Goal: Communication & Community: Participate in discussion

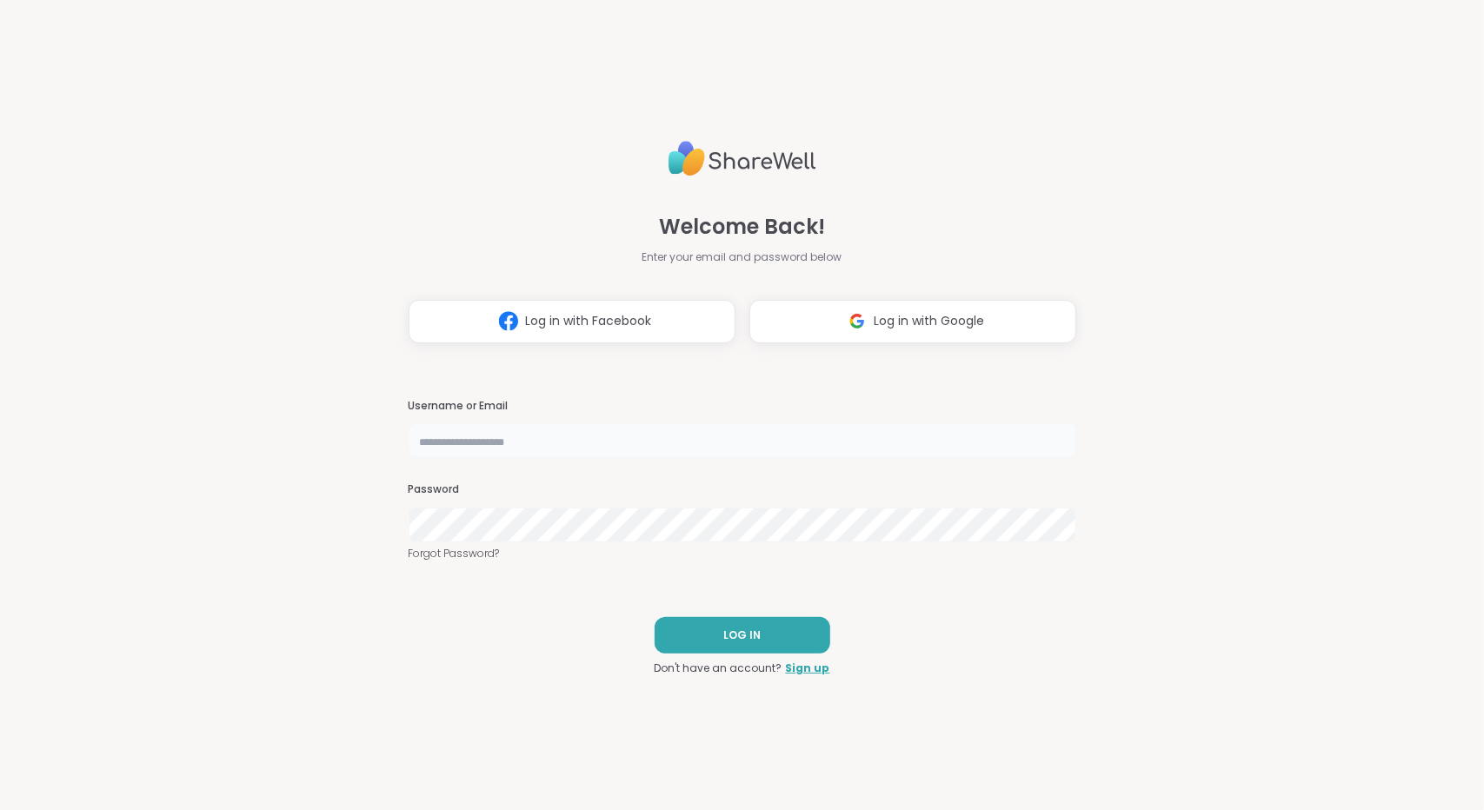
type input "**********"
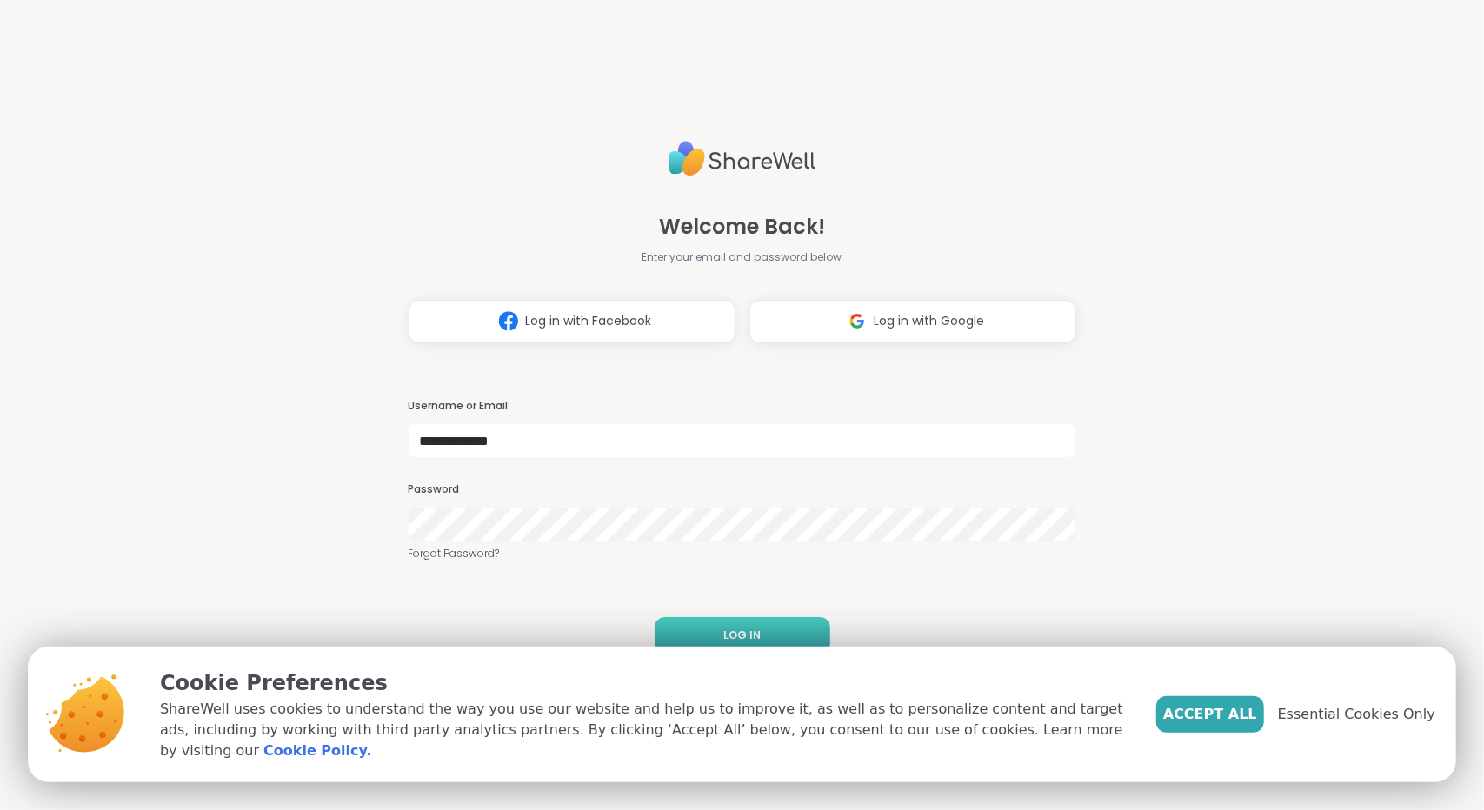
click at [739, 625] on button "LOG IN" at bounding box center [743, 635] width 176 height 37
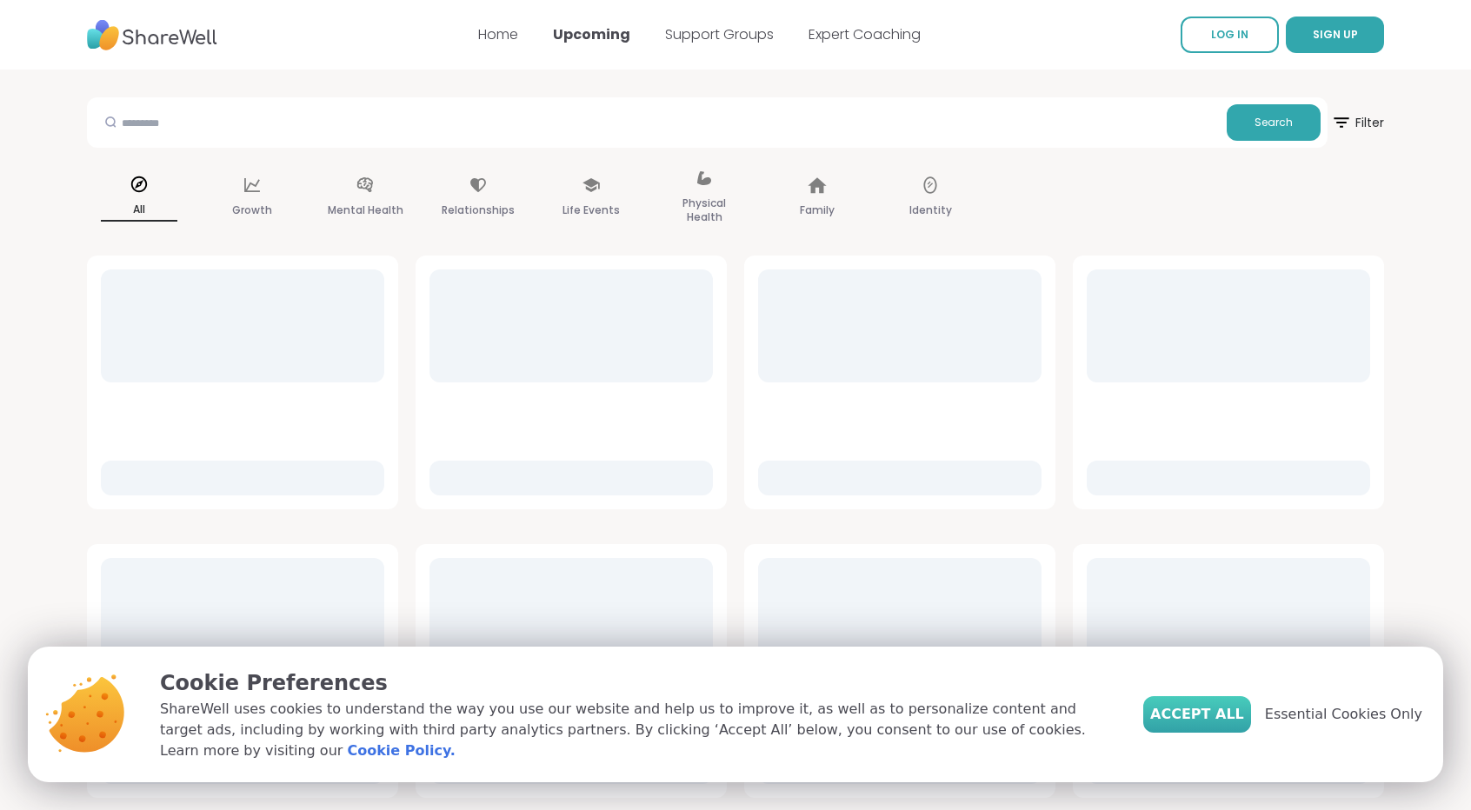
click at [1238, 725] on span "Accept All" at bounding box center [1197, 714] width 94 height 21
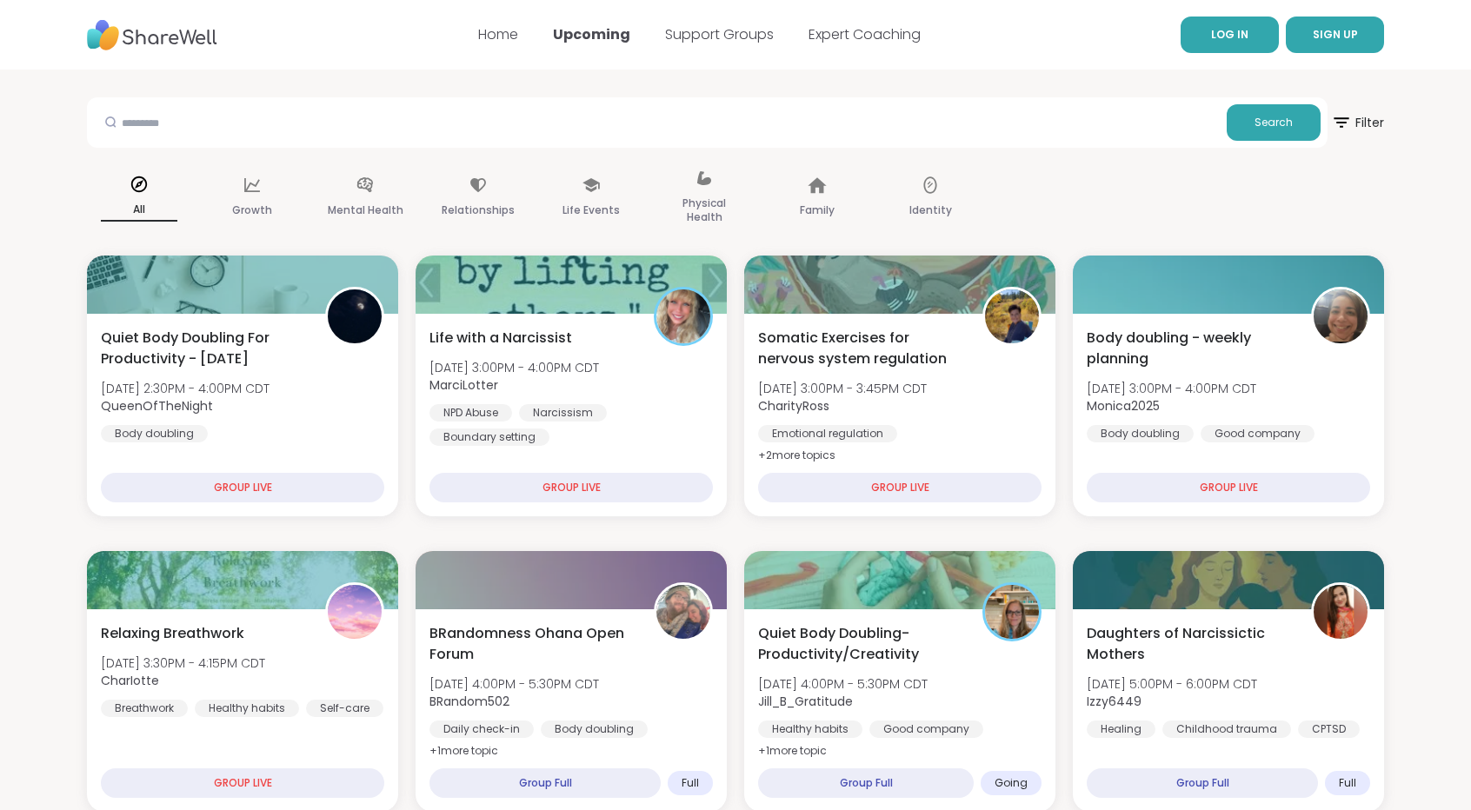
click at [1221, 31] on span "LOG IN" at bounding box center [1229, 34] width 37 height 15
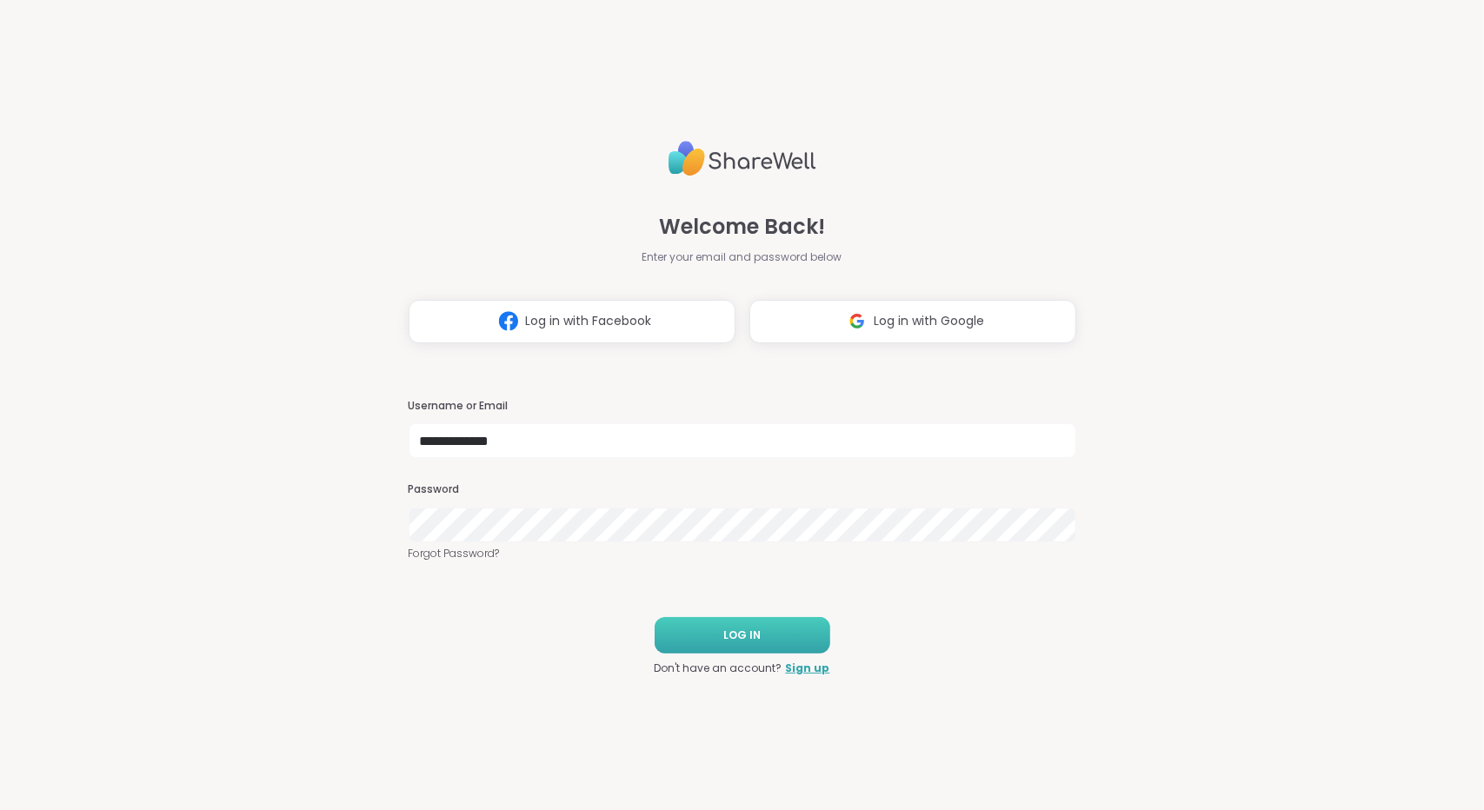
click at [664, 632] on button "LOG IN" at bounding box center [743, 635] width 176 height 37
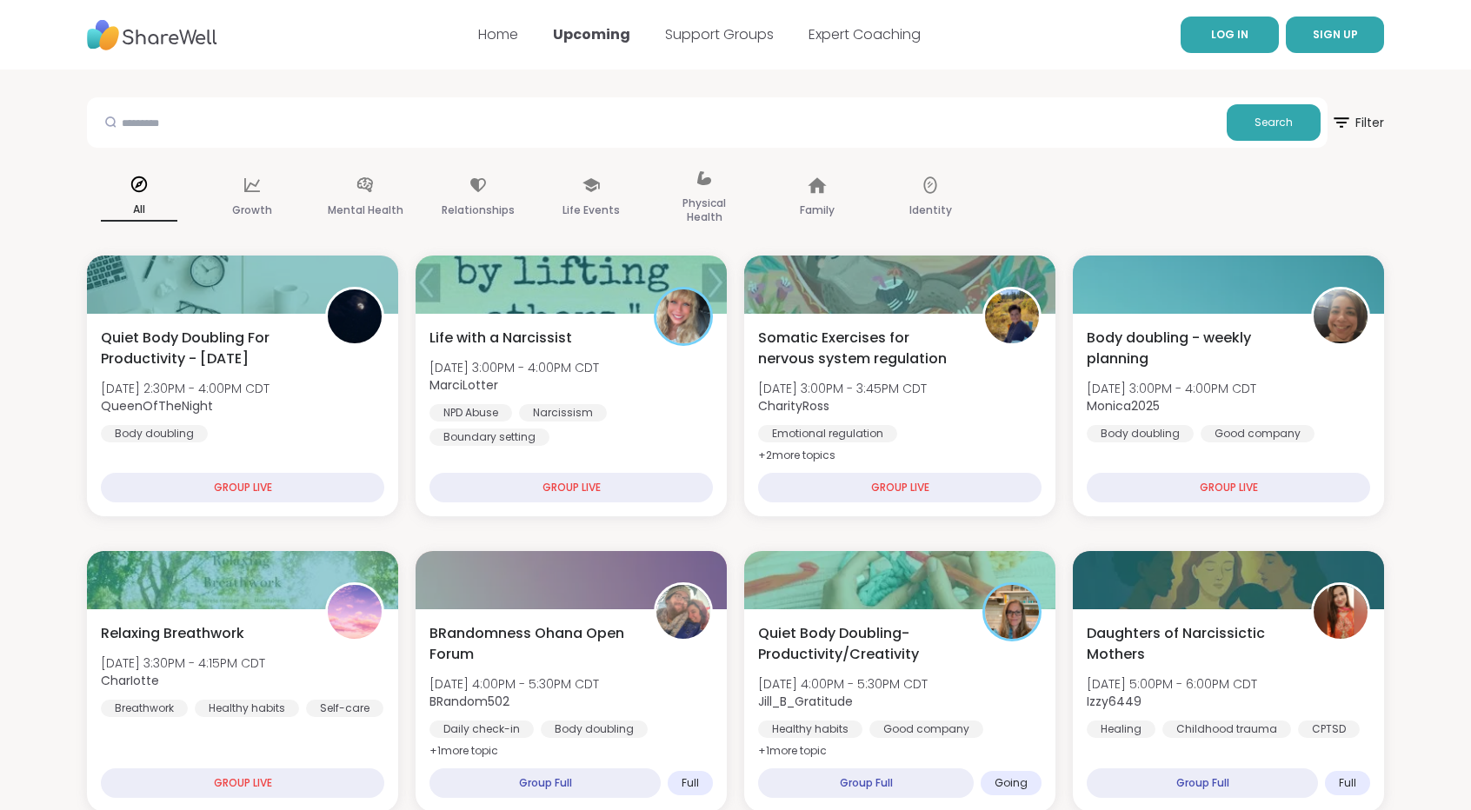
click at [1236, 28] on span "LOG IN" at bounding box center [1229, 34] width 37 height 15
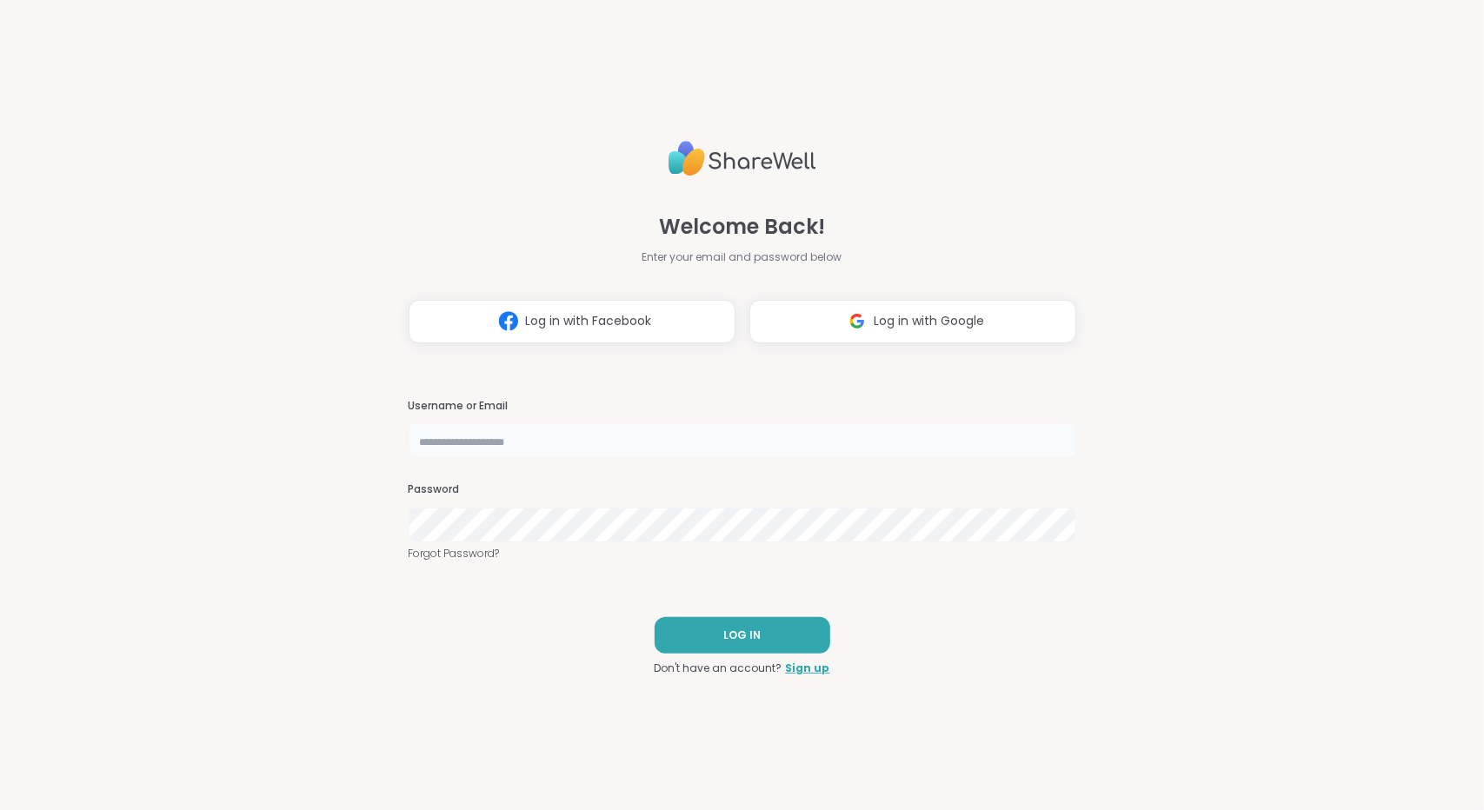
type input "**********"
click at [793, 429] on input "**********" at bounding box center [743, 440] width 668 height 35
click at [723, 639] on span "LOG IN" at bounding box center [741, 636] width 37 height 16
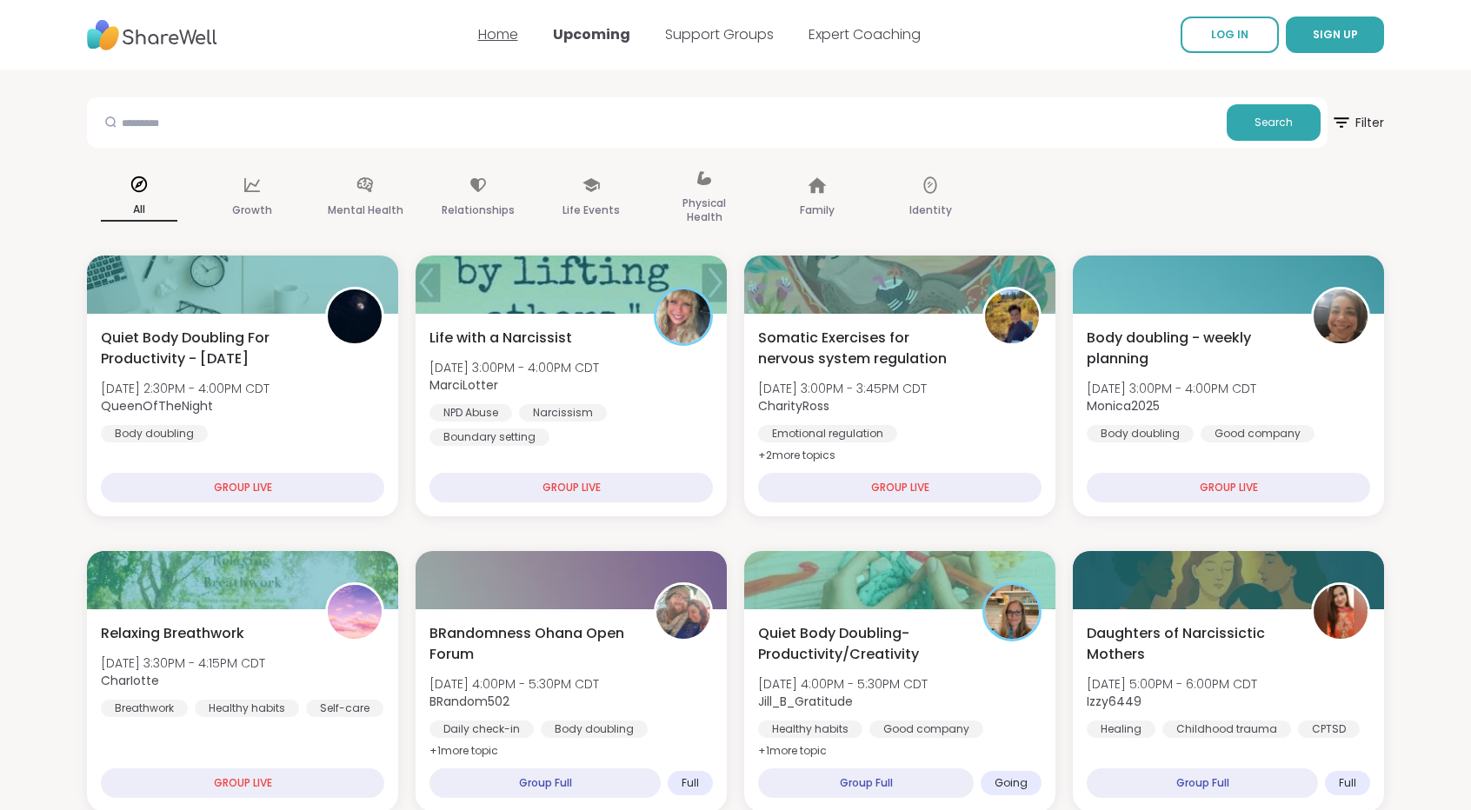
click at [506, 38] on link "Home" at bounding box center [498, 34] width 40 height 20
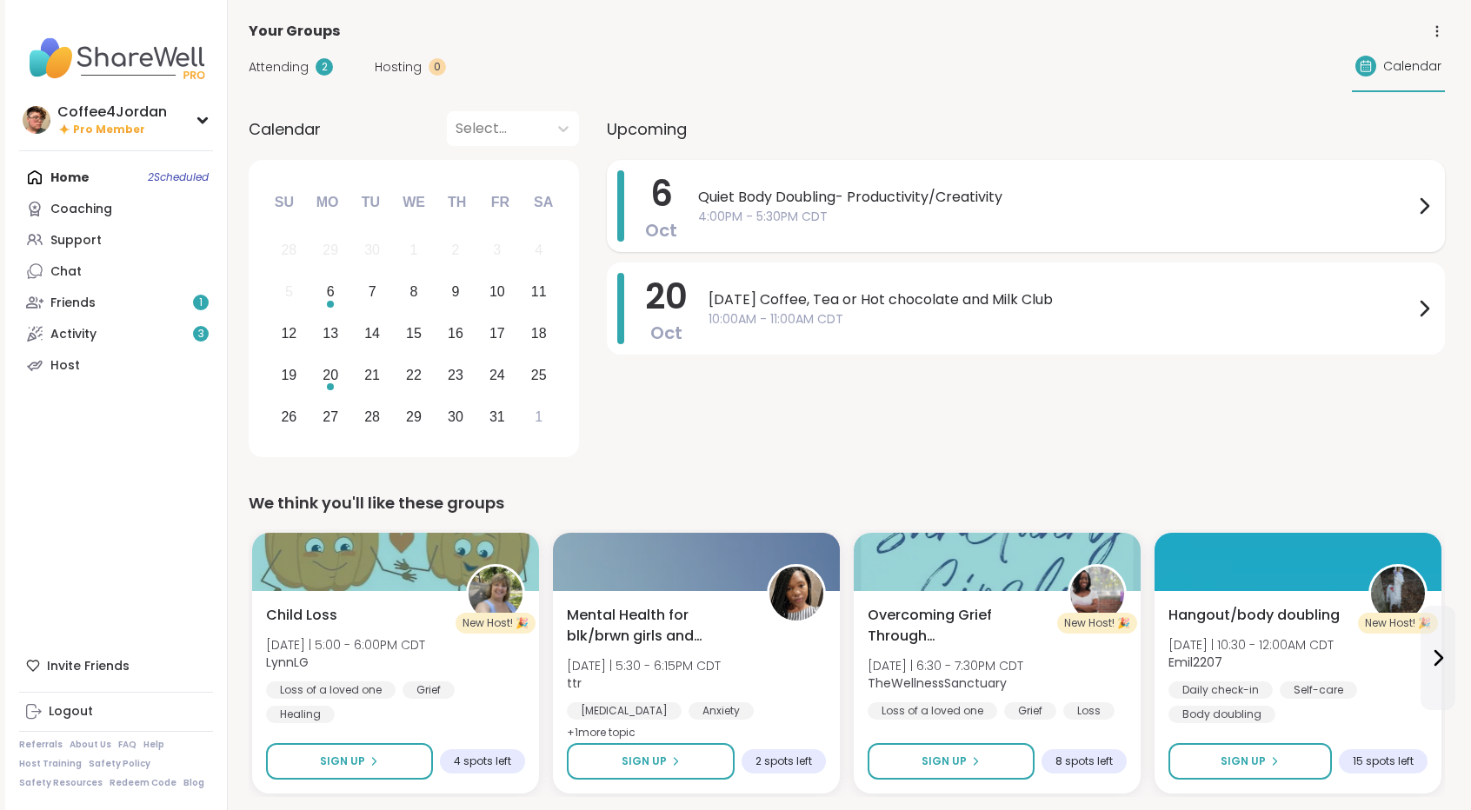
click at [1201, 204] on span "Quiet Body Doubling- Productivity/Creativity" at bounding box center [1055, 197] width 715 height 21
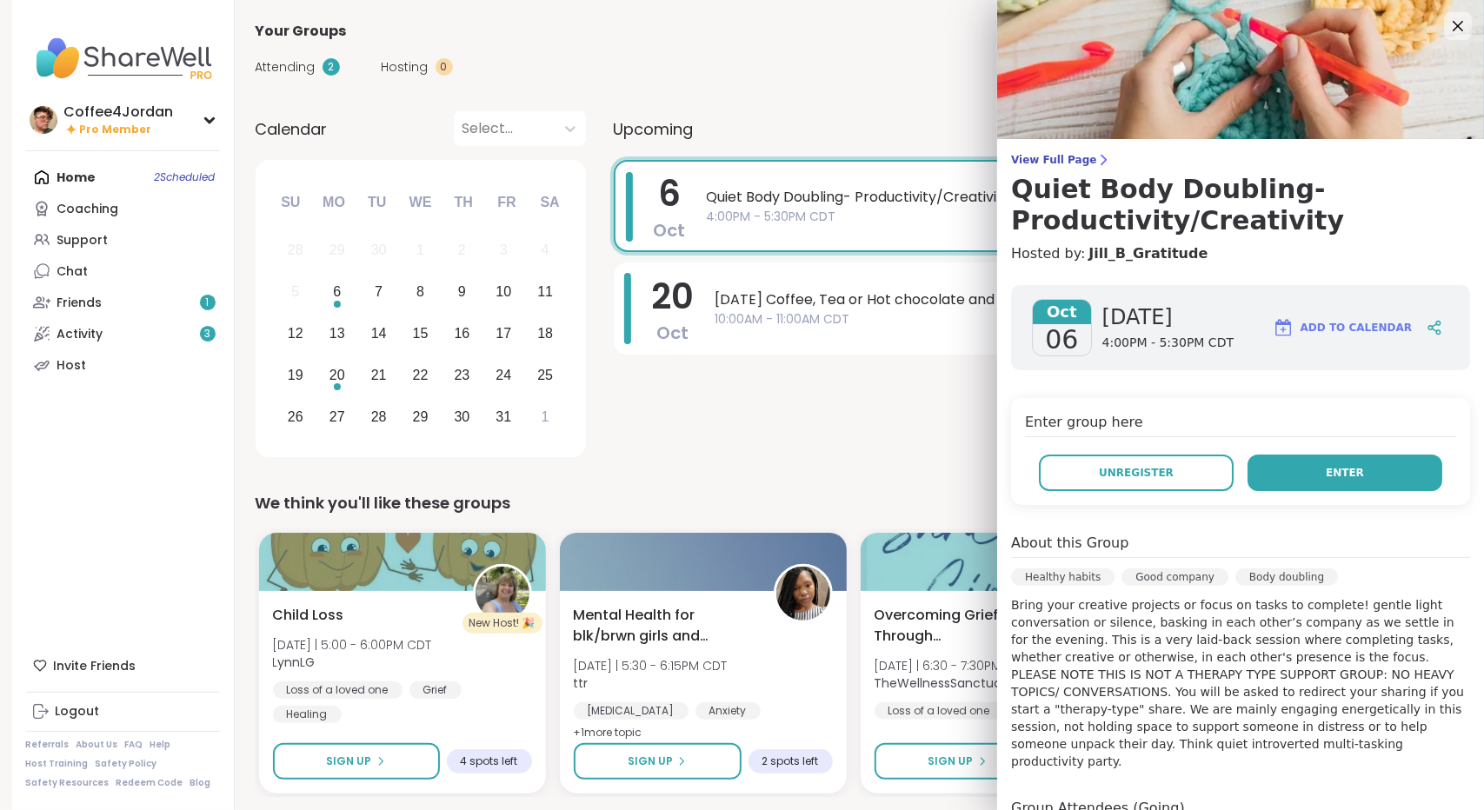
click at [1276, 462] on button "Enter" at bounding box center [1345, 473] width 195 height 37
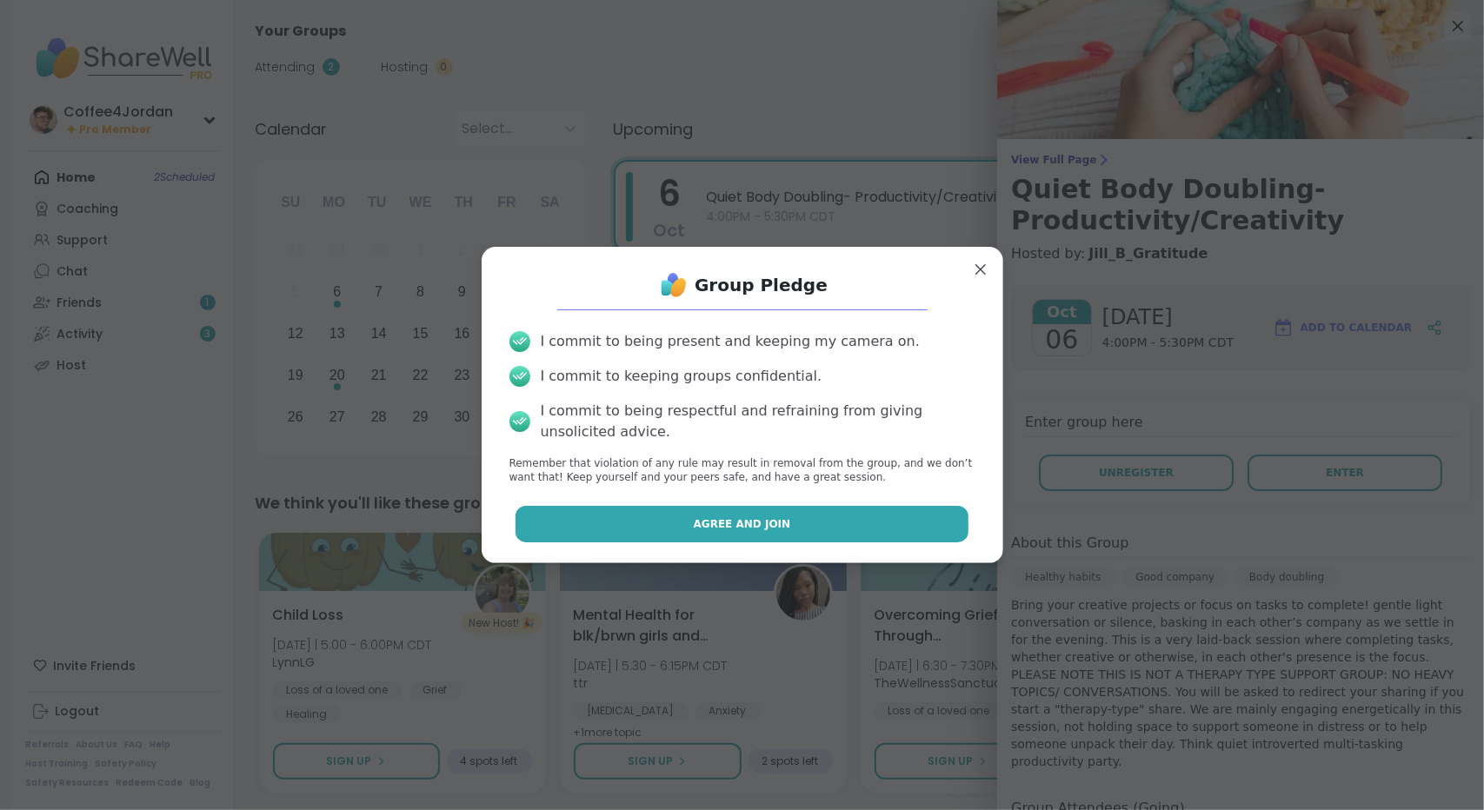
click at [895, 519] on button "Agree and Join" at bounding box center [742, 524] width 453 height 37
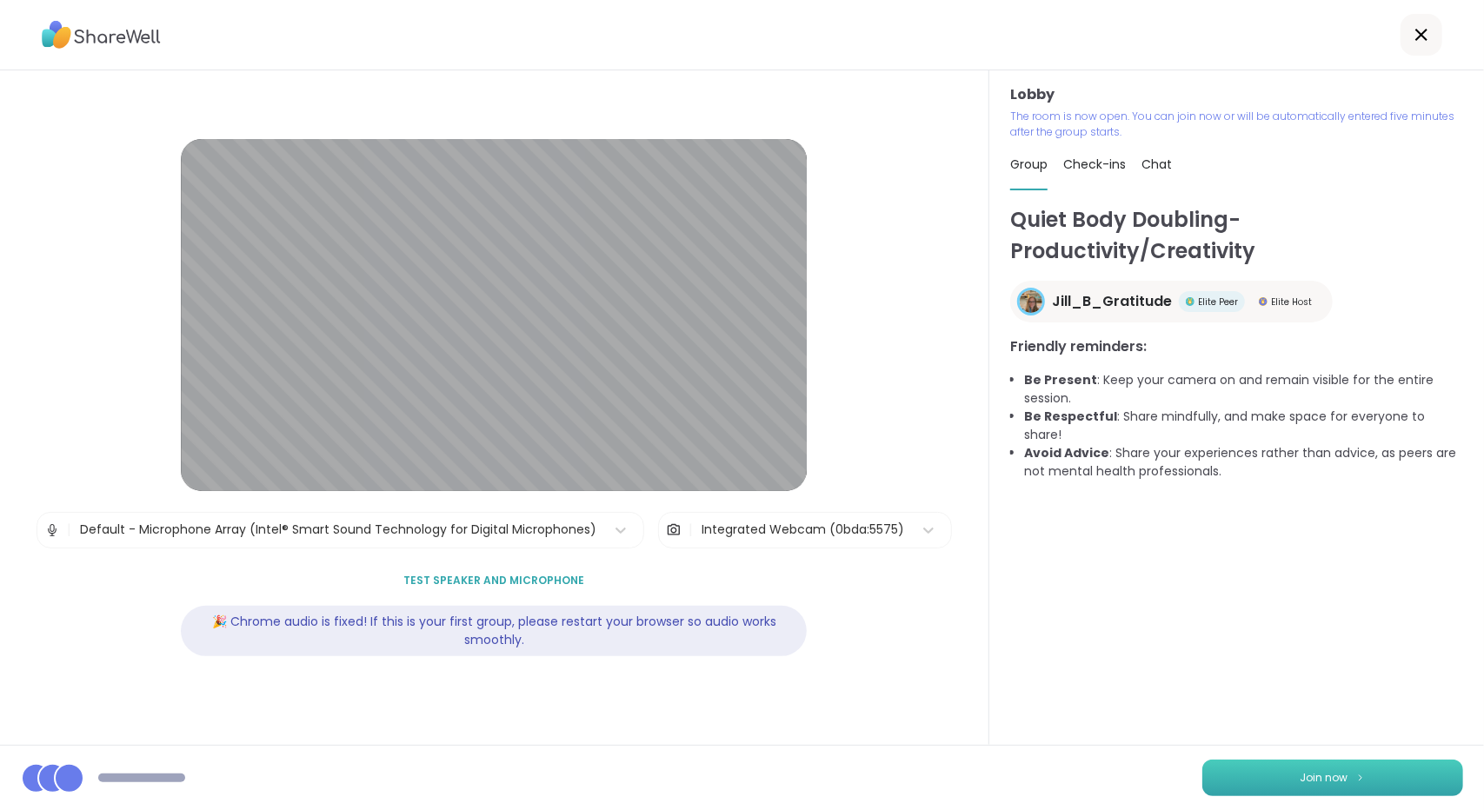
click at [1355, 776] on img at bounding box center [1360, 778] width 10 height 10
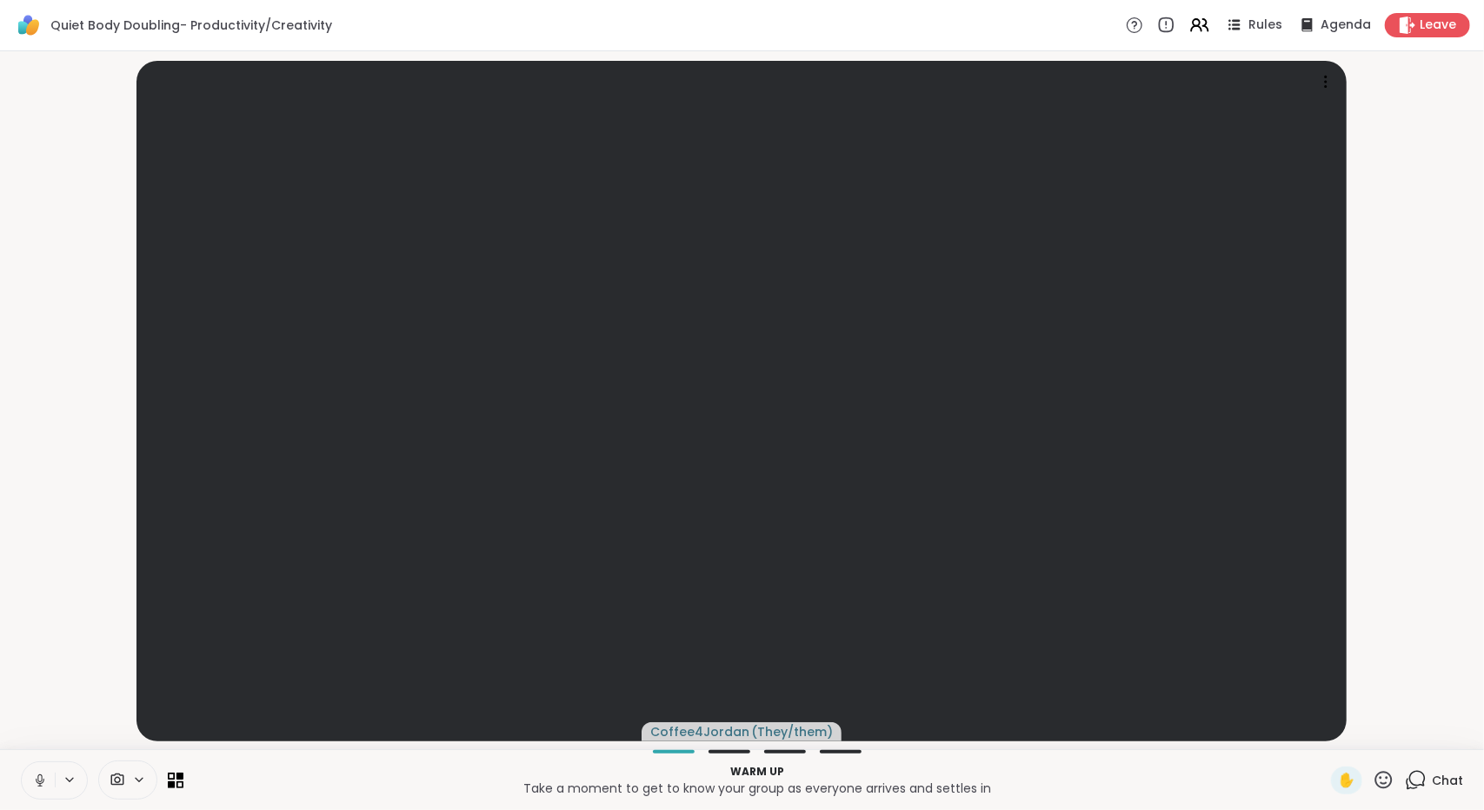
click at [33, 776] on icon at bounding box center [40, 781] width 16 height 16
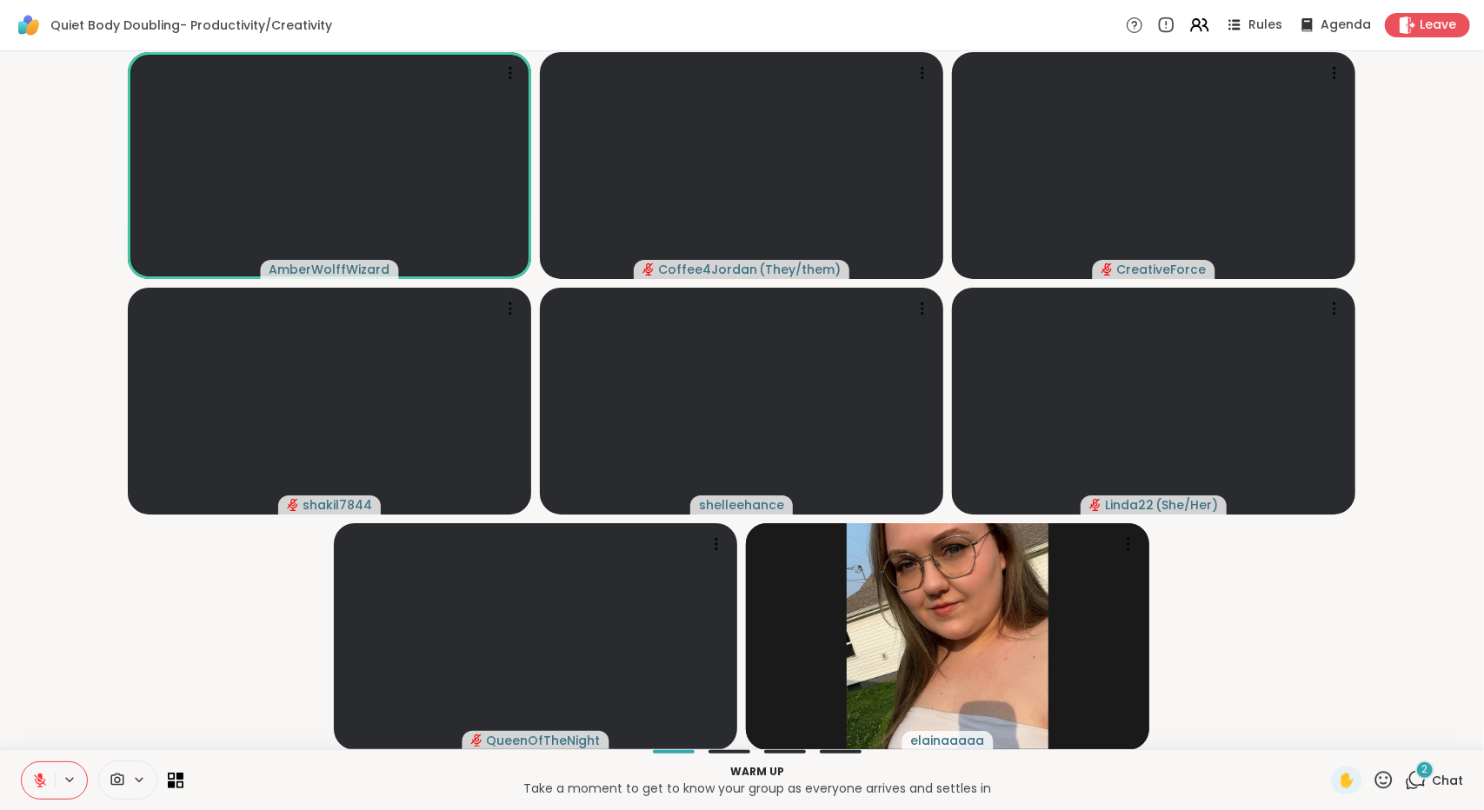
click at [1422, 771] on span "2" at bounding box center [1425, 769] width 6 height 15
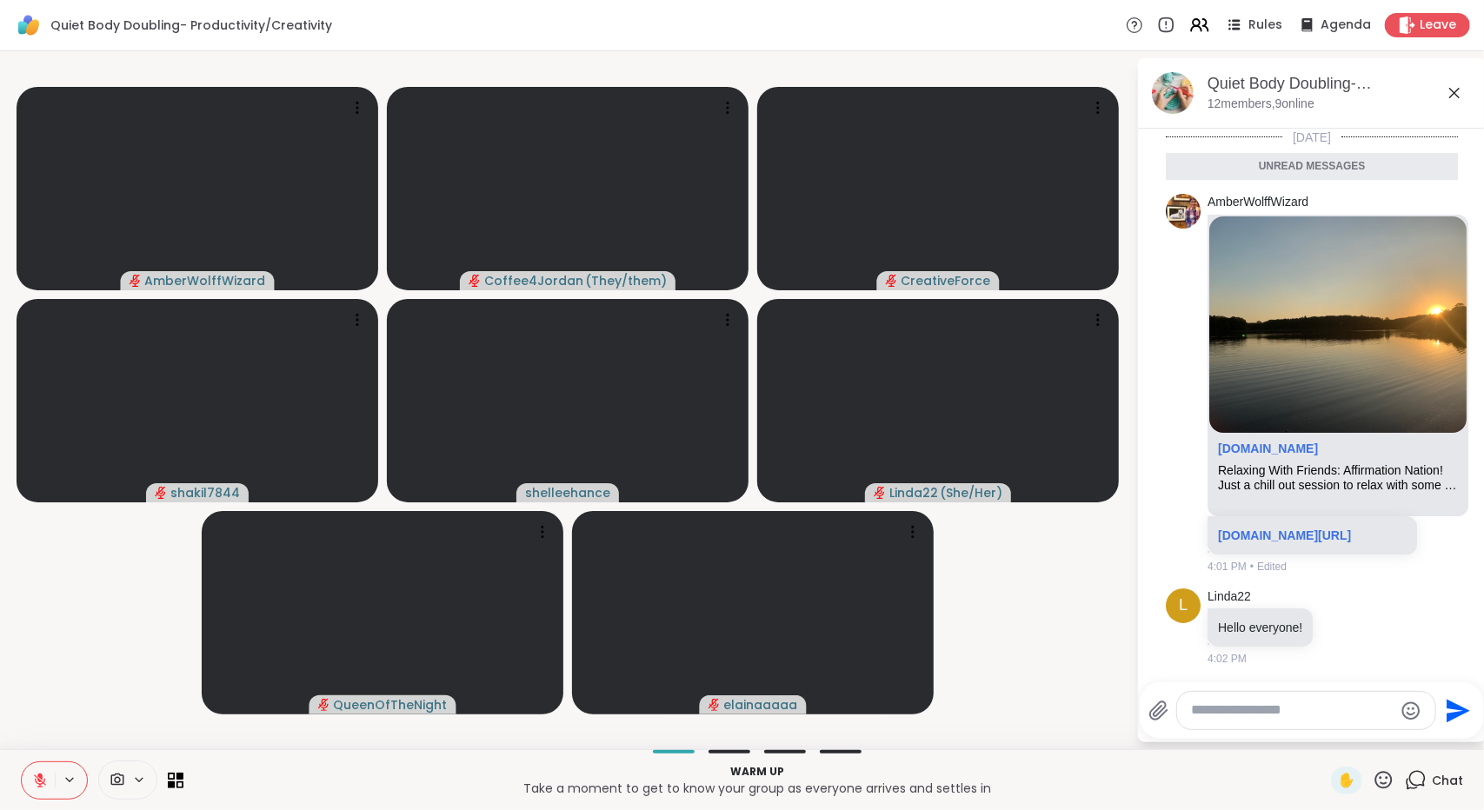
scroll to position [34, 0]
click at [1457, 88] on icon at bounding box center [1454, 93] width 21 height 21
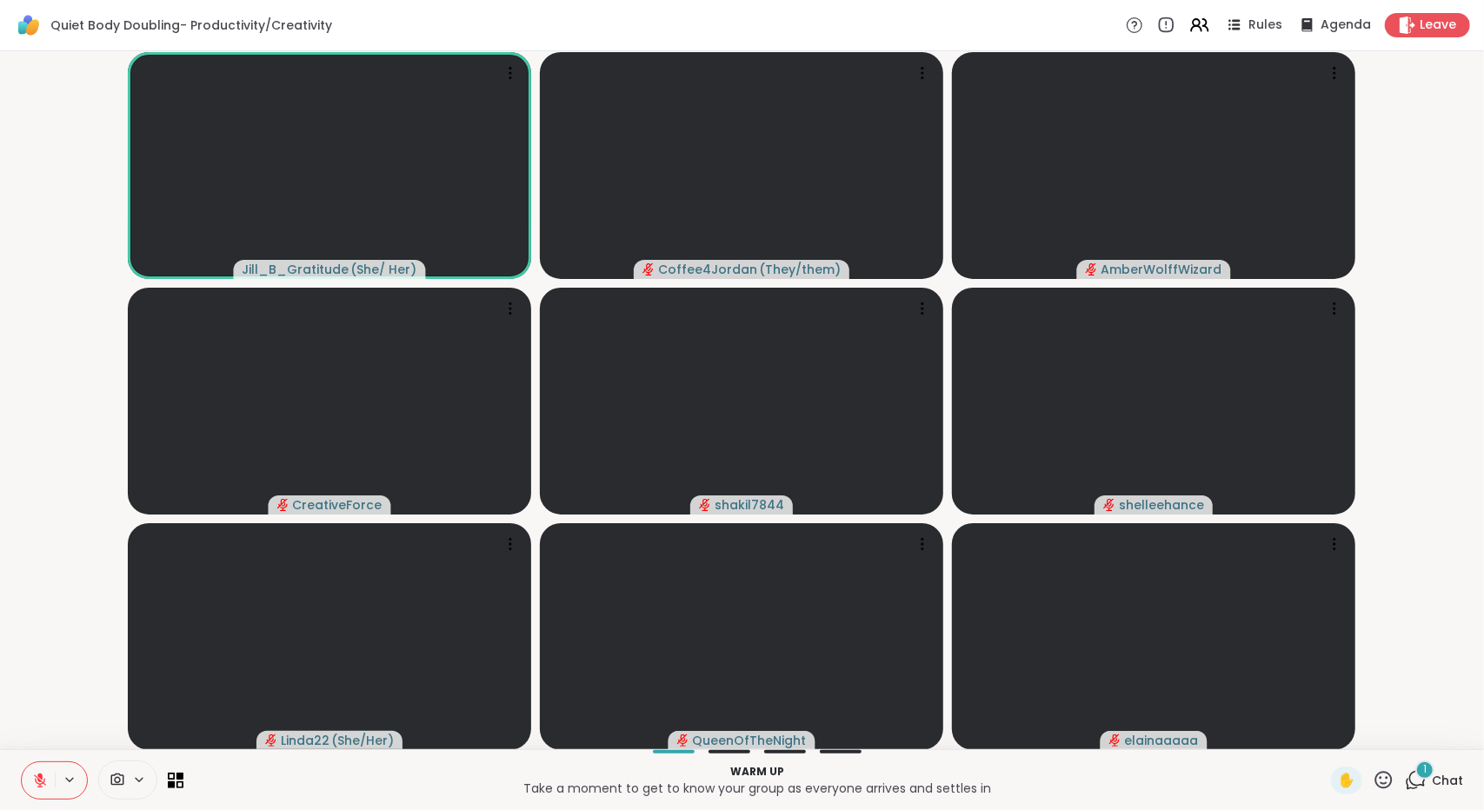
click at [1432, 777] on span "Chat" at bounding box center [1447, 780] width 31 height 17
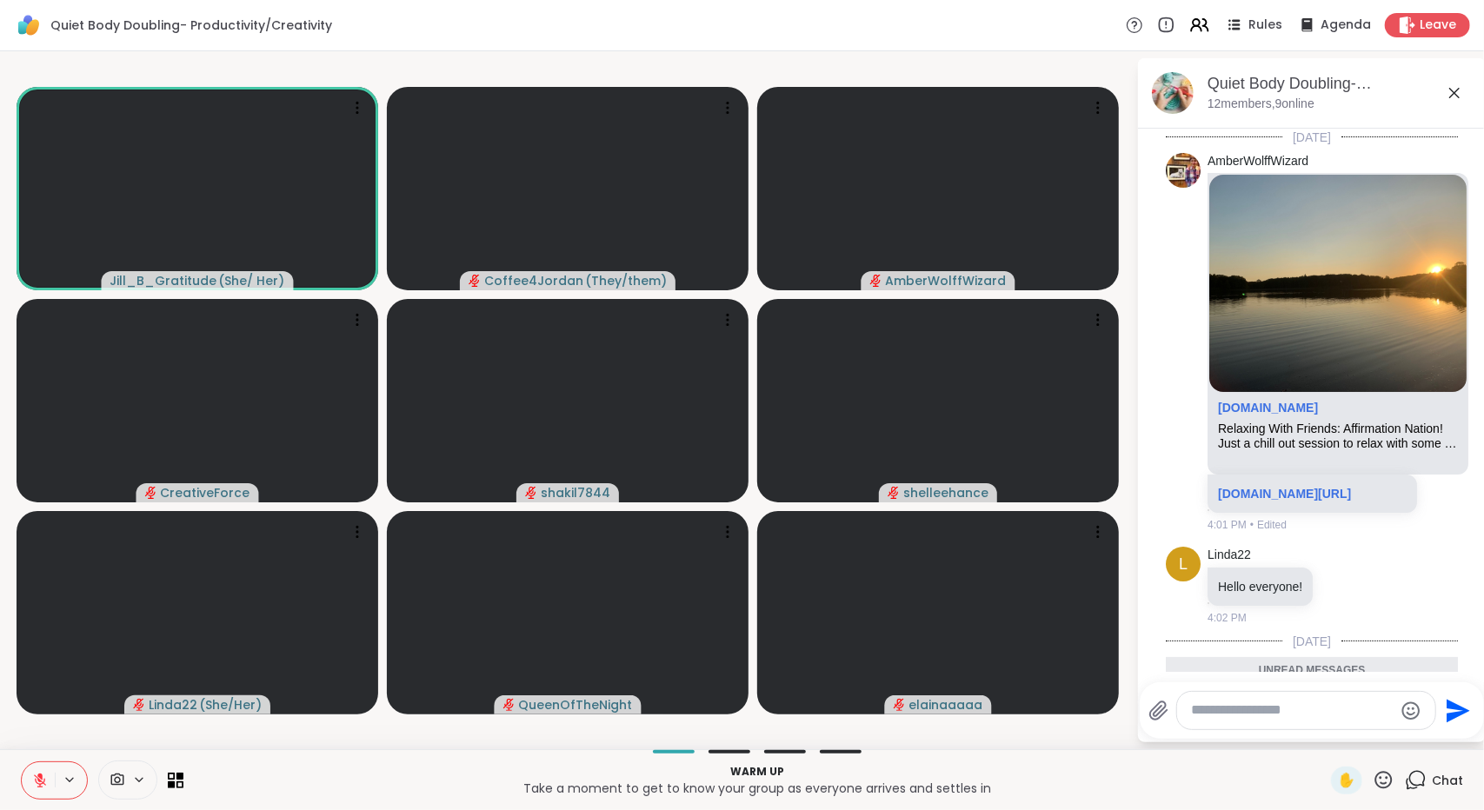
scroll to position [178, 0]
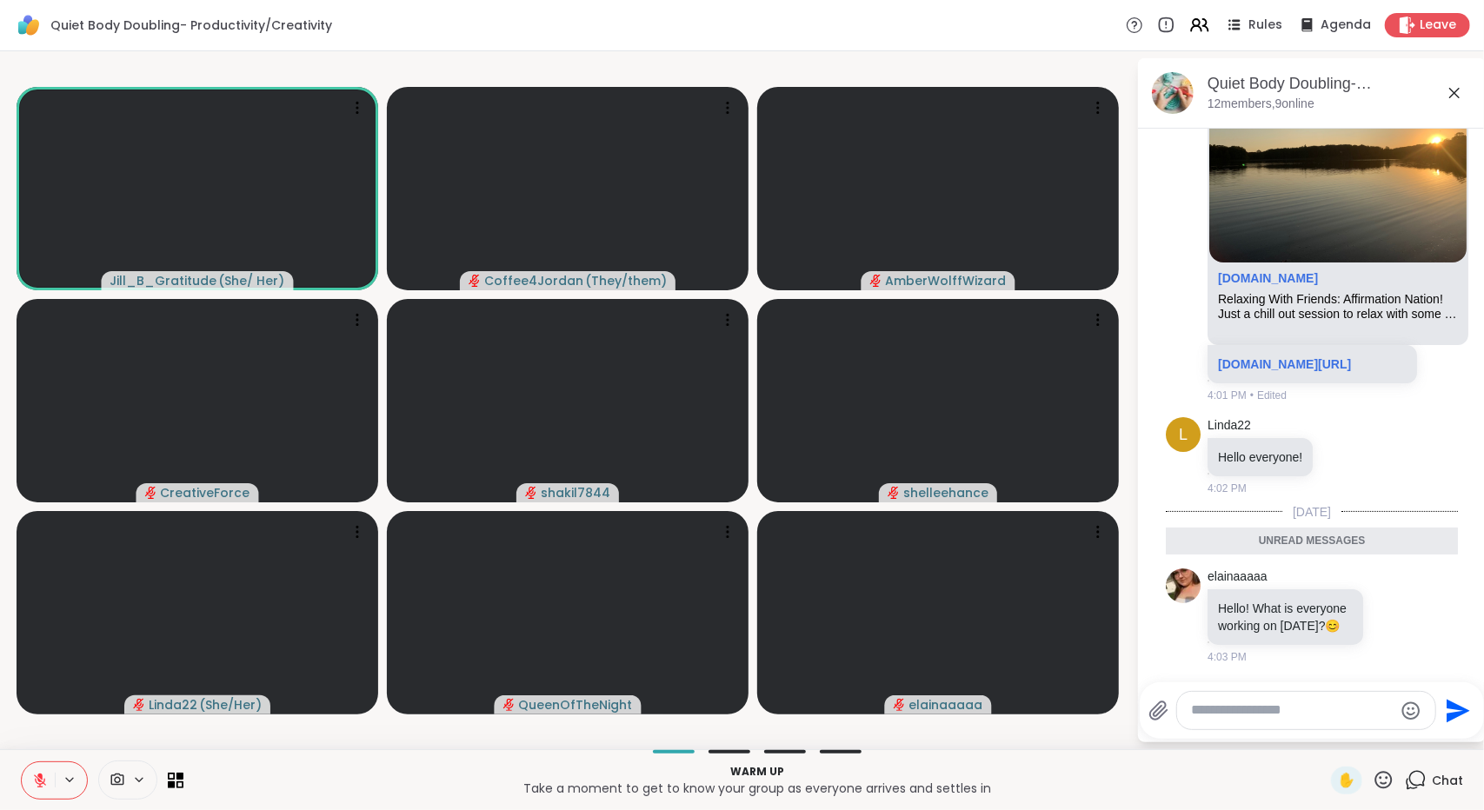
click at [1452, 90] on icon at bounding box center [1454, 93] width 10 height 10
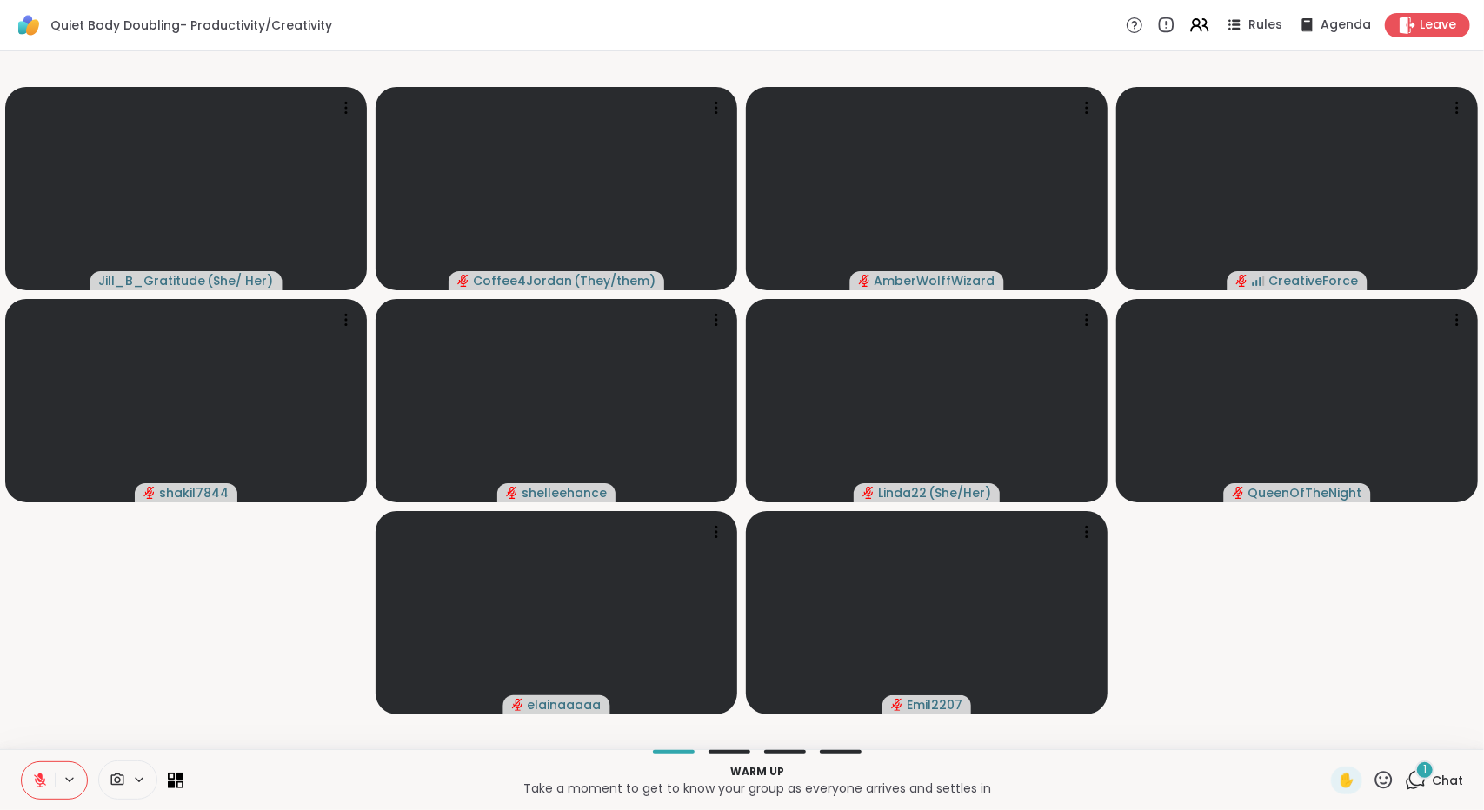
click at [1412, 786] on icon at bounding box center [1417, 779] width 17 height 16
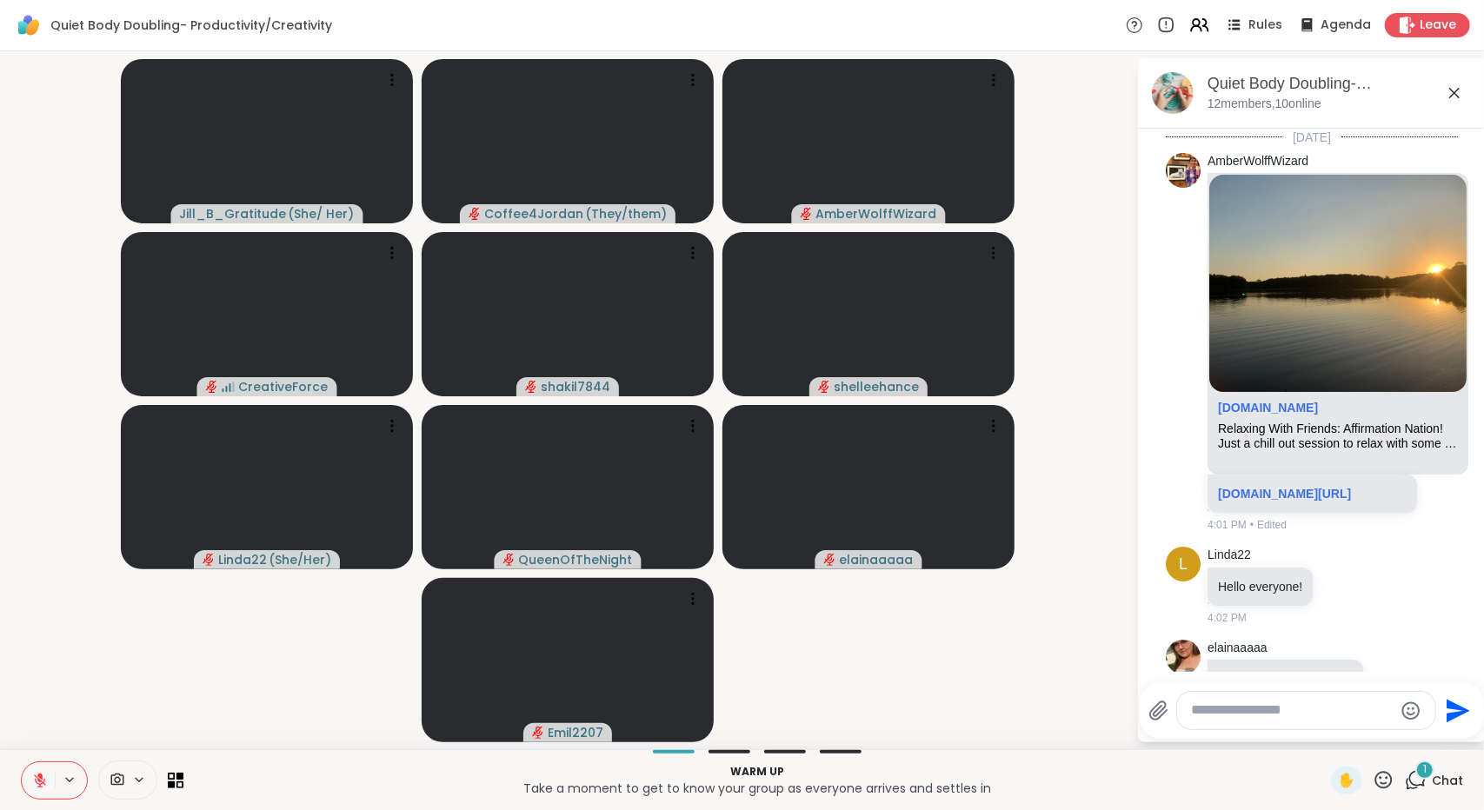
scroll to position [270, 0]
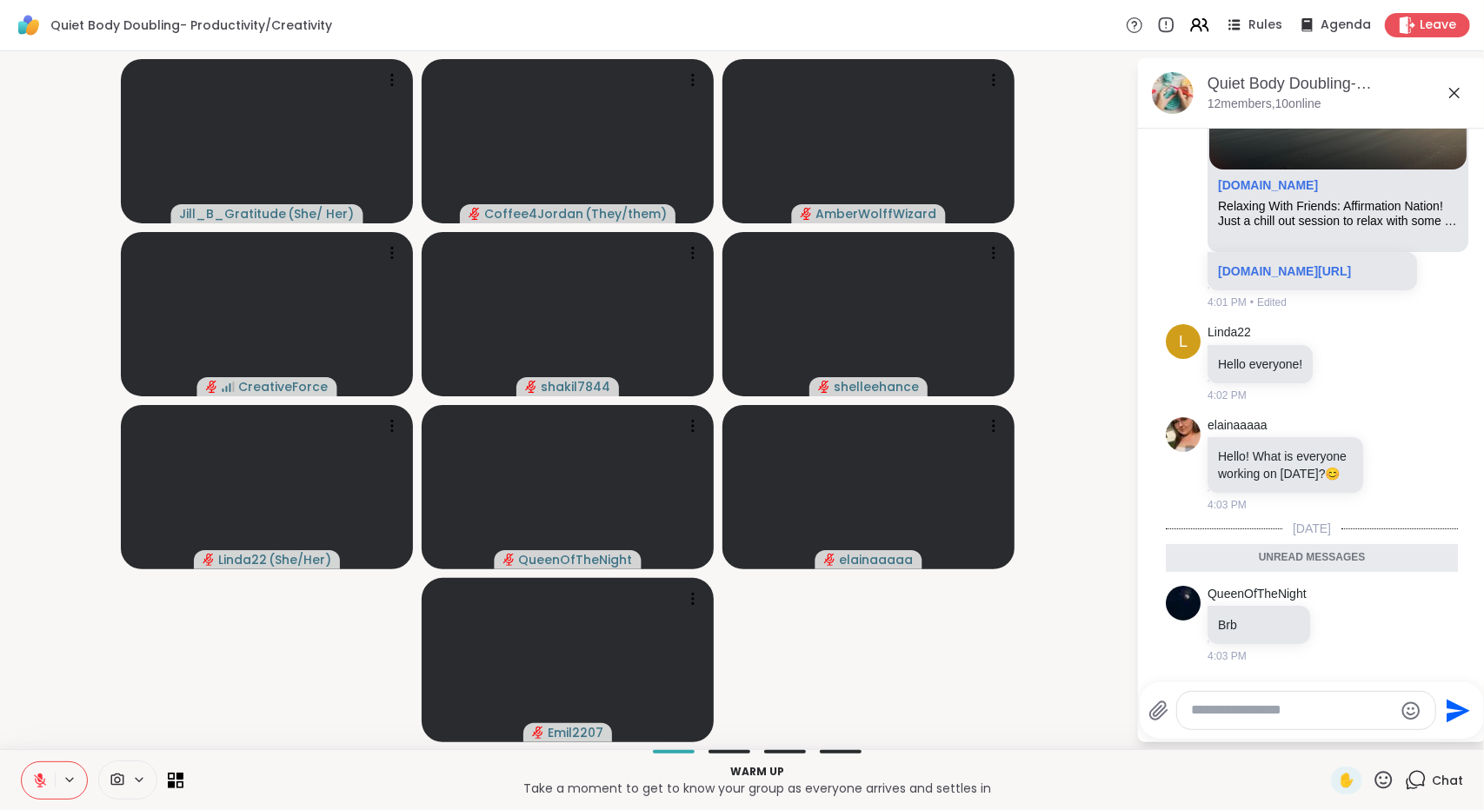
click at [1457, 96] on icon at bounding box center [1454, 93] width 21 height 21
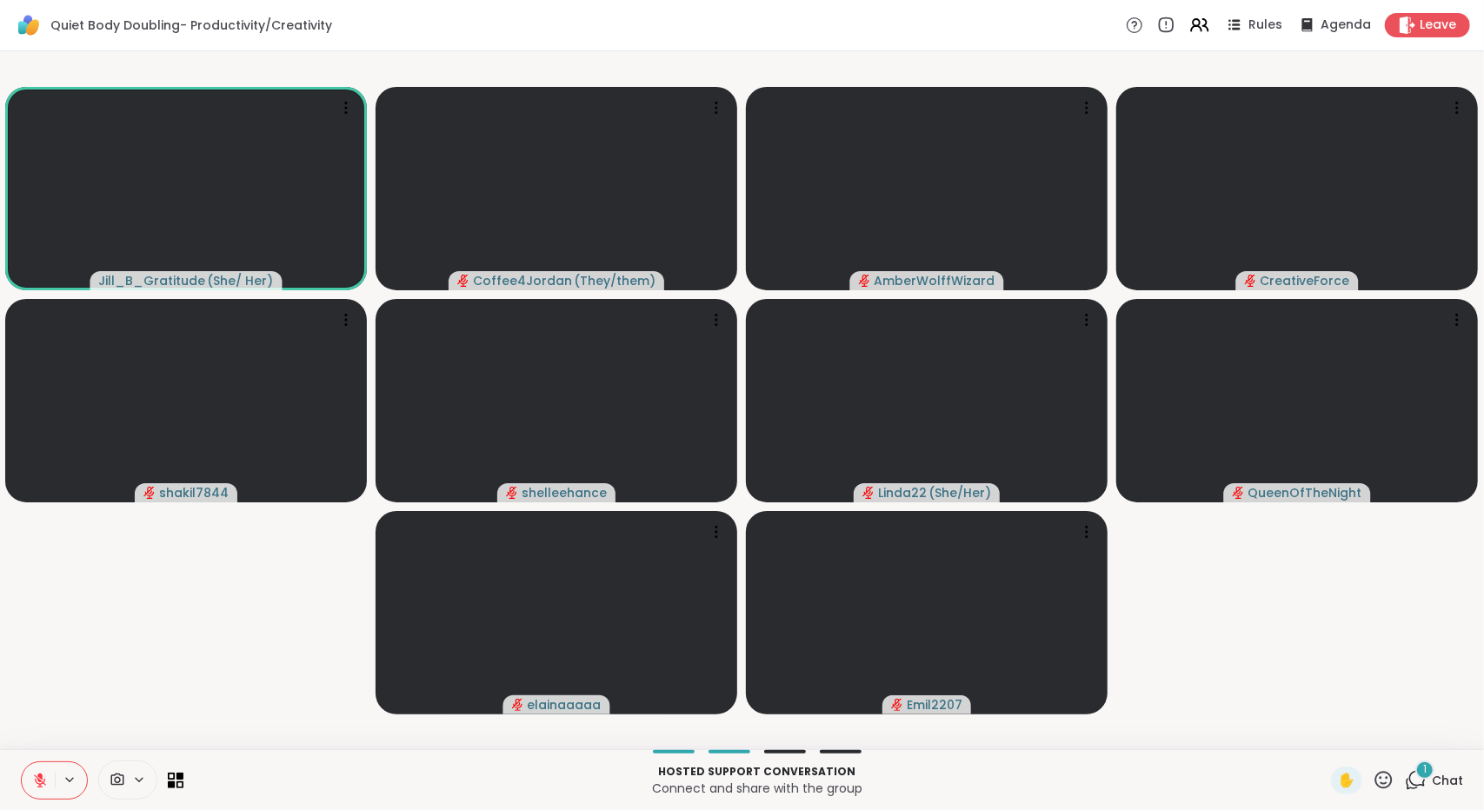
click at [1447, 775] on span "Chat" at bounding box center [1447, 780] width 31 height 17
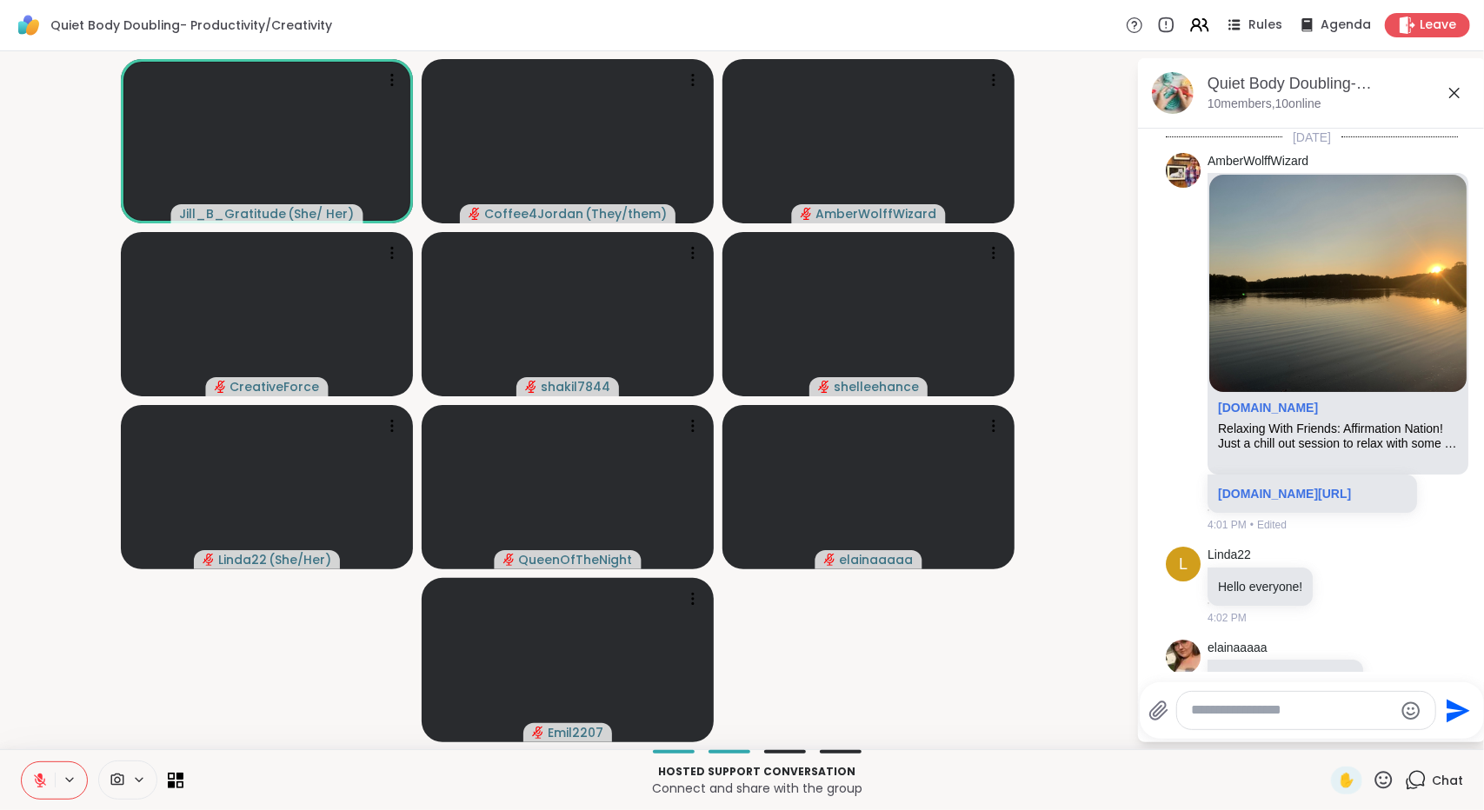
scroll to position [415, 0]
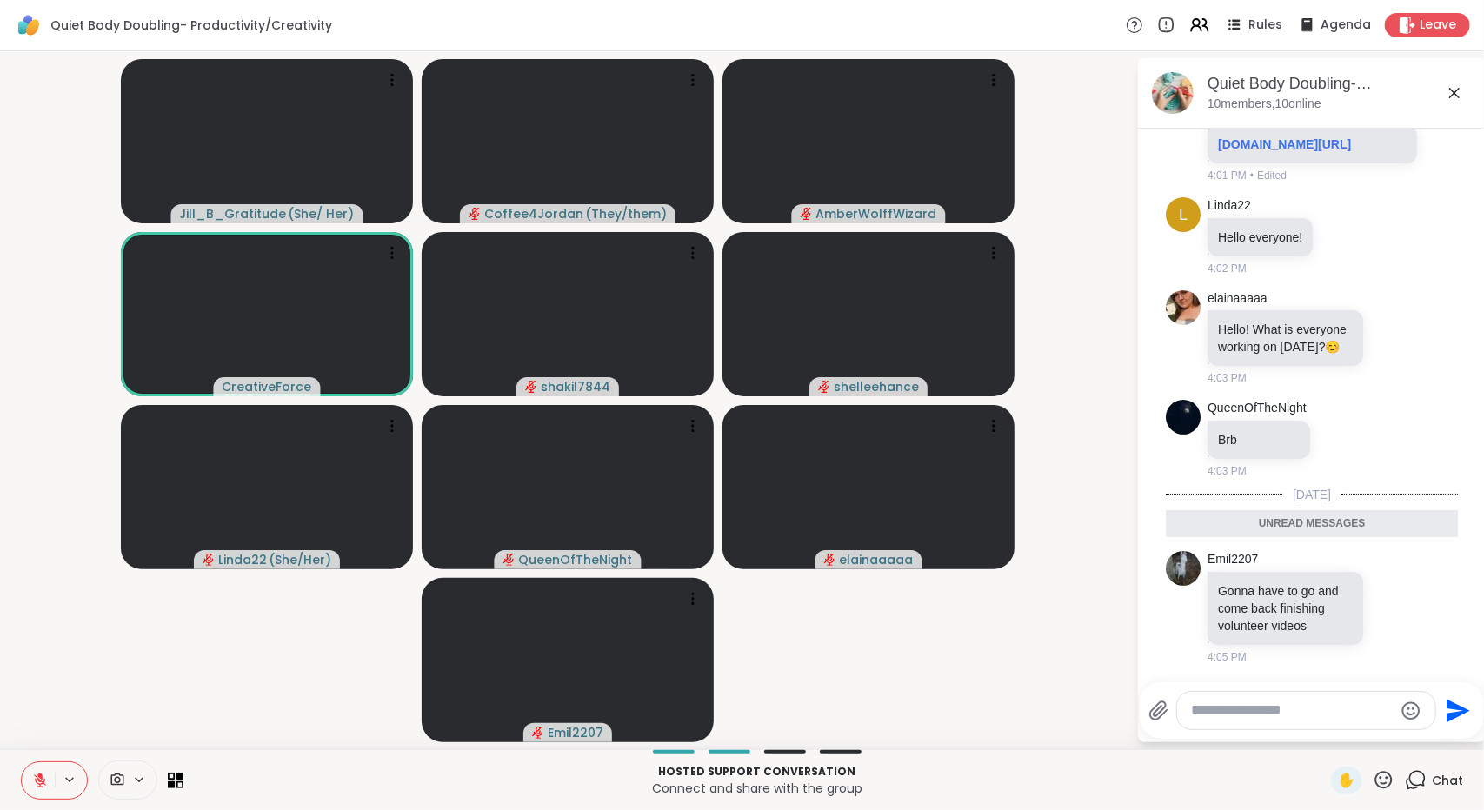
click at [1458, 98] on icon at bounding box center [1454, 93] width 21 height 21
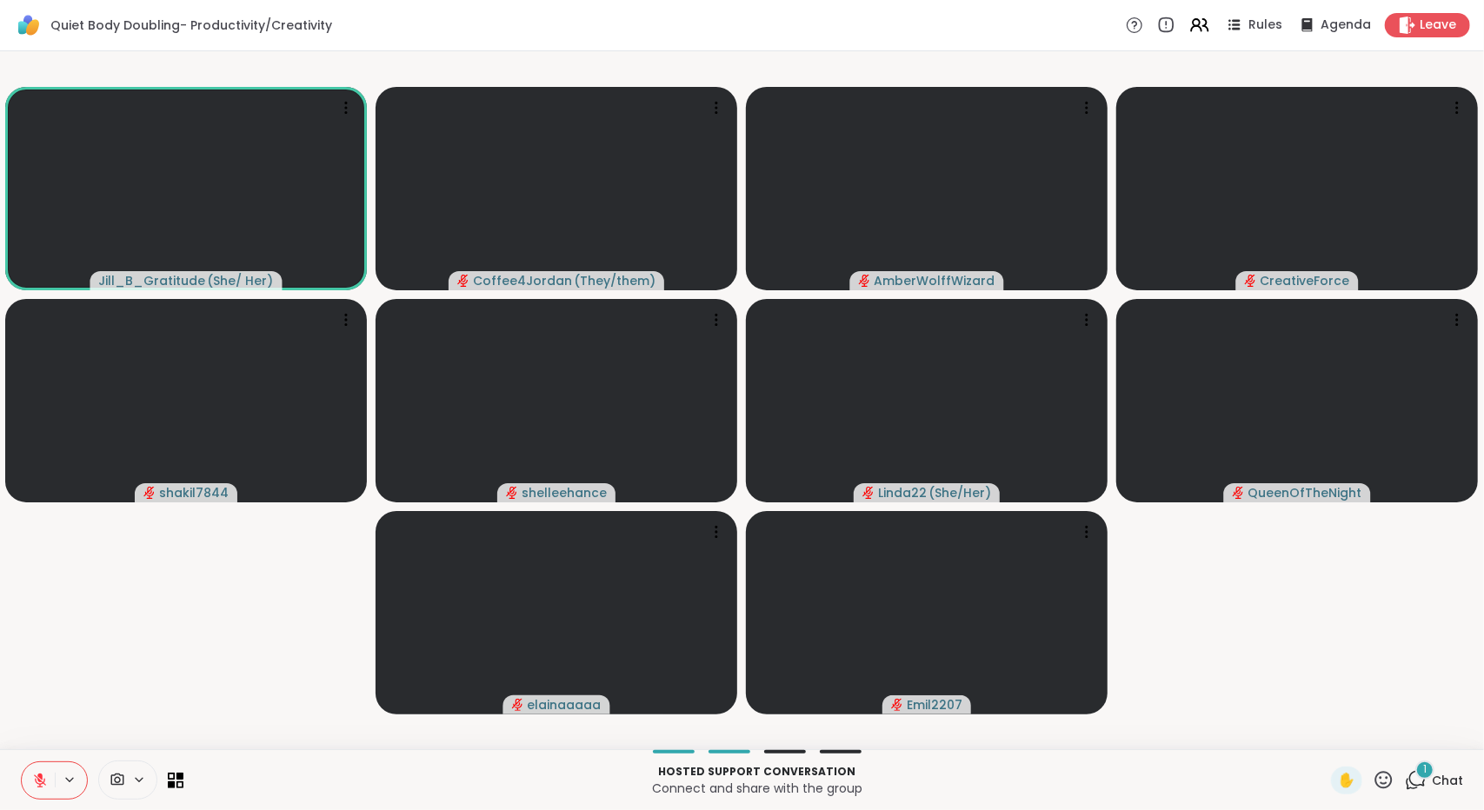
click at [1421, 769] on div "1" at bounding box center [1424, 770] width 19 height 19
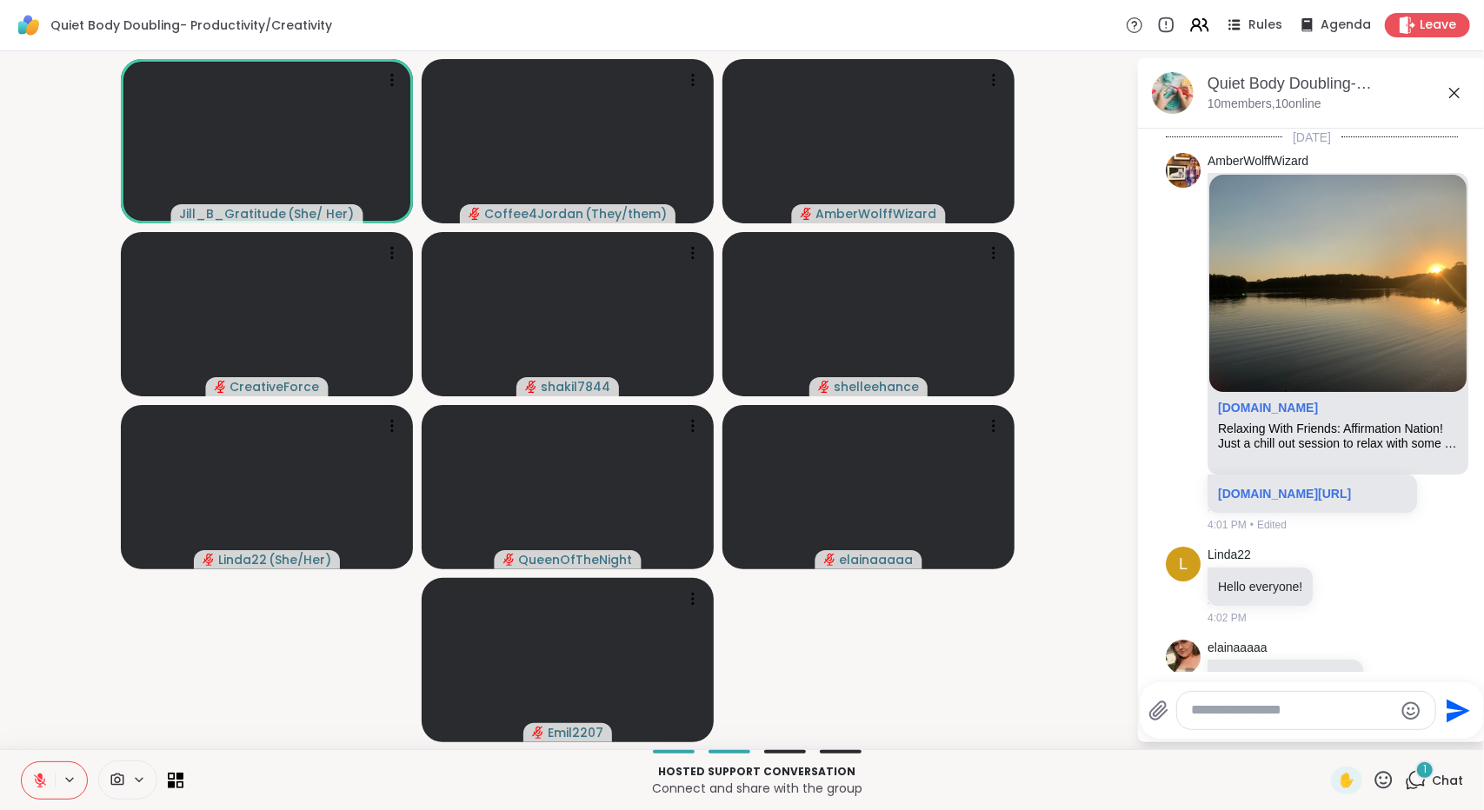
scroll to position [532, 0]
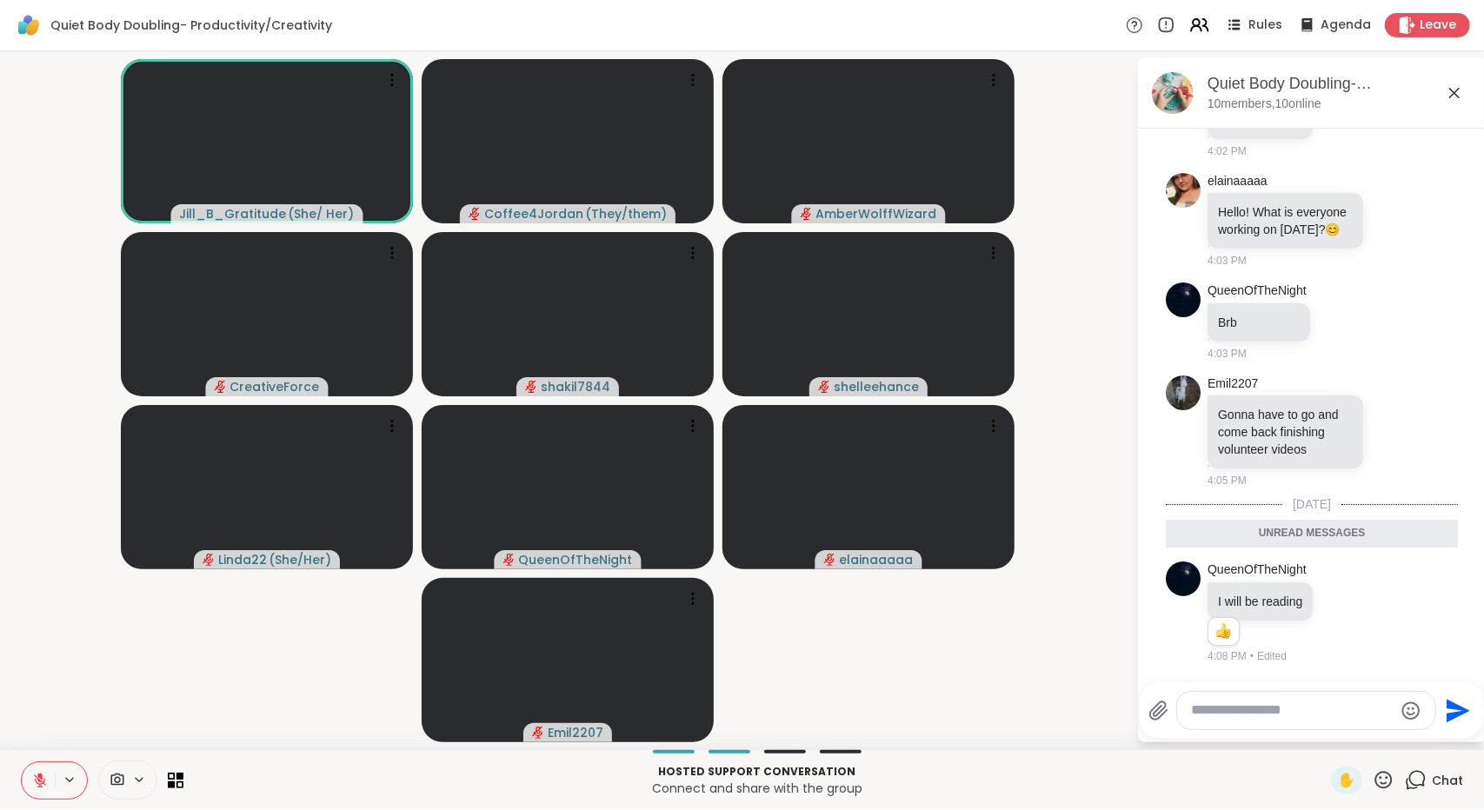
click at [1455, 90] on icon at bounding box center [1454, 93] width 10 height 10
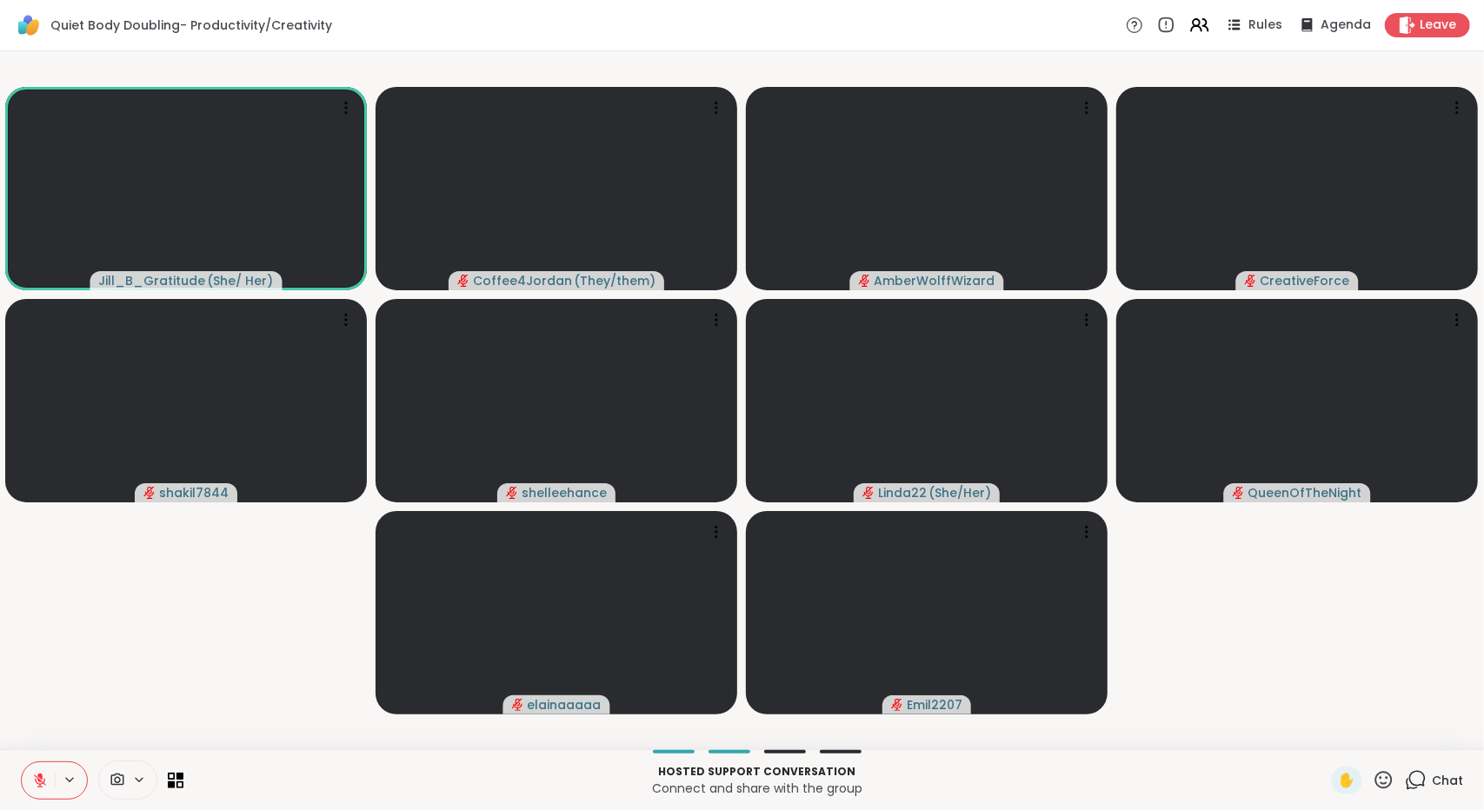
click at [1432, 787] on span "Chat" at bounding box center [1447, 780] width 31 height 17
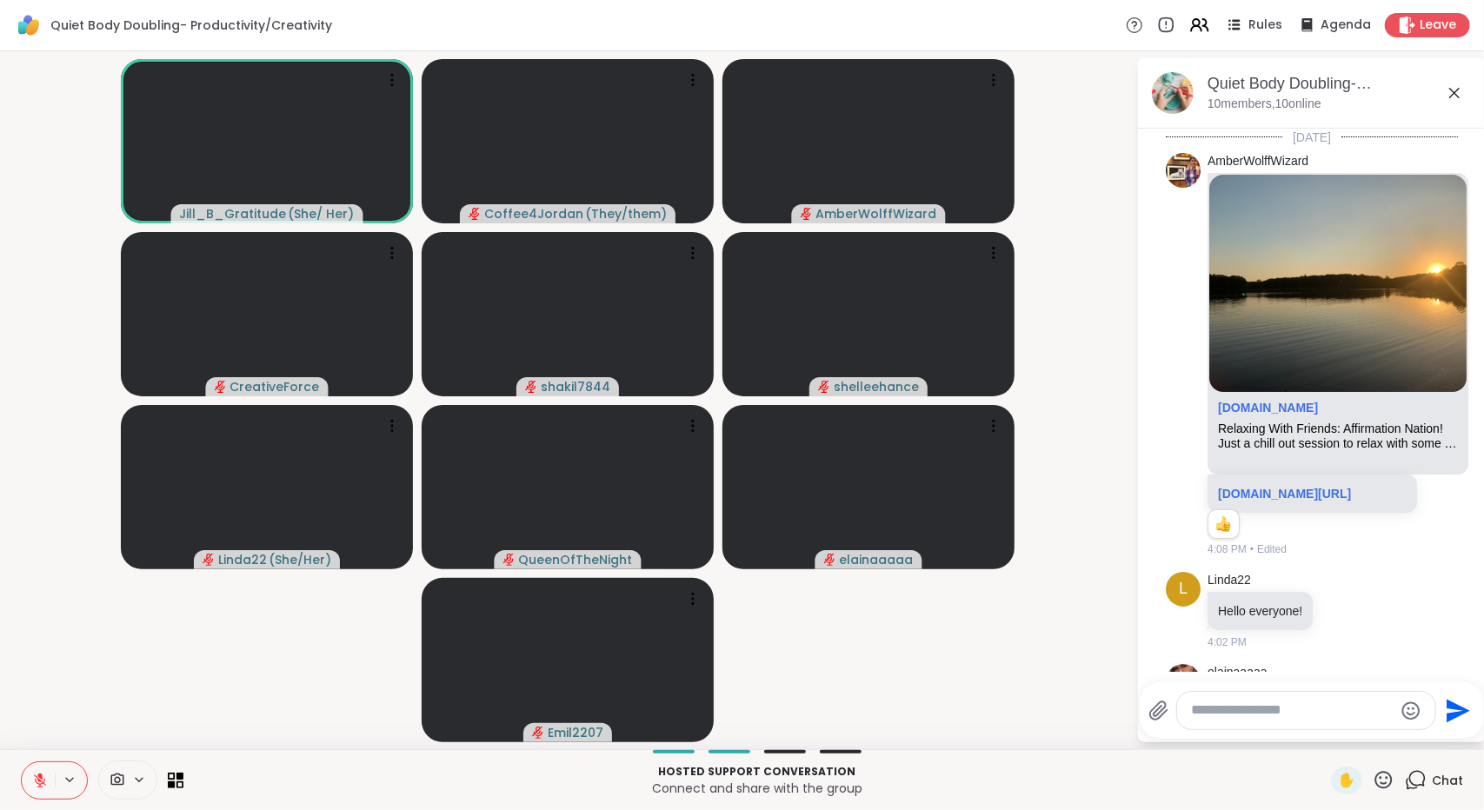
scroll to position [497, 0]
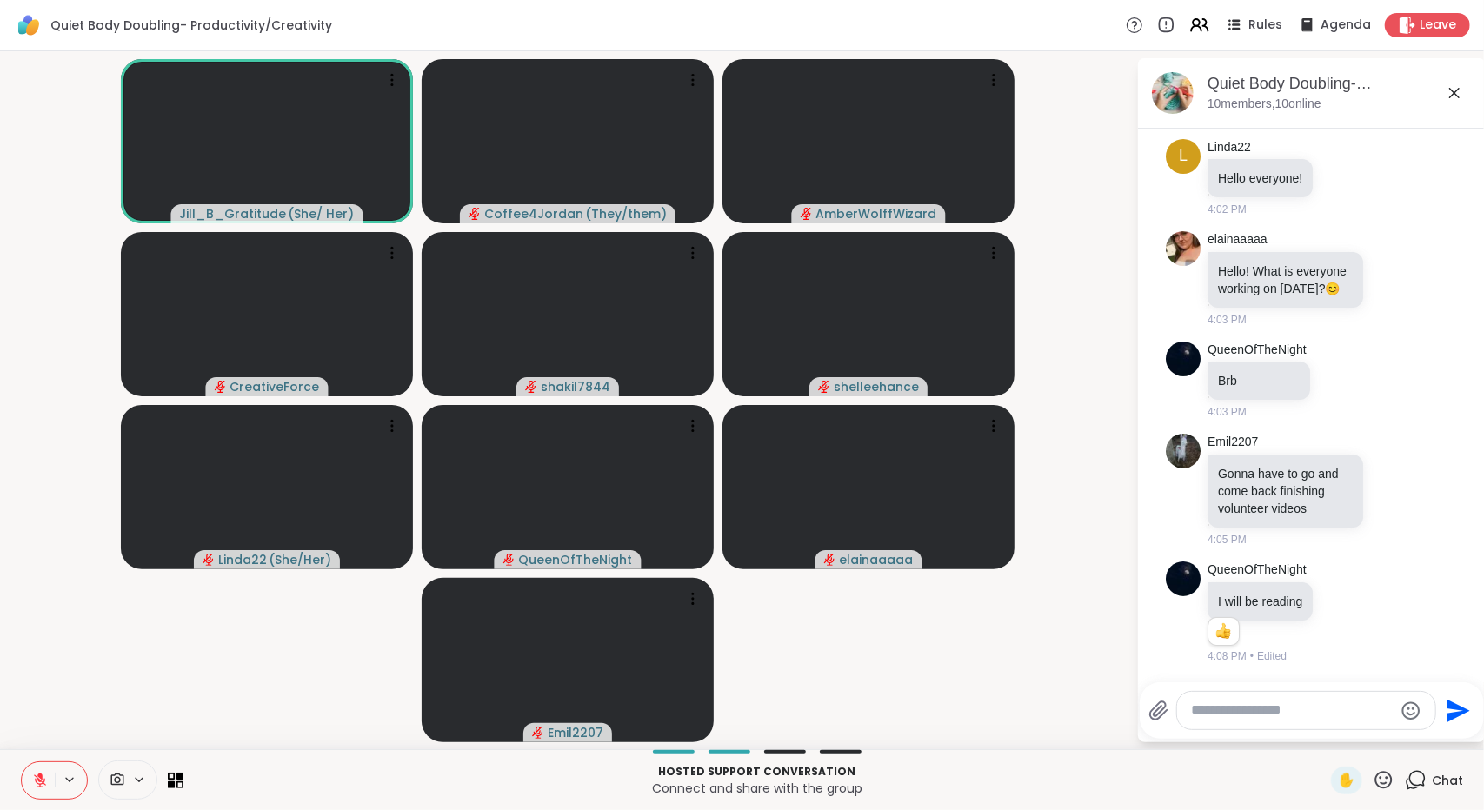
click at [1337, 720] on textarea "Type your message" at bounding box center [1292, 711] width 203 height 18
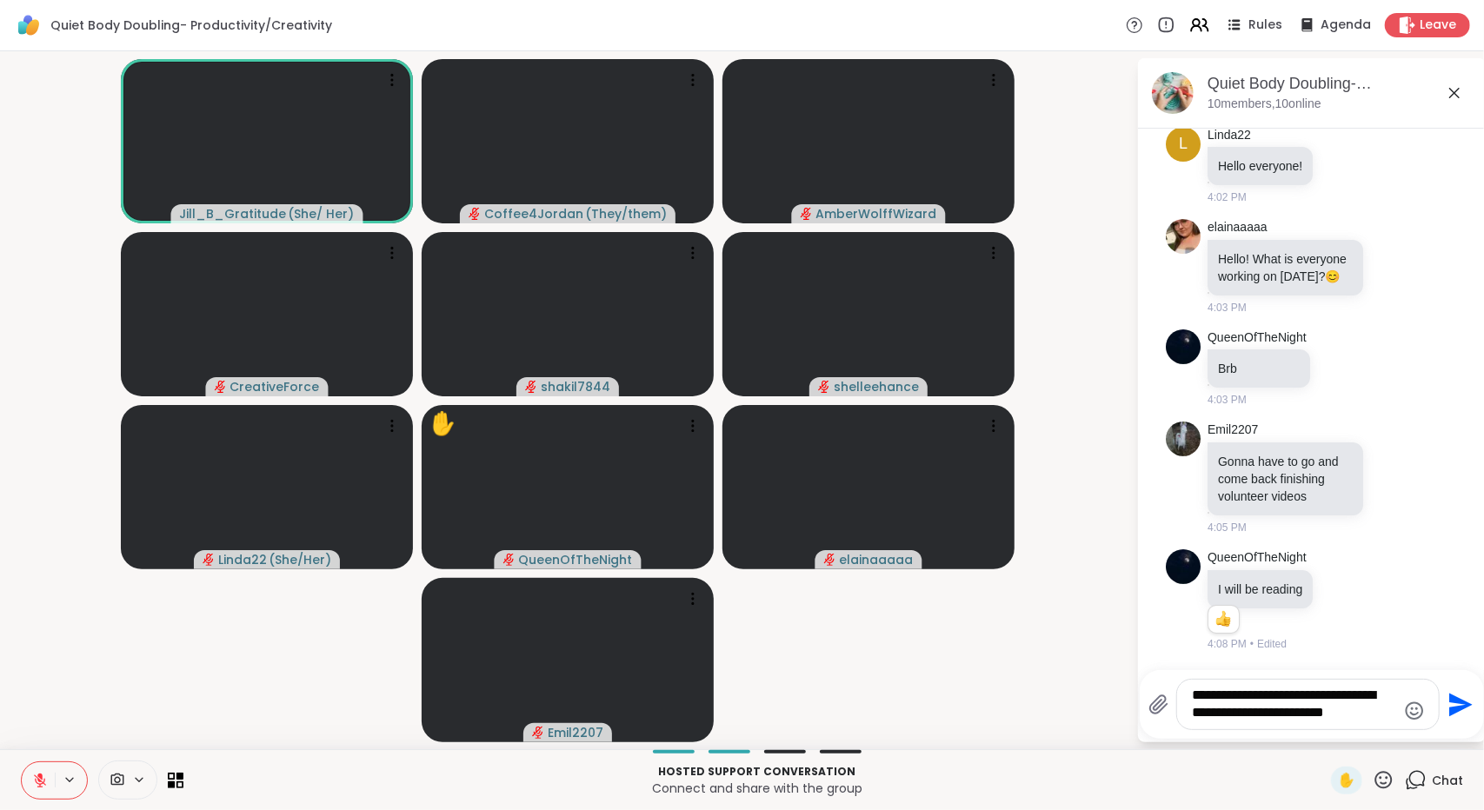
type textarea "**********"
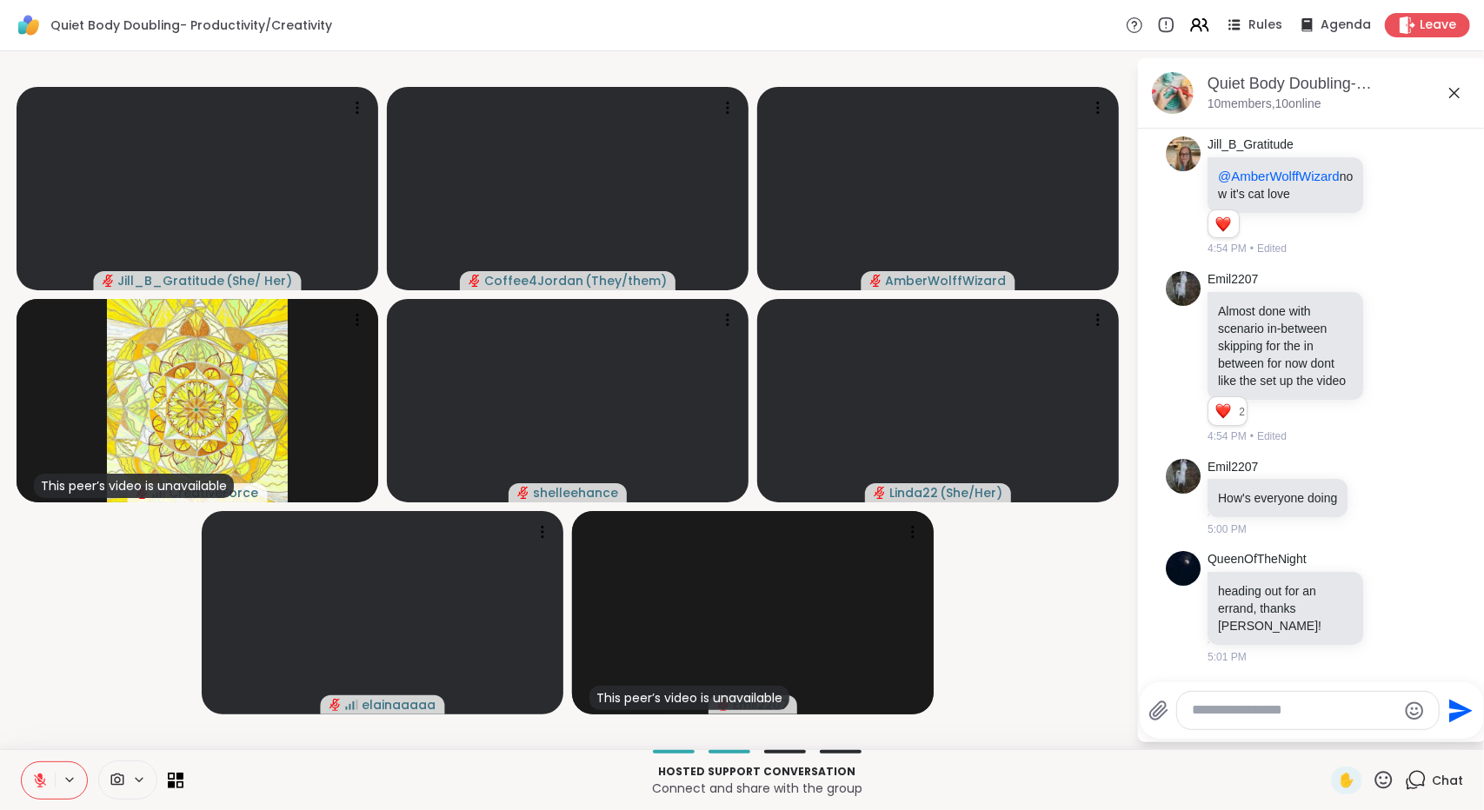
scroll to position [2891, 0]
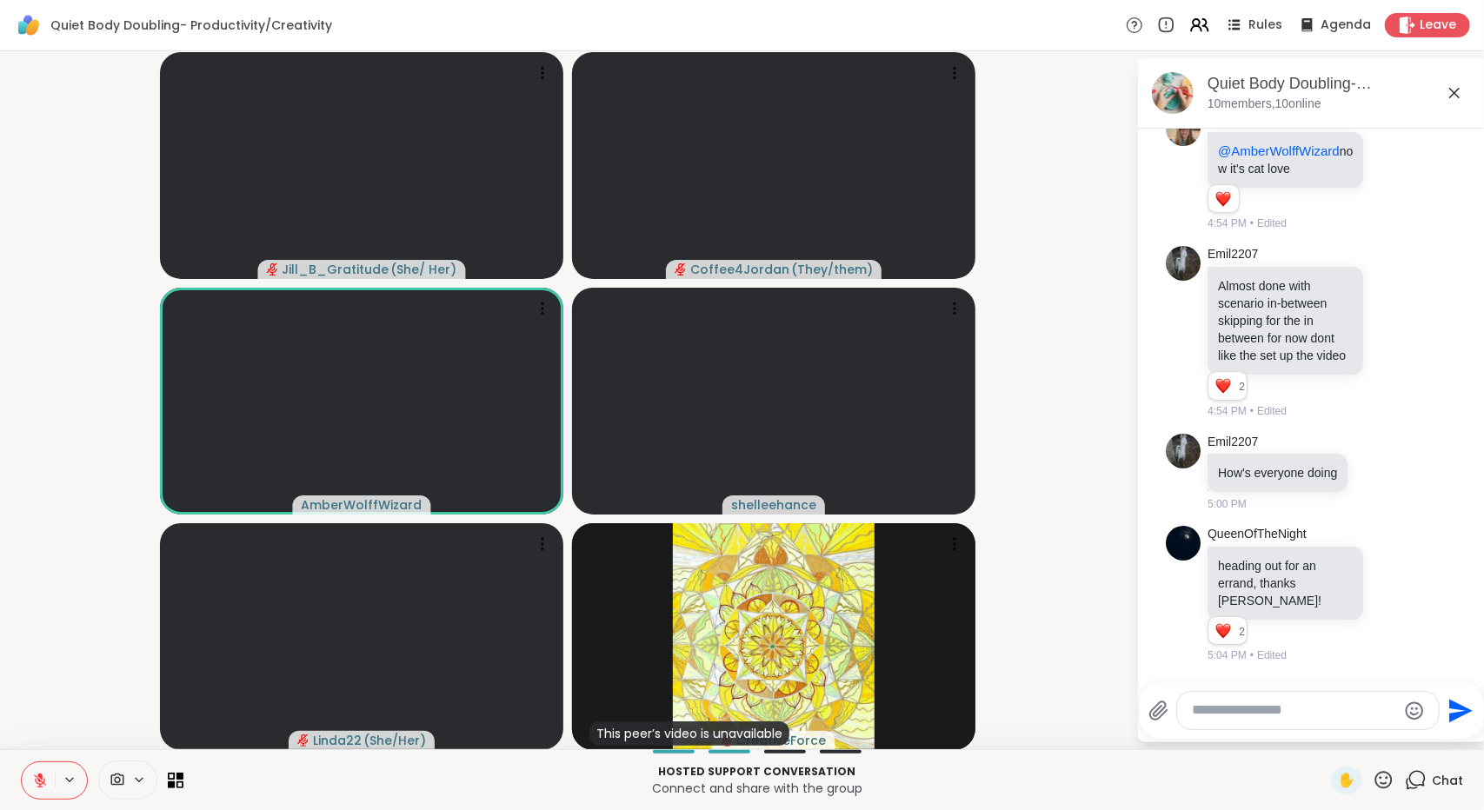
click at [1081, 530] on video-player-container "Jill_B_Gratitude ( She/ Her ) Coffee4Jordan ( They/them ) AmberWolffWizard shel…" at bounding box center [567, 400] width 1115 height 684
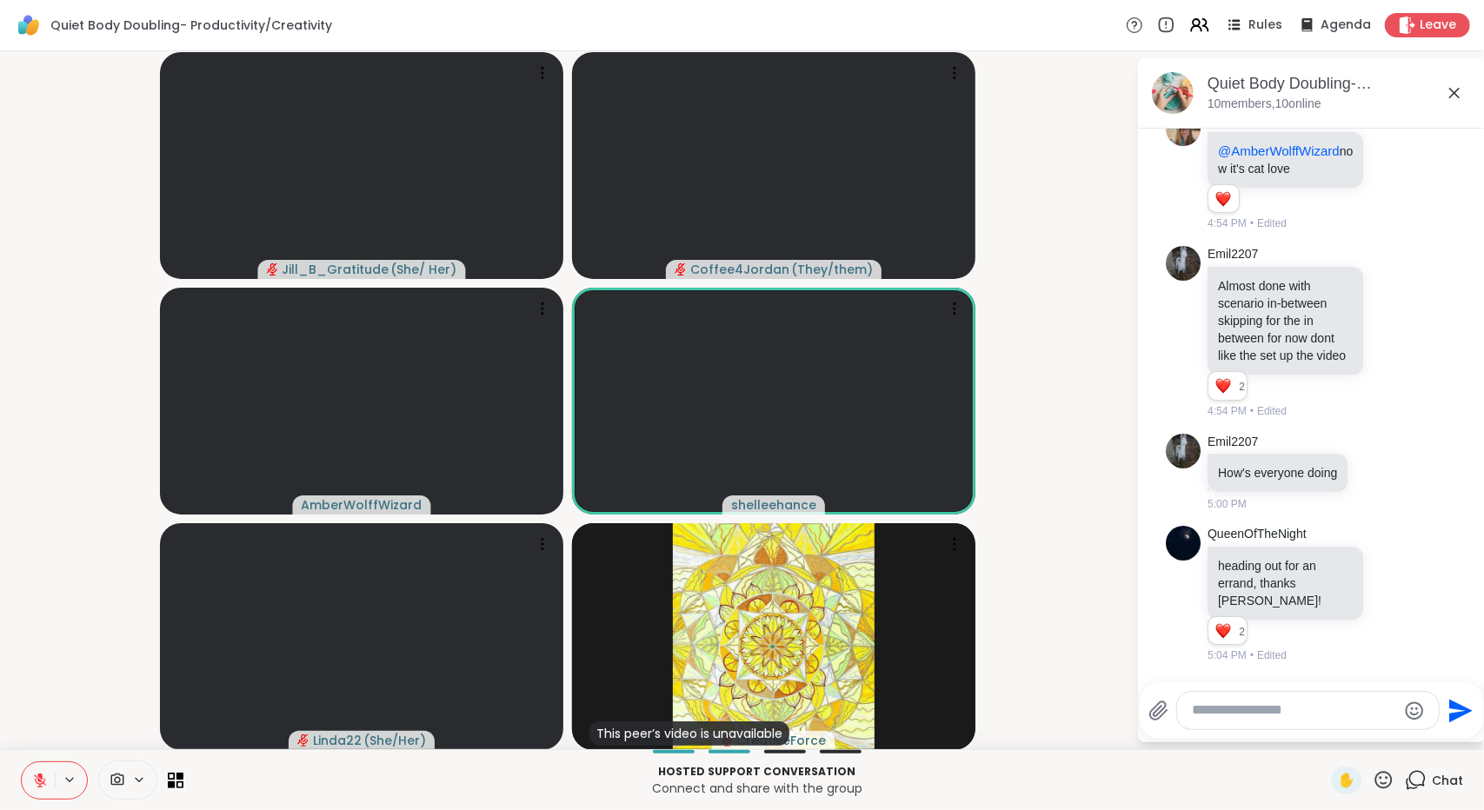
click at [1375, 721] on div at bounding box center [1308, 710] width 262 height 37
click at [1362, 710] on textarea "Type your message" at bounding box center [1294, 711] width 203 height 18
type textarea "*"
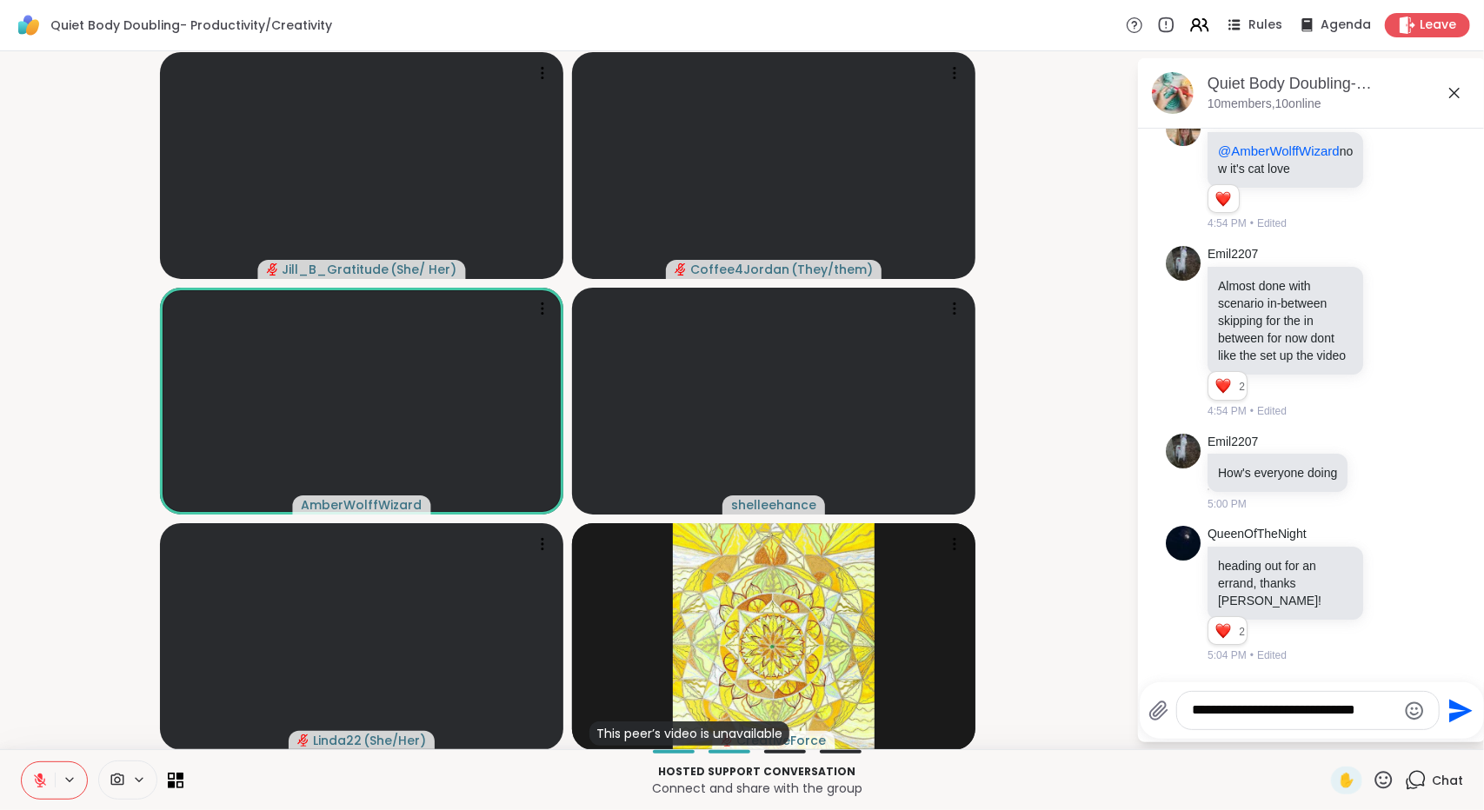
type textarea "**********"
click at [1454, 711] on icon "Send" at bounding box center [1459, 711] width 28 height 28
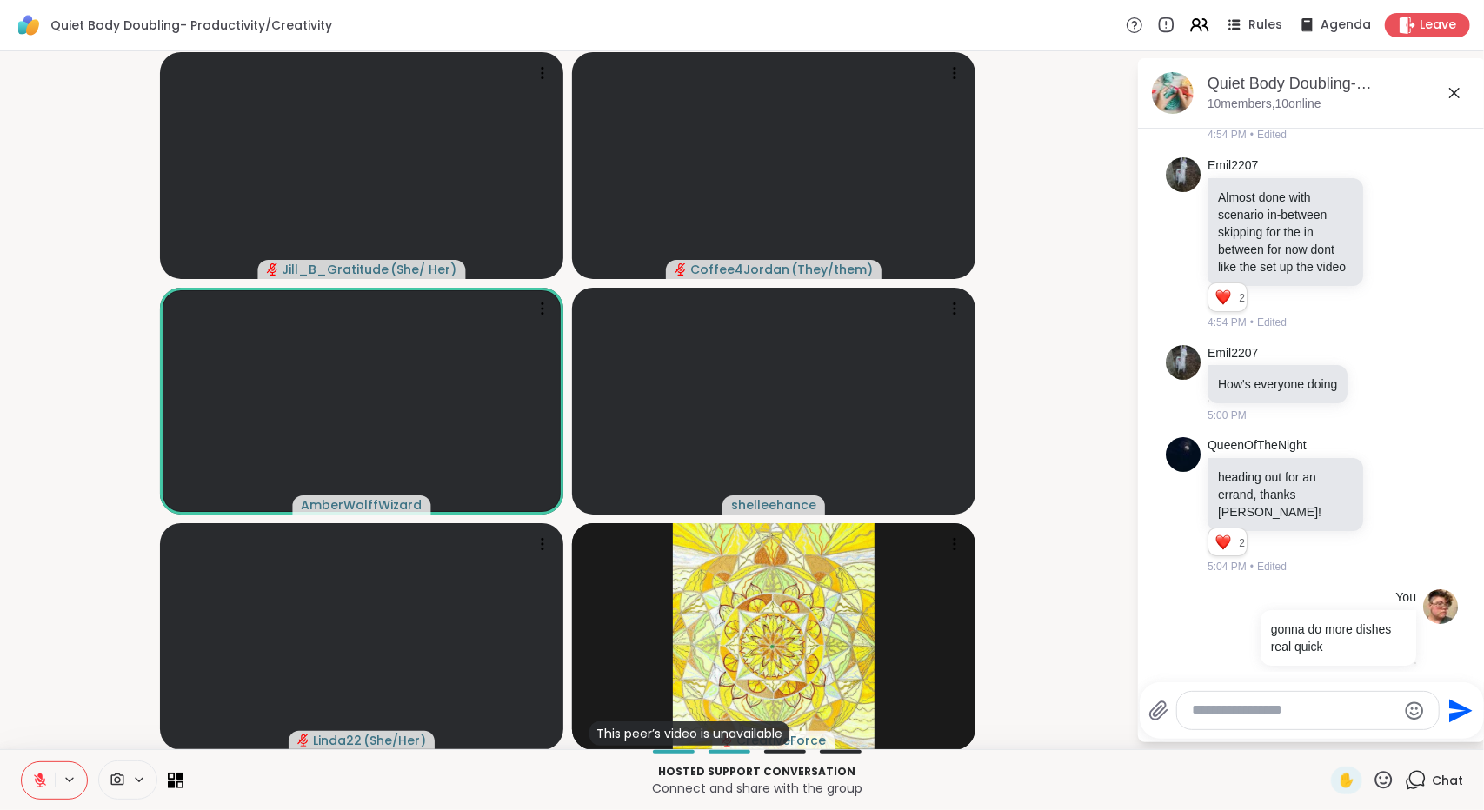
scroll to position [3001, 0]
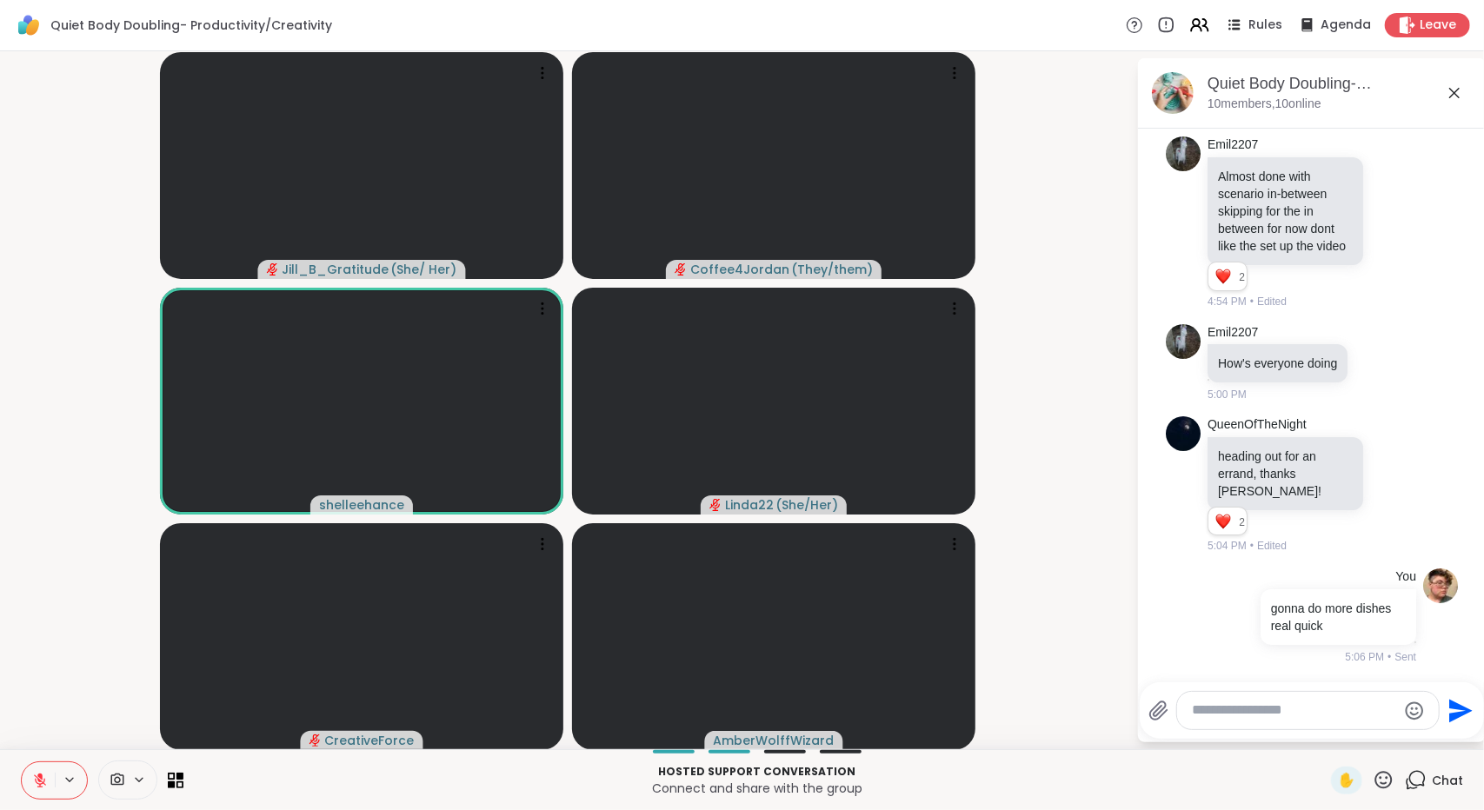
click at [31, 783] on button at bounding box center [38, 780] width 33 height 37
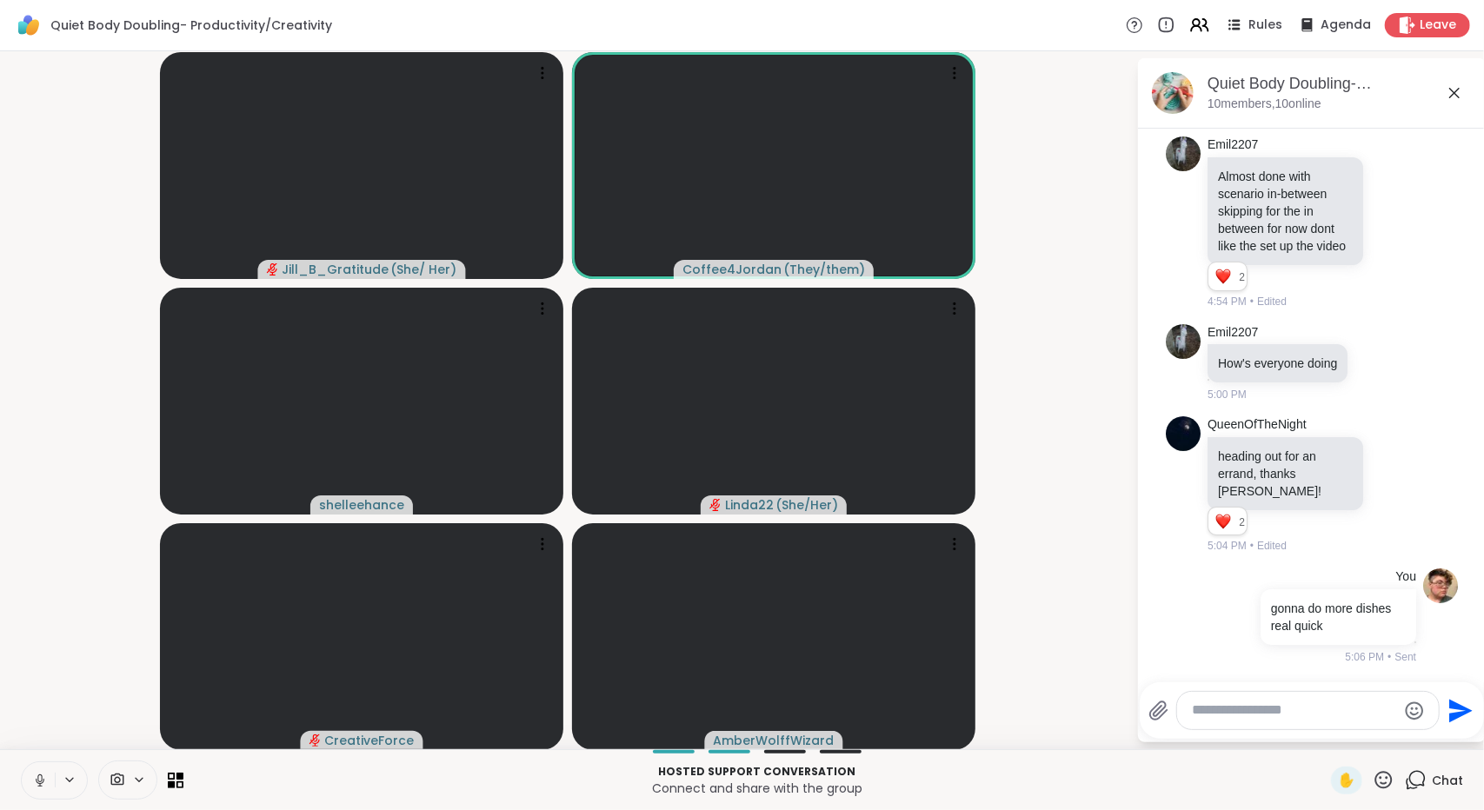
click at [39, 787] on icon at bounding box center [40, 781] width 16 height 16
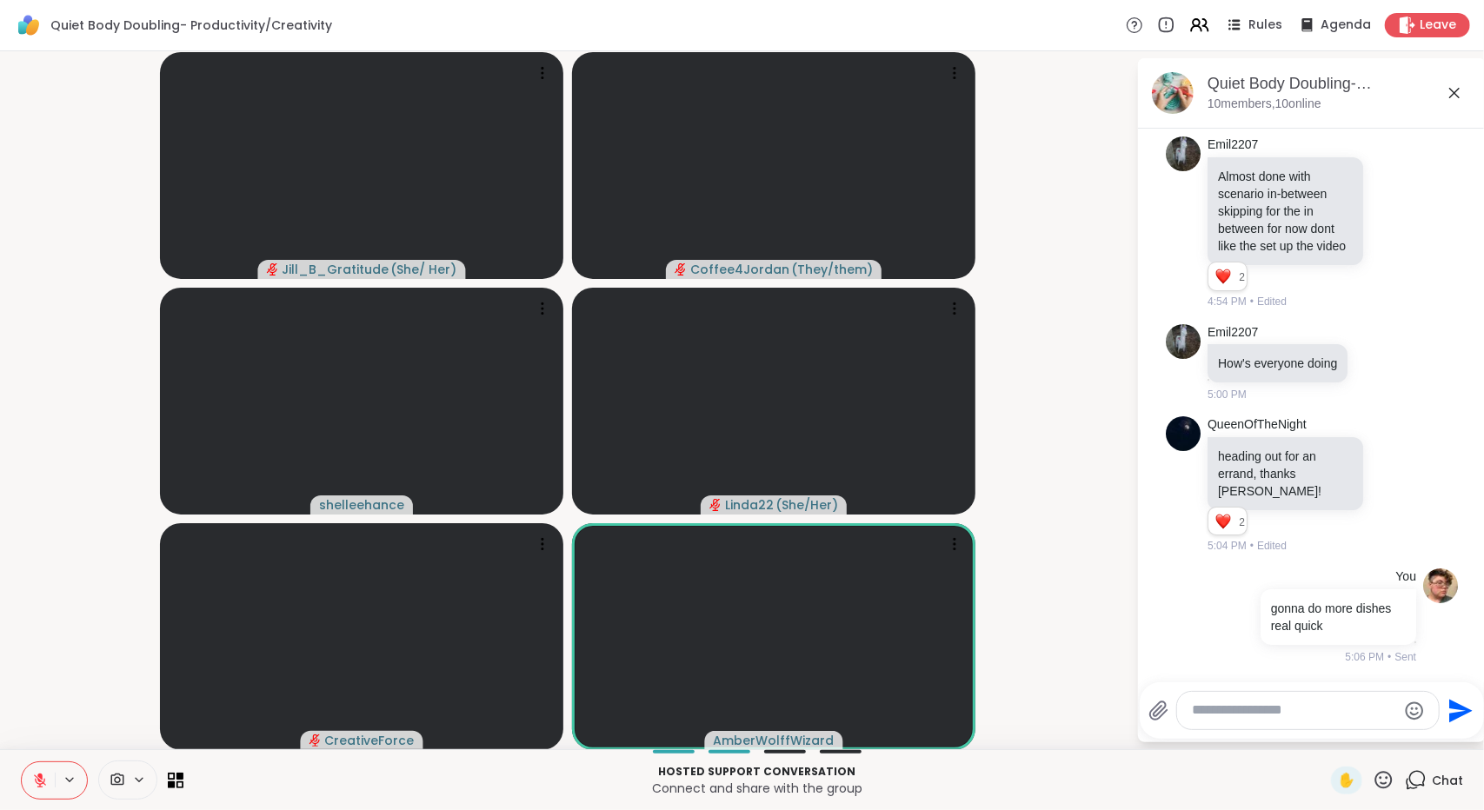
click at [42, 773] on icon at bounding box center [40, 781] width 16 height 16
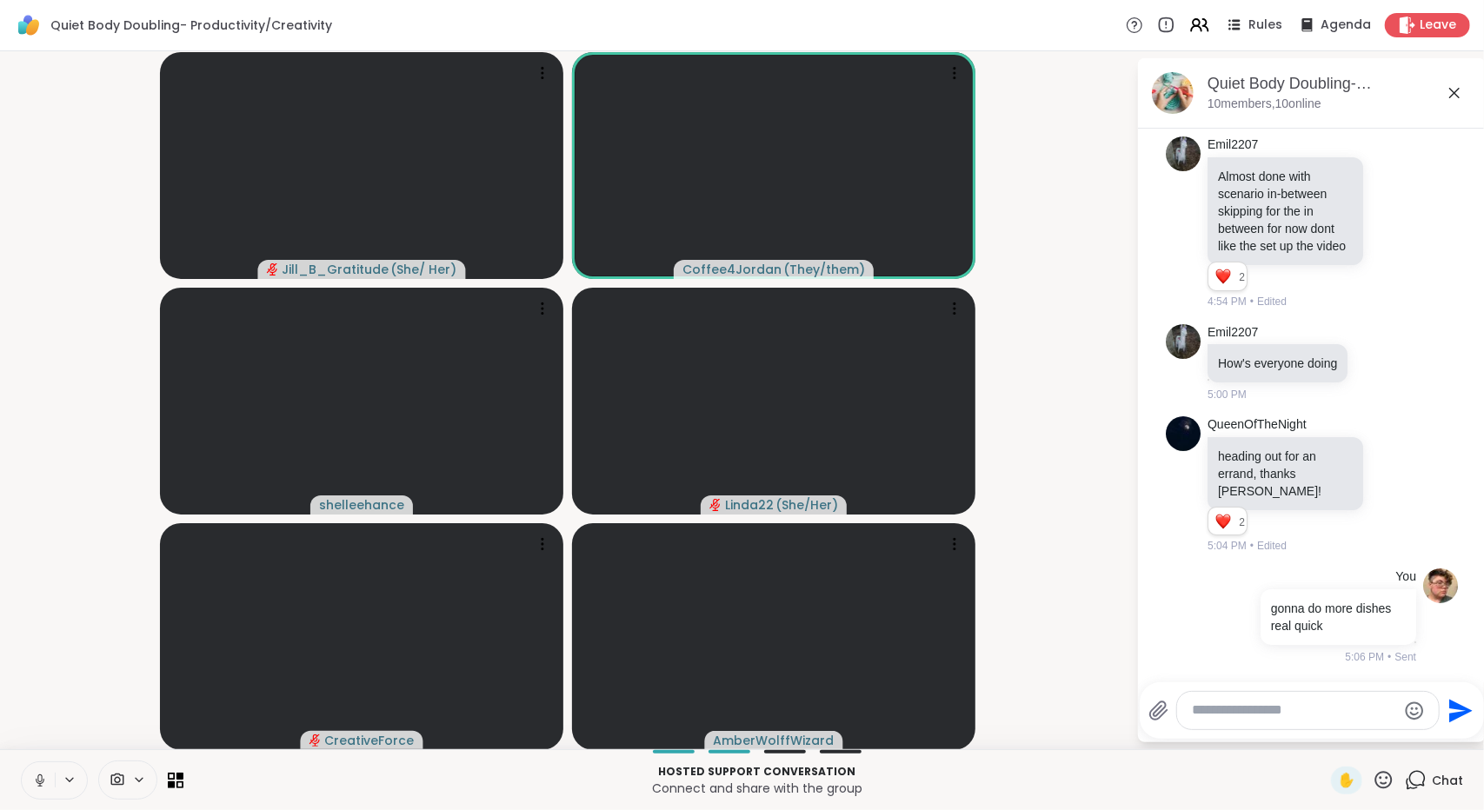
click at [33, 784] on icon at bounding box center [40, 781] width 16 height 16
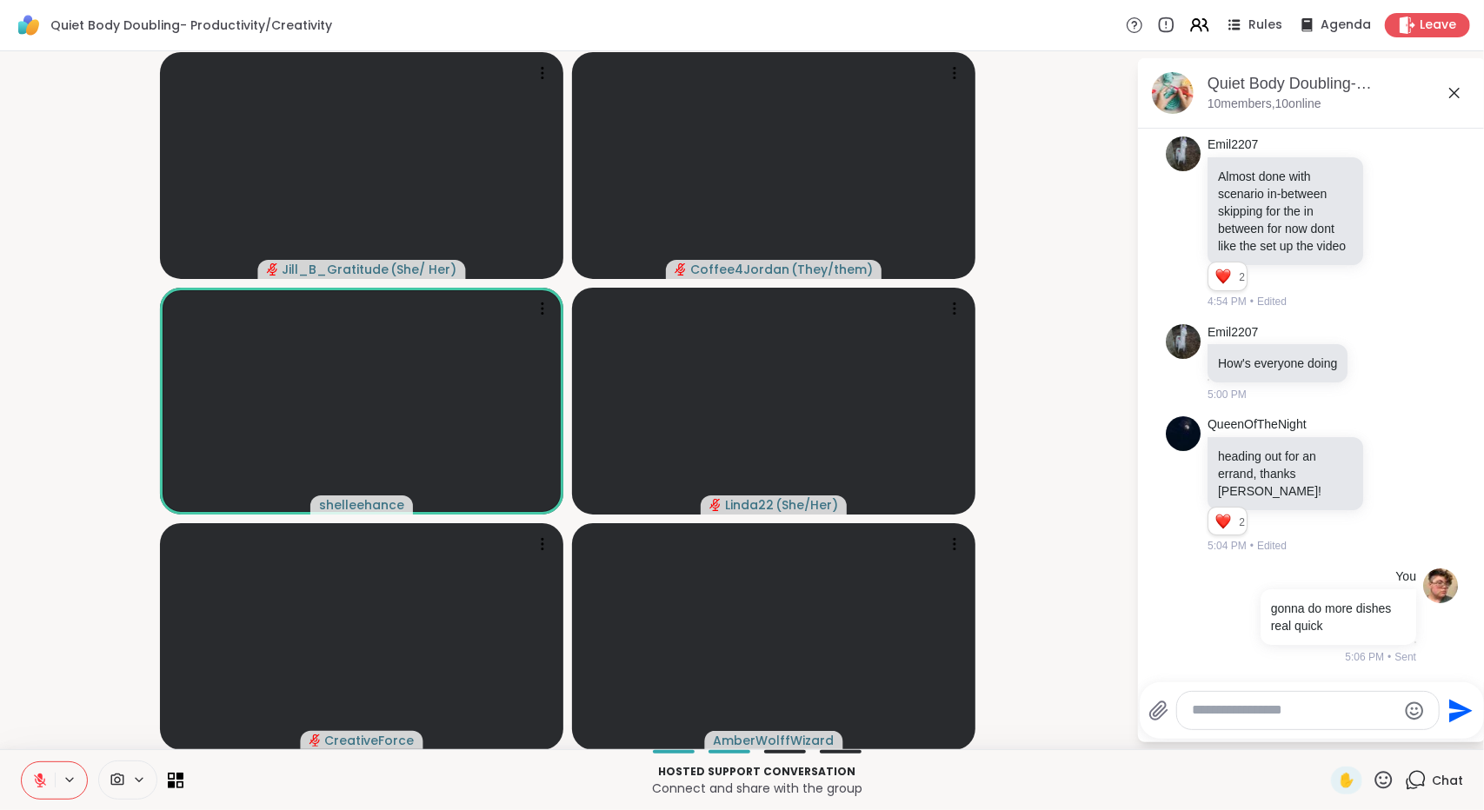
click at [26, 778] on button at bounding box center [38, 780] width 33 height 37
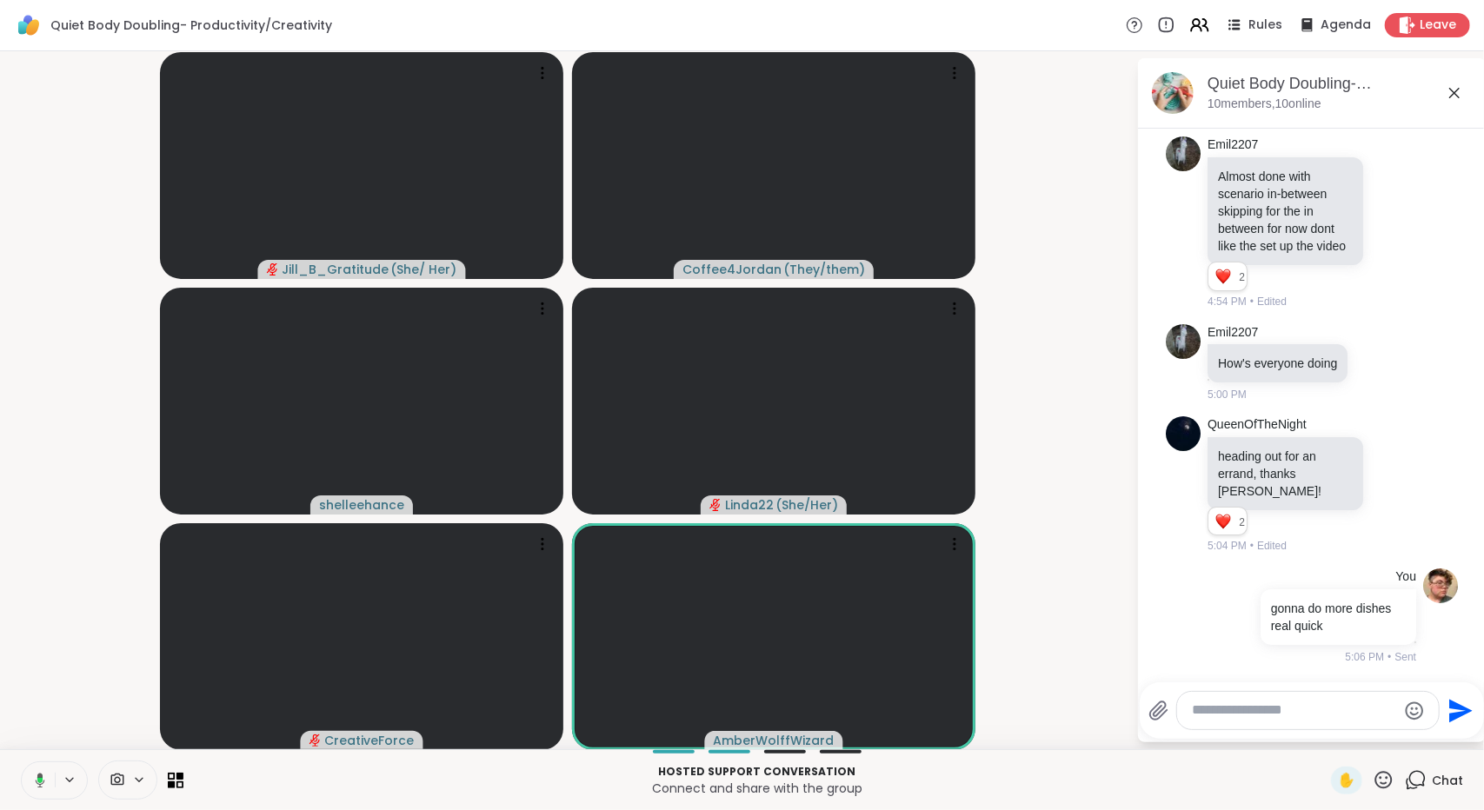
click at [42, 780] on icon at bounding box center [39, 780] width 5 height 5
click at [33, 776] on icon at bounding box center [40, 781] width 16 height 16
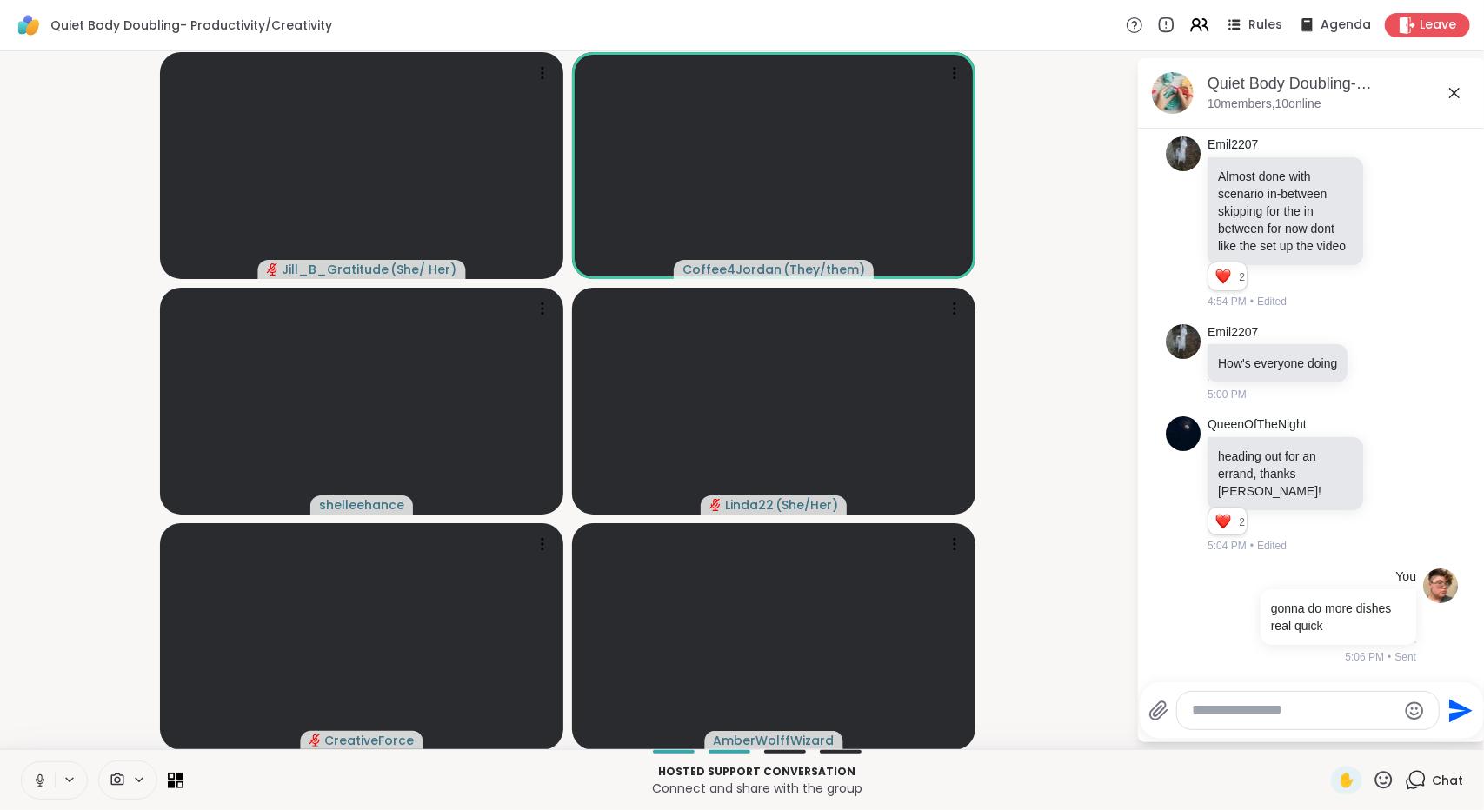
click at [36, 769] on button at bounding box center [38, 780] width 33 height 37
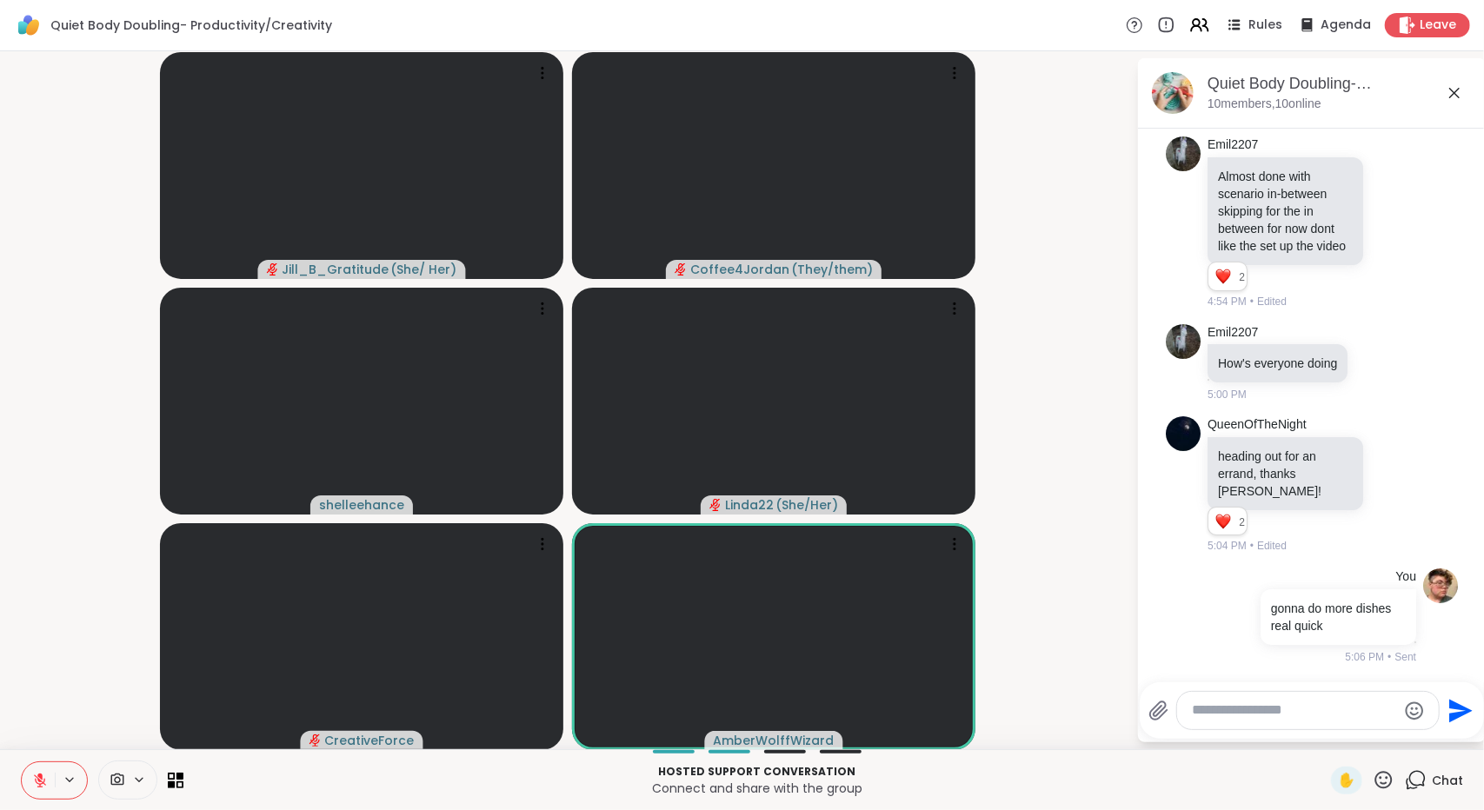
click at [42, 775] on icon at bounding box center [40, 781] width 16 height 16
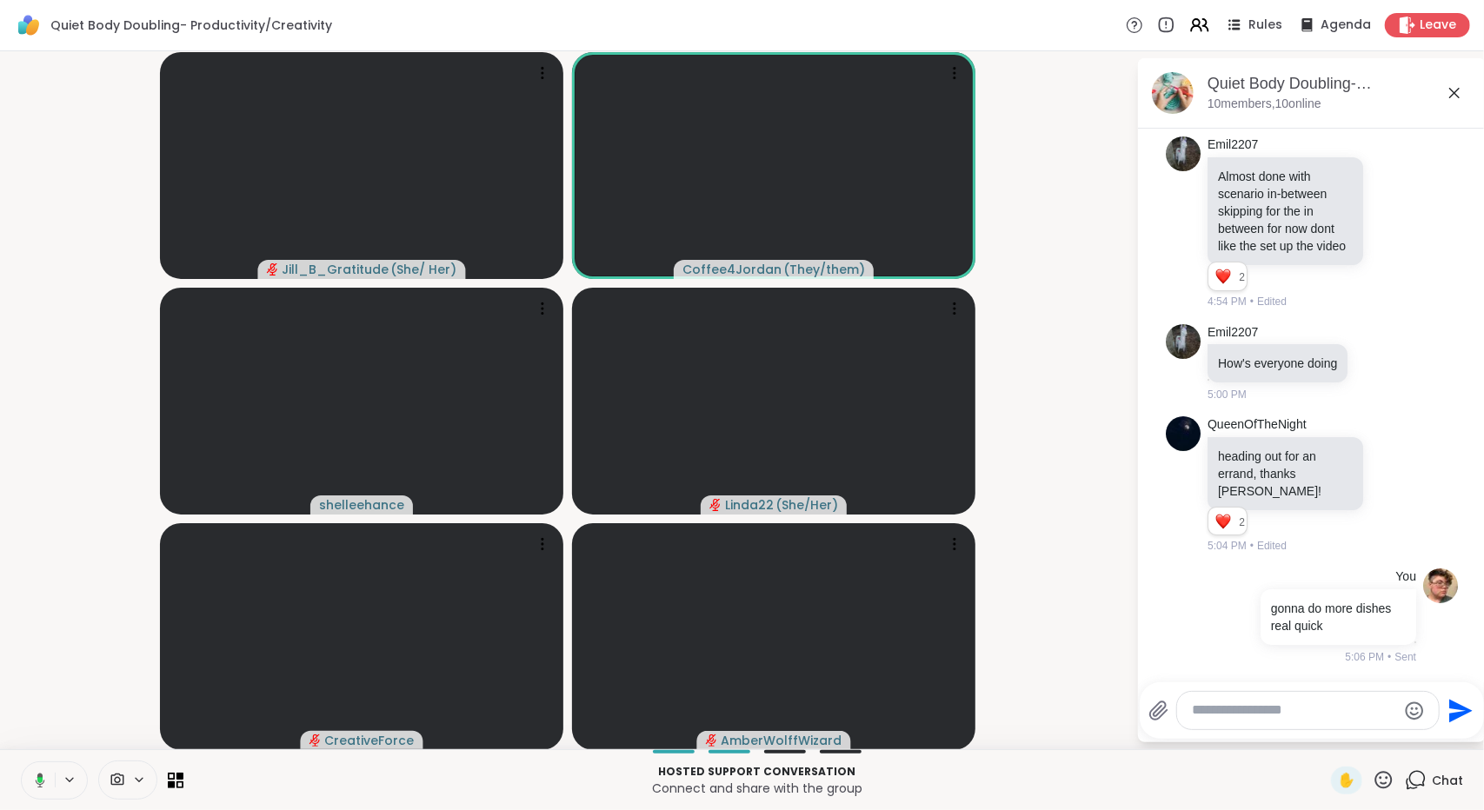
click at [30, 779] on icon at bounding box center [38, 781] width 16 height 16
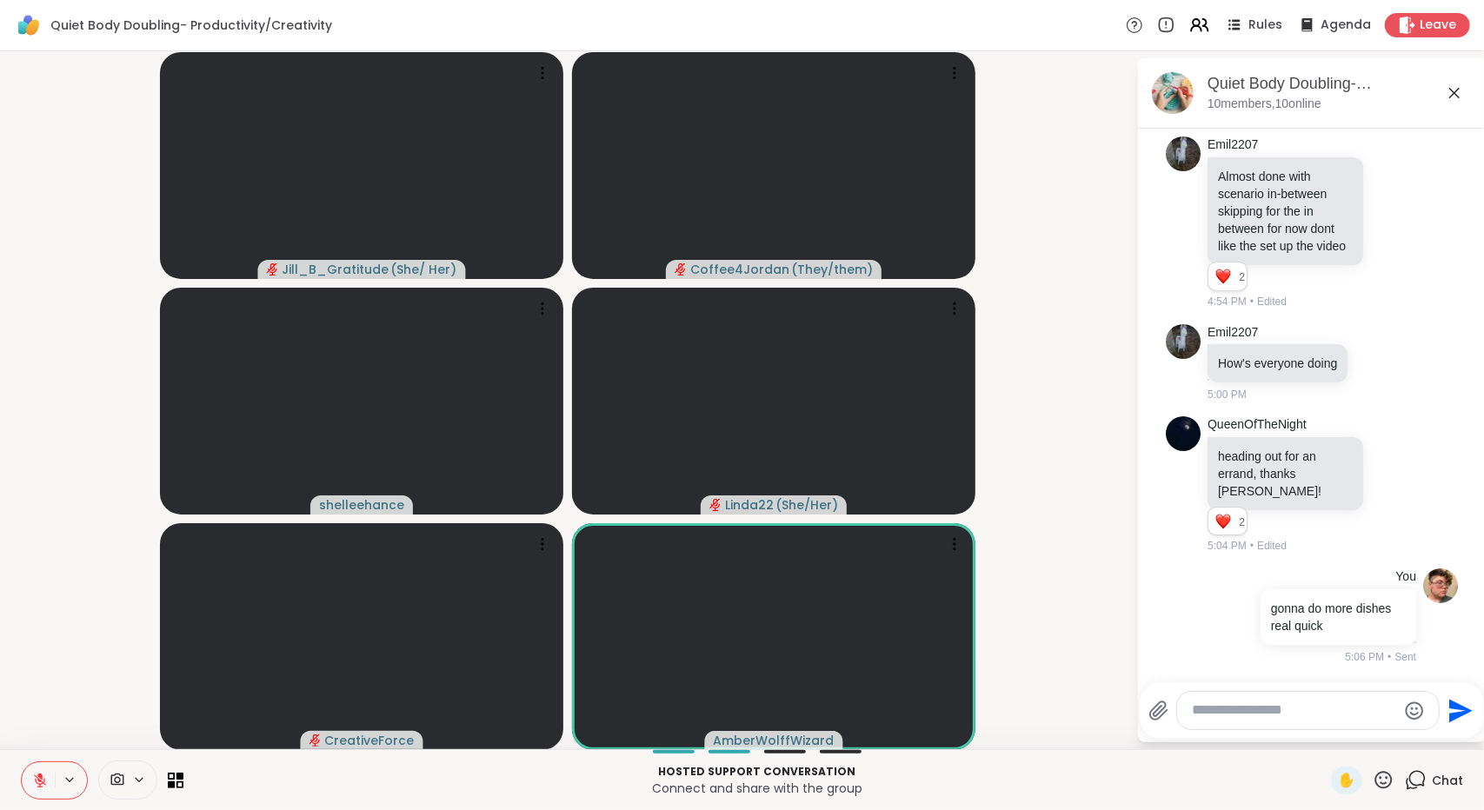
click at [38, 776] on icon at bounding box center [39, 776] width 5 height 7
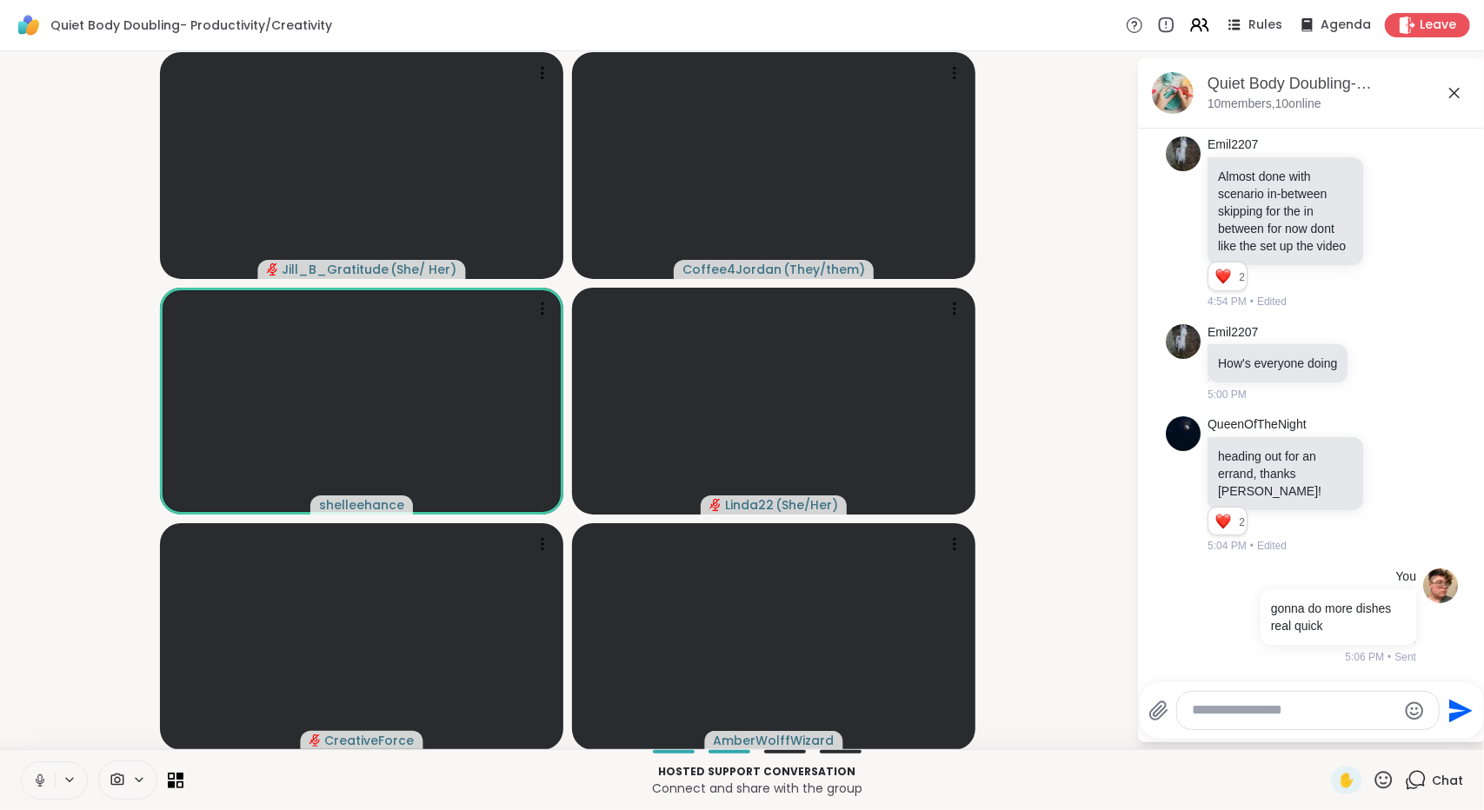
click at [31, 768] on button at bounding box center [38, 780] width 33 height 37
click at [37, 775] on icon at bounding box center [40, 781] width 16 height 16
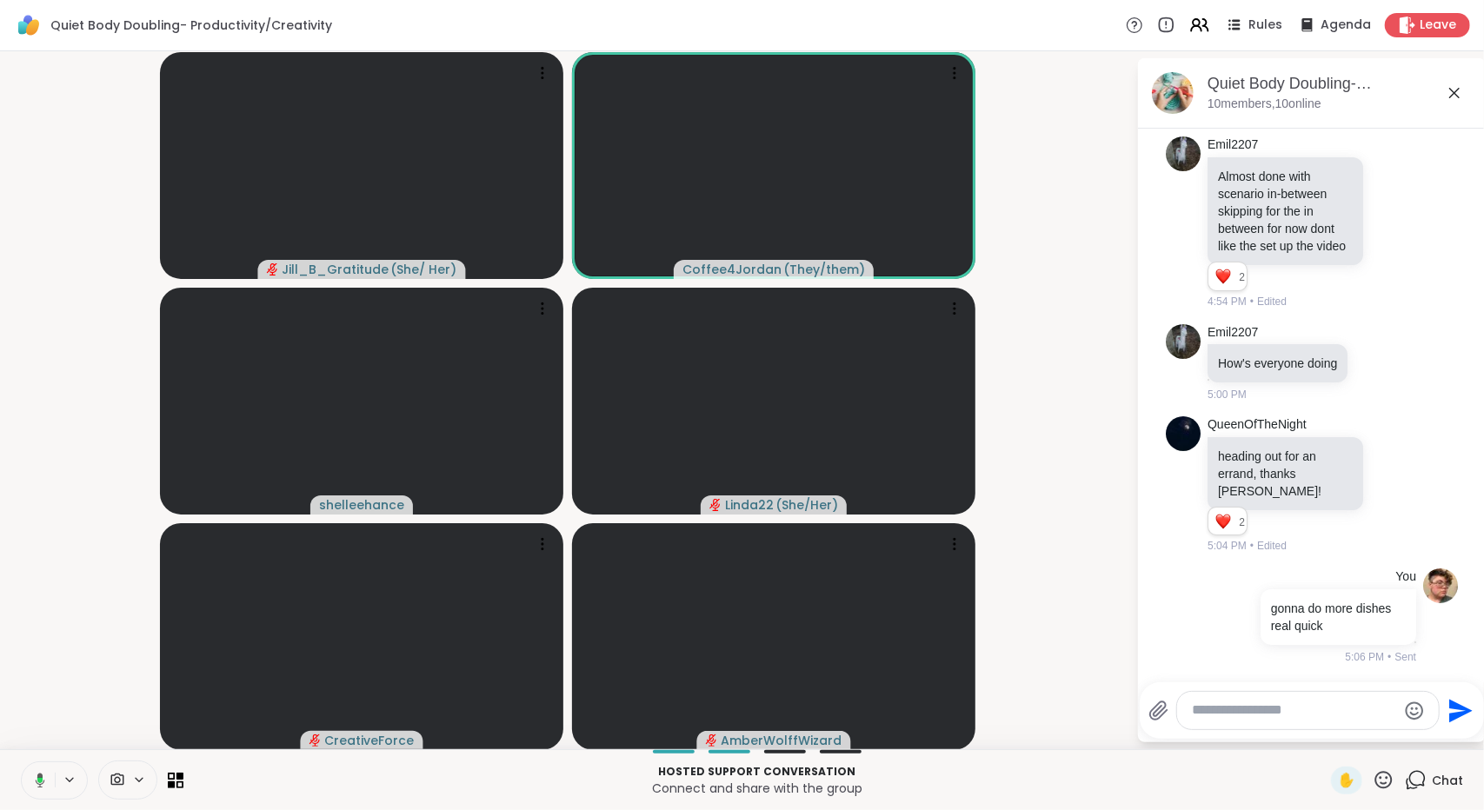
click at [35, 775] on icon at bounding box center [38, 781] width 16 height 16
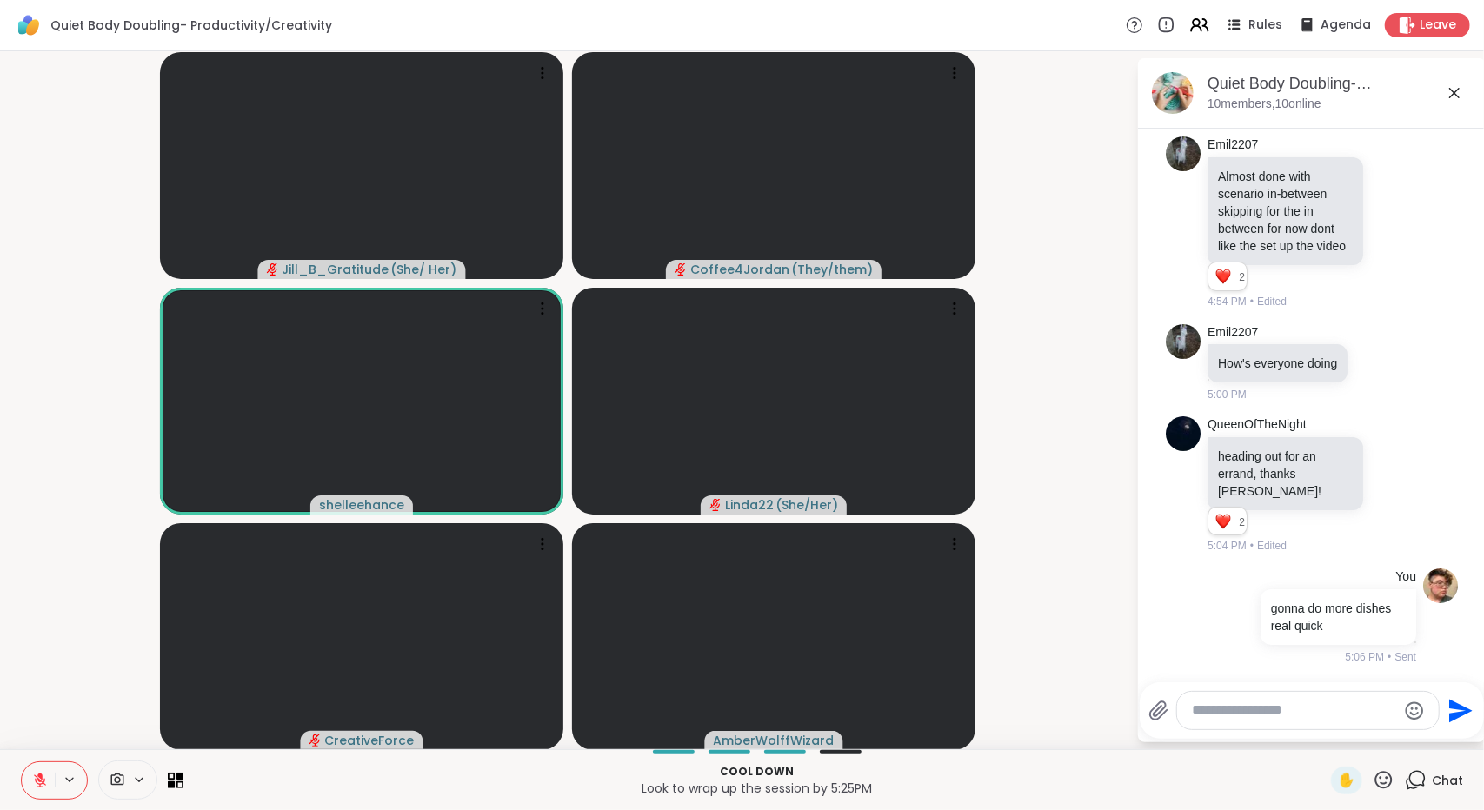
scroll to position [3025, 0]
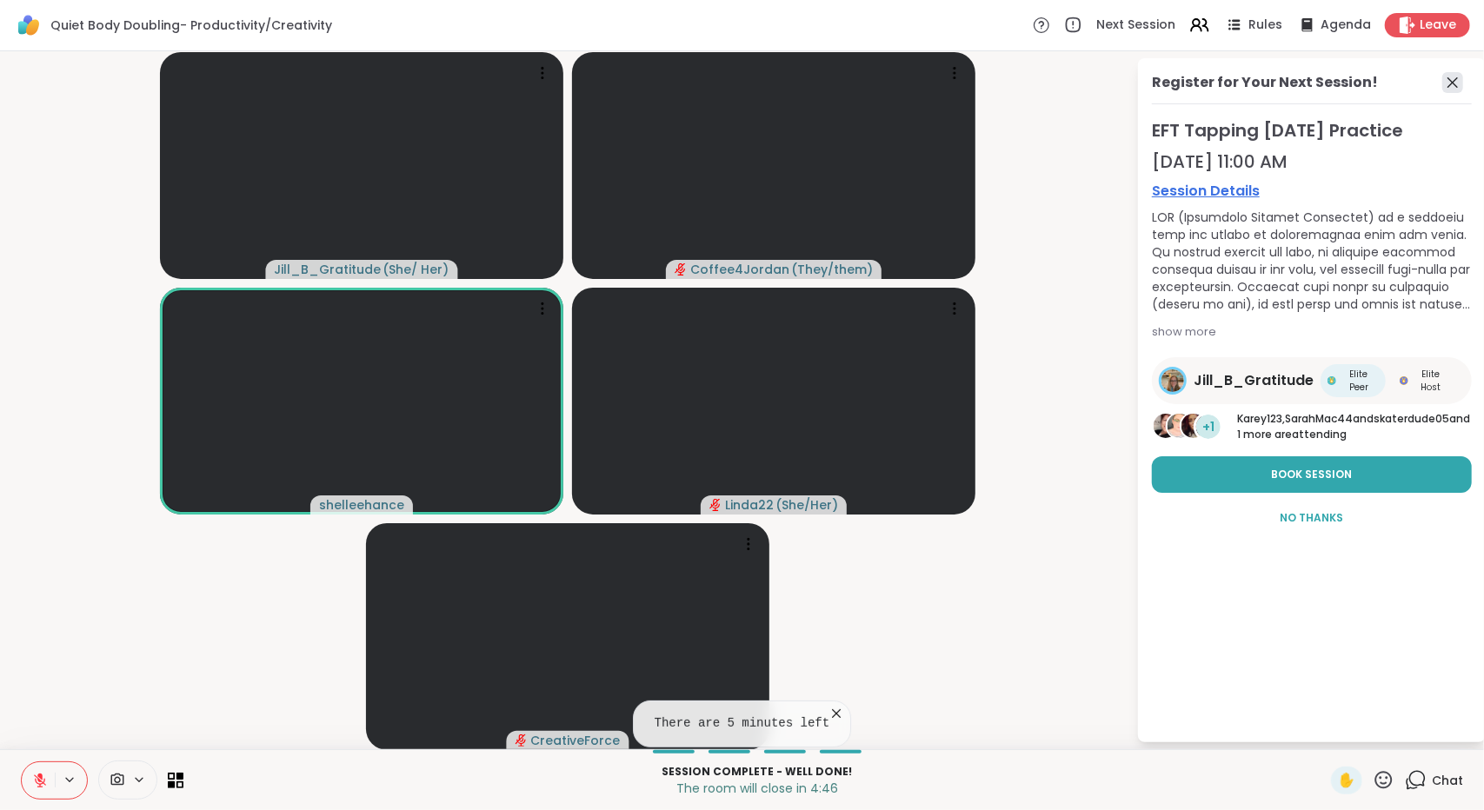
click at [1455, 76] on icon at bounding box center [1452, 82] width 21 height 21
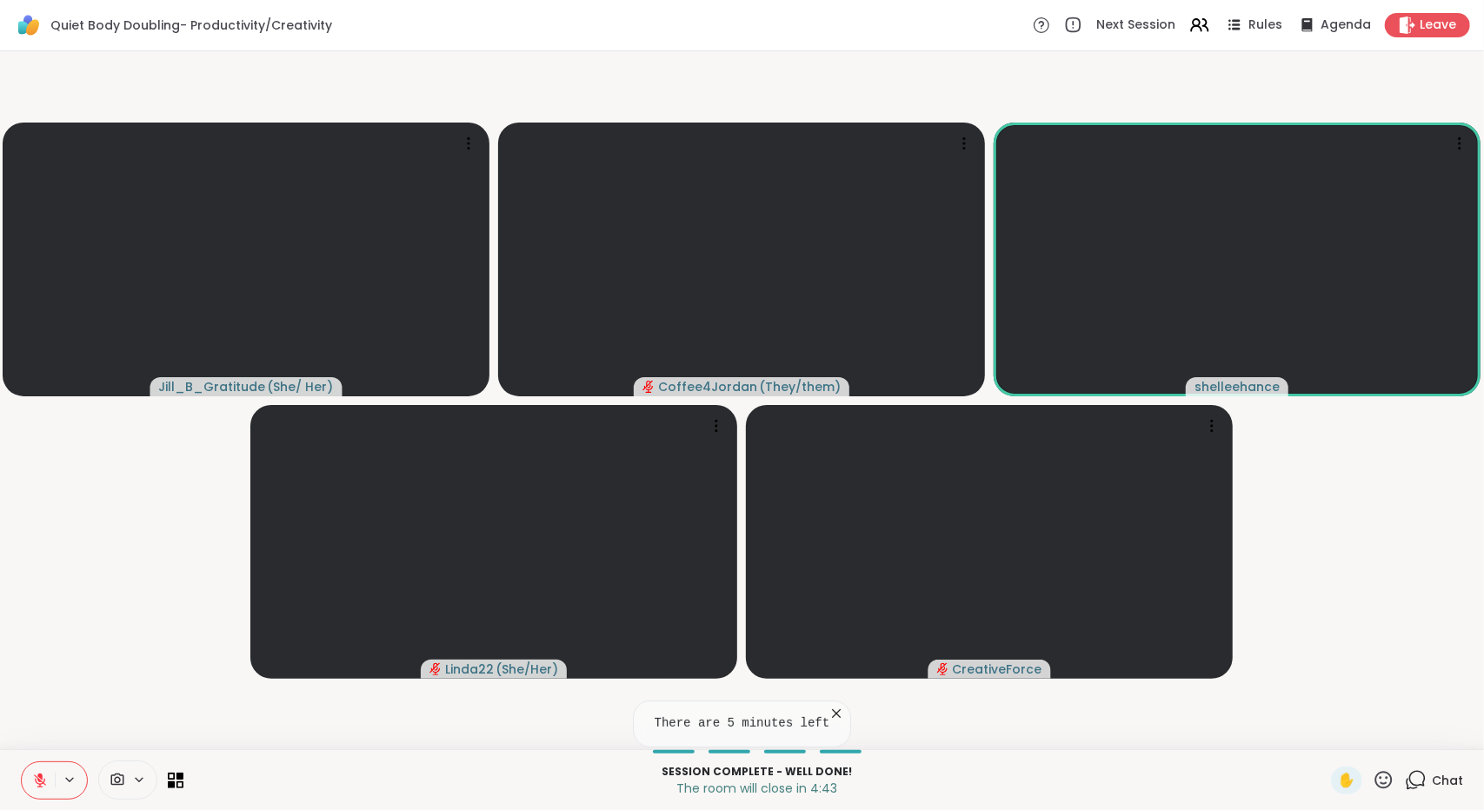
click at [1432, 782] on span "Chat" at bounding box center [1447, 780] width 31 height 17
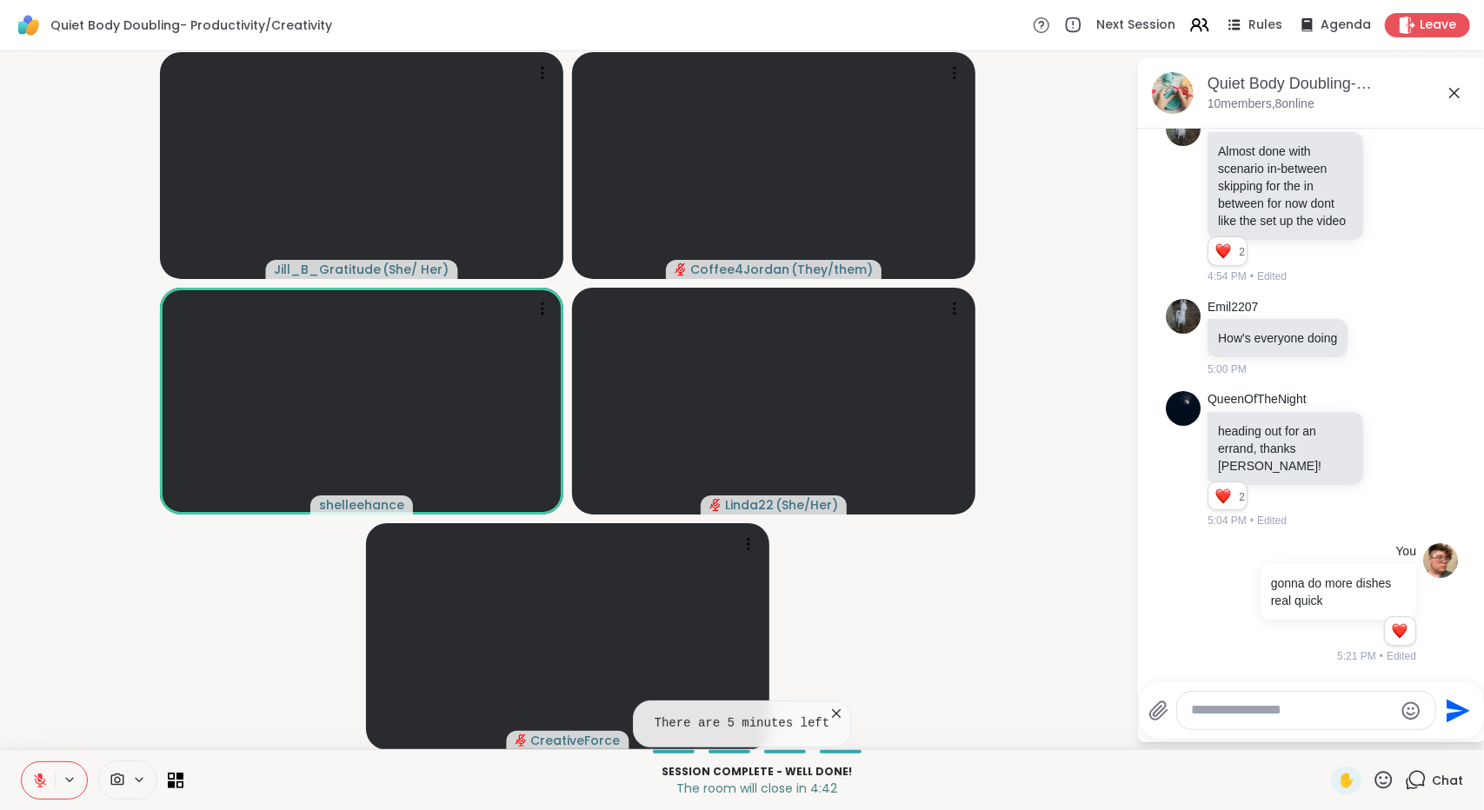
click at [1310, 713] on textarea "Type your message" at bounding box center [1292, 711] width 203 height 18
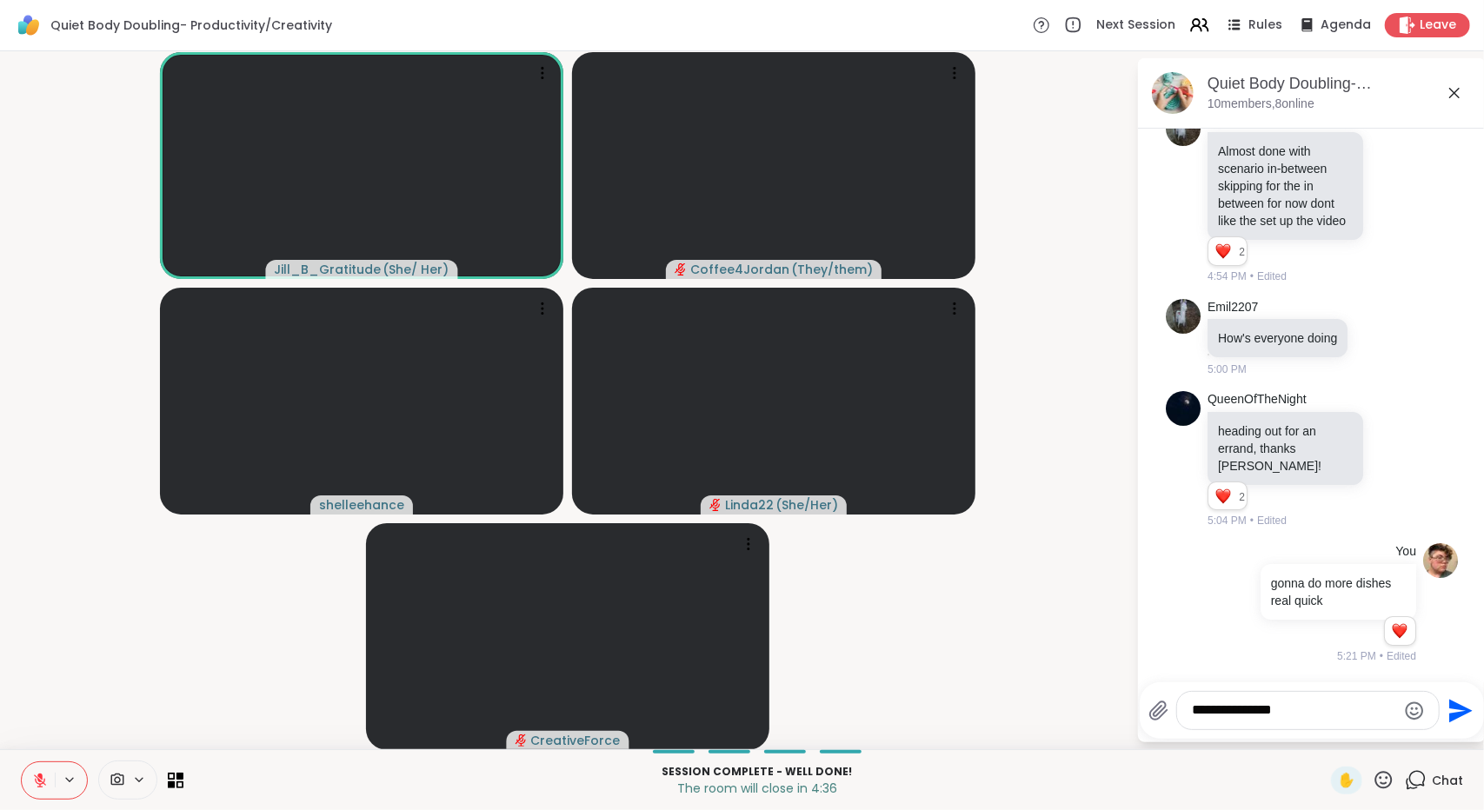
type textarea "**********"
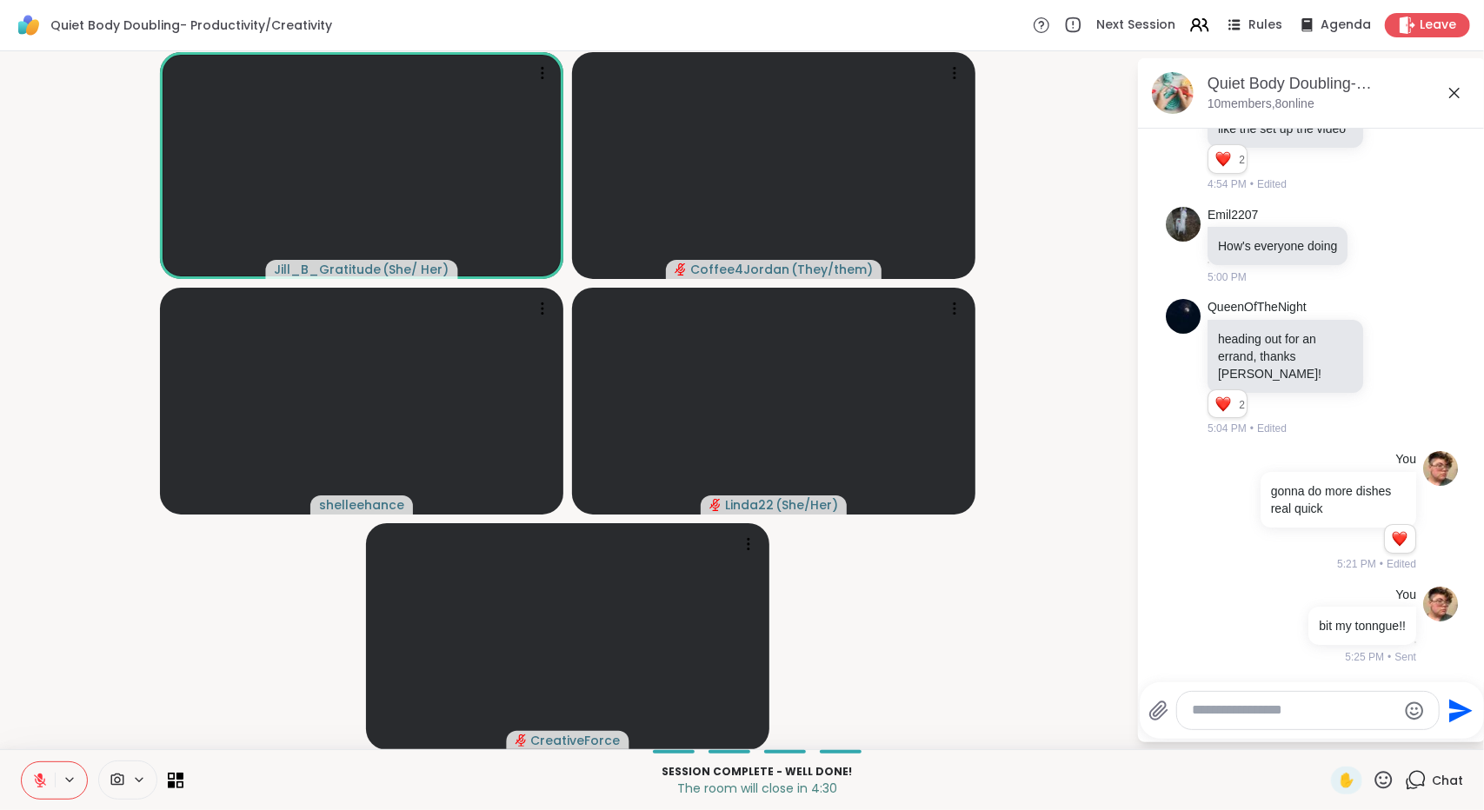
scroll to position [3143, 0]
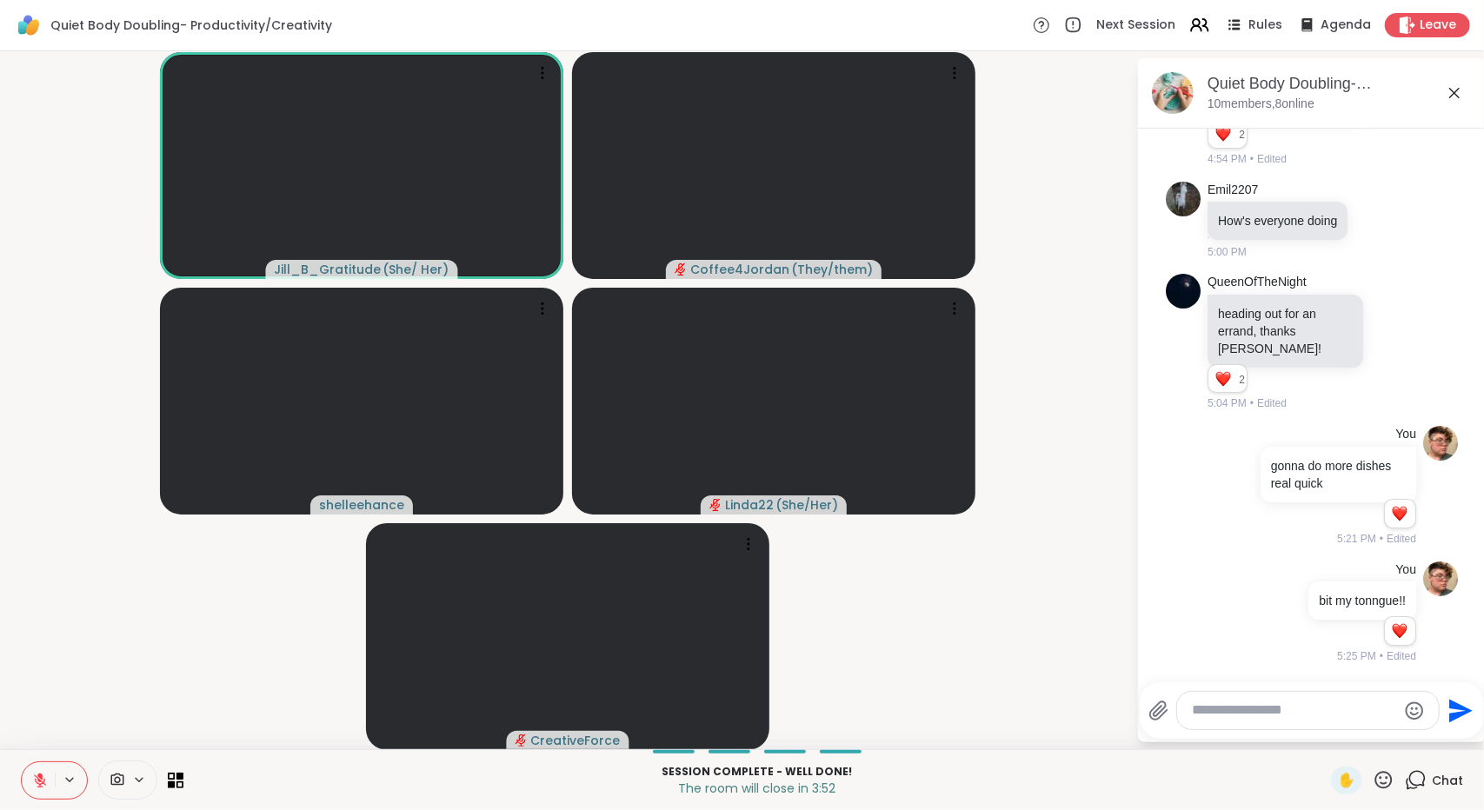
click at [1373, 778] on icon at bounding box center [1384, 780] width 22 height 22
click at [1324, 735] on span "❤️" at bounding box center [1332, 734] width 17 height 21
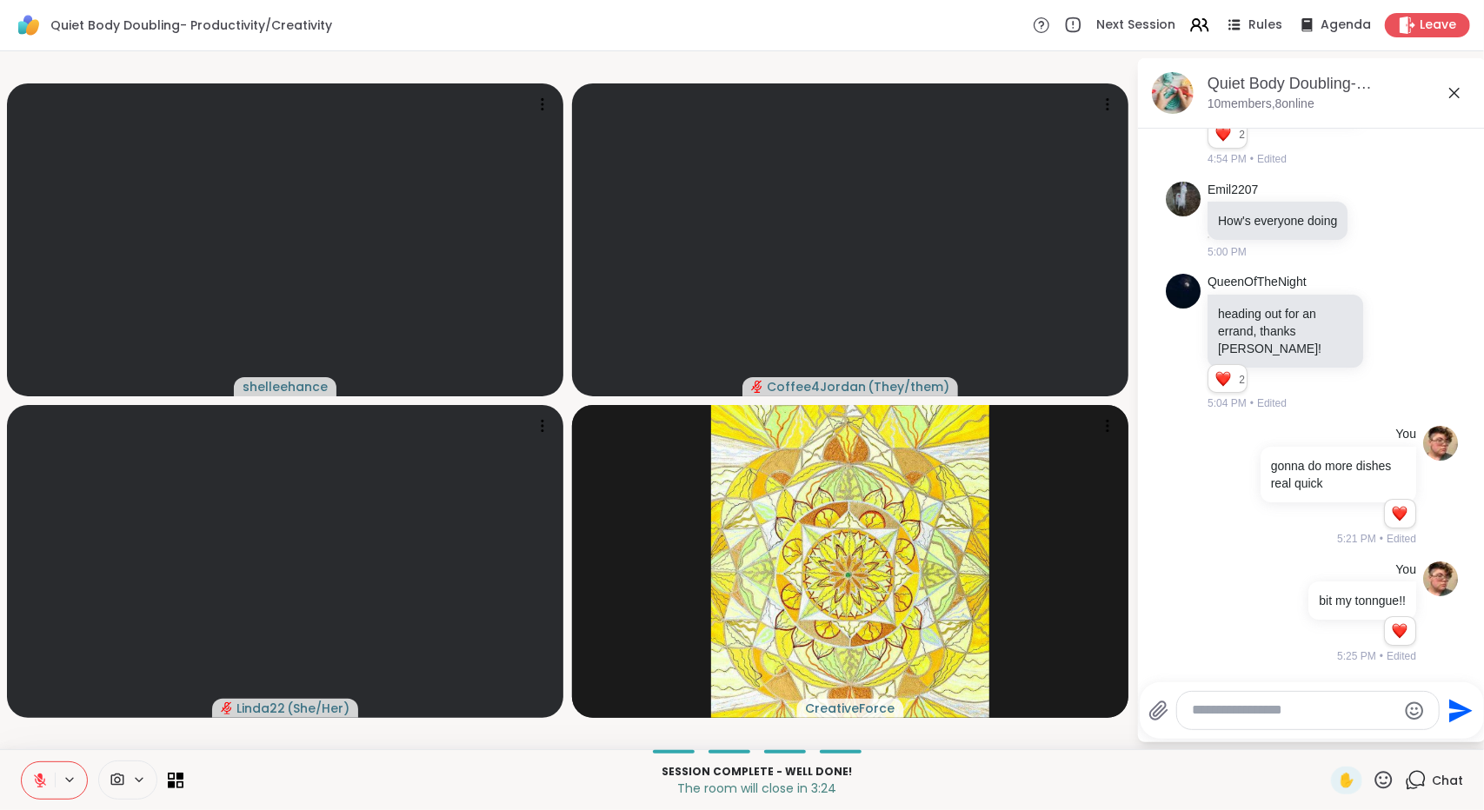
click at [1457, 91] on icon at bounding box center [1454, 93] width 21 height 21
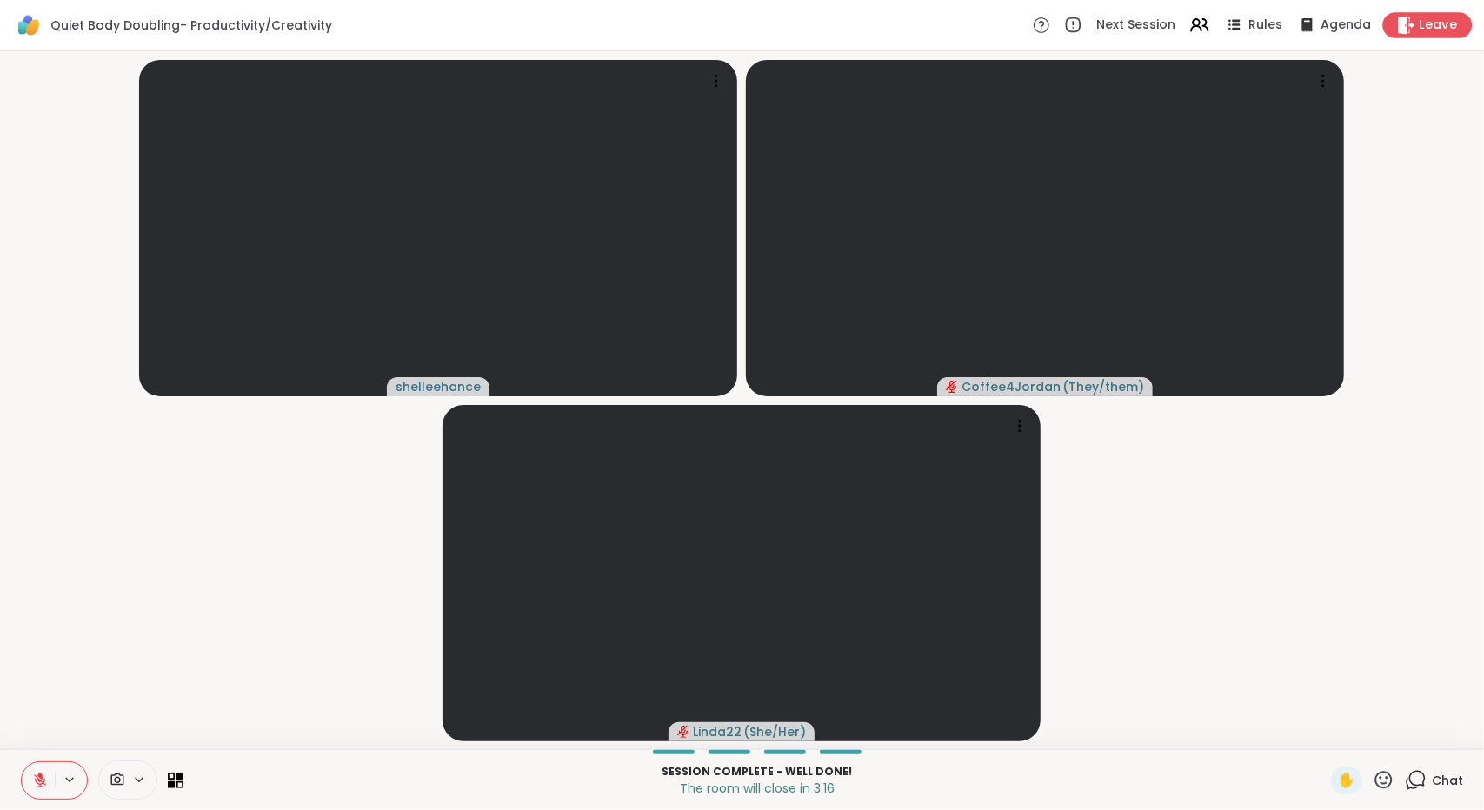
click at [1423, 19] on span "Leave" at bounding box center [1439, 26] width 38 height 18
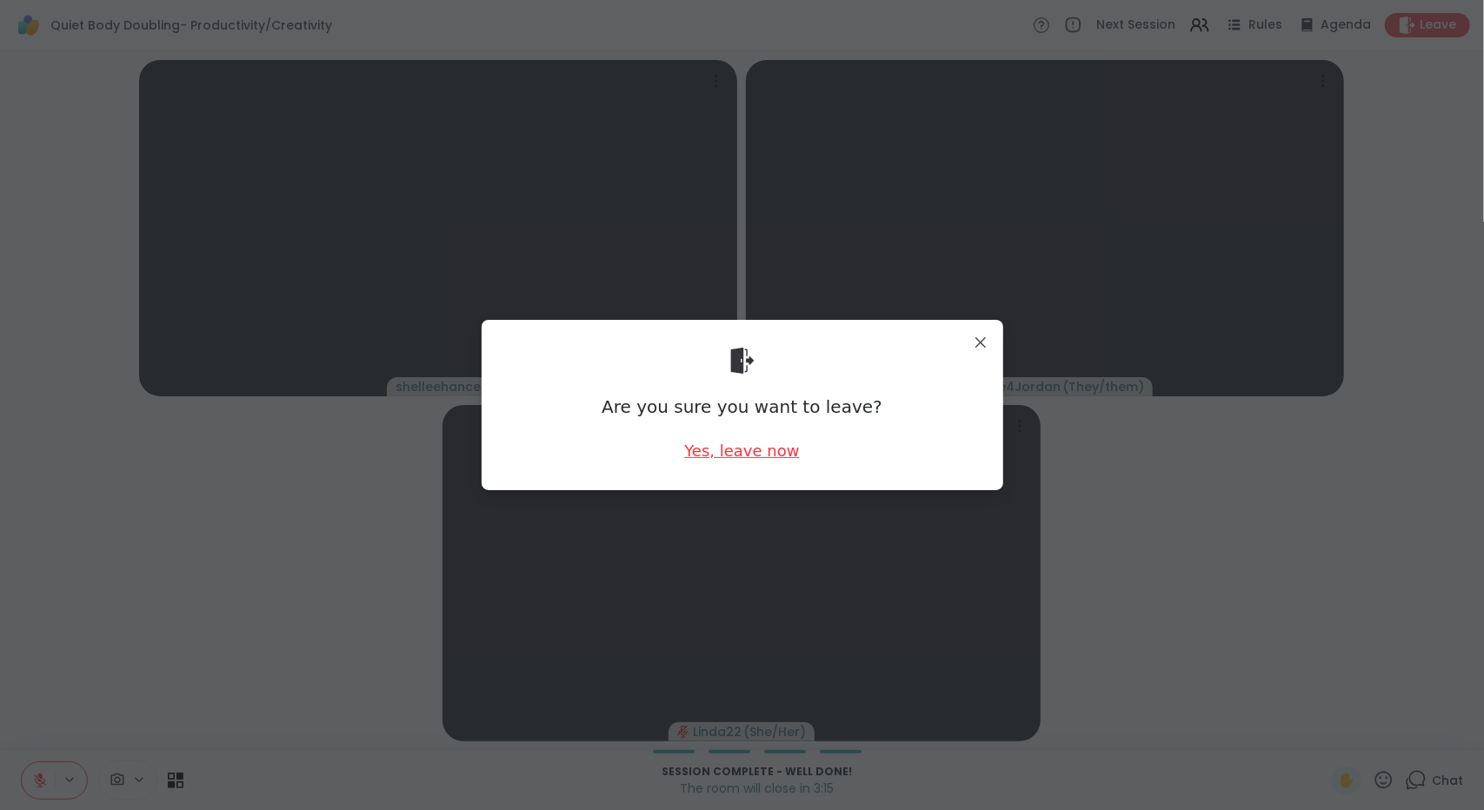
click at [768, 451] on div "Yes, leave now" at bounding box center [741, 451] width 115 height 22
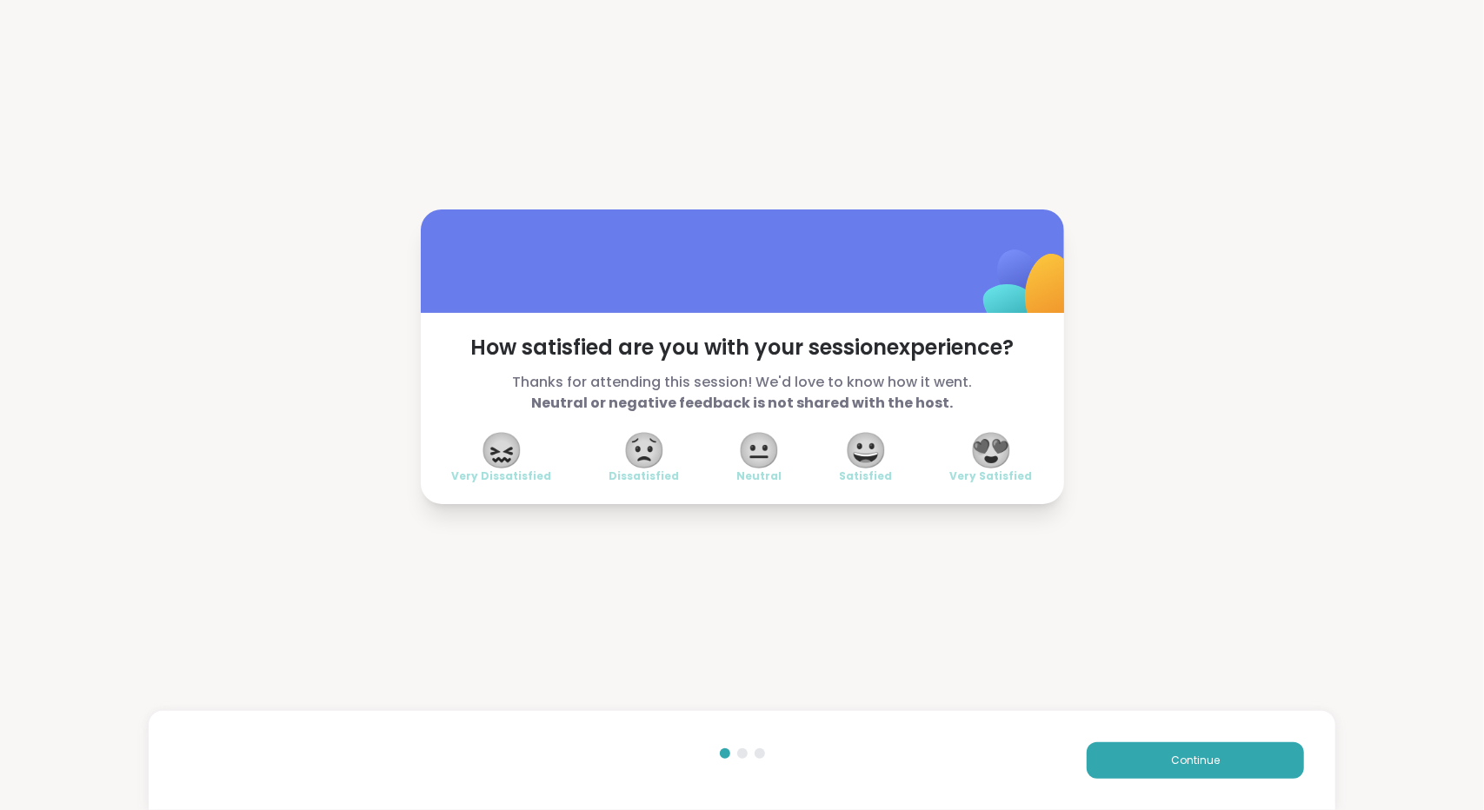
click at [988, 449] on span "😍" at bounding box center [990, 450] width 43 height 31
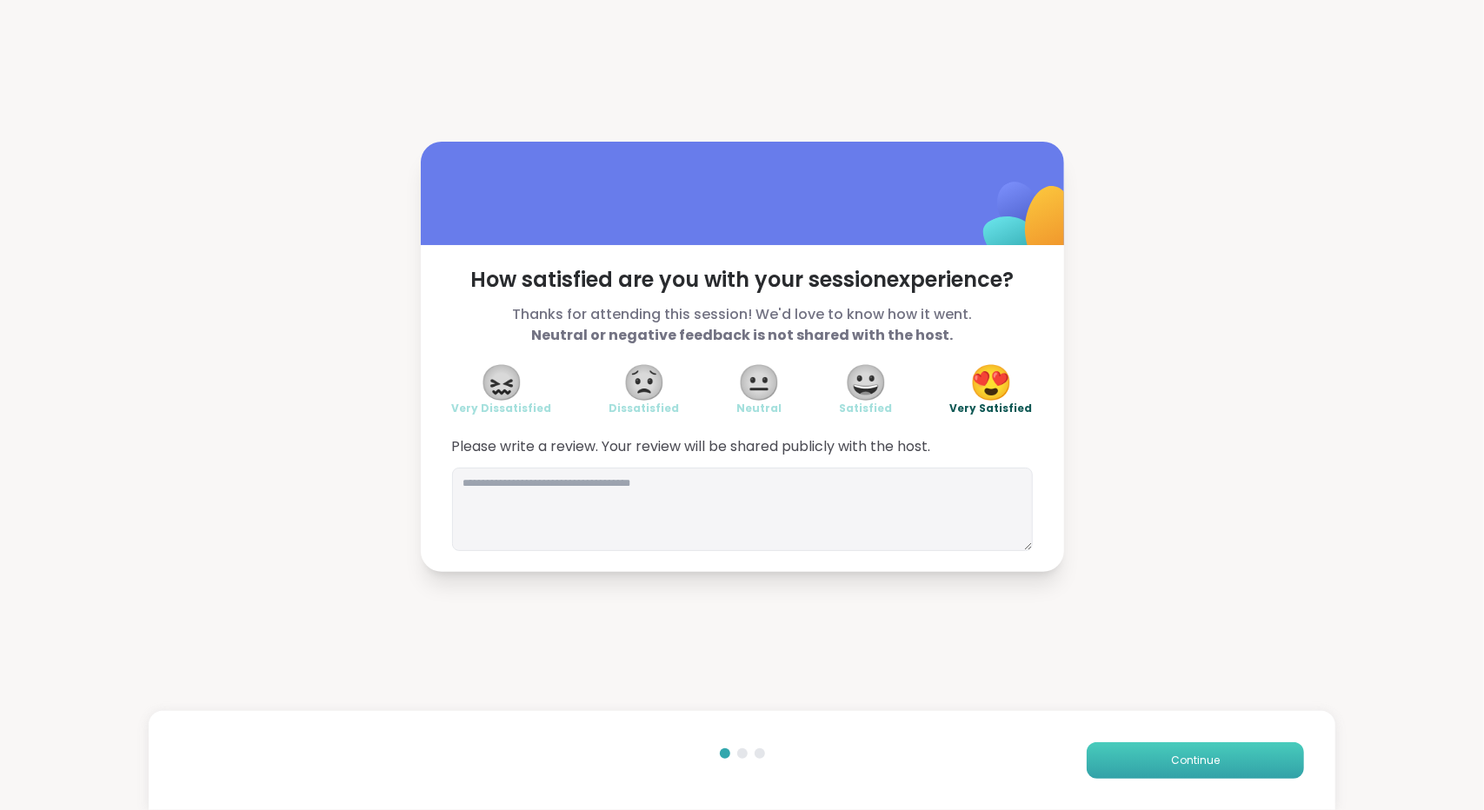
click at [1103, 760] on button "Continue" at bounding box center [1195, 760] width 217 height 37
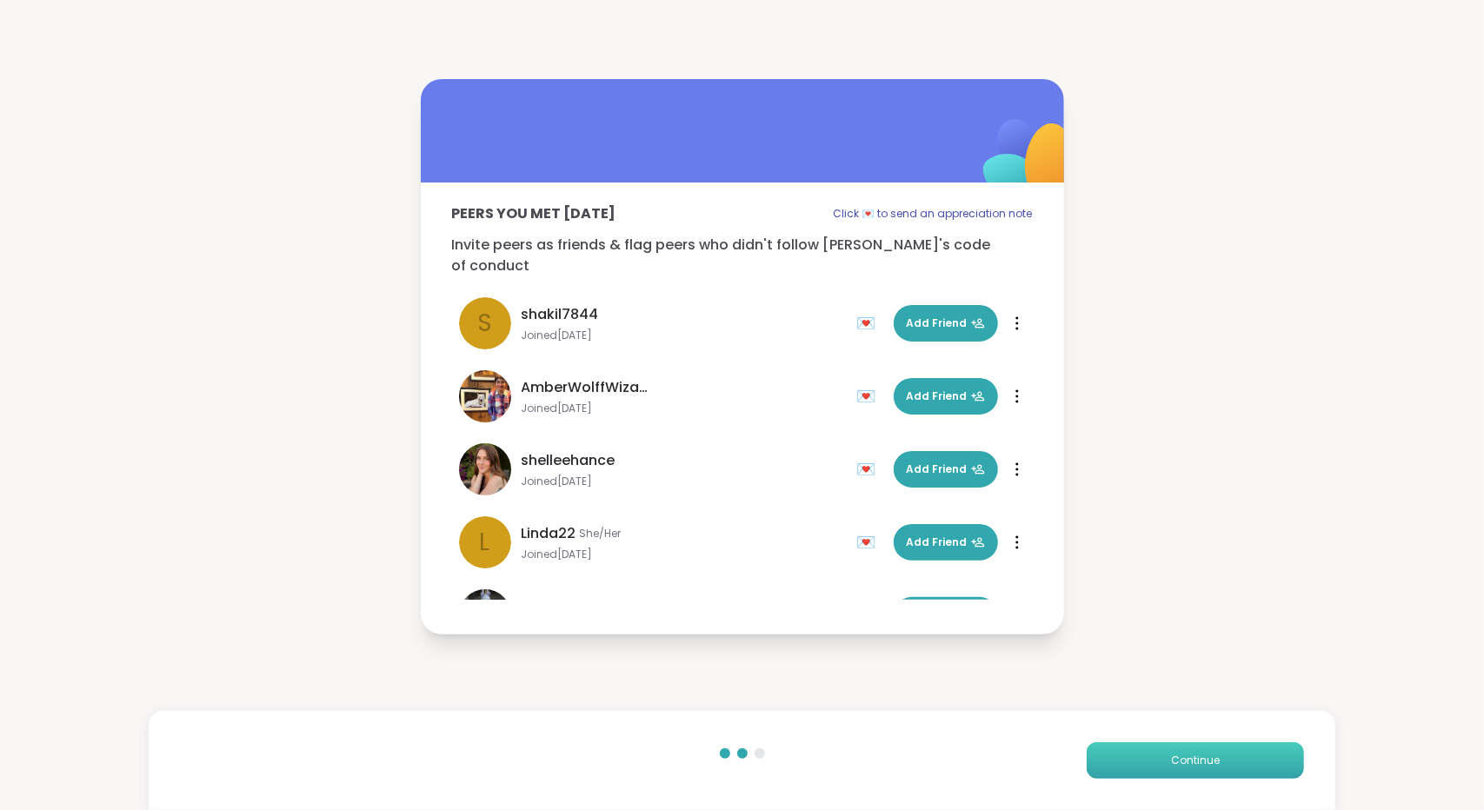
click at [1103, 760] on button "Continue" at bounding box center [1195, 760] width 217 height 37
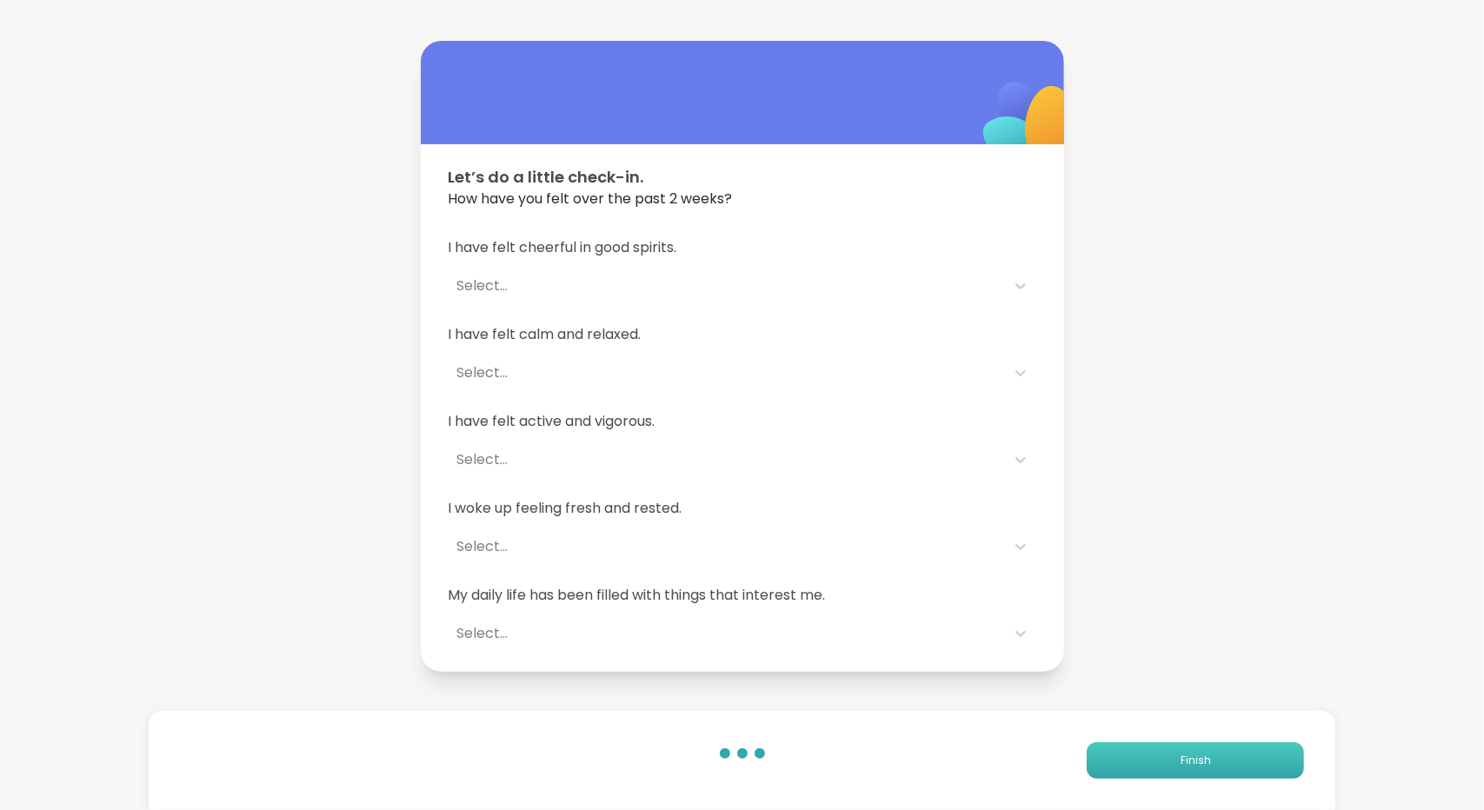
click at [1103, 760] on button "Finish" at bounding box center [1195, 760] width 217 height 37
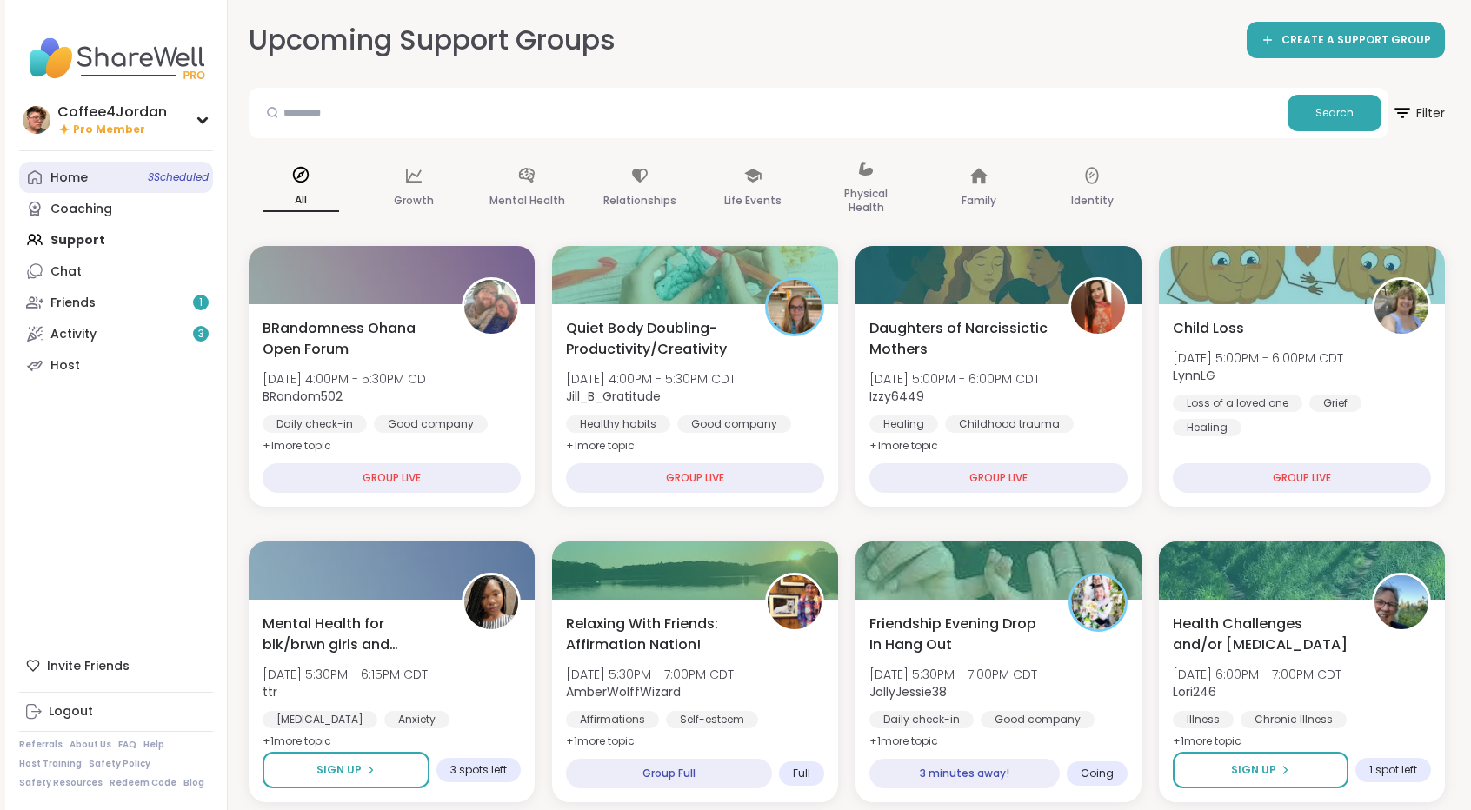
click at [173, 175] on span "3 Scheduled" at bounding box center [178, 177] width 61 height 14
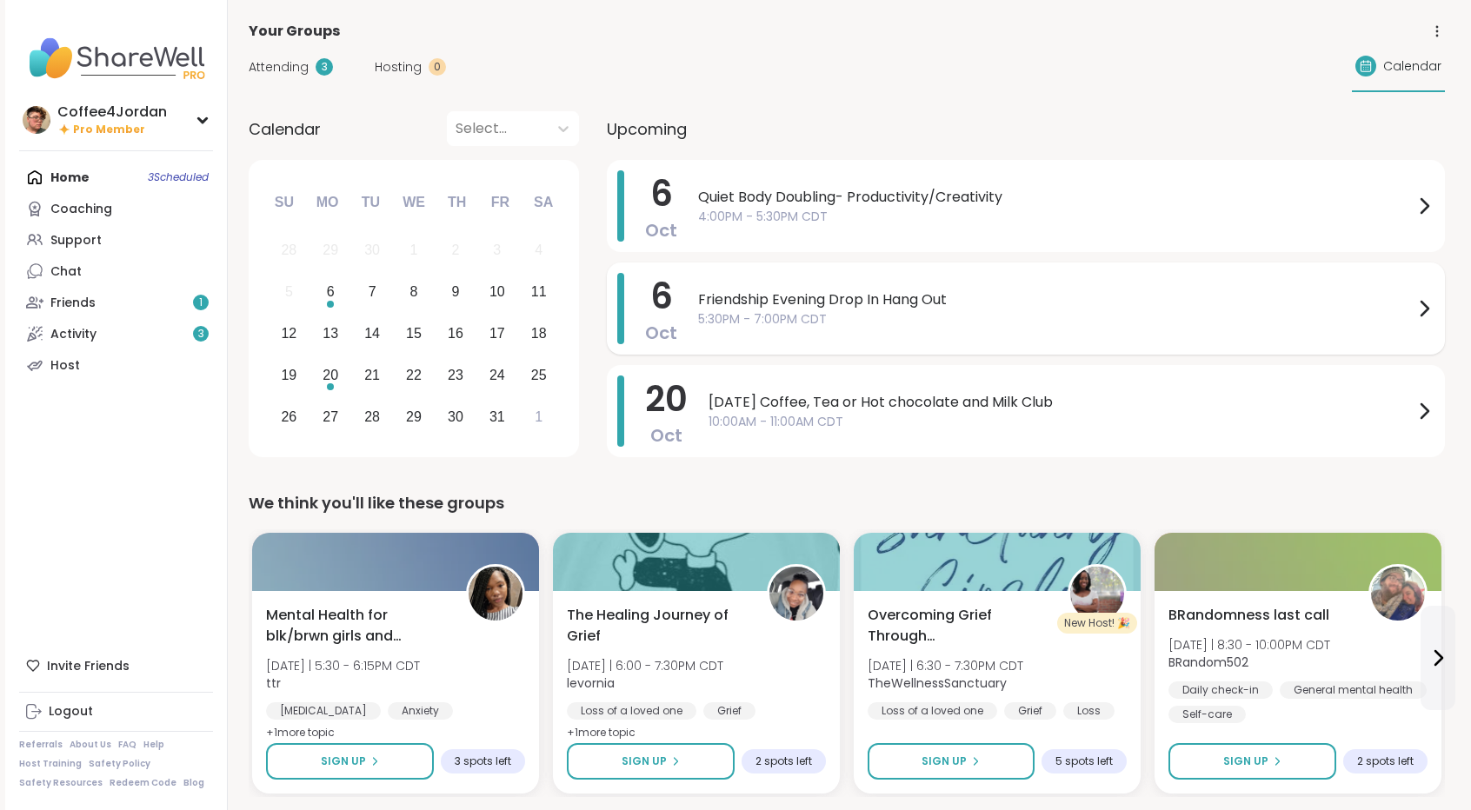
click at [904, 299] on span "Friendship Evening Drop In Hang Out" at bounding box center [1055, 299] width 715 height 21
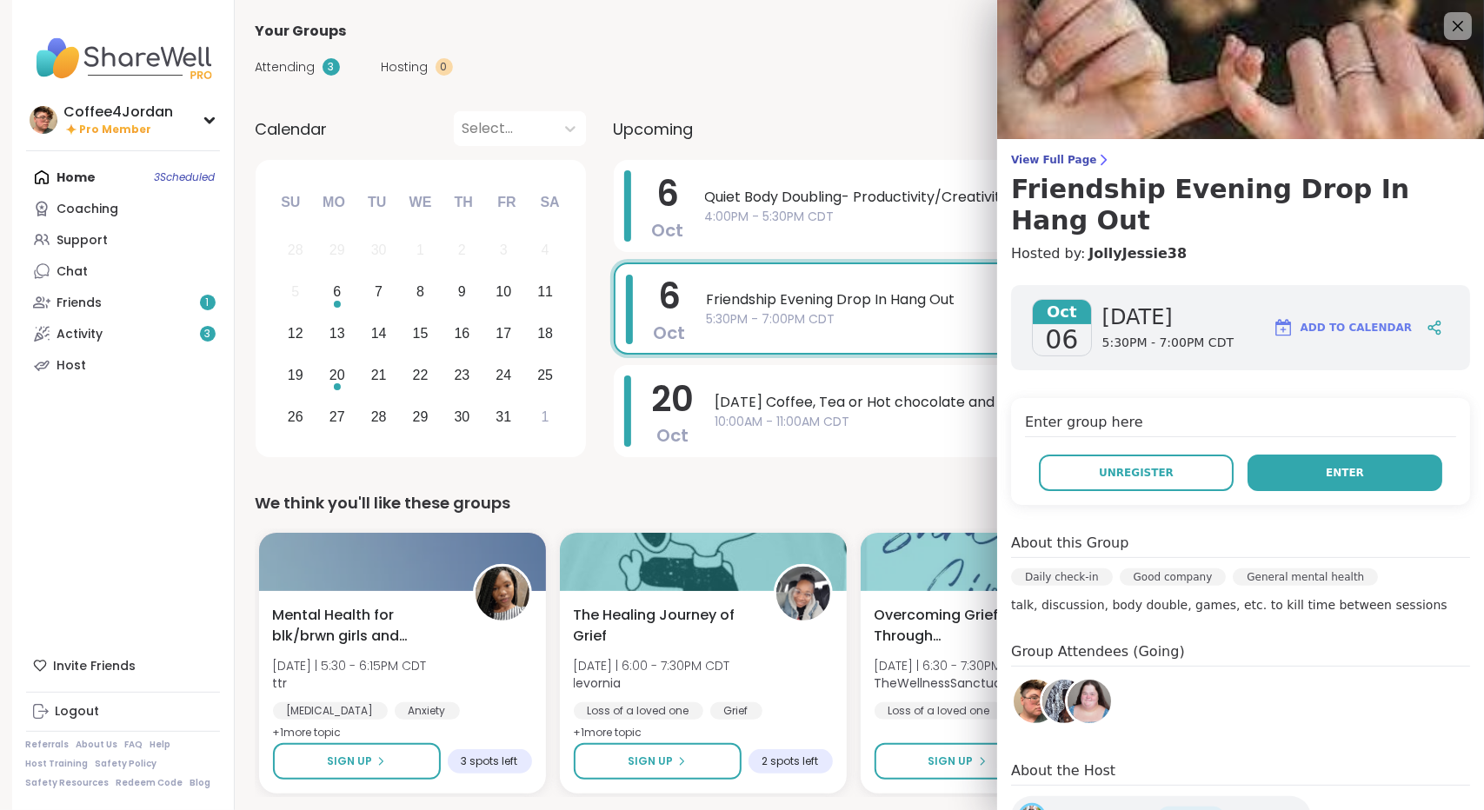
click at [1341, 455] on button "Enter" at bounding box center [1345, 473] width 195 height 37
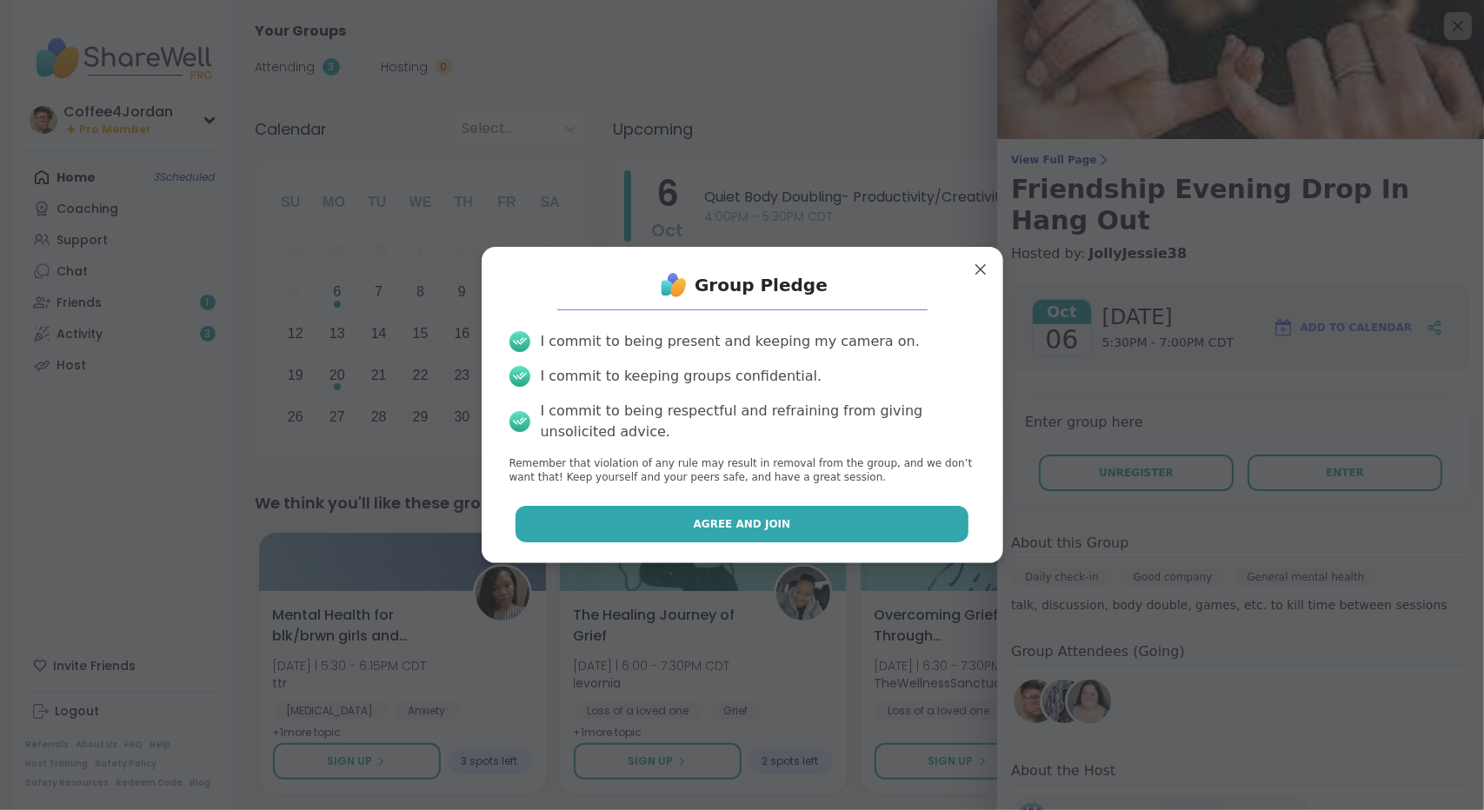
click at [812, 524] on button "Agree and Join" at bounding box center [742, 524] width 453 height 37
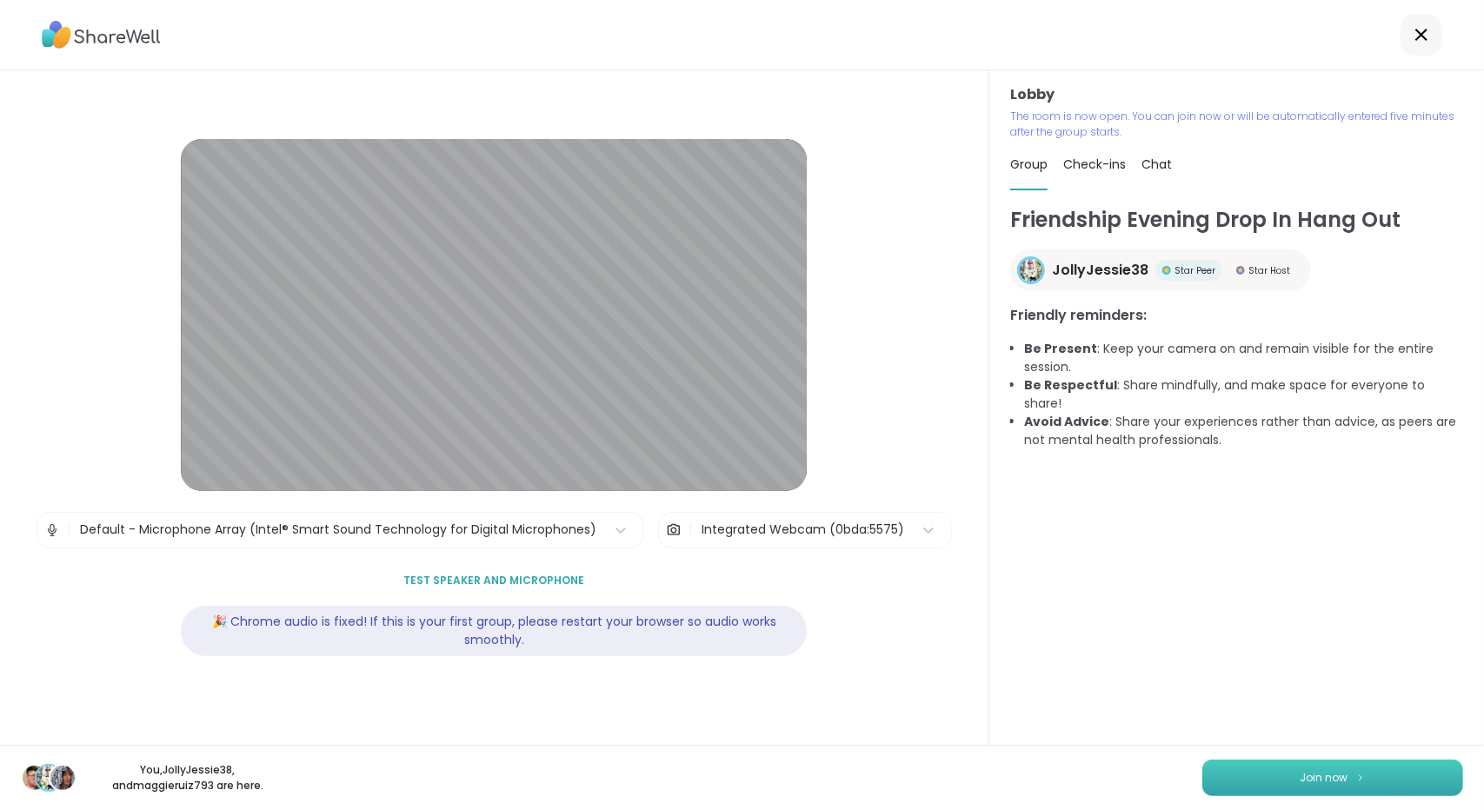
click at [1335, 772] on button "Join now" at bounding box center [1332, 778] width 261 height 37
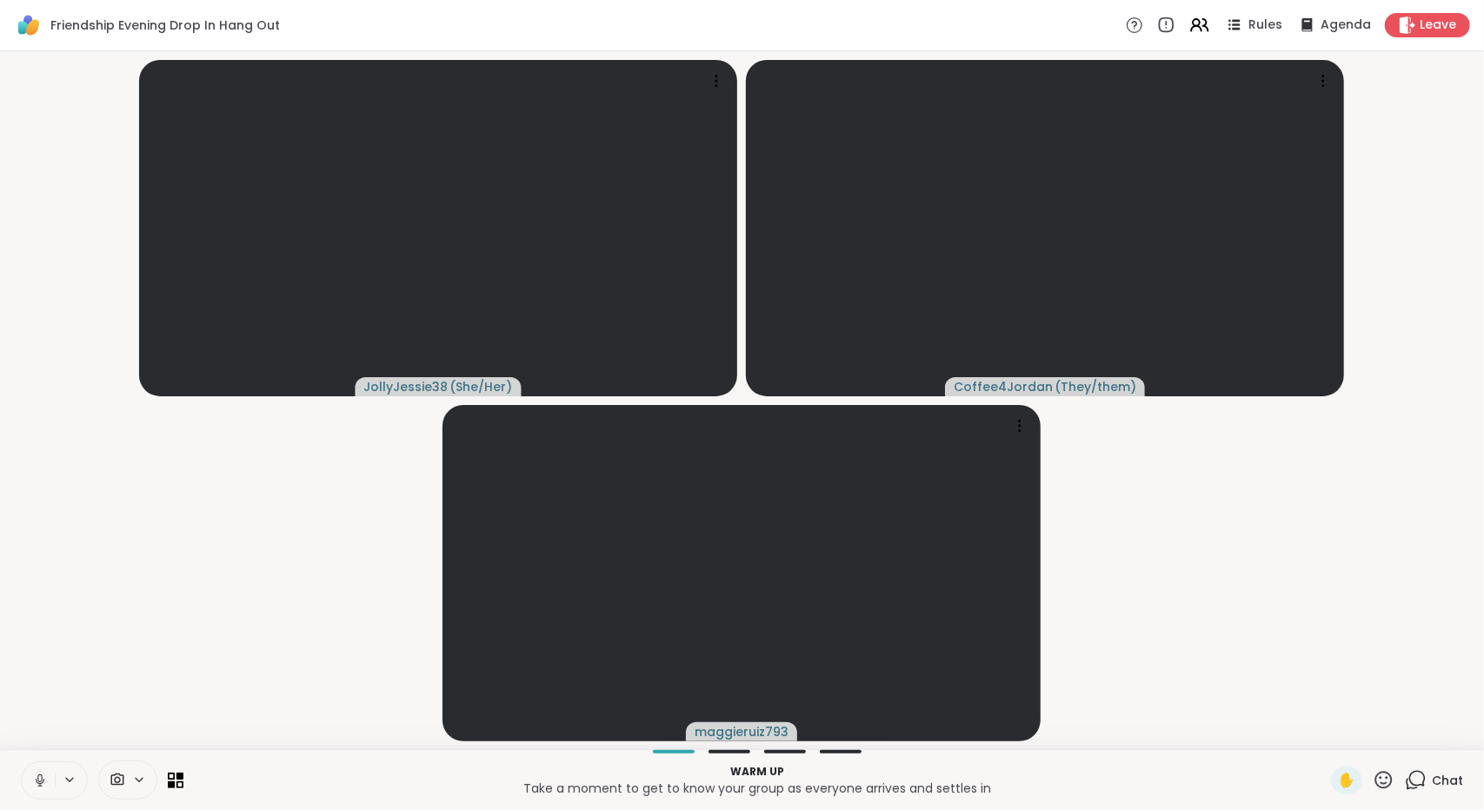
click at [28, 778] on button at bounding box center [38, 780] width 33 height 37
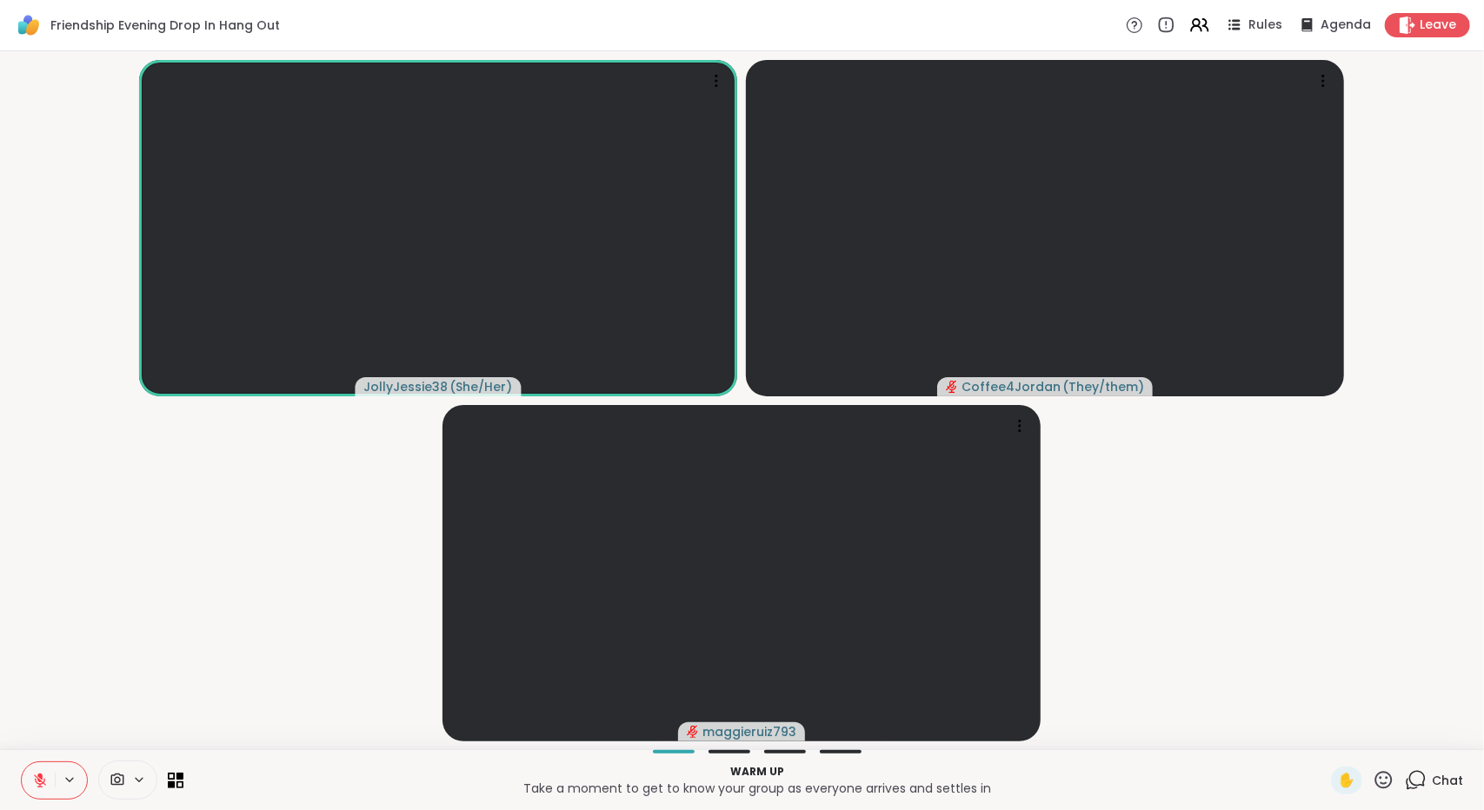
click at [40, 776] on icon at bounding box center [39, 776] width 5 height 7
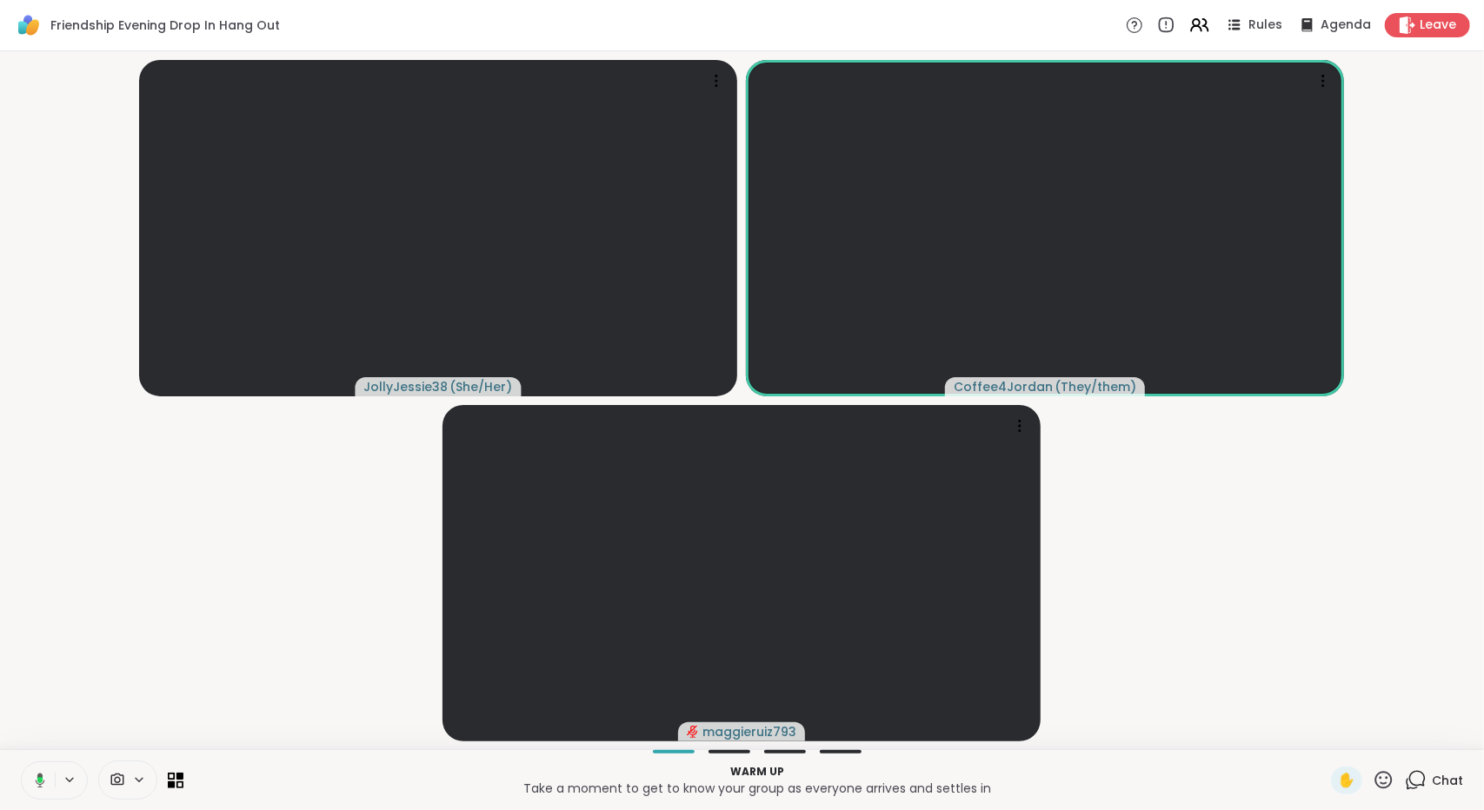
click at [45, 772] on button at bounding box center [37, 780] width 36 height 37
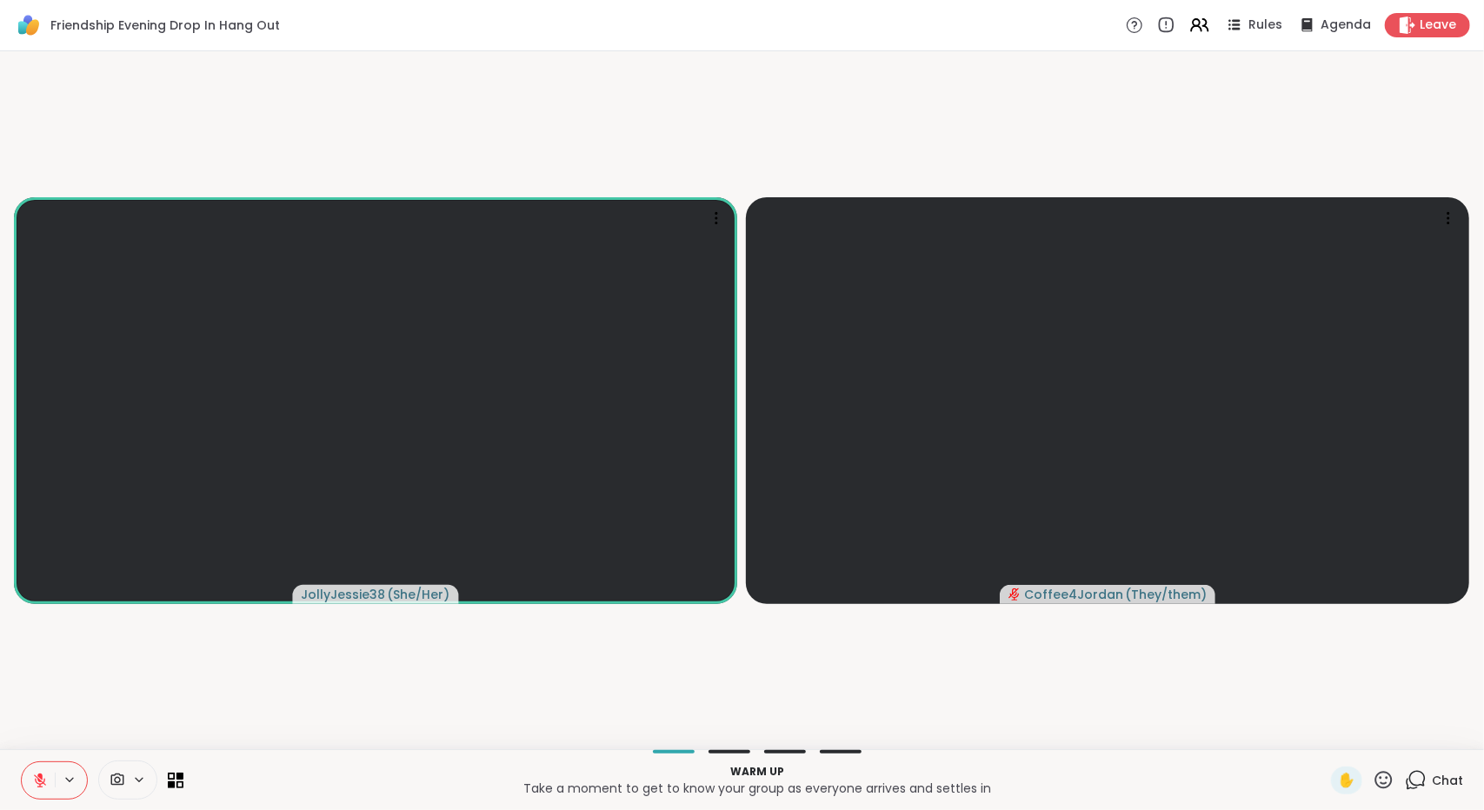
click at [33, 784] on icon at bounding box center [40, 781] width 16 height 16
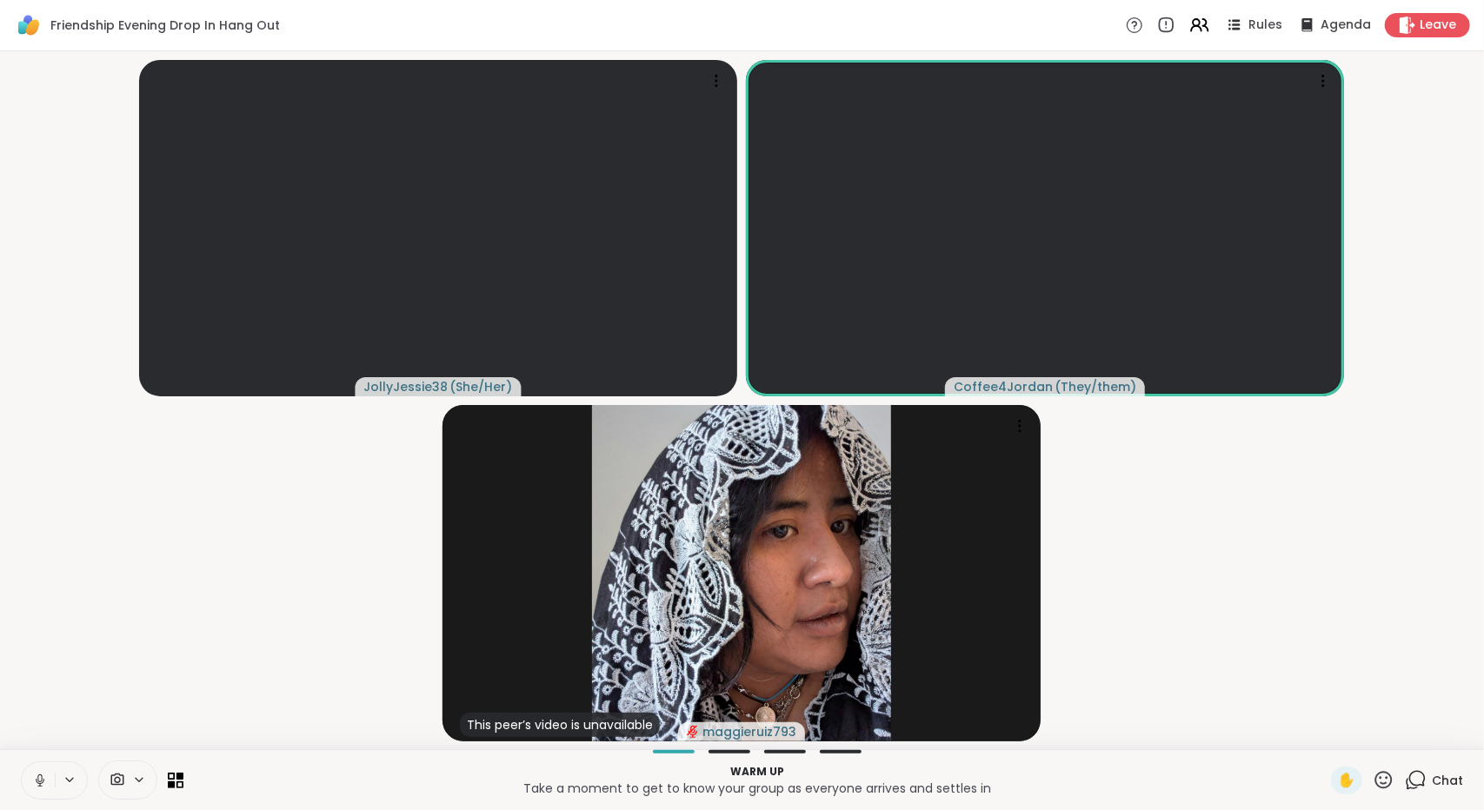
click at [26, 775] on button at bounding box center [38, 780] width 33 height 37
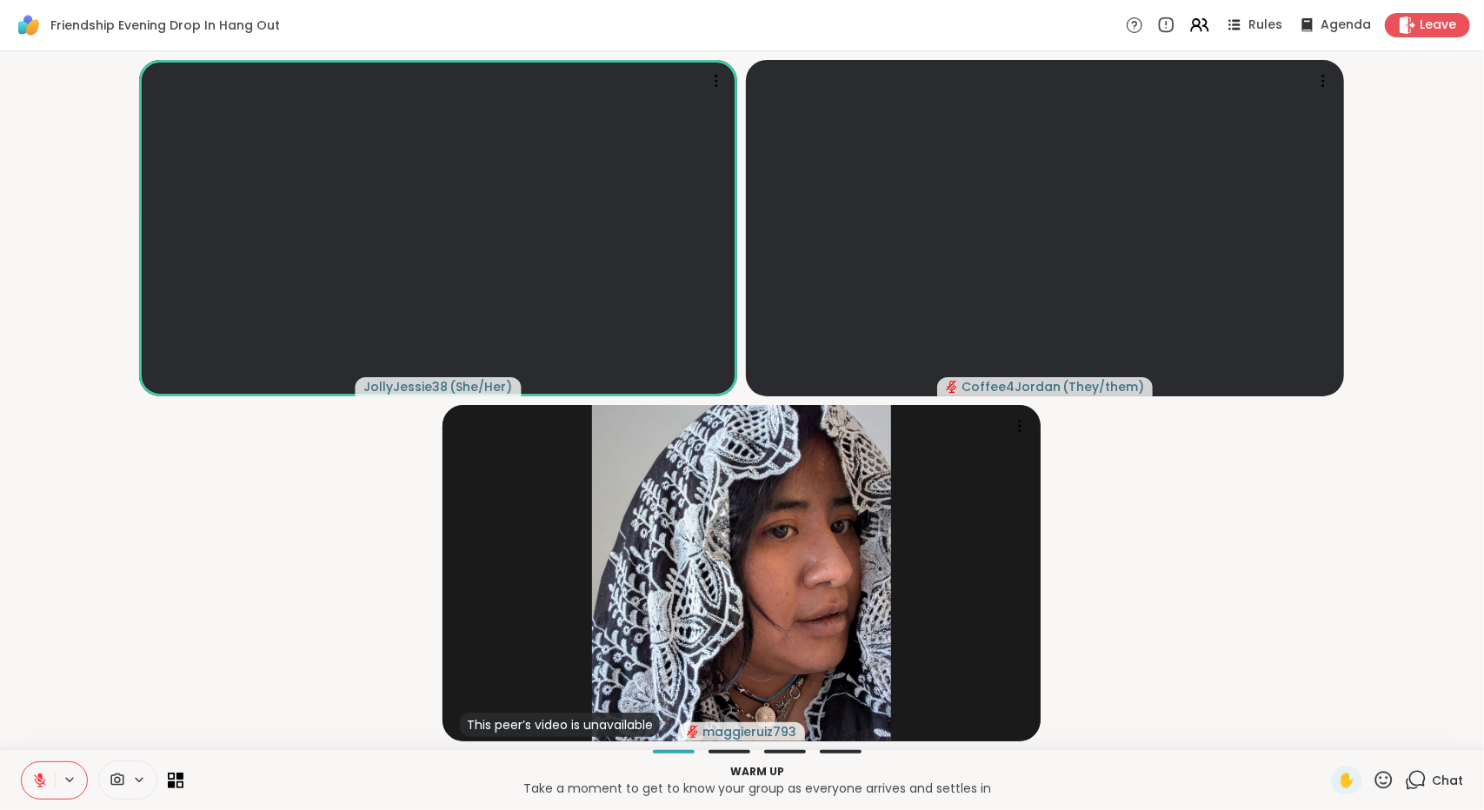
click at [36, 782] on icon at bounding box center [40, 781] width 12 height 12
click at [39, 779] on icon at bounding box center [40, 781] width 16 height 16
click at [30, 782] on button at bounding box center [38, 780] width 33 height 37
click at [40, 777] on icon at bounding box center [40, 781] width 16 height 16
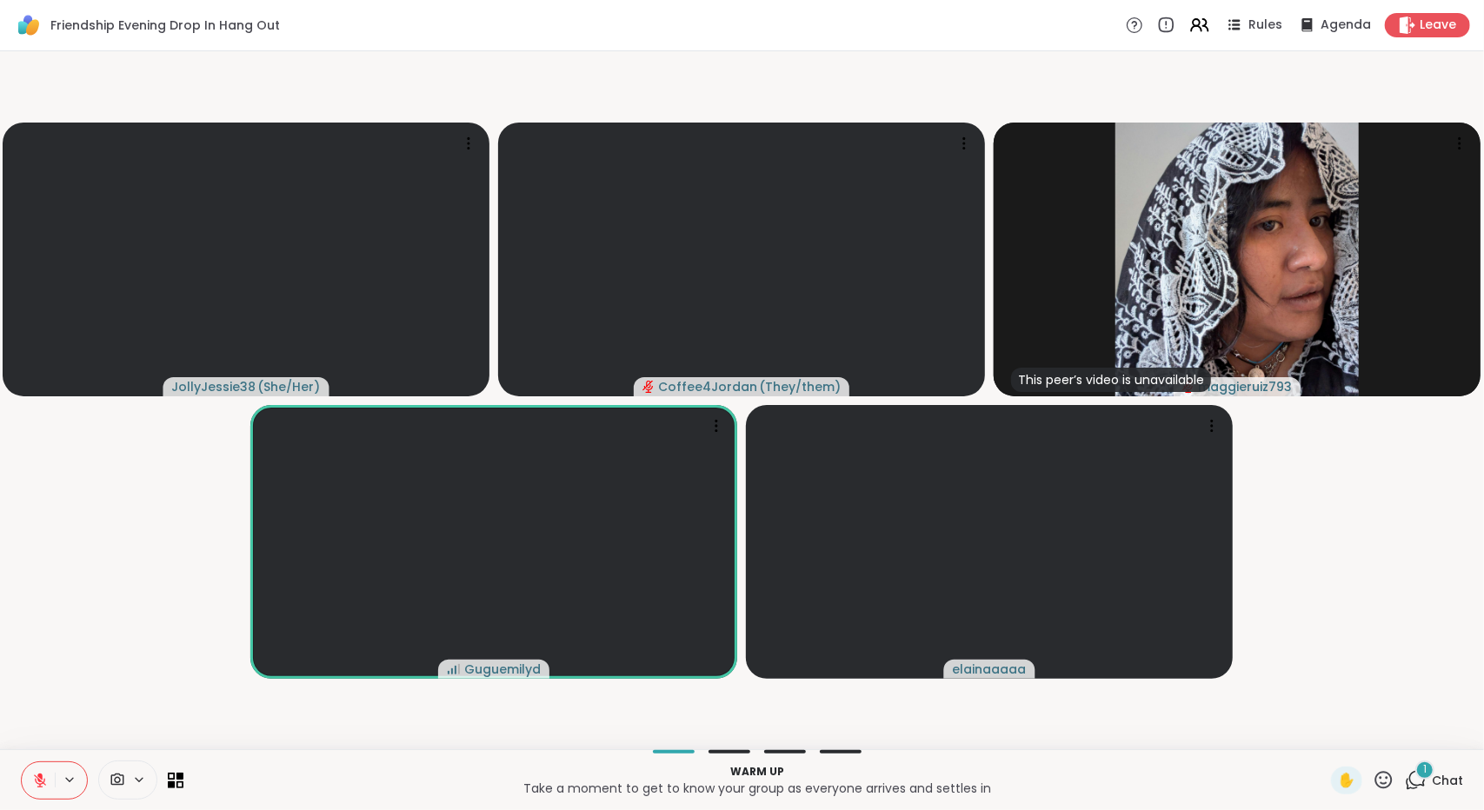
click at [1399, 802] on div "Warm up Take a moment to get to know your group as everyone arrives and settles…" at bounding box center [742, 779] width 1484 height 61
click at [1416, 785] on div "1 Chat" at bounding box center [1434, 781] width 58 height 28
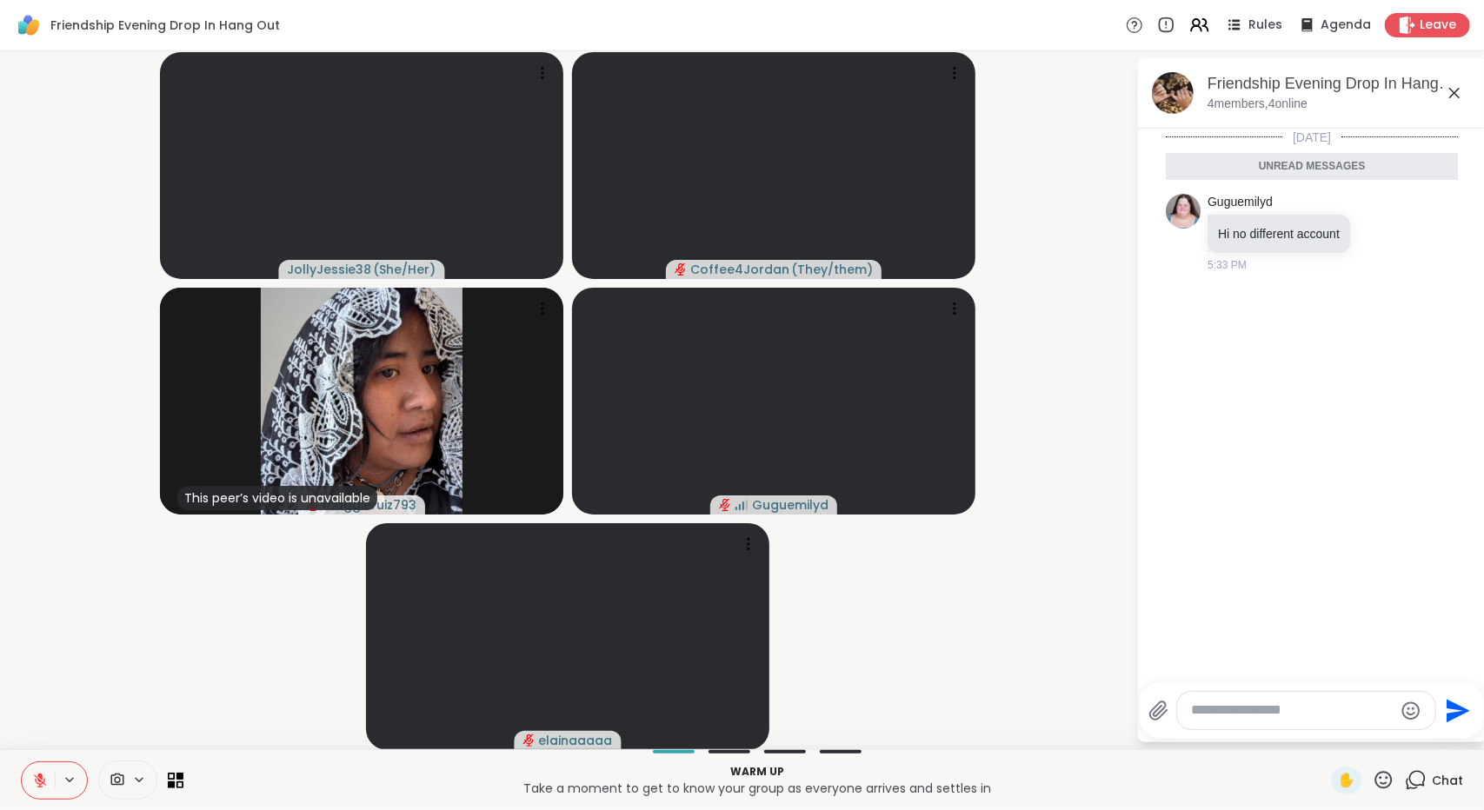
click at [1446, 93] on icon at bounding box center [1454, 93] width 21 height 21
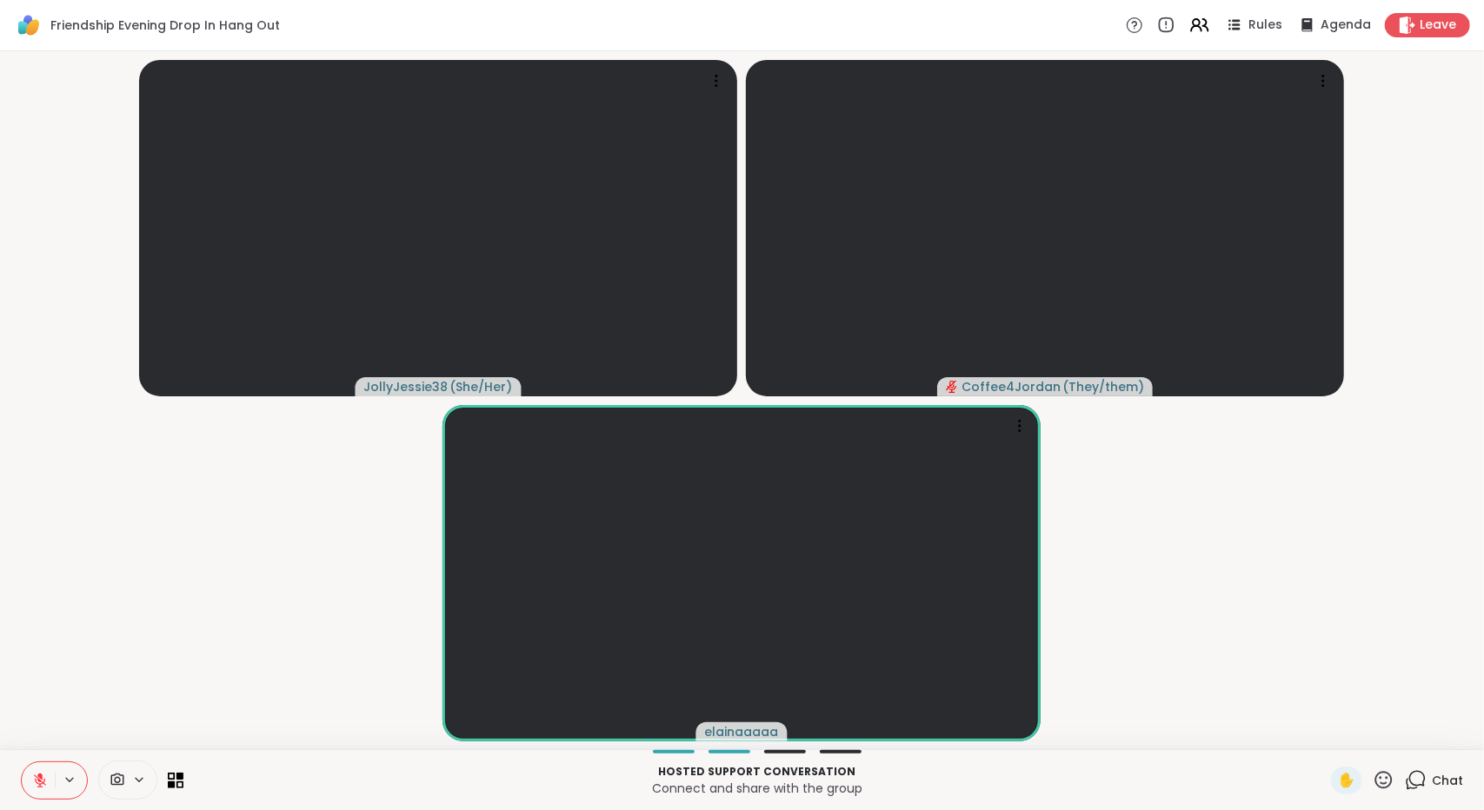
click at [32, 778] on icon at bounding box center [40, 781] width 16 height 16
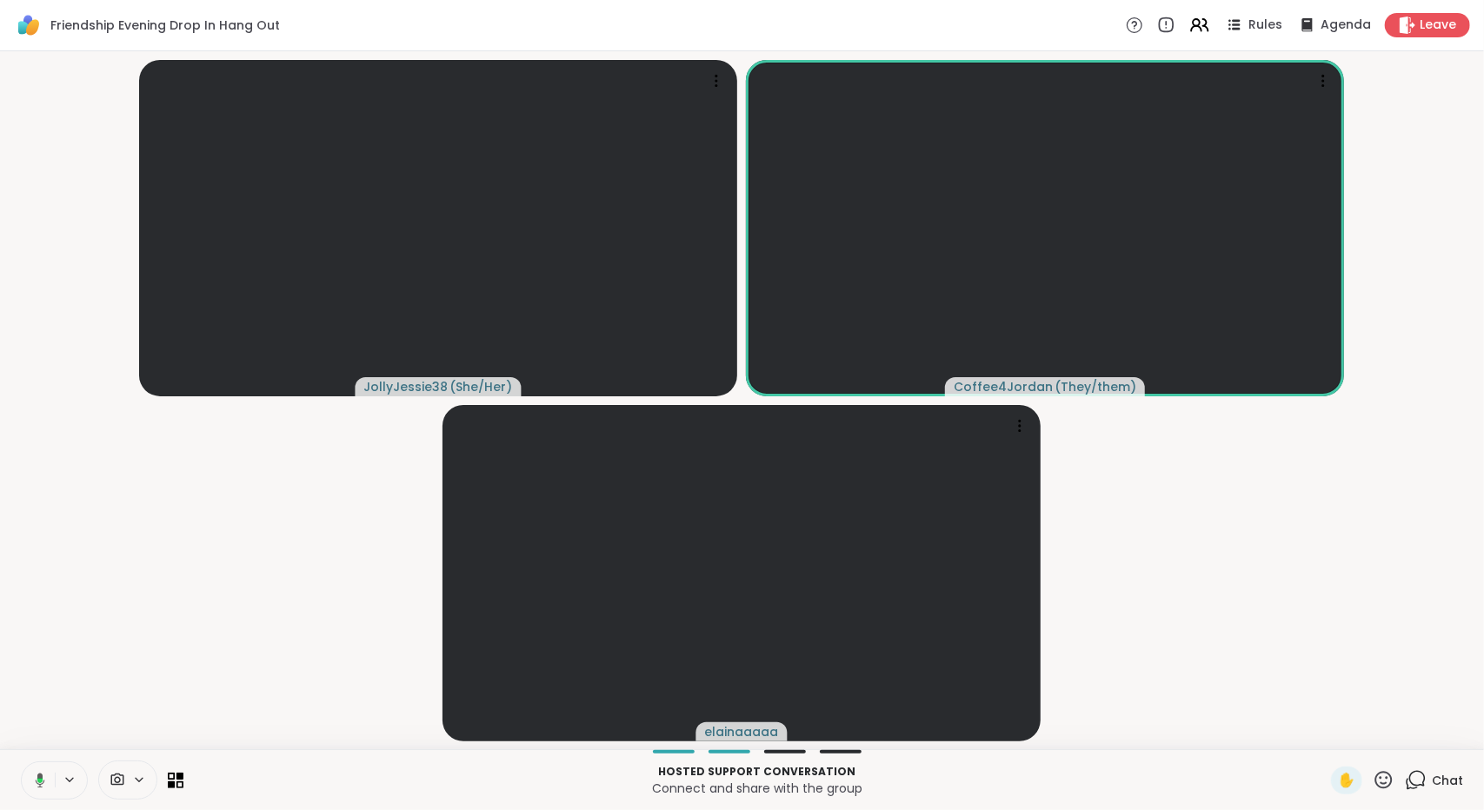
click at [39, 782] on icon at bounding box center [39, 780] width 5 height 4
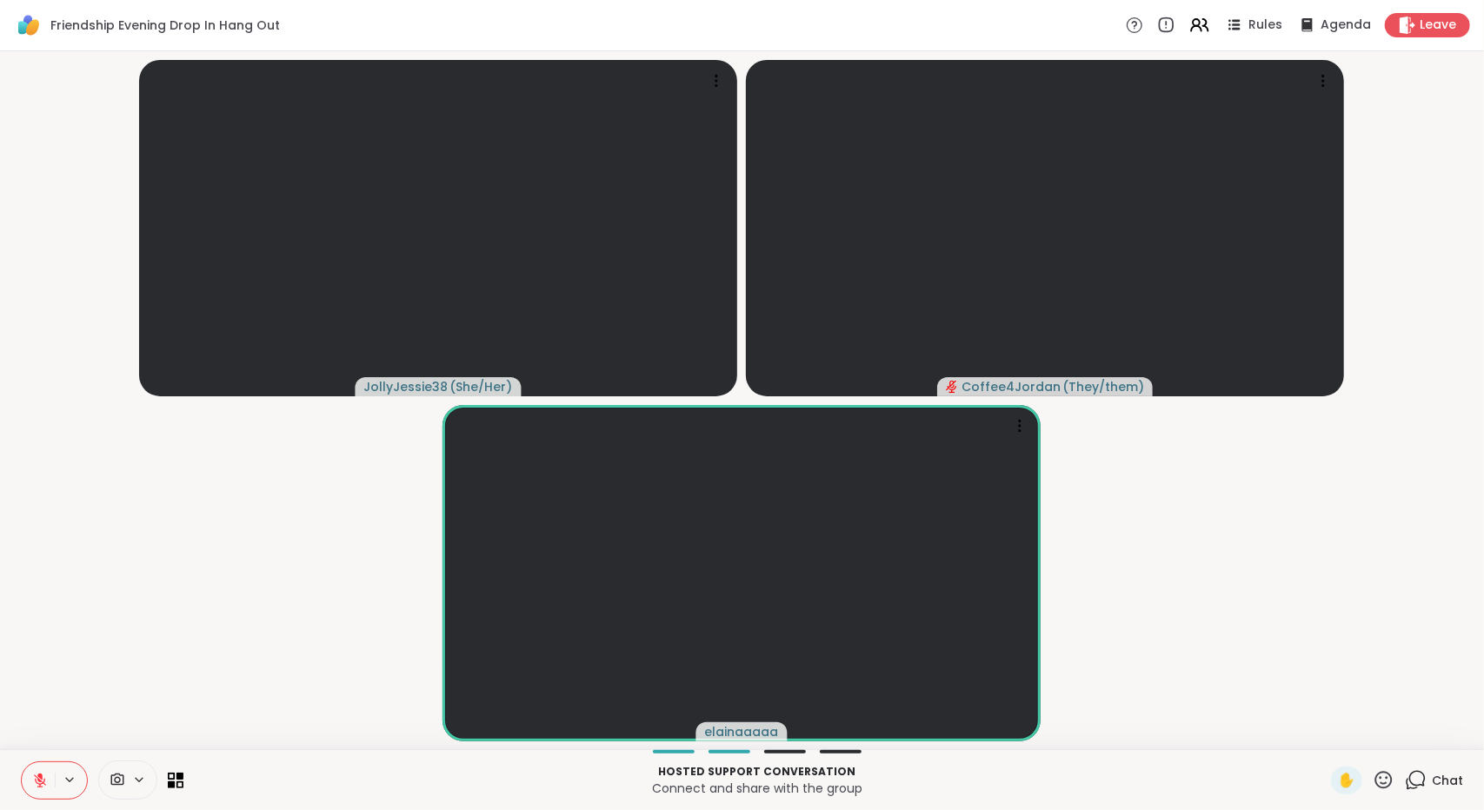
click at [30, 778] on button at bounding box center [38, 780] width 33 height 37
click at [34, 769] on button at bounding box center [38, 780] width 33 height 37
click at [32, 792] on button at bounding box center [38, 780] width 33 height 37
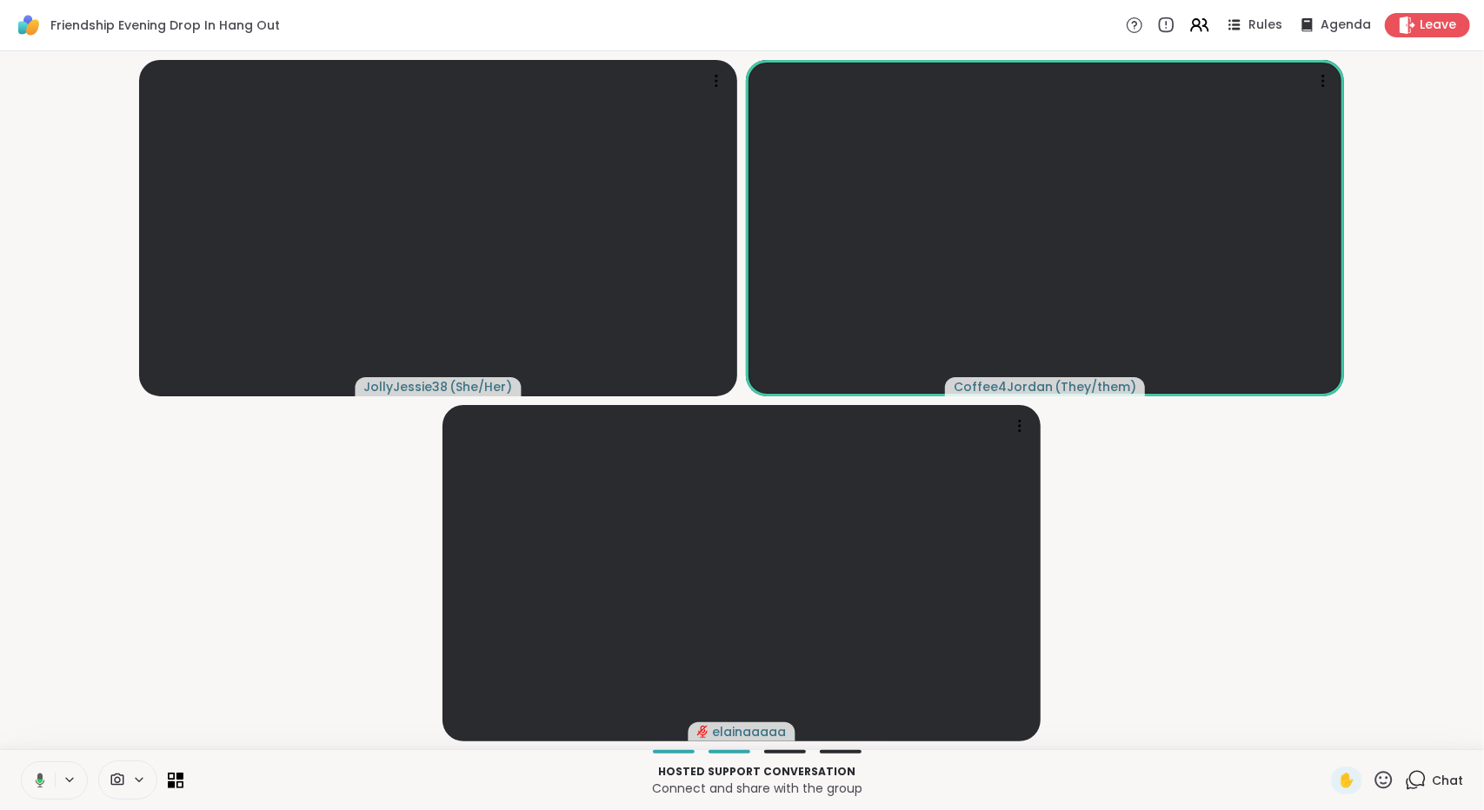
click at [1418, 782] on div "Chat" at bounding box center [1434, 781] width 58 height 28
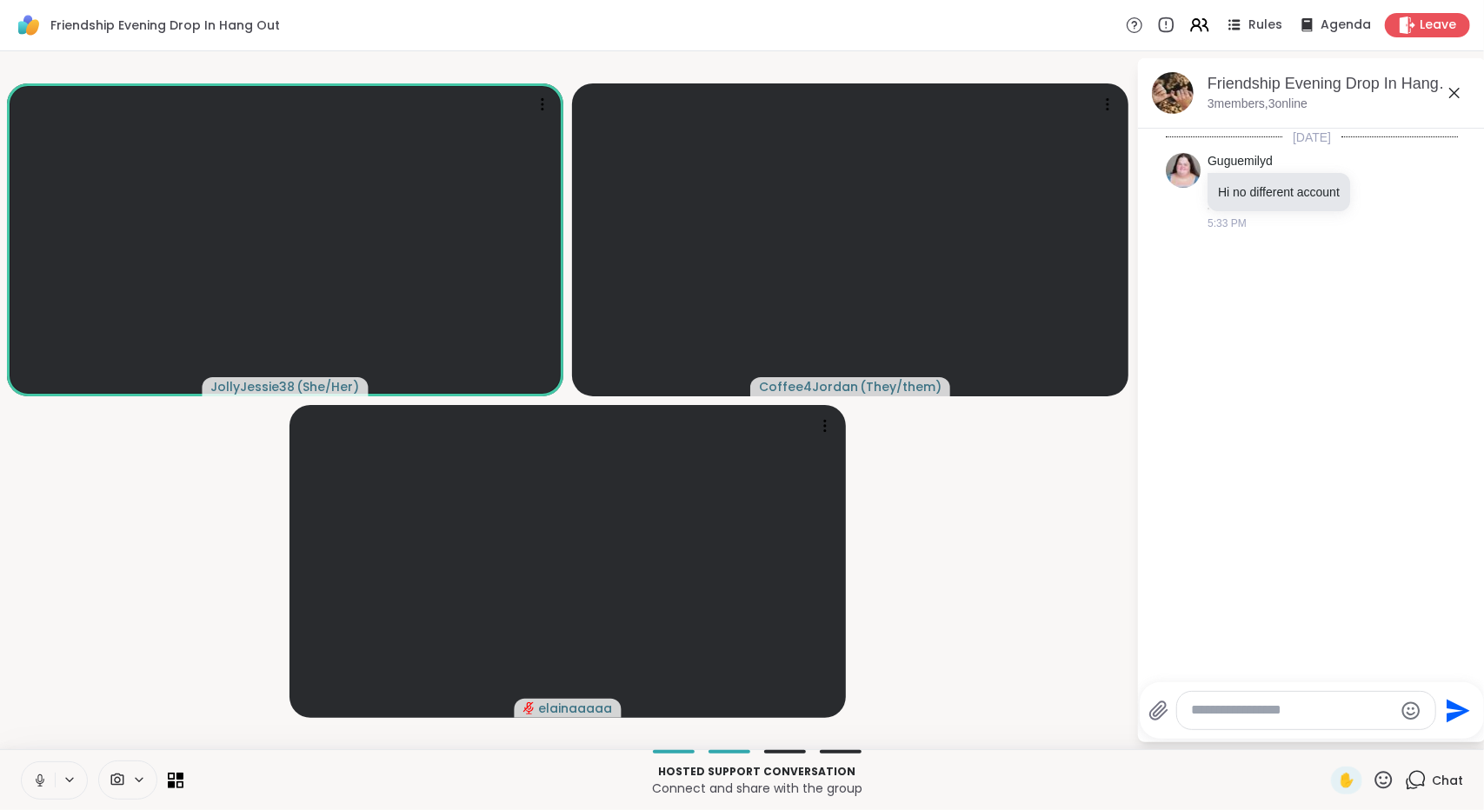
click at [23, 779] on button at bounding box center [38, 780] width 33 height 37
click at [49, 771] on button at bounding box center [38, 780] width 33 height 37
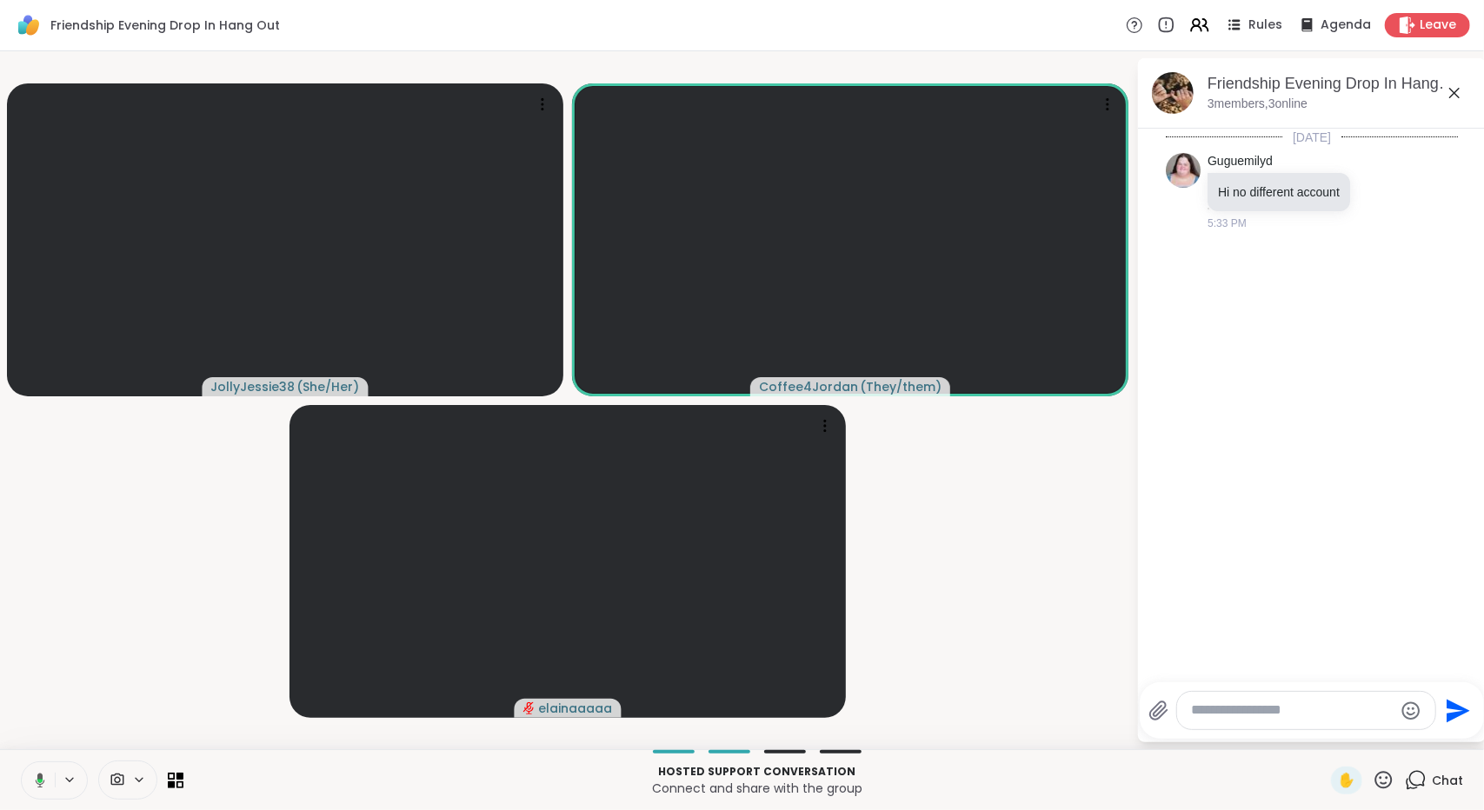
click at [1268, 709] on textarea "Type your message" at bounding box center [1292, 711] width 203 height 18
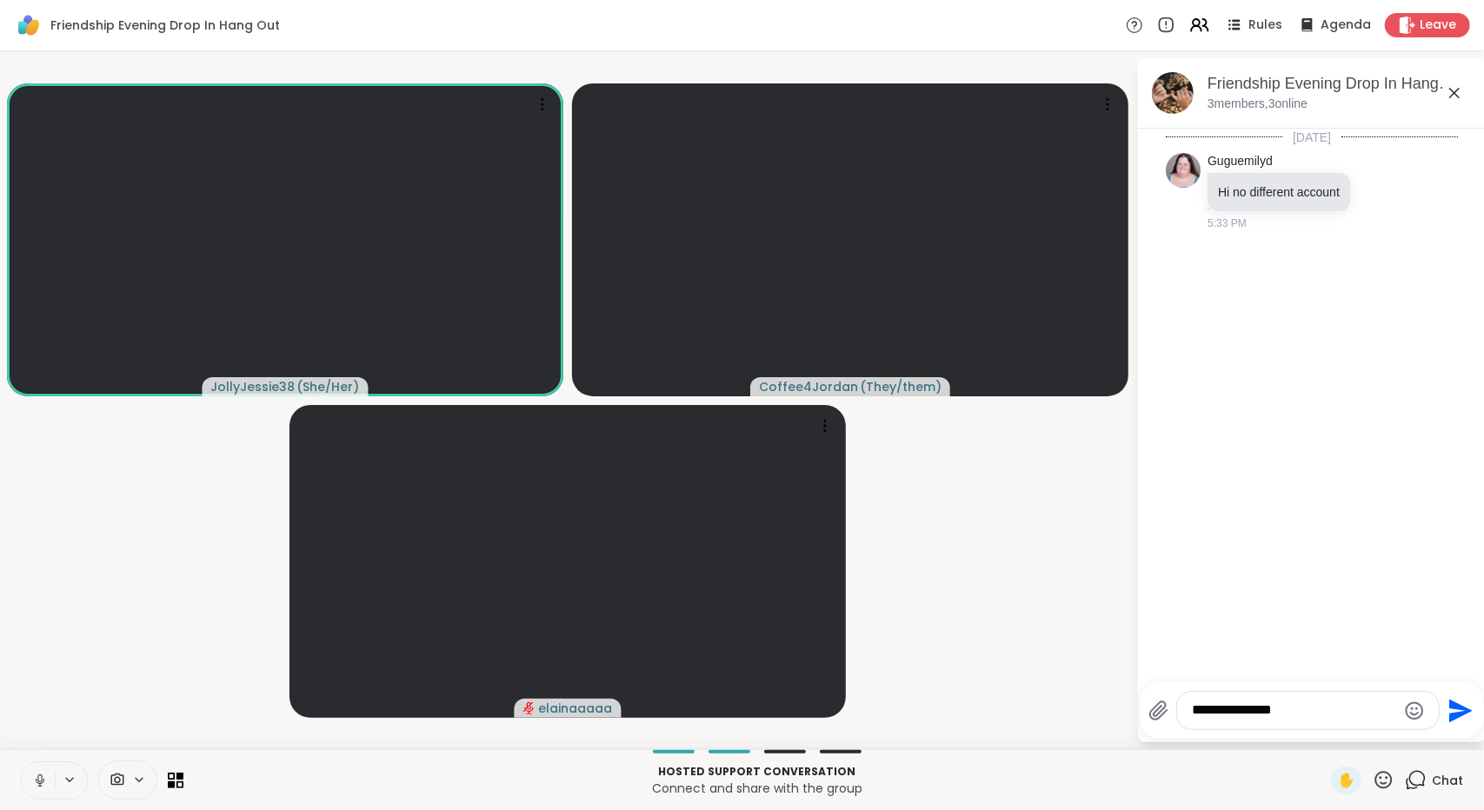
type textarea "**********"
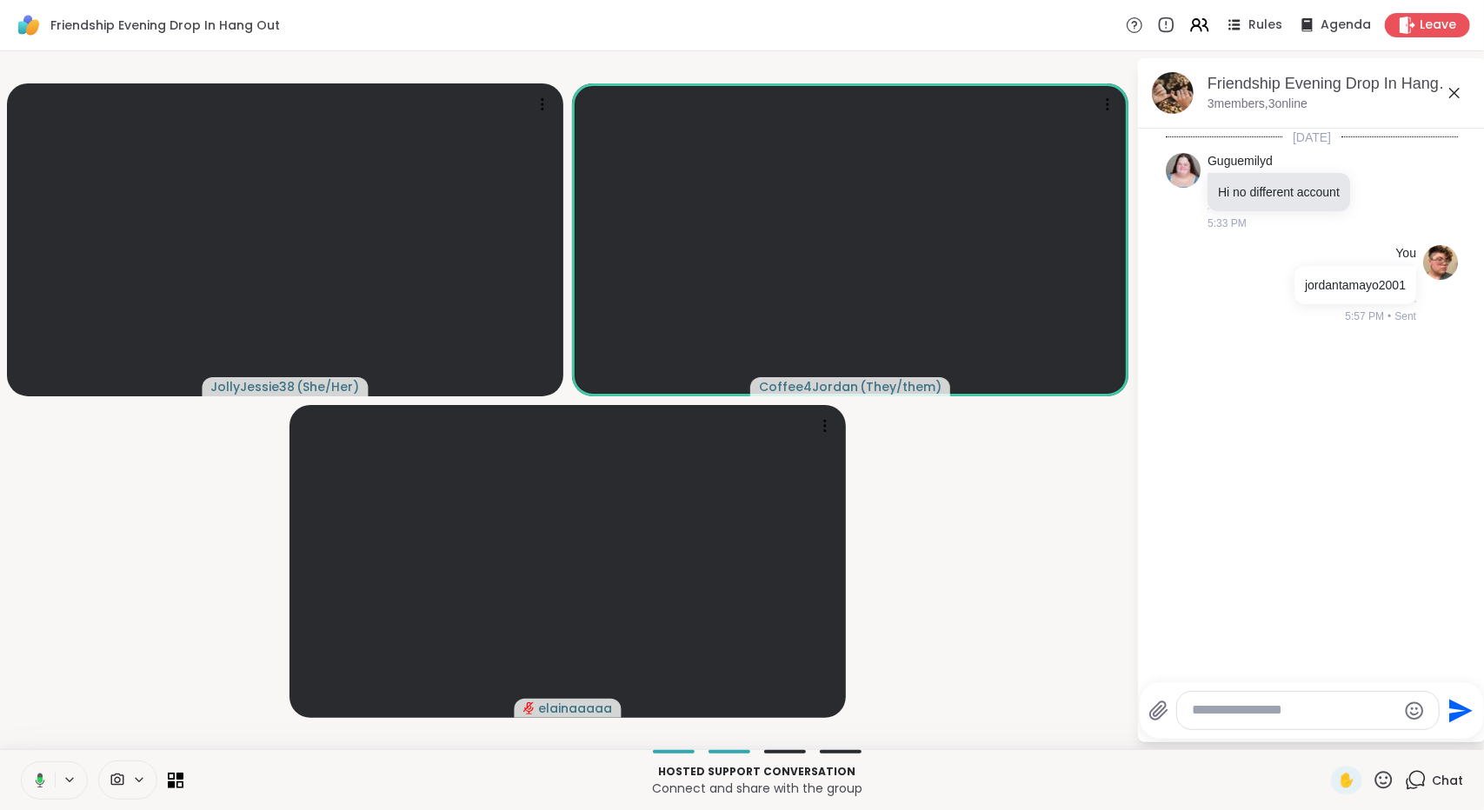
click at [38, 781] on icon at bounding box center [39, 780] width 5 height 6
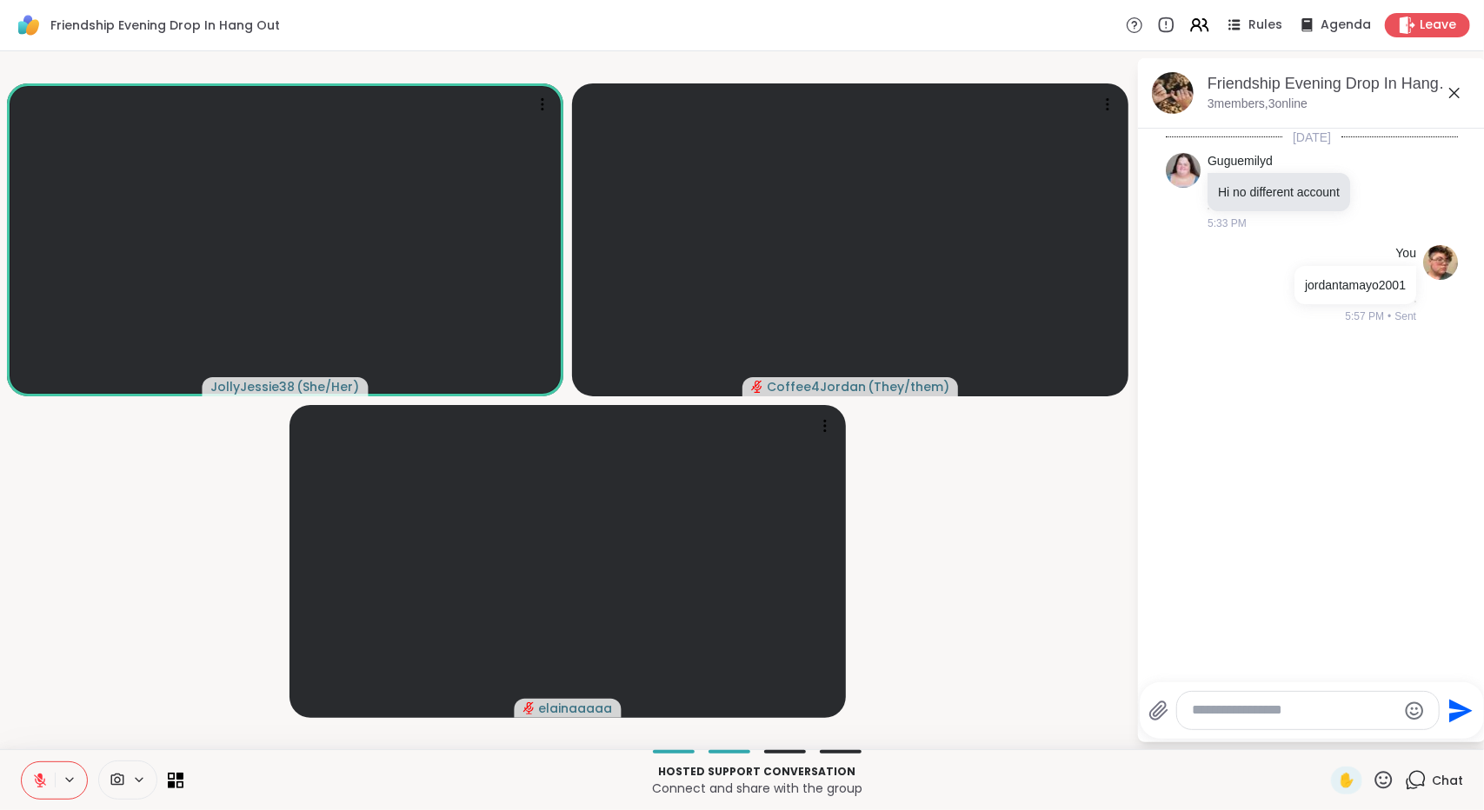
click at [30, 771] on button at bounding box center [38, 780] width 33 height 37
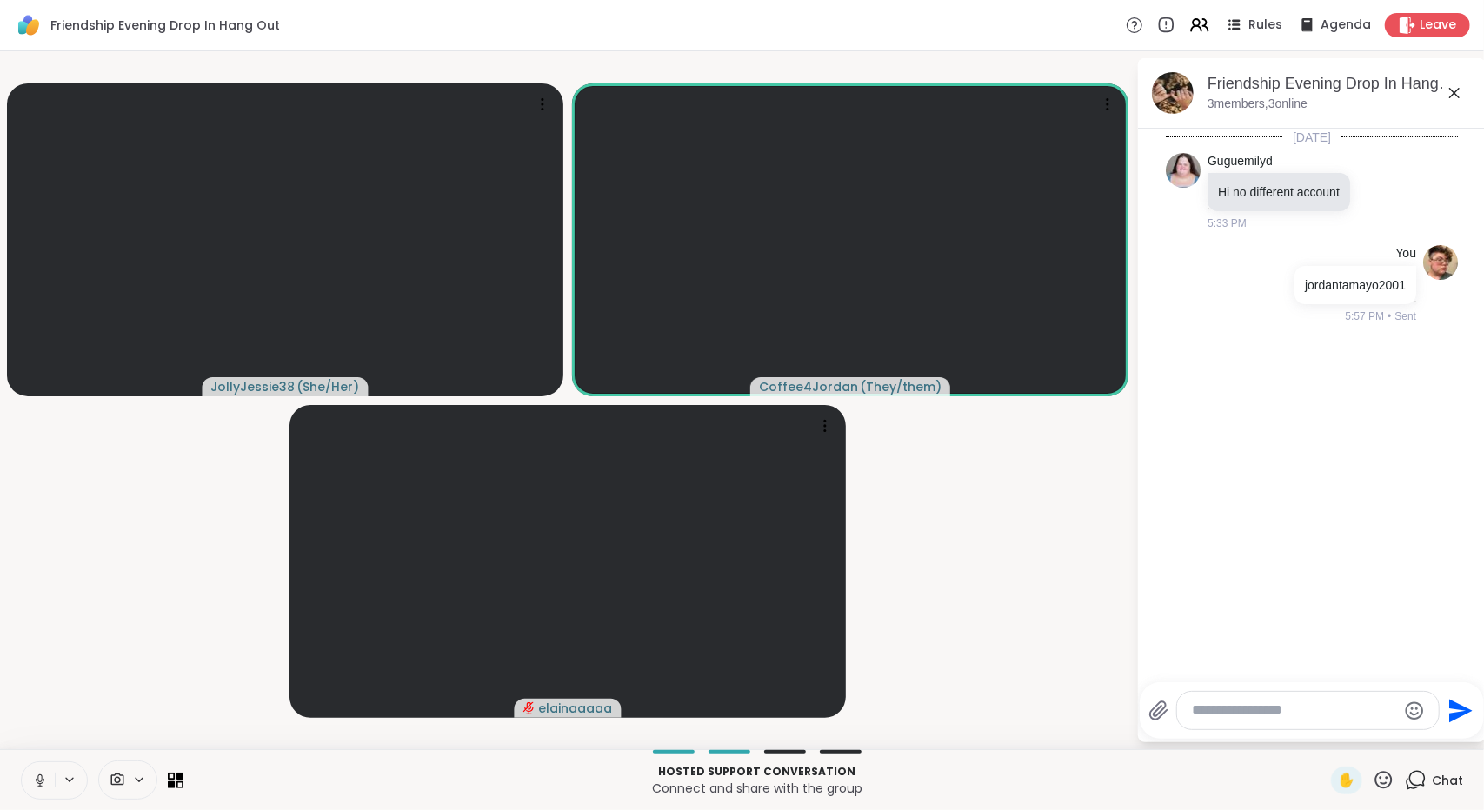
click at [31, 775] on button at bounding box center [38, 780] width 33 height 37
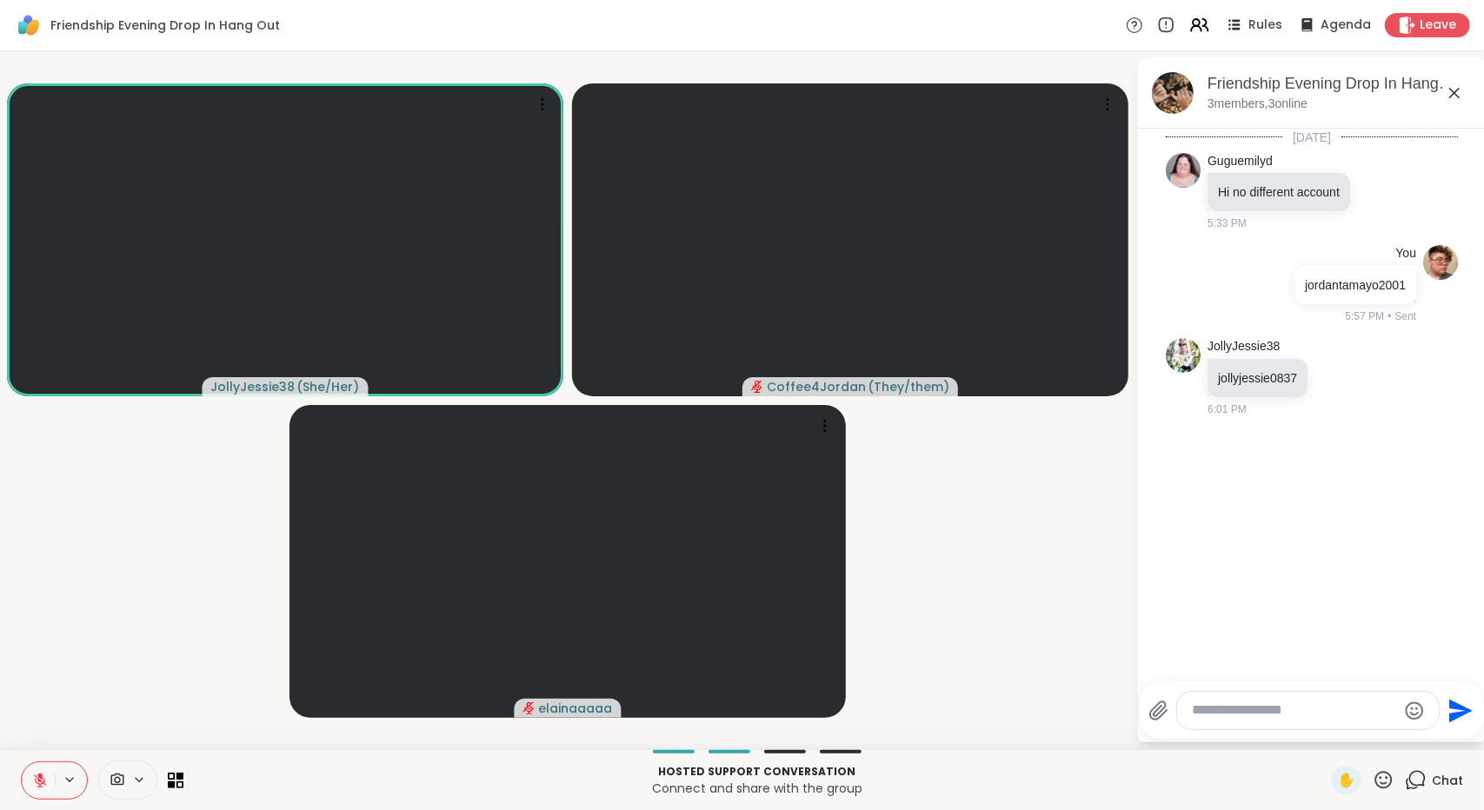
click at [37, 783] on icon at bounding box center [40, 781] width 12 height 12
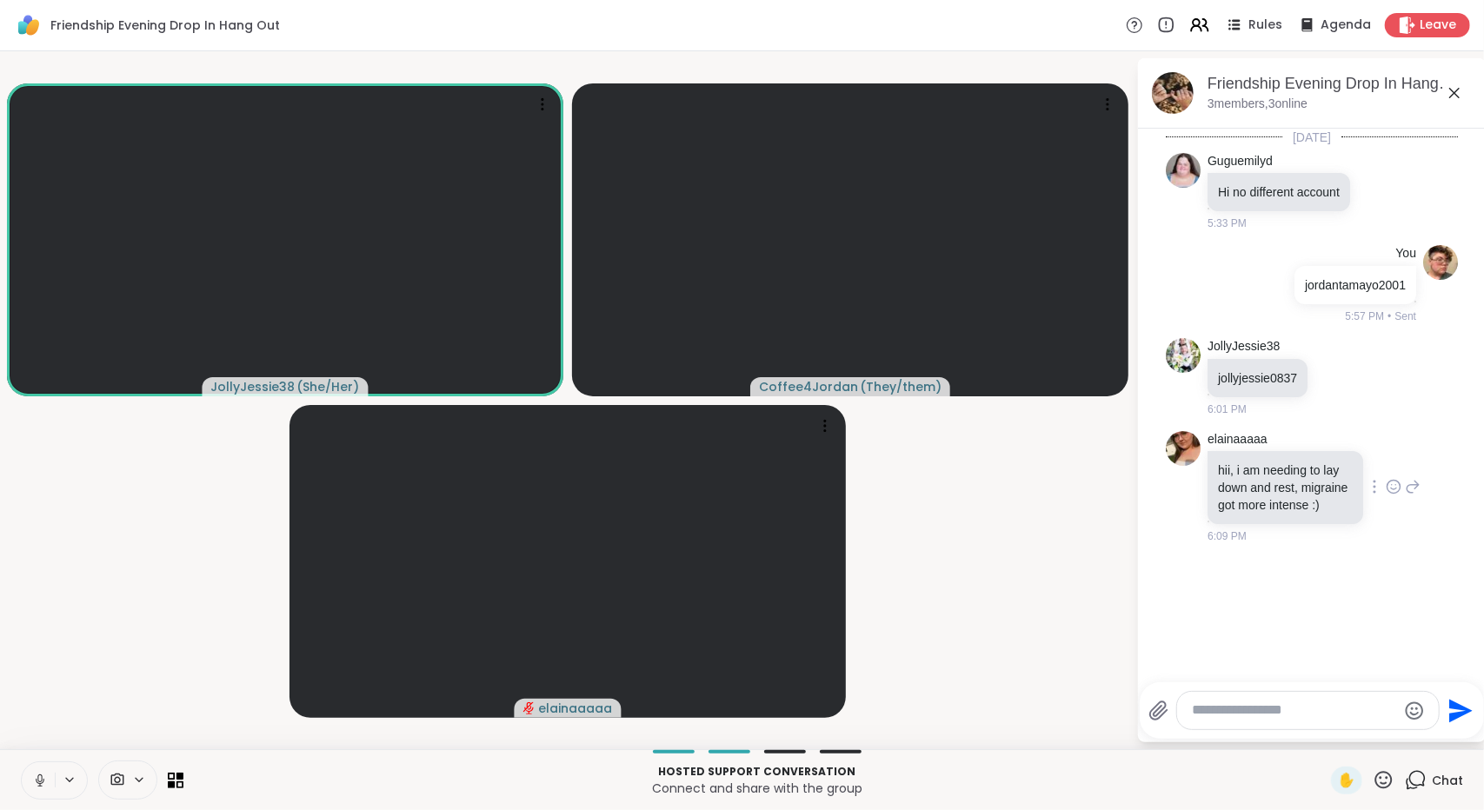
click at [1386, 496] on icon at bounding box center [1394, 486] width 16 height 17
click at [1347, 467] on div "Select Reaction: Thumbs up" at bounding box center [1355, 459] width 16 height 16
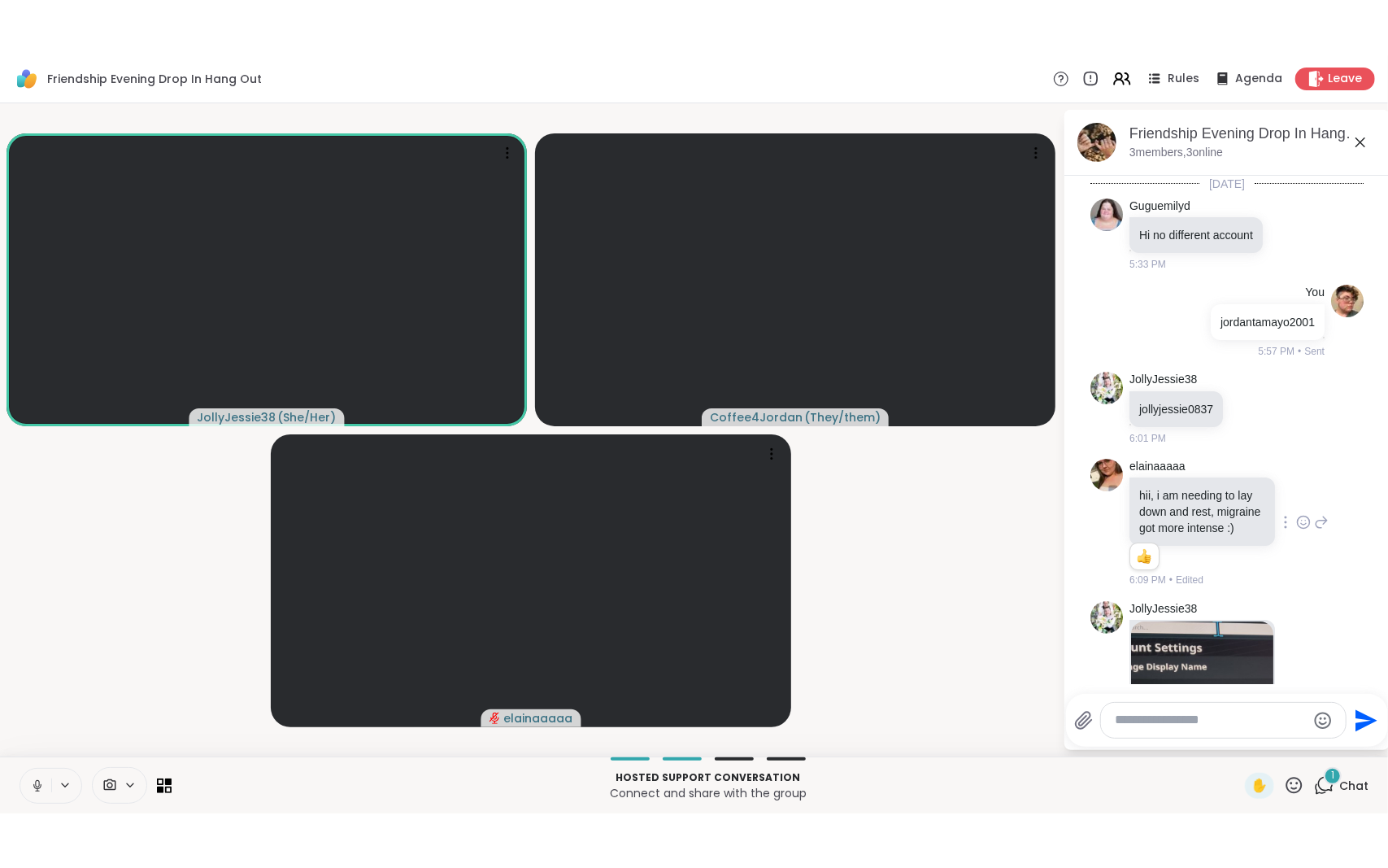
scroll to position [296, 0]
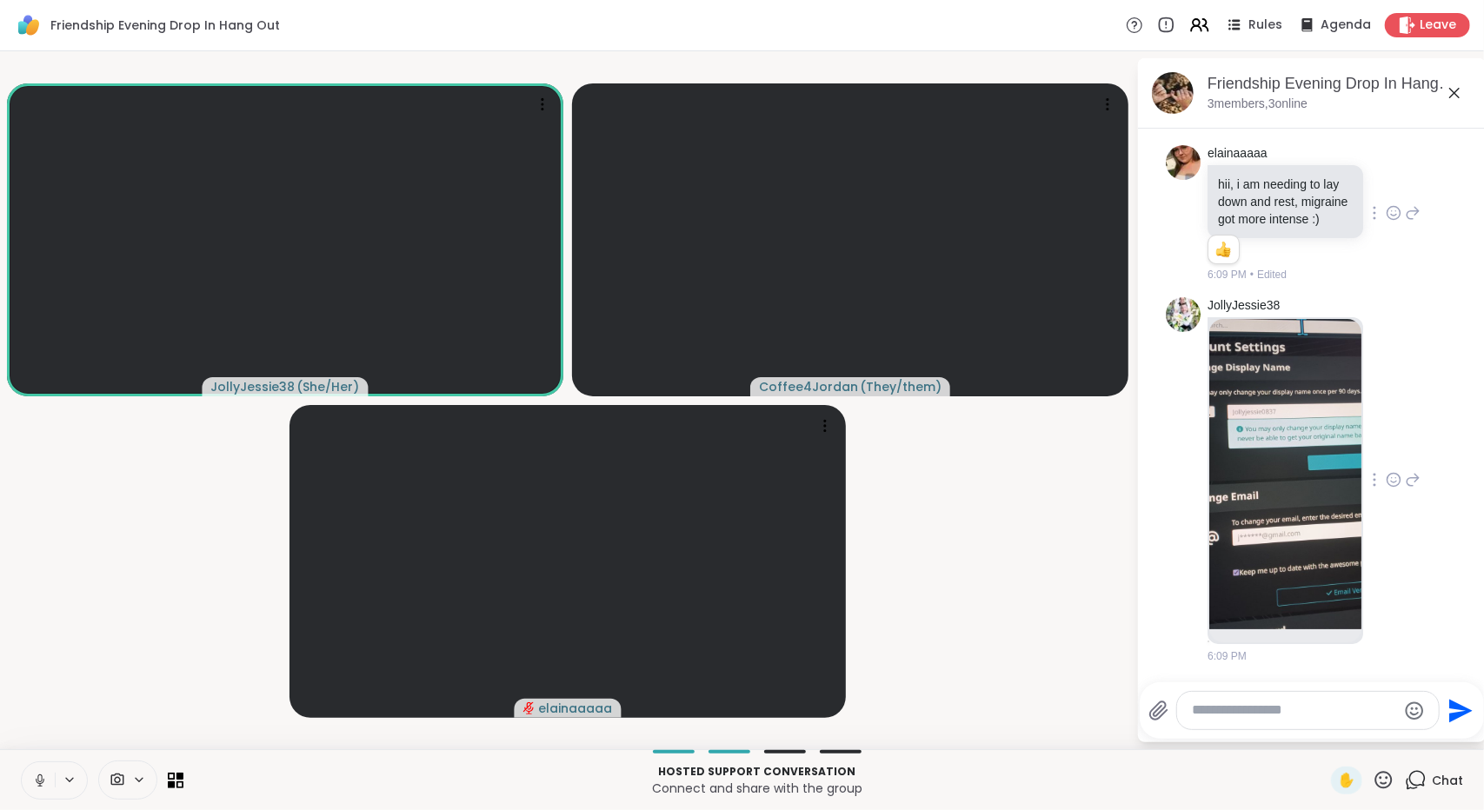
click at [1316, 495] on img at bounding box center [1285, 474] width 152 height 310
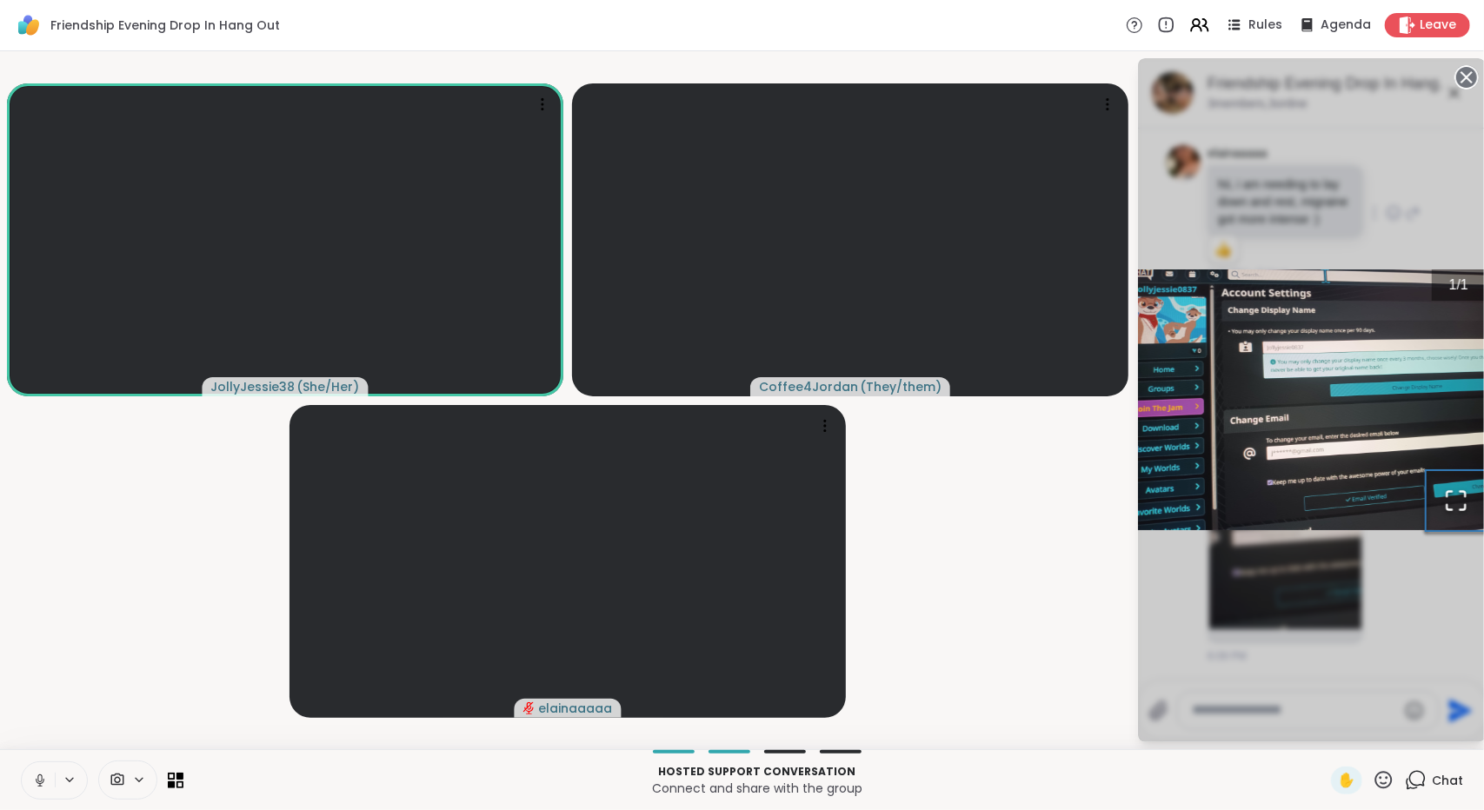
click at [1450, 495] on icon "Open Fullscreen" at bounding box center [1456, 501] width 24 height 24
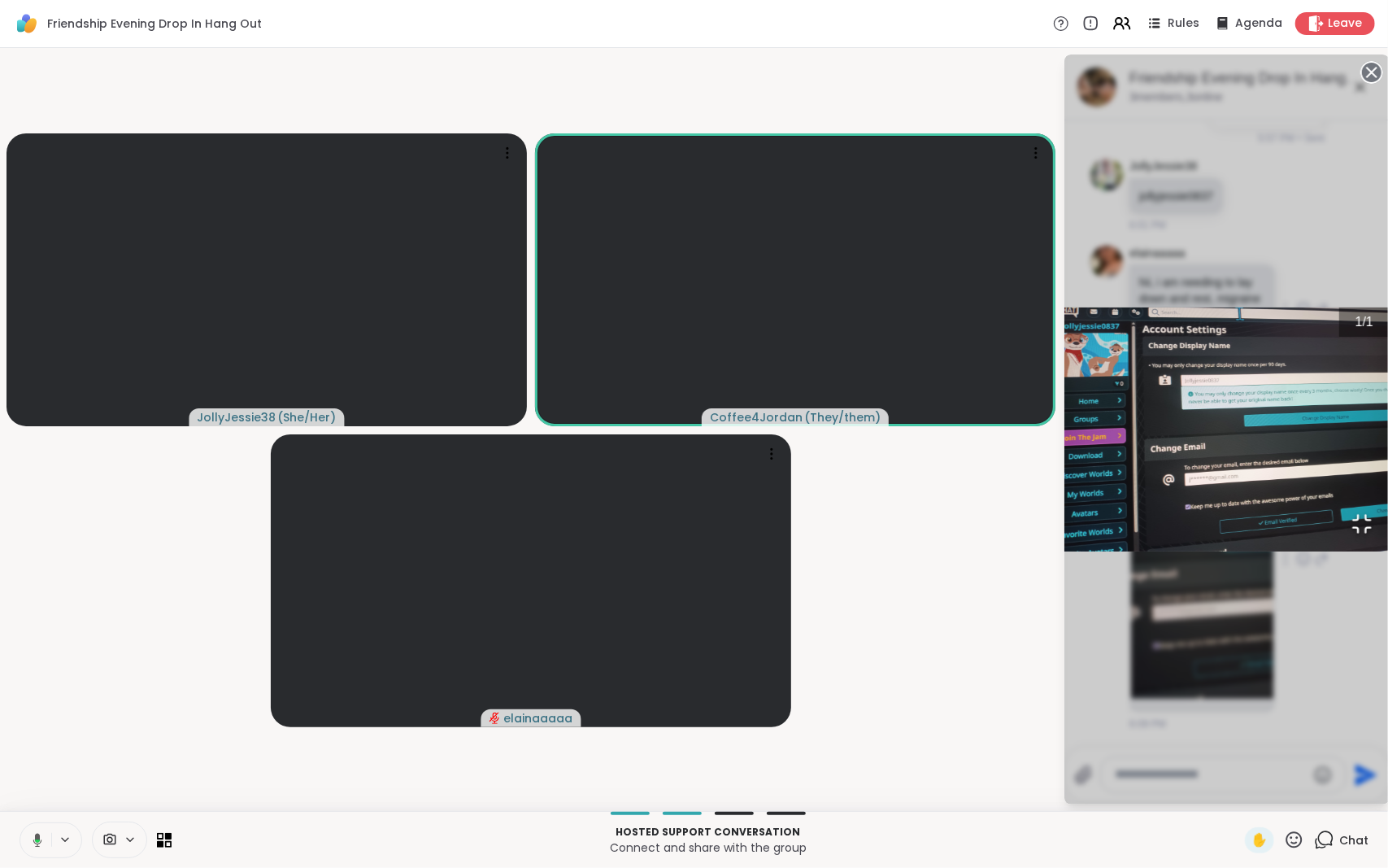
click at [1316, 496] on div "1 / 1" at bounding box center [1227, 429] width 325 height 750
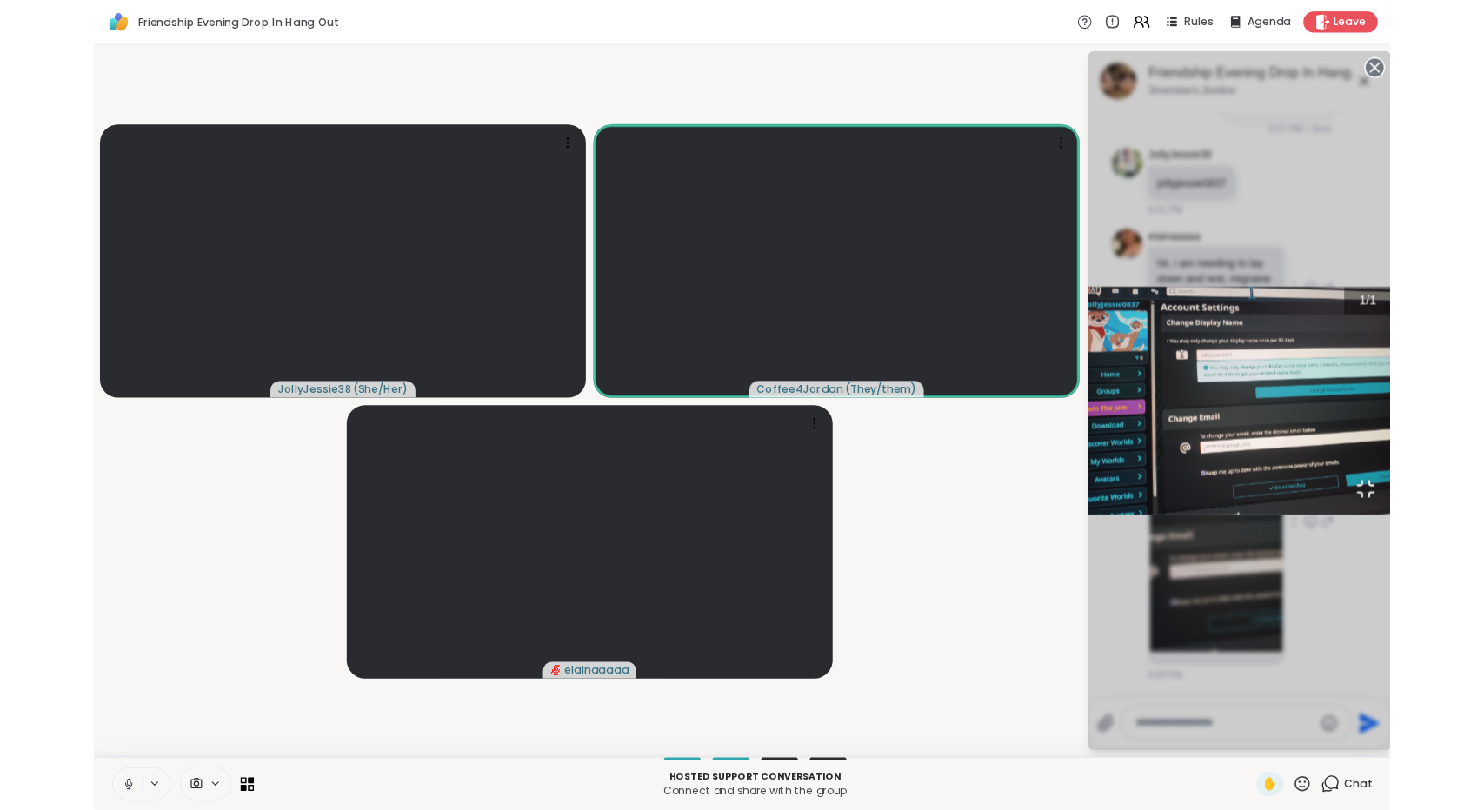
scroll to position [316, 0]
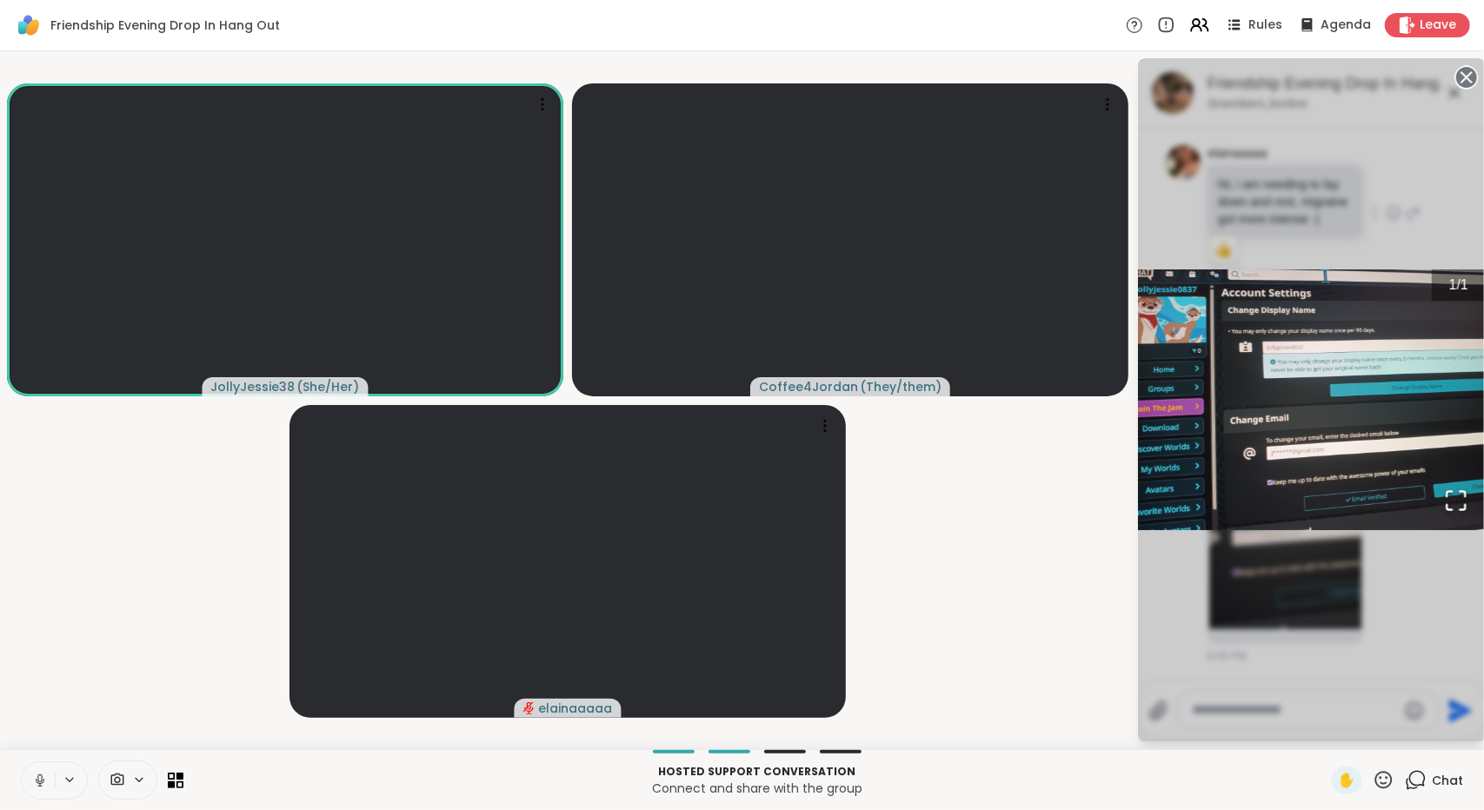
click at [1194, 630] on div "1 / 1" at bounding box center [1312, 400] width 348 height 684
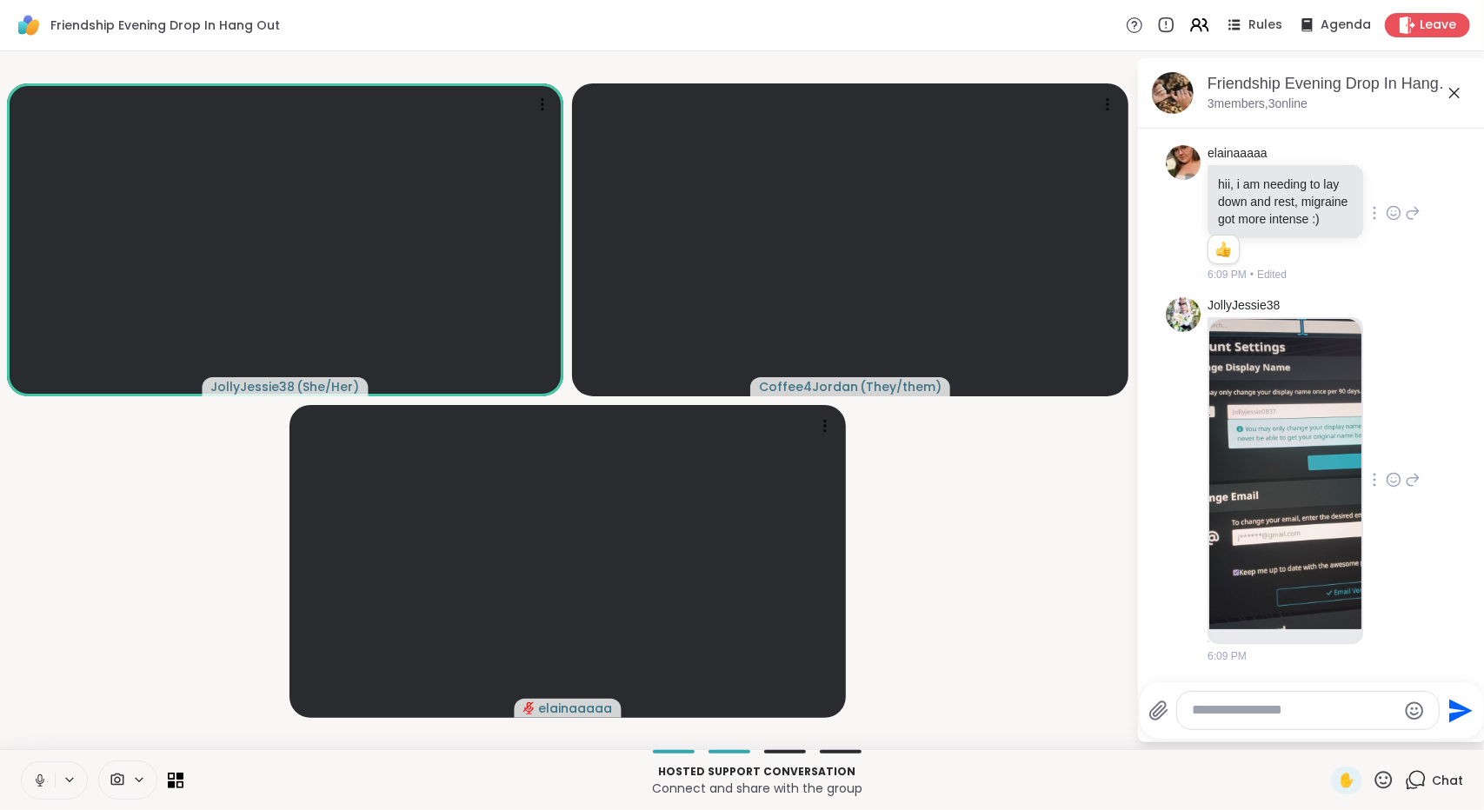
click at [1314, 376] on img at bounding box center [1285, 474] width 152 height 310
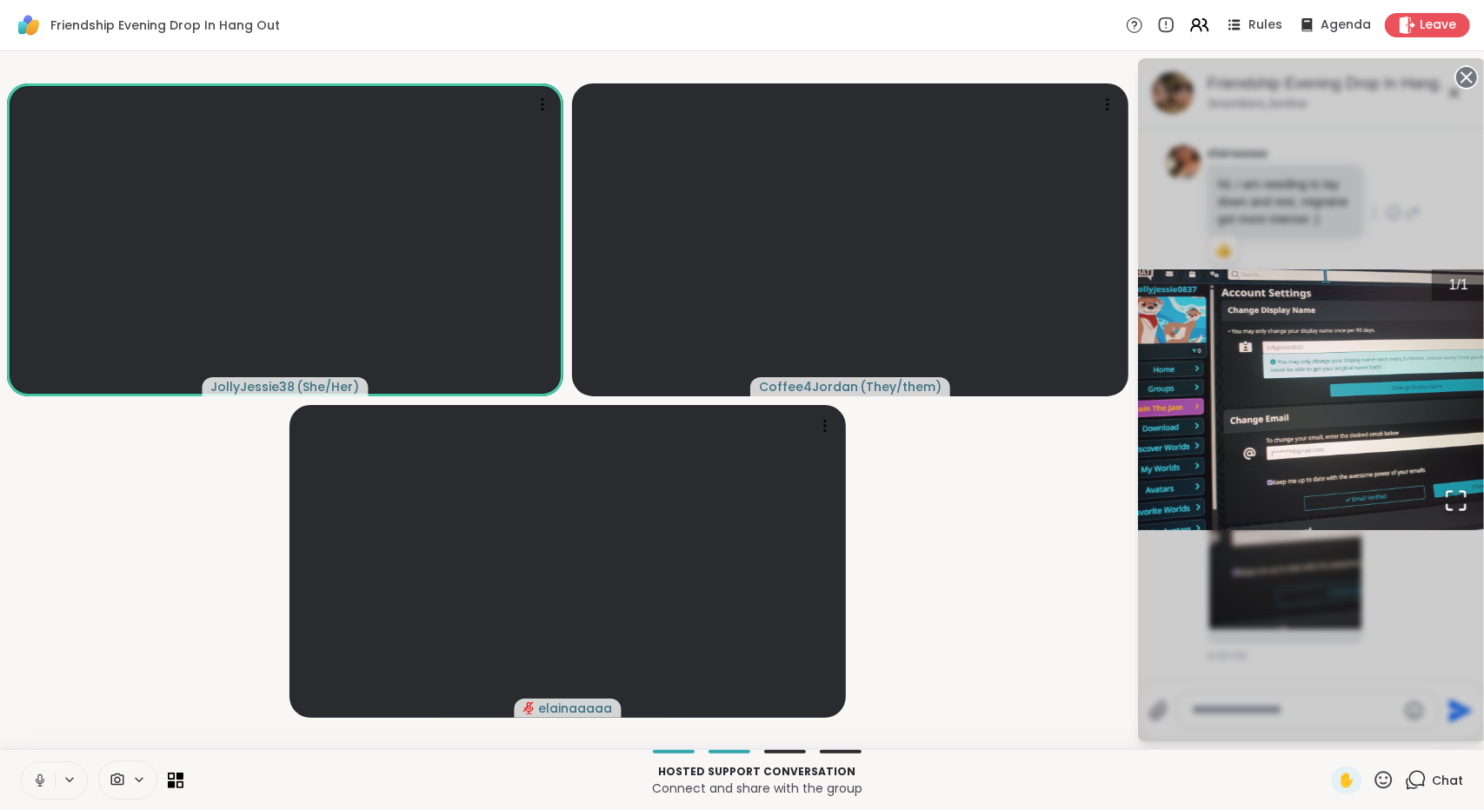
click at [1421, 191] on div "1 / 1" at bounding box center [1312, 400] width 348 height 684
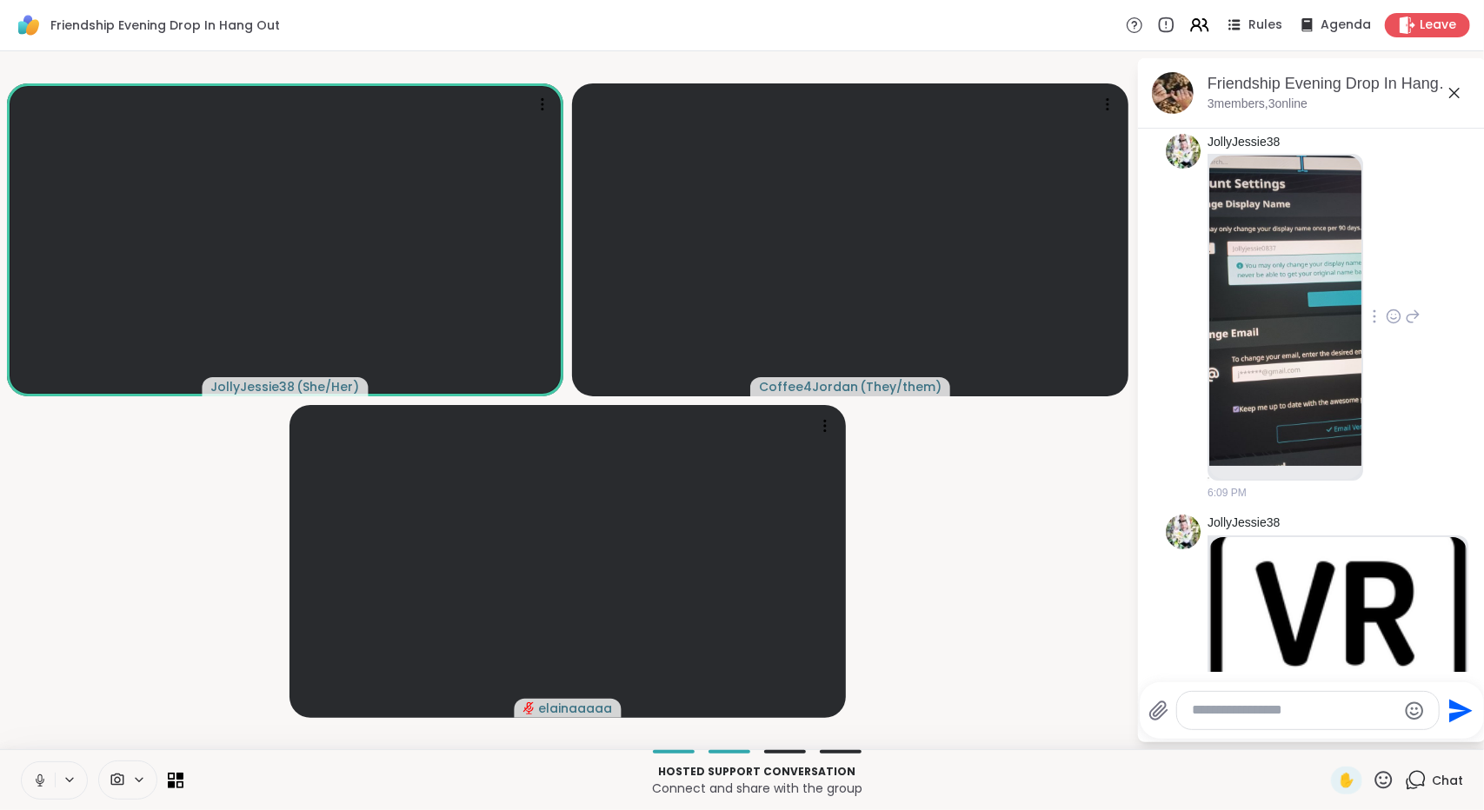
scroll to position [709, 0]
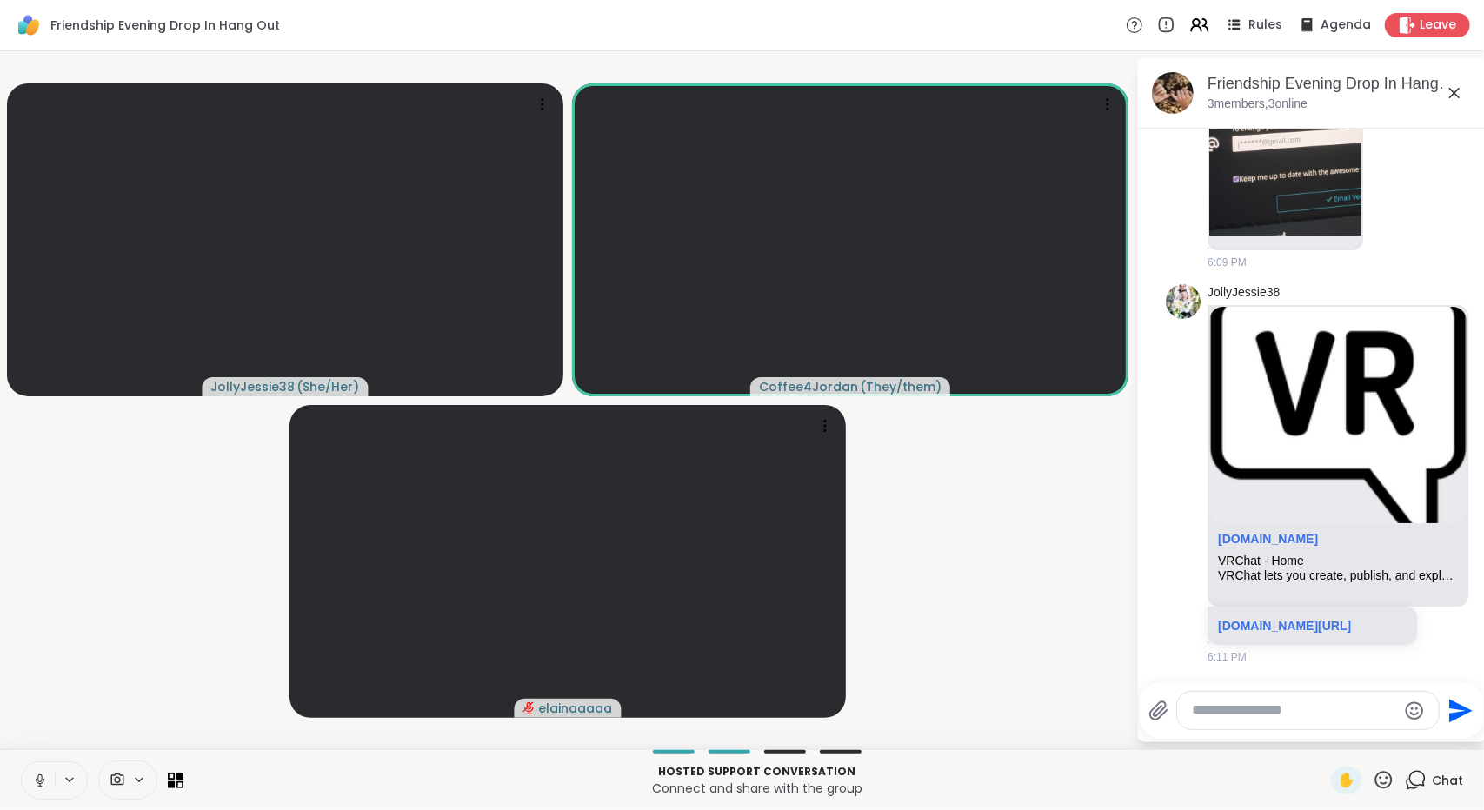
click at [30, 769] on button at bounding box center [38, 780] width 33 height 37
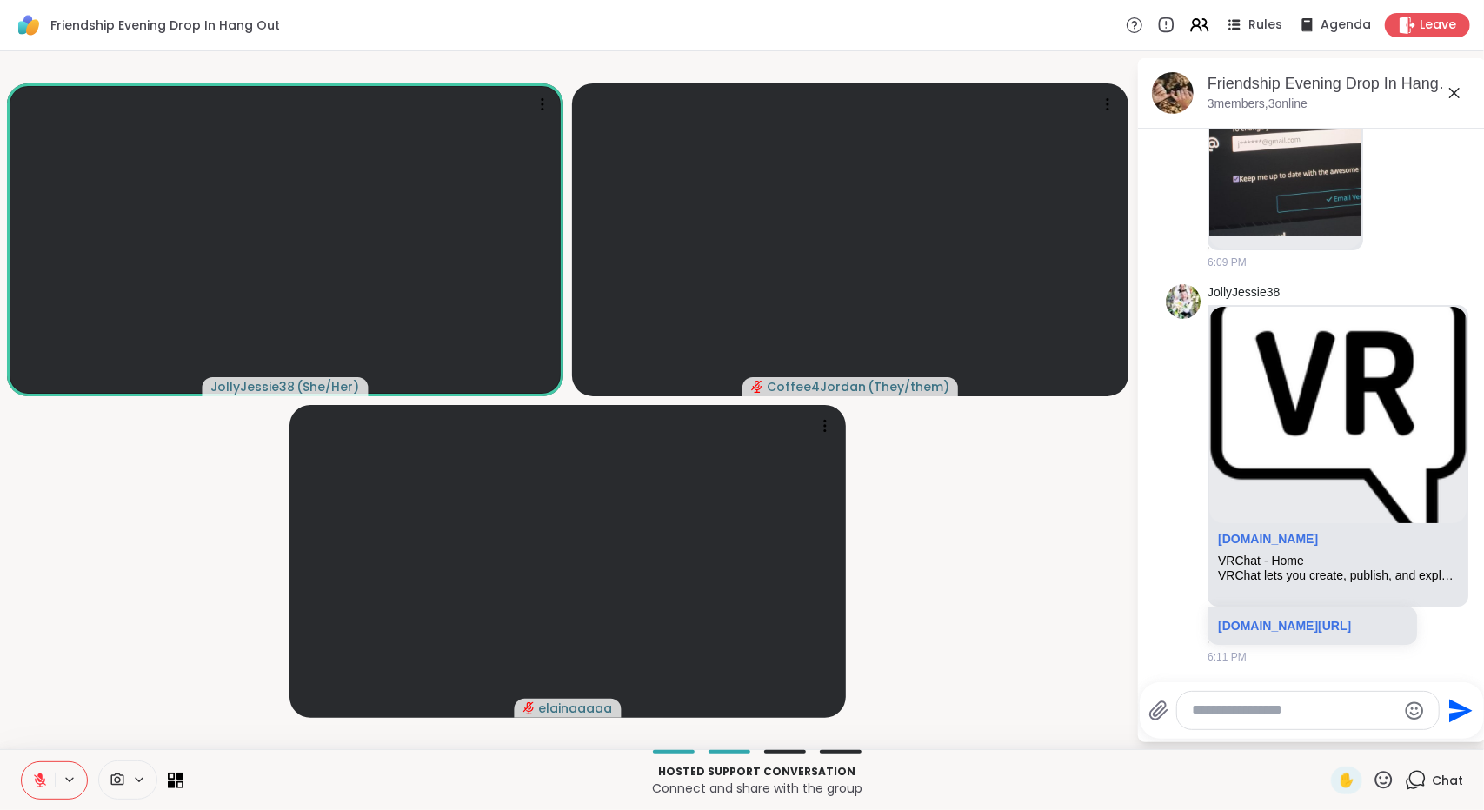
click at [33, 780] on icon at bounding box center [40, 781] width 16 height 16
click at [1454, 98] on icon at bounding box center [1454, 93] width 21 height 21
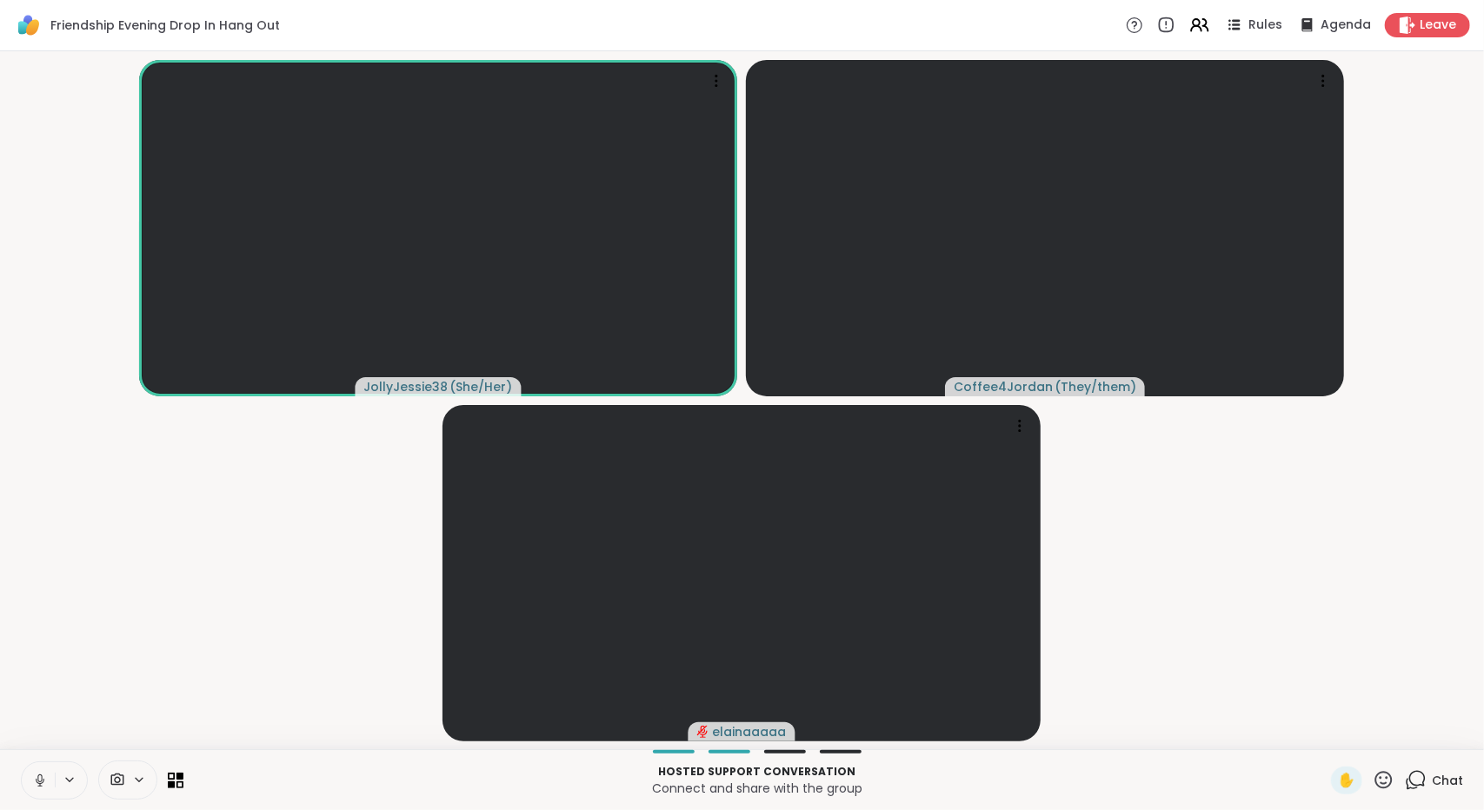
click at [36, 776] on icon at bounding box center [40, 781] width 16 height 16
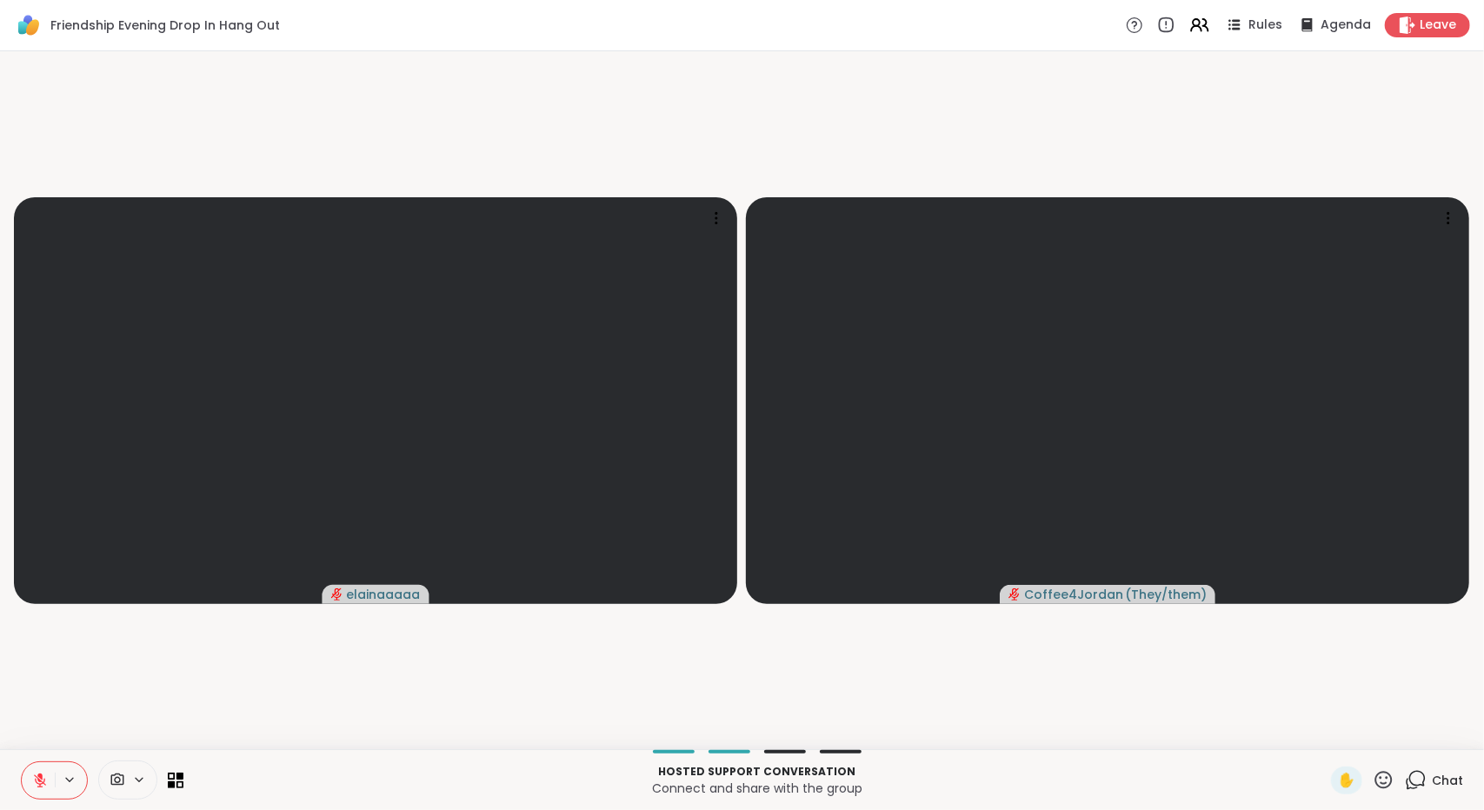
click at [43, 773] on icon at bounding box center [40, 781] width 16 height 16
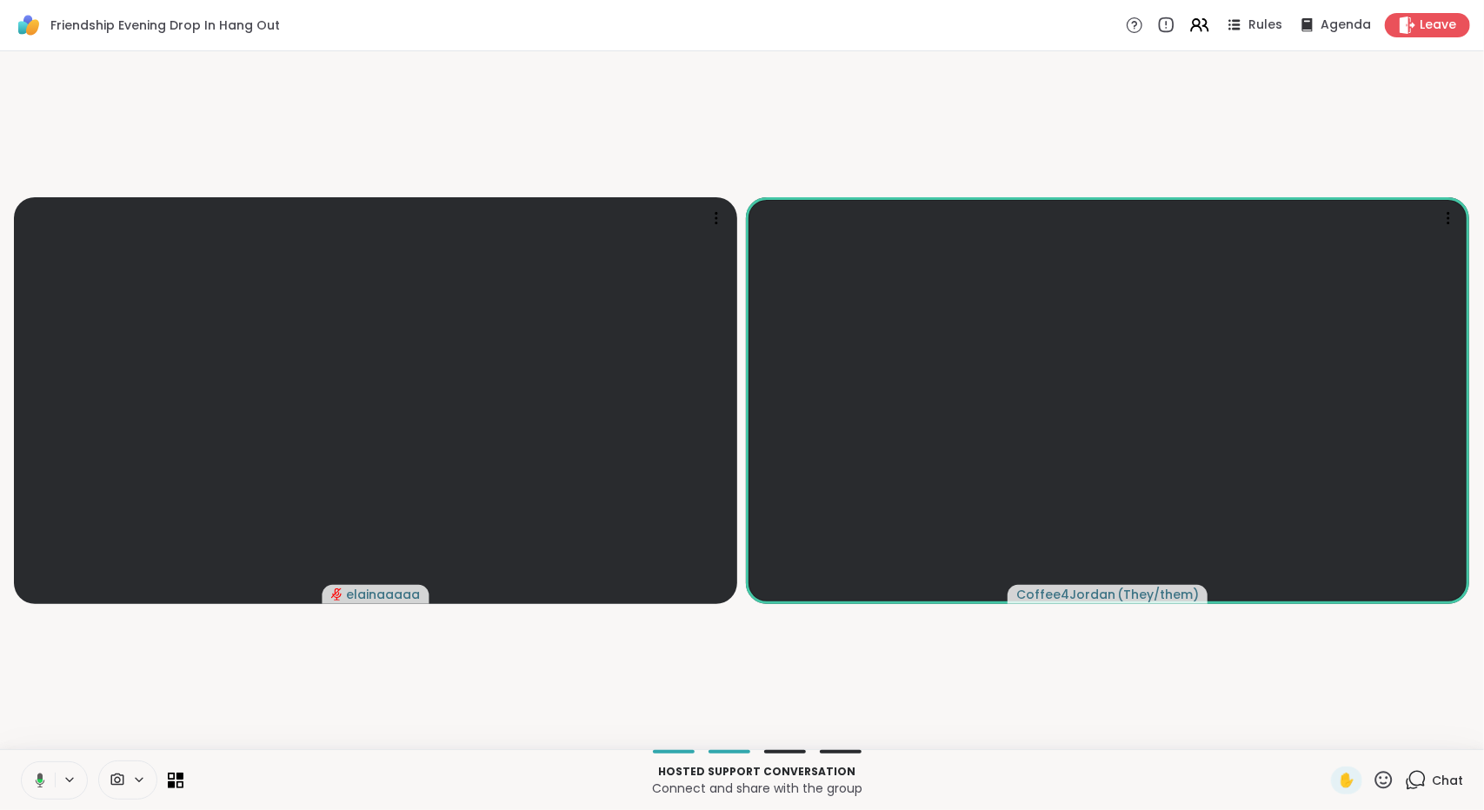
click at [40, 788] on icon at bounding box center [38, 781] width 16 height 16
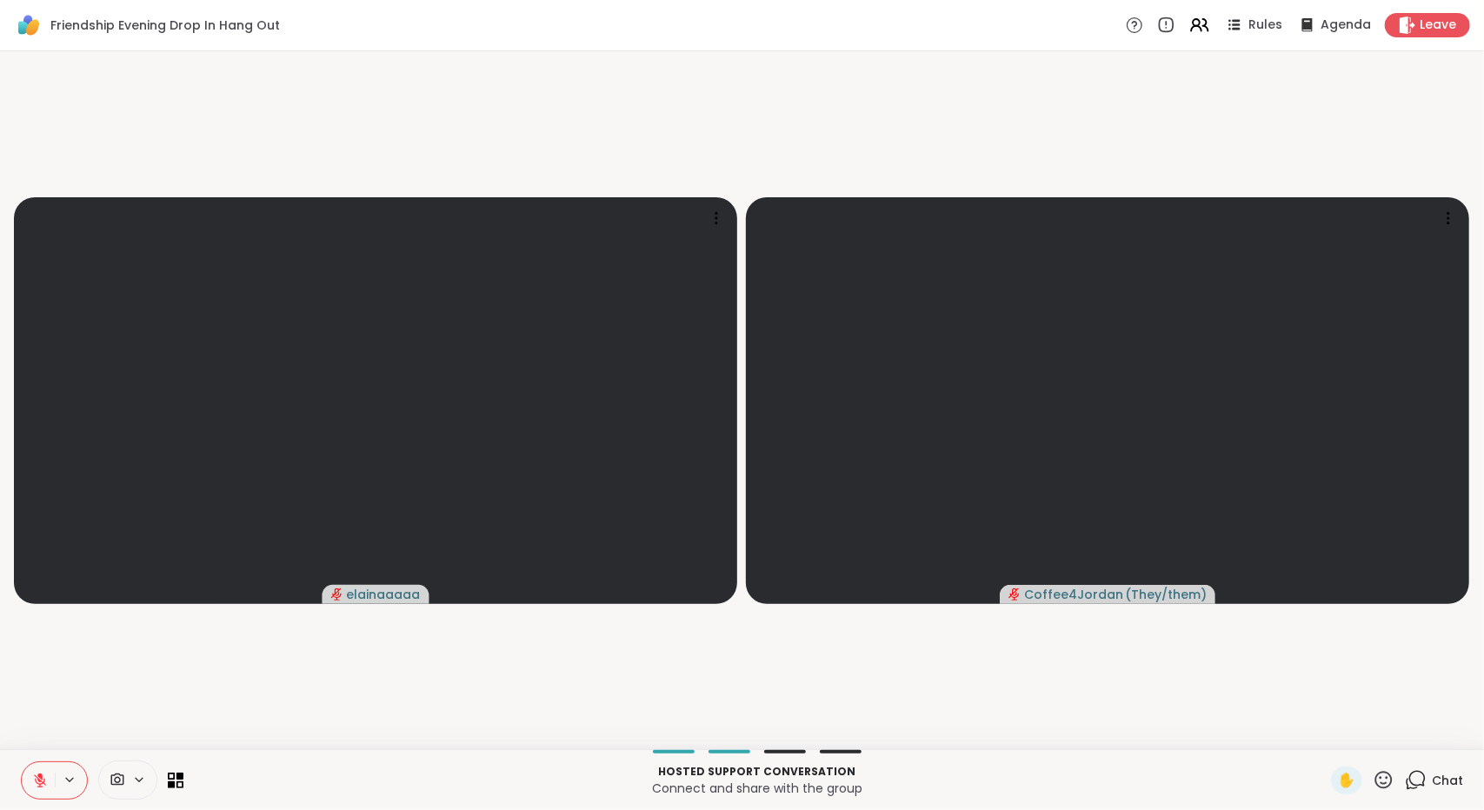
click at [1409, 782] on icon at bounding box center [1416, 780] width 22 height 22
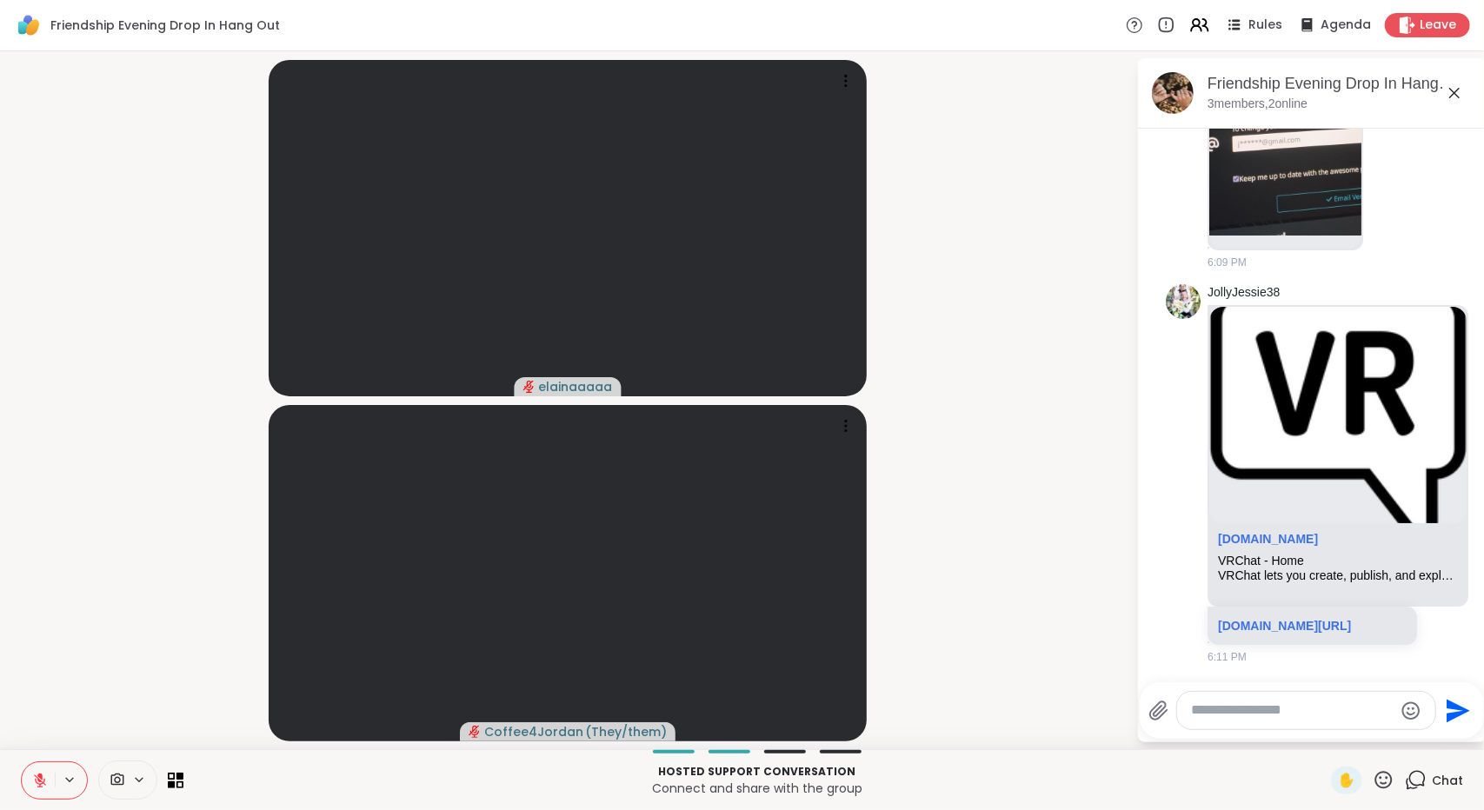
click at [1328, 717] on textarea "Type your message" at bounding box center [1292, 711] width 203 height 18
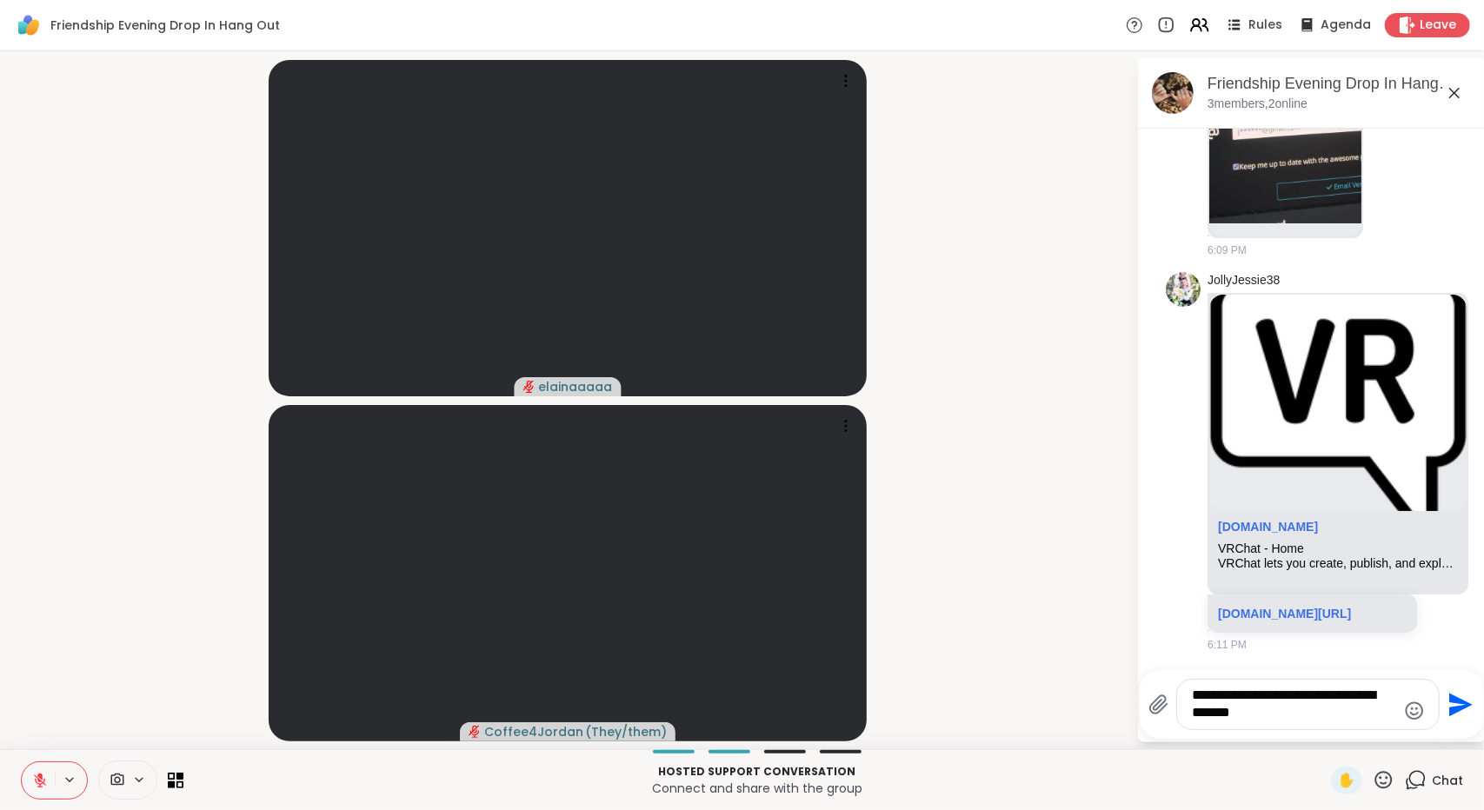
type textarea "**********"
click at [1414, 711] on icon "Emoji picker" at bounding box center [1414, 711] width 21 height 21
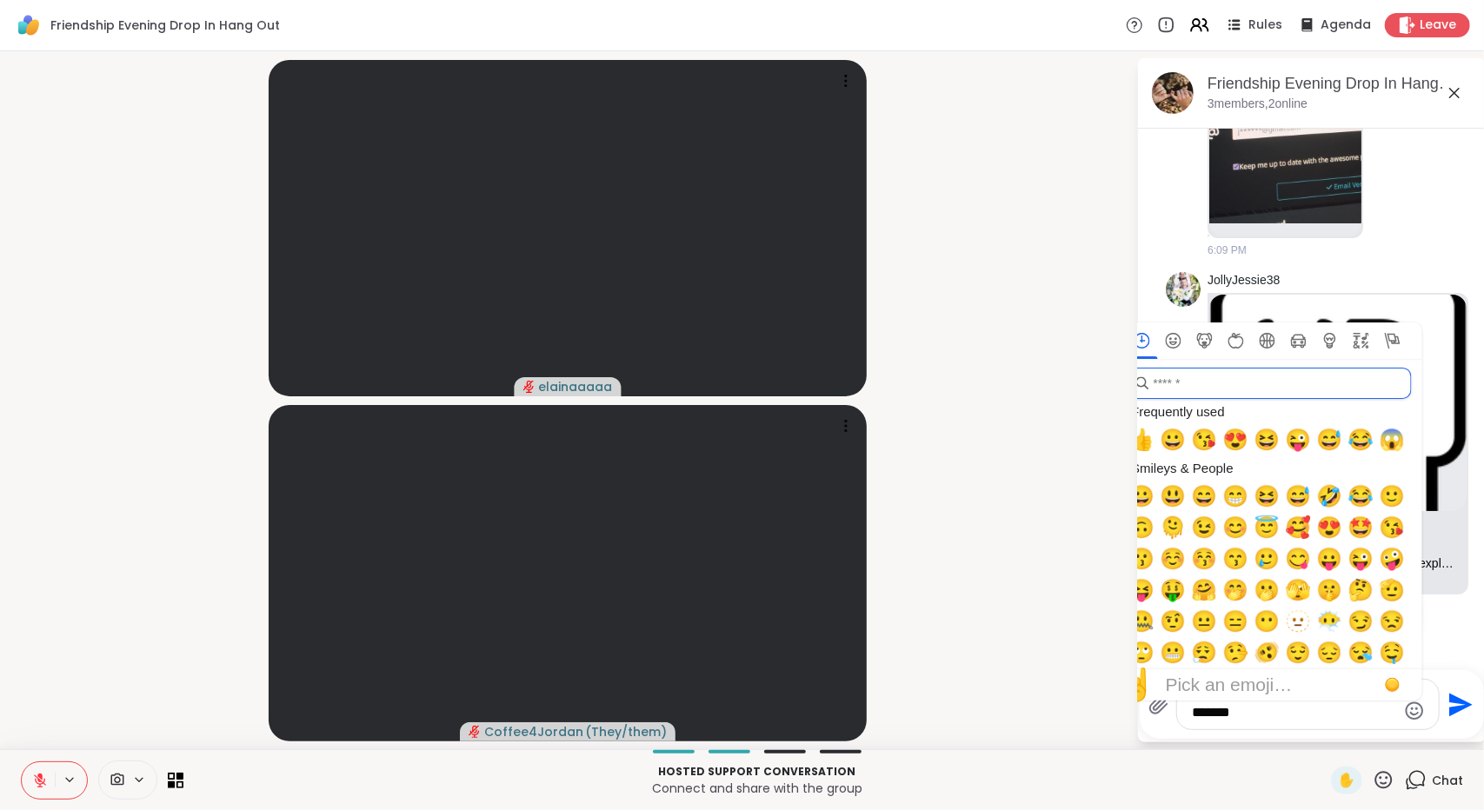
click at [1226, 385] on input "search" at bounding box center [1269, 383] width 285 height 31
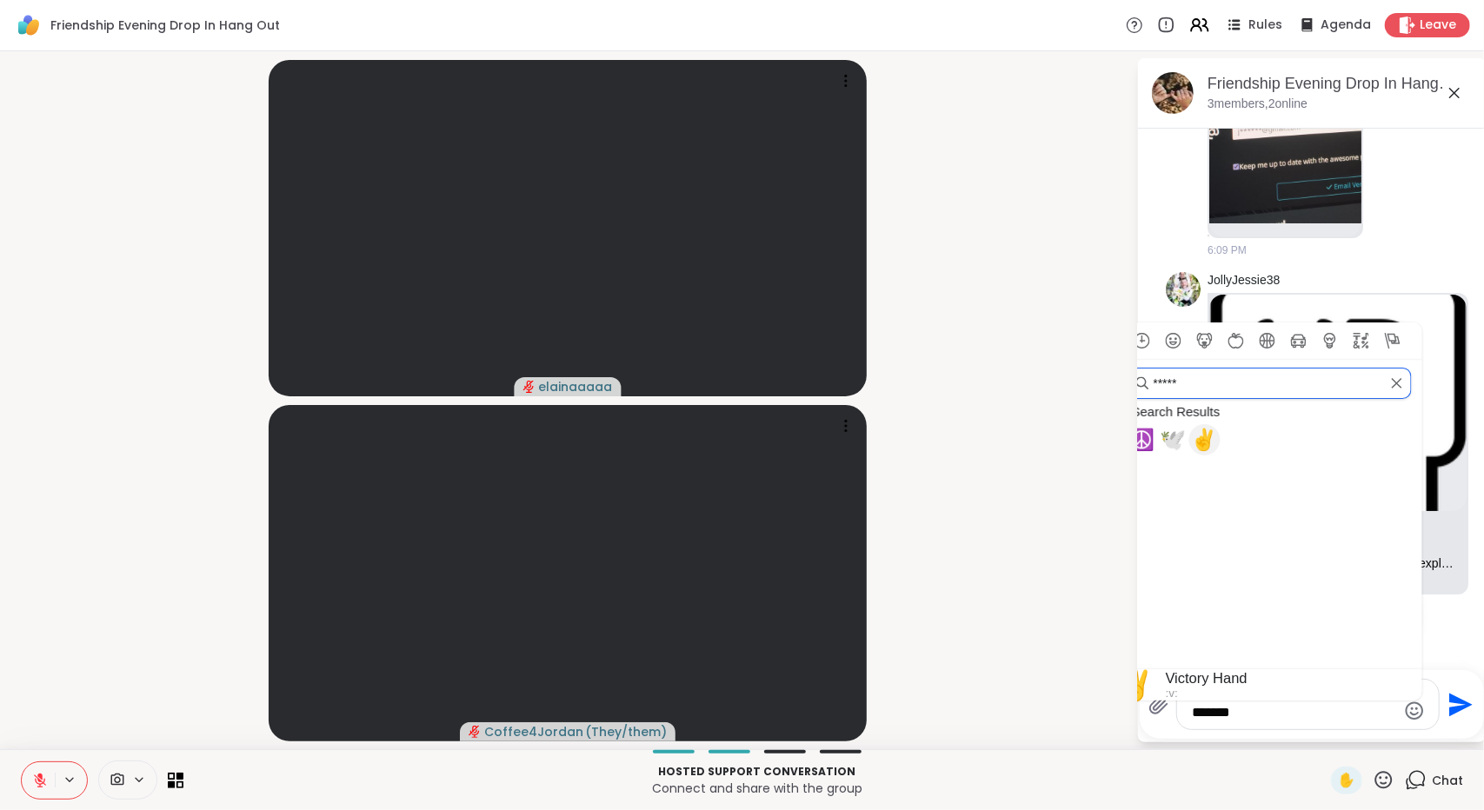
type input "*****"
click at [1203, 437] on span "✌️" at bounding box center [1205, 440] width 26 height 24
type textarea "**********"
click at [1050, 516] on video-player-container "elainaaaaa Coffee4Jordan ( They/them )" at bounding box center [567, 400] width 1115 height 684
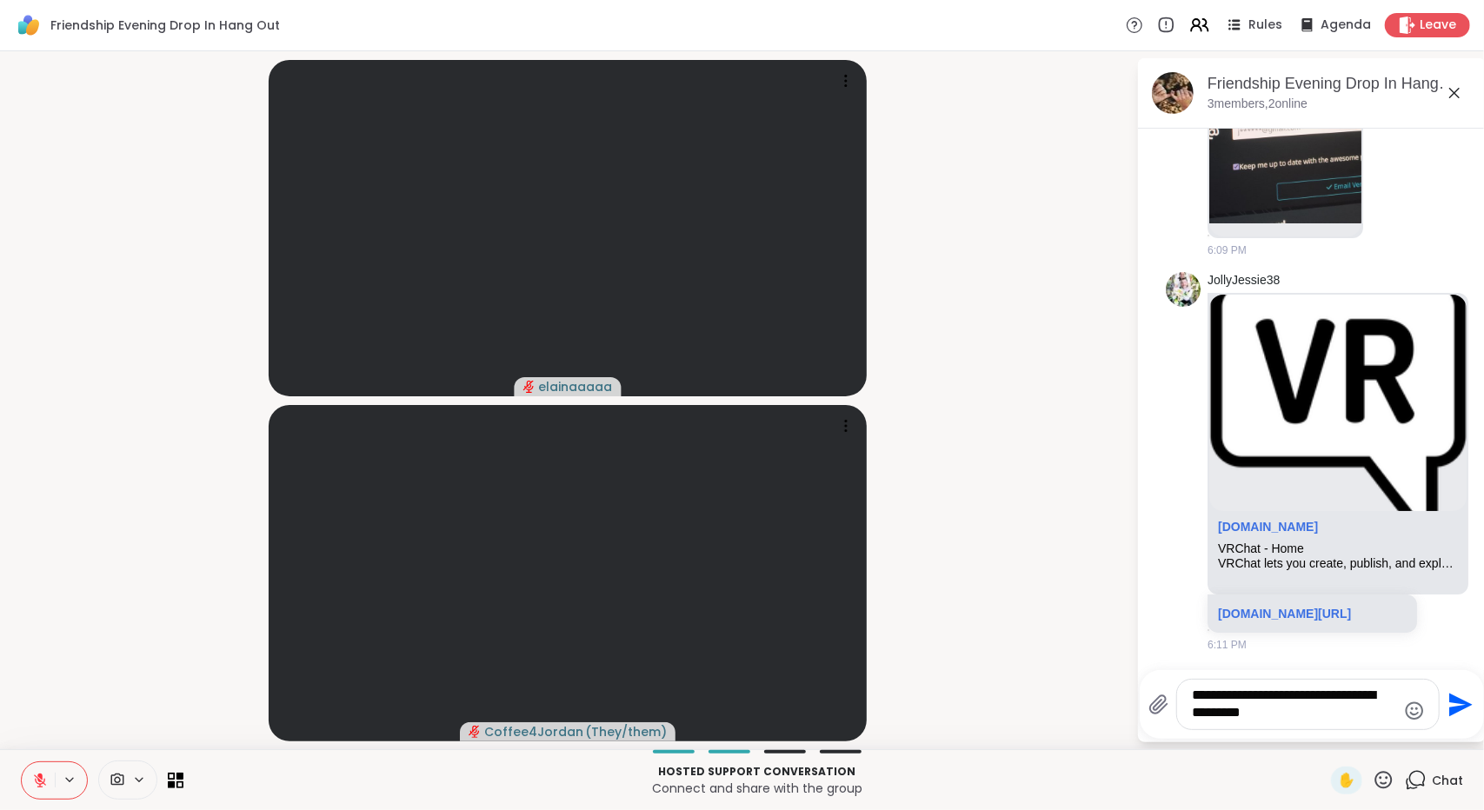
click at [1454, 709] on icon "Send" at bounding box center [1460, 704] width 23 height 23
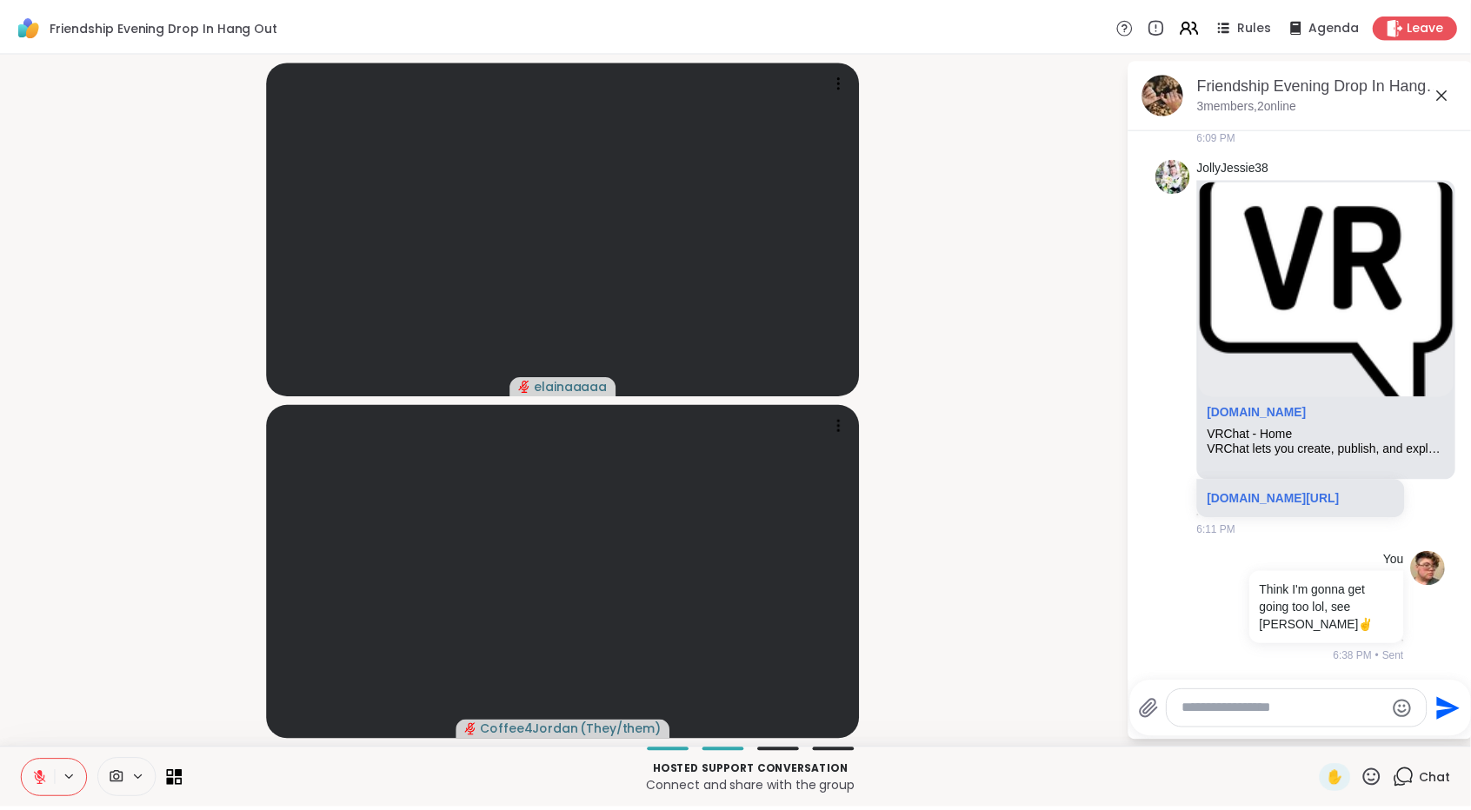
scroll to position [836, 0]
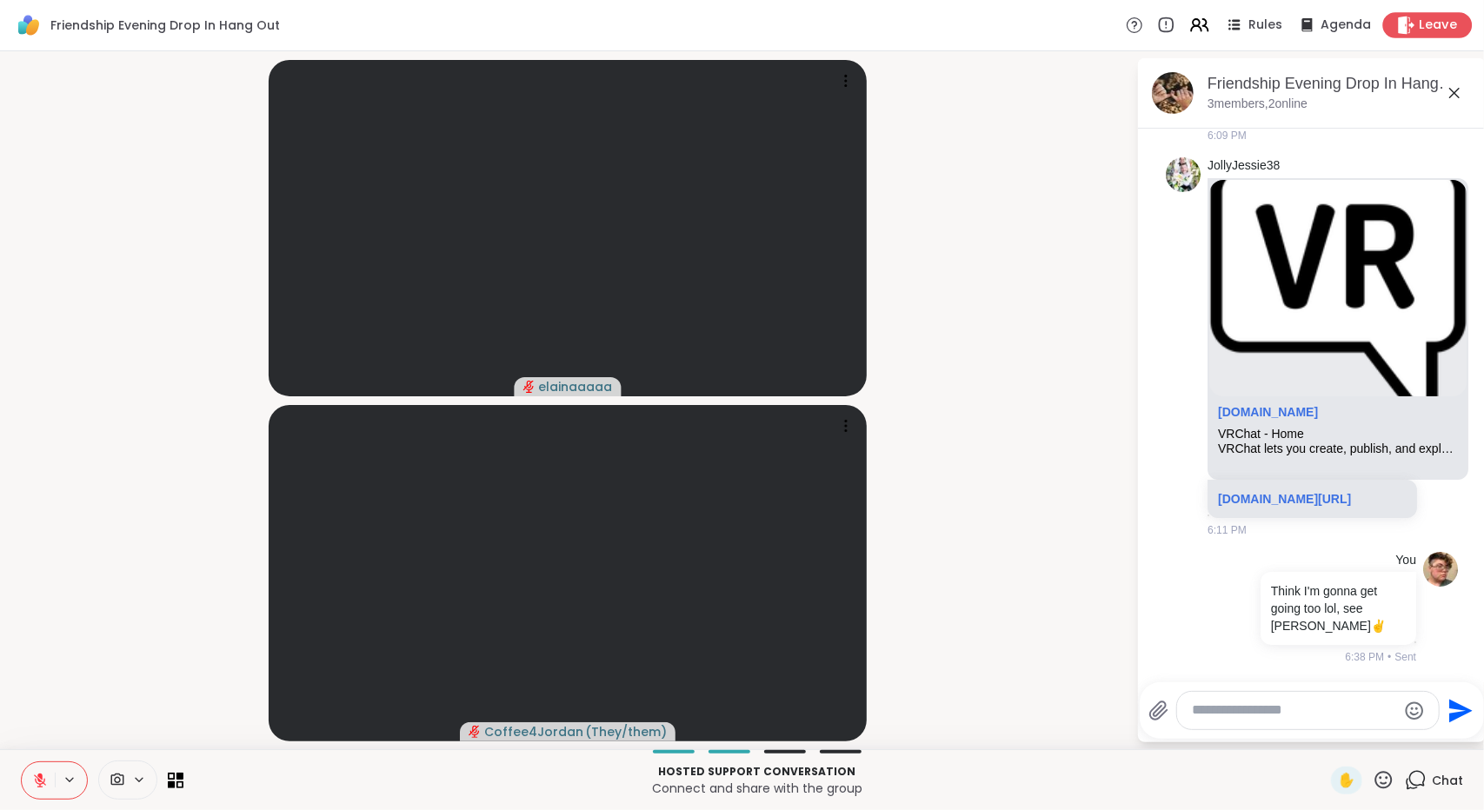
click at [1442, 32] on span "Leave" at bounding box center [1439, 26] width 38 height 18
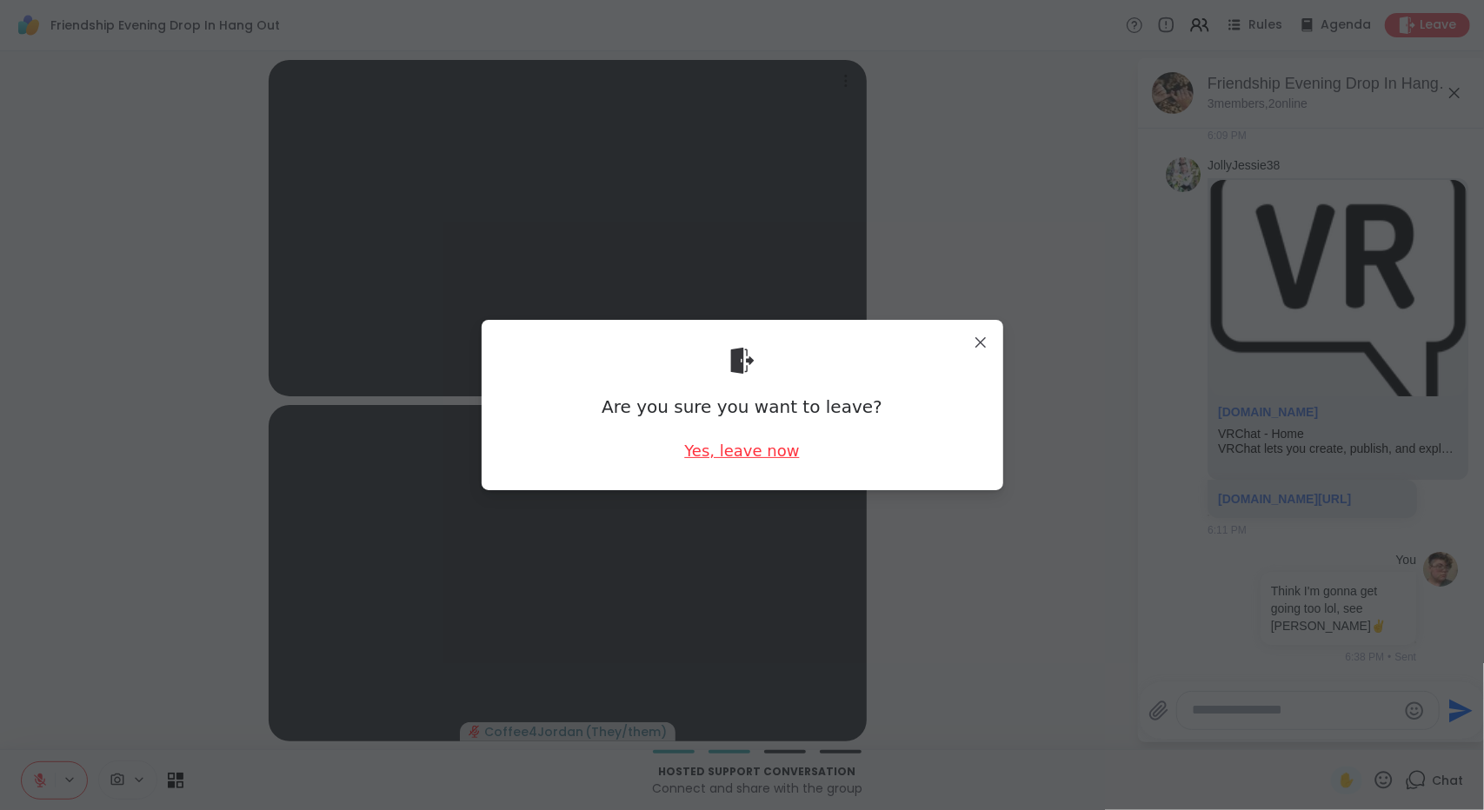
click at [766, 458] on div "Yes, leave now" at bounding box center [741, 451] width 115 height 22
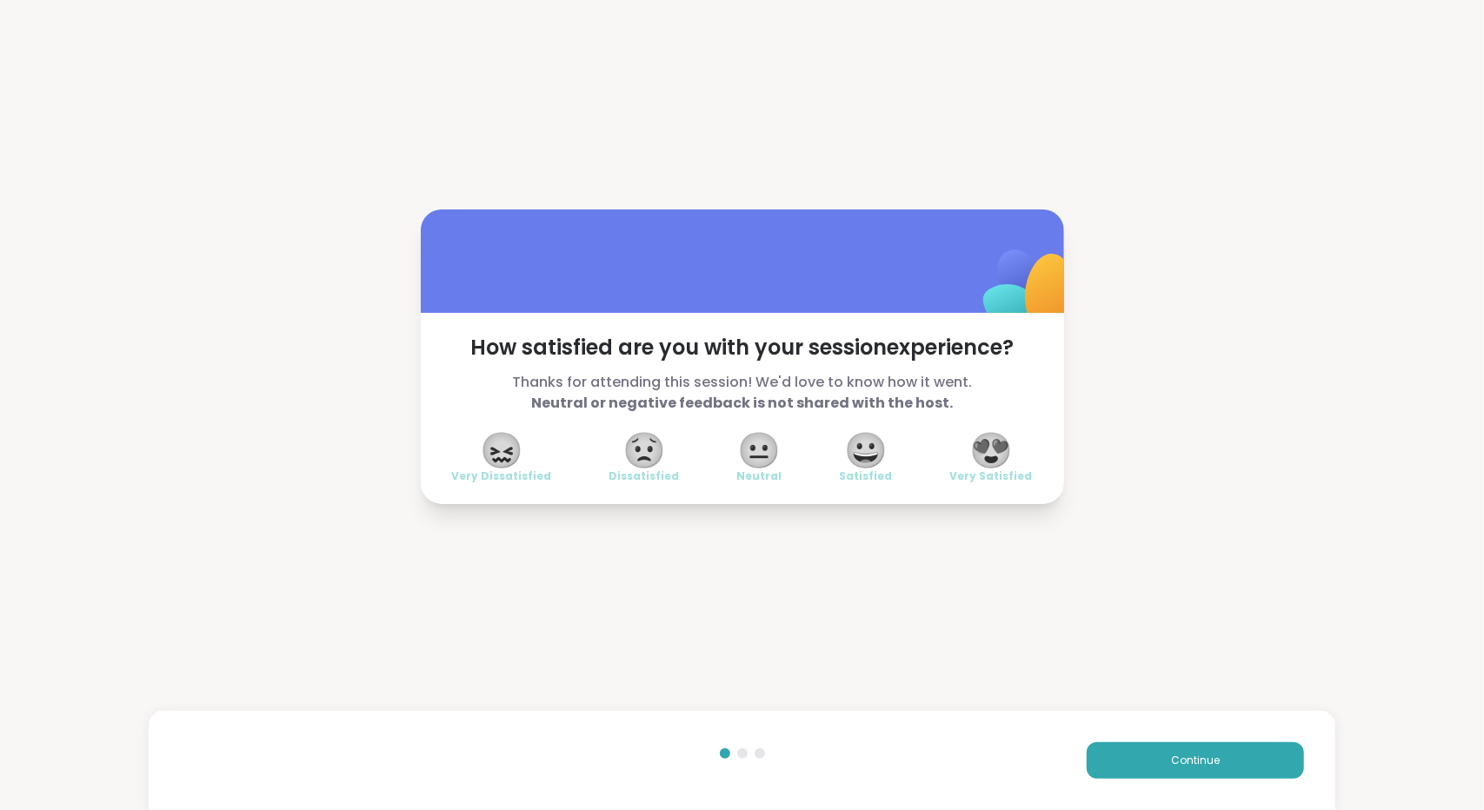
click at [1001, 451] on span "😍" at bounding box center [990, 450] width 43 height 31
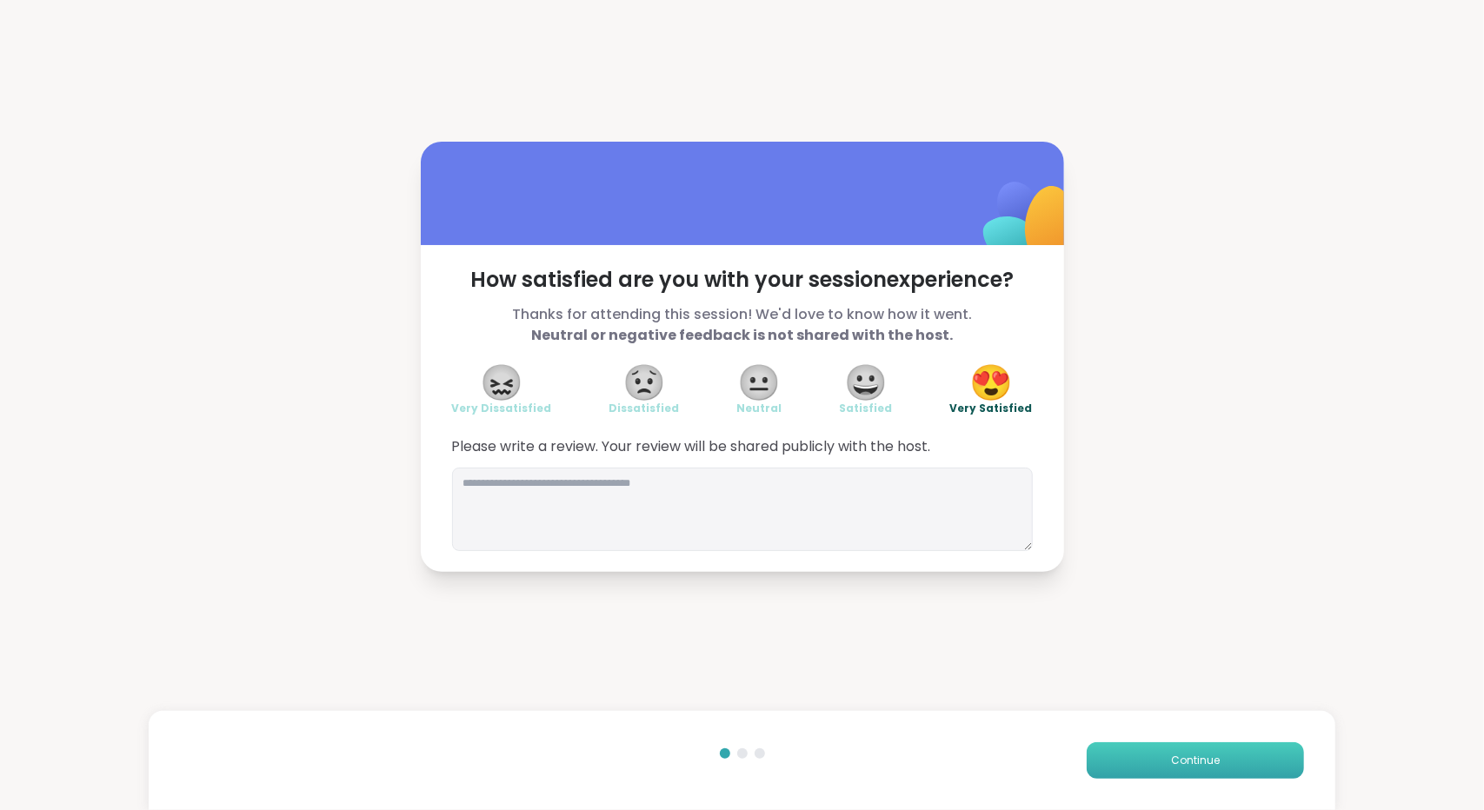
click at [1097, 748] on button "Continue" at bounding box center [1195, 760] width 217 height 37
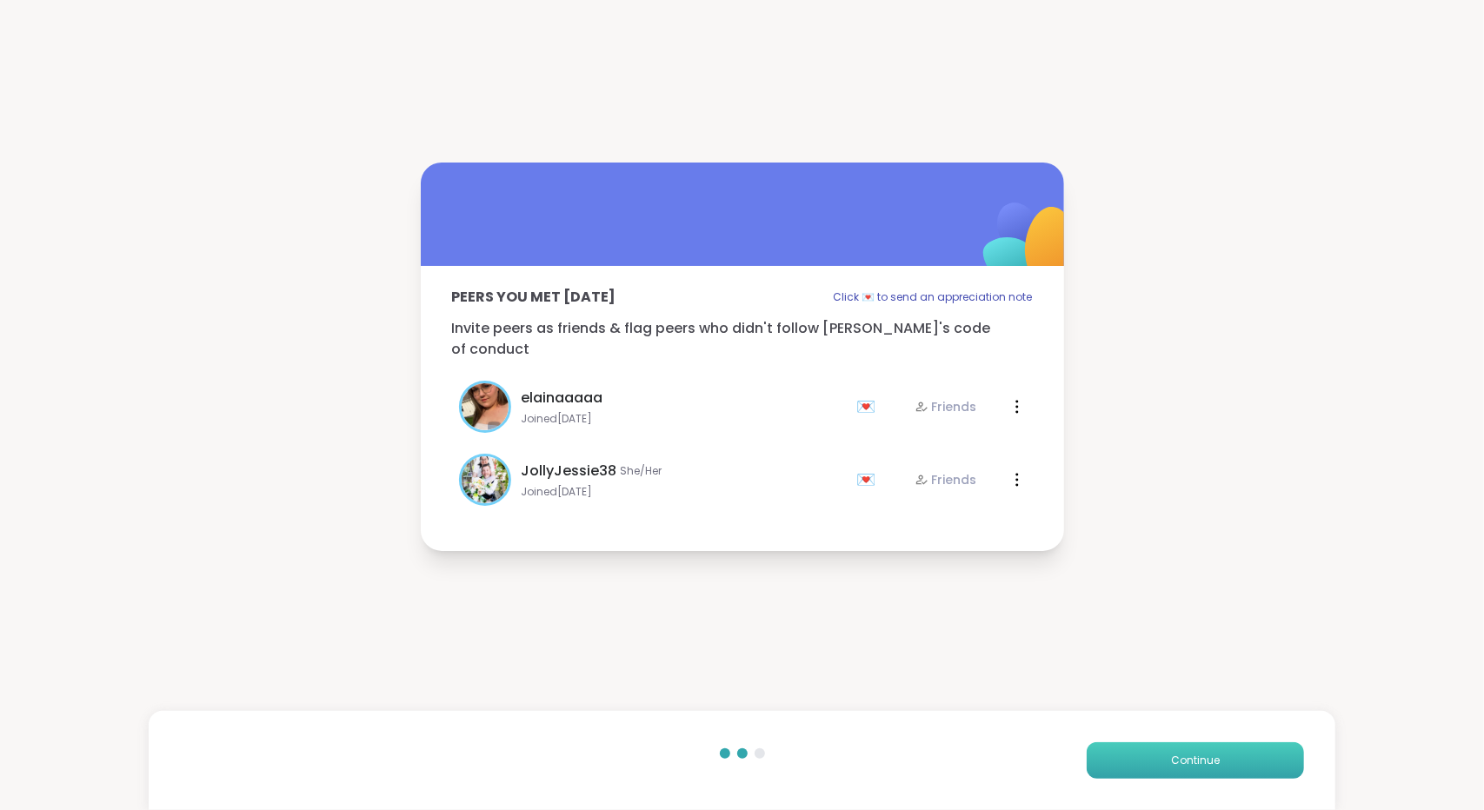
click at [1125, 769] on button "Continue" at bounding box center [1195, 760] width 217 height 37
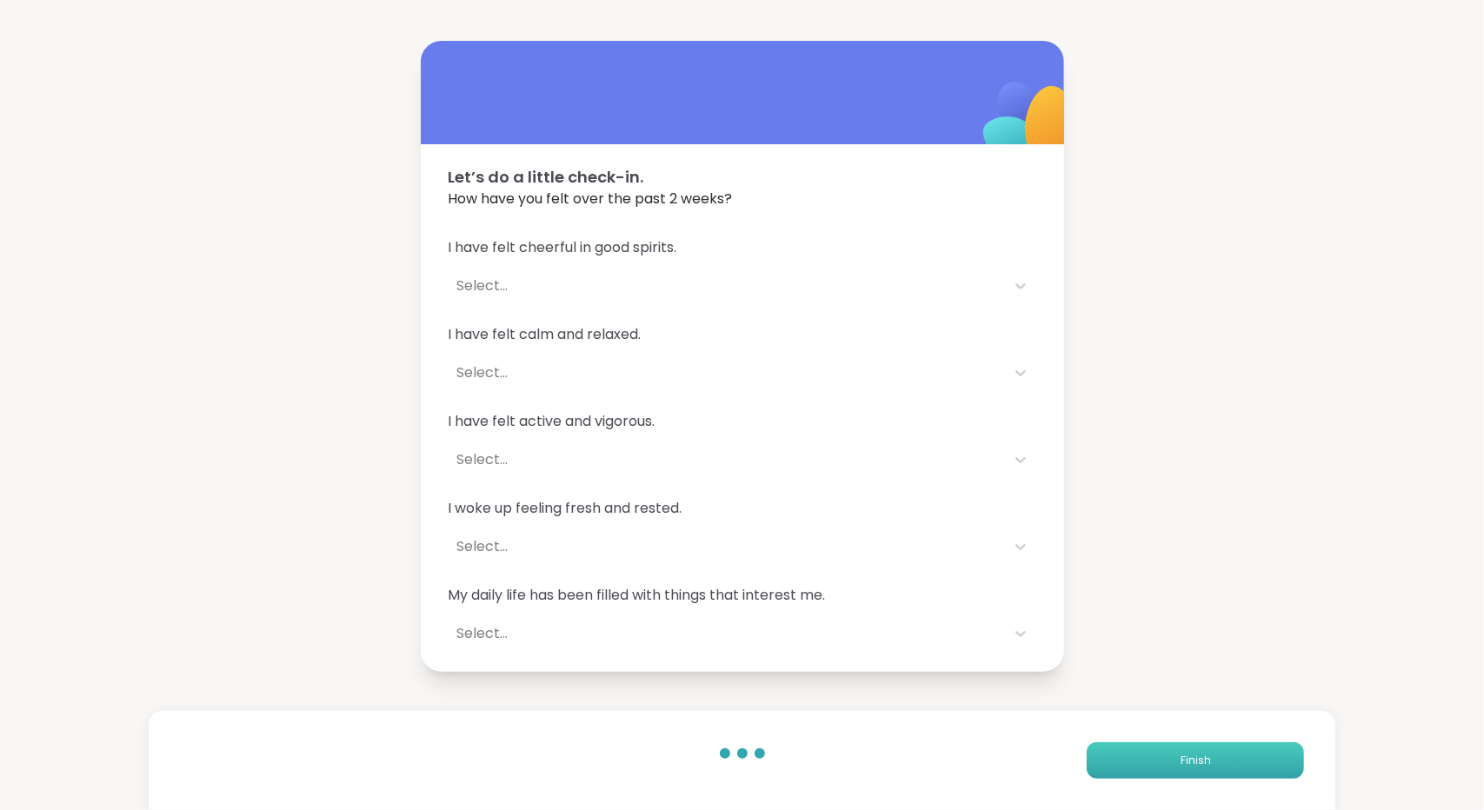
click at [1125, 769] on button "Finish" at bounding box center [1195, 760] width 217 height 37
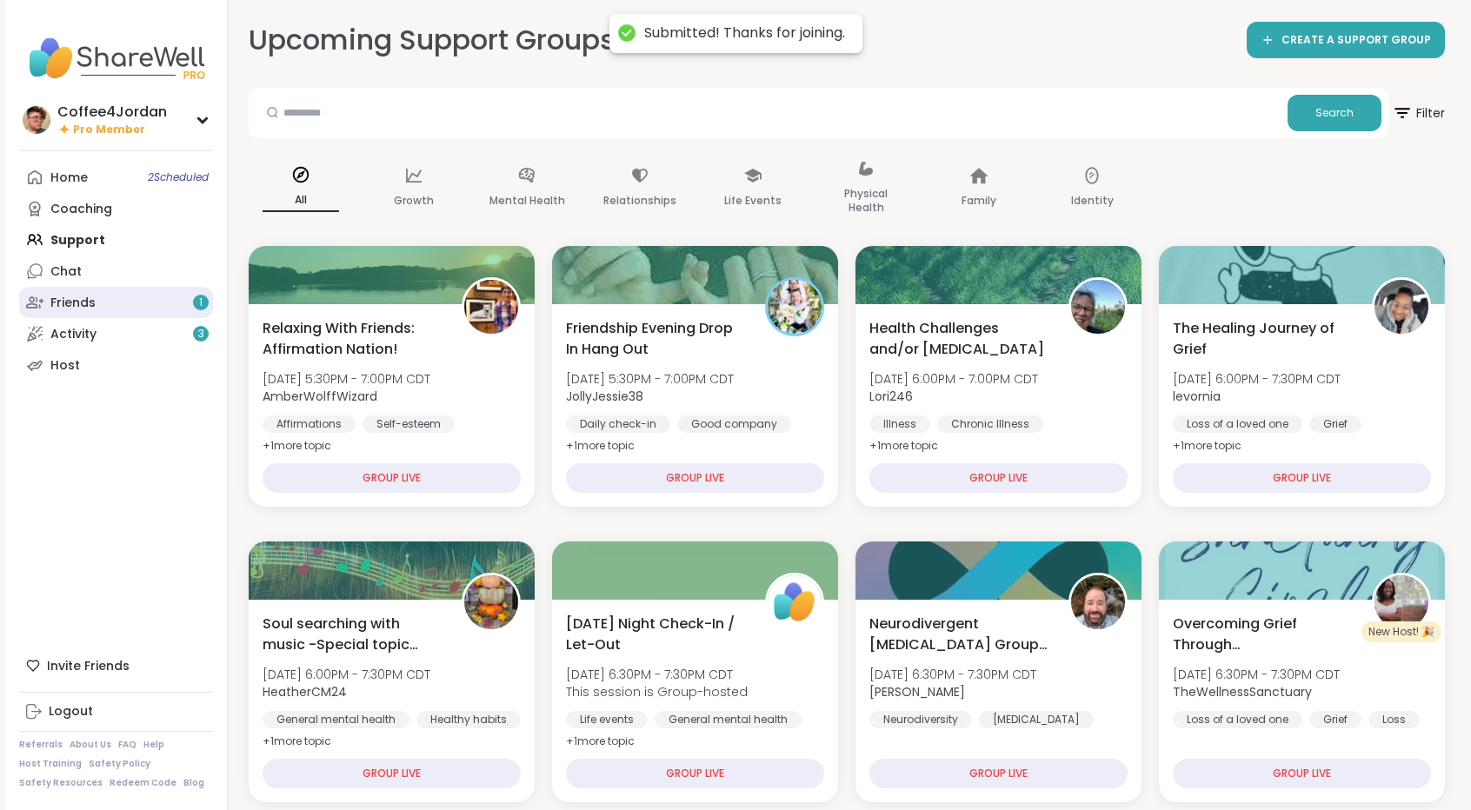
click at [89, 299] on div "Friends 1" at bounding box center [72, 303] width 45 height 17
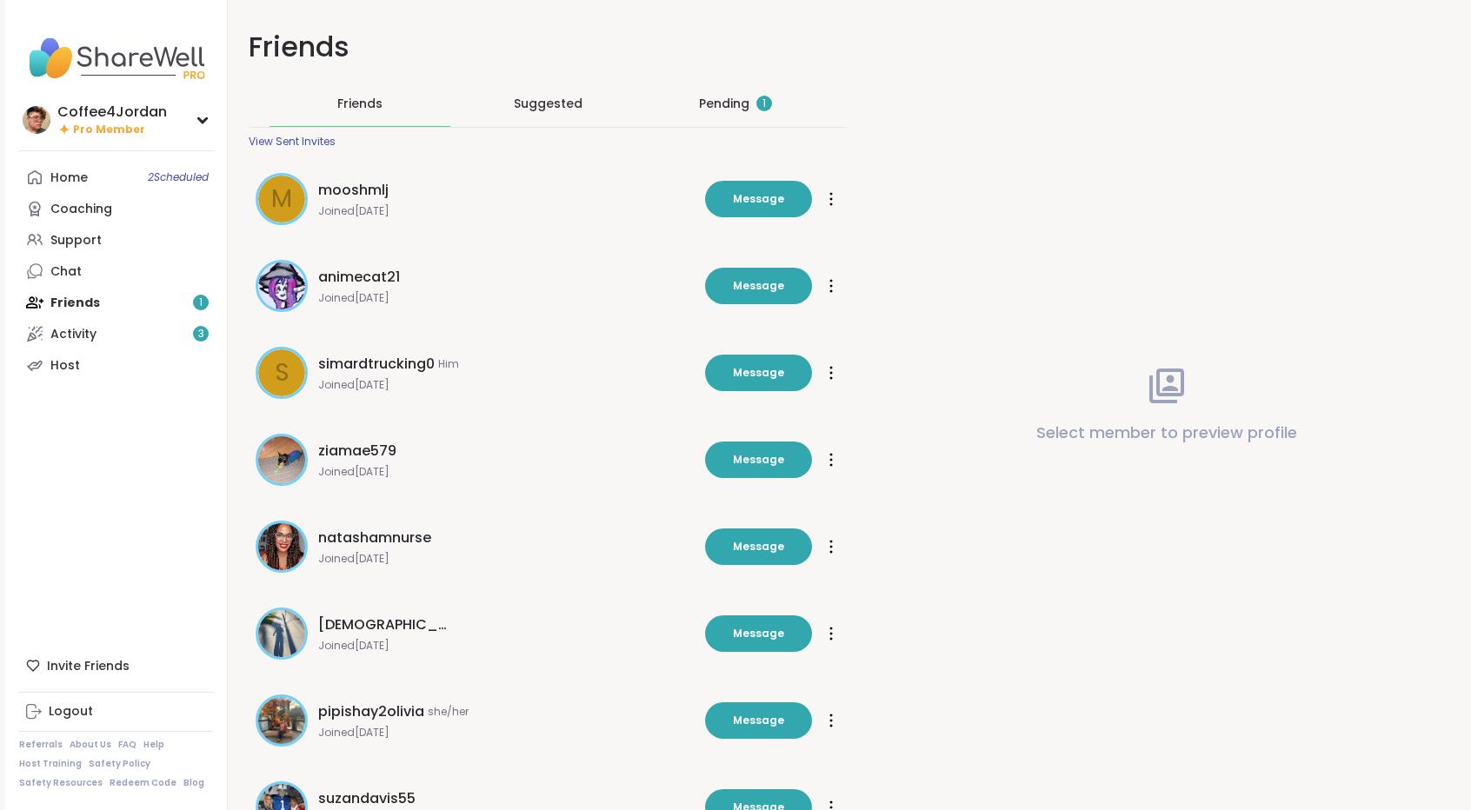
click at [706, 109] on div "Pending 1" at bounding box center [735, 103] width 73 height 17
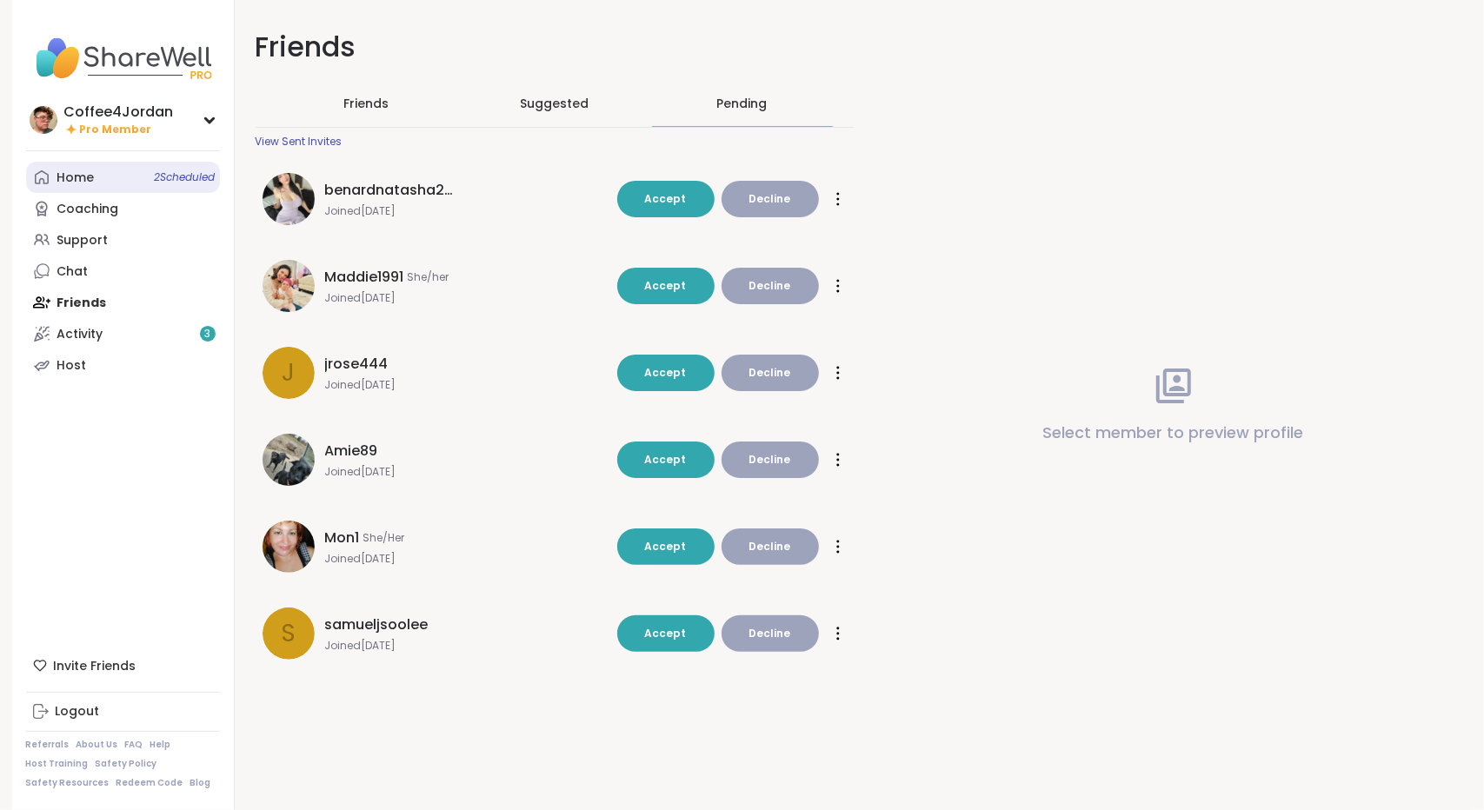
click at [82, 186] on link "Home 2 Scheduled" at bounding box center [123, 177] width 194 height 31
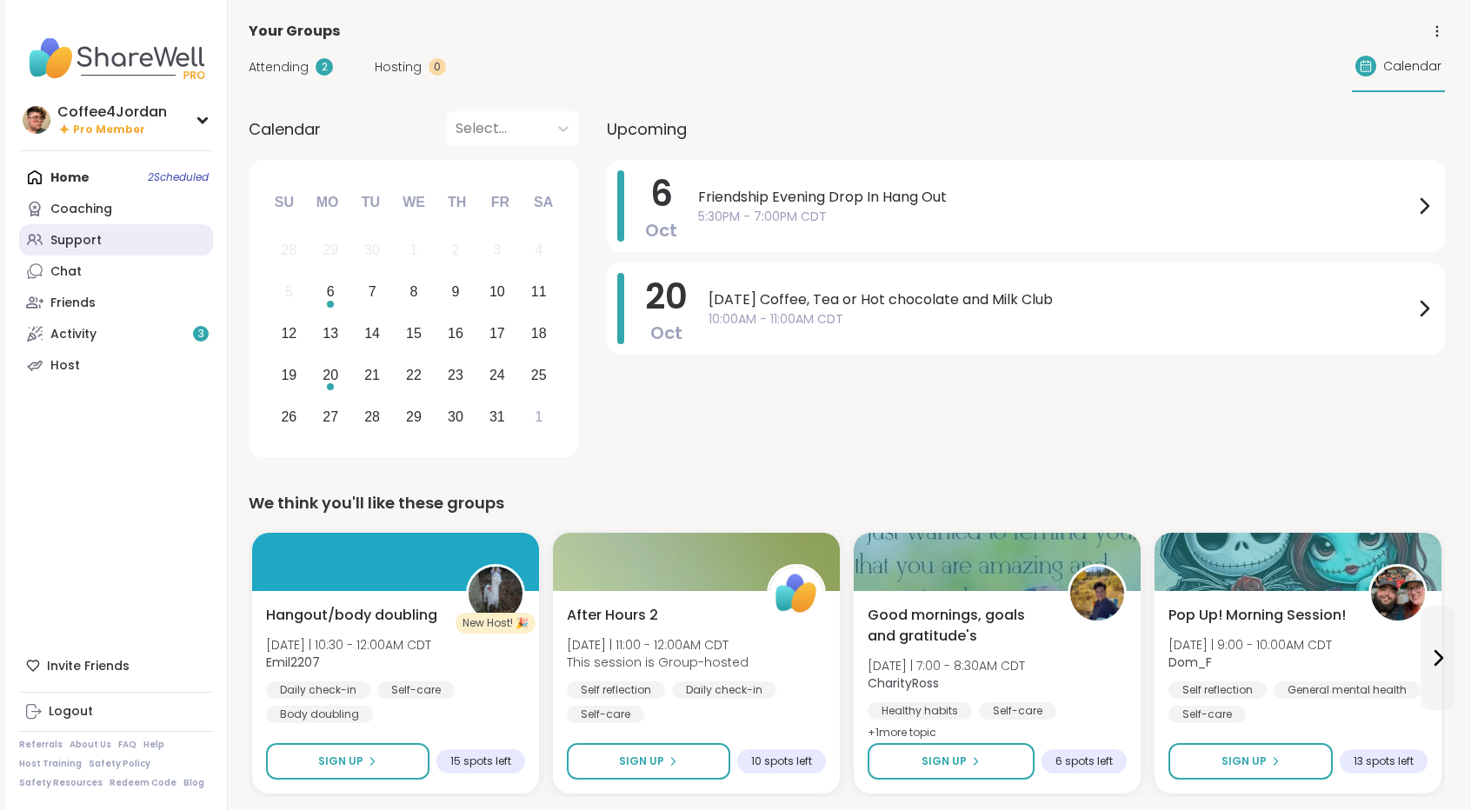
click at [90, 246] on div "Support" at bounding box center [75, 240] width 51 height 17
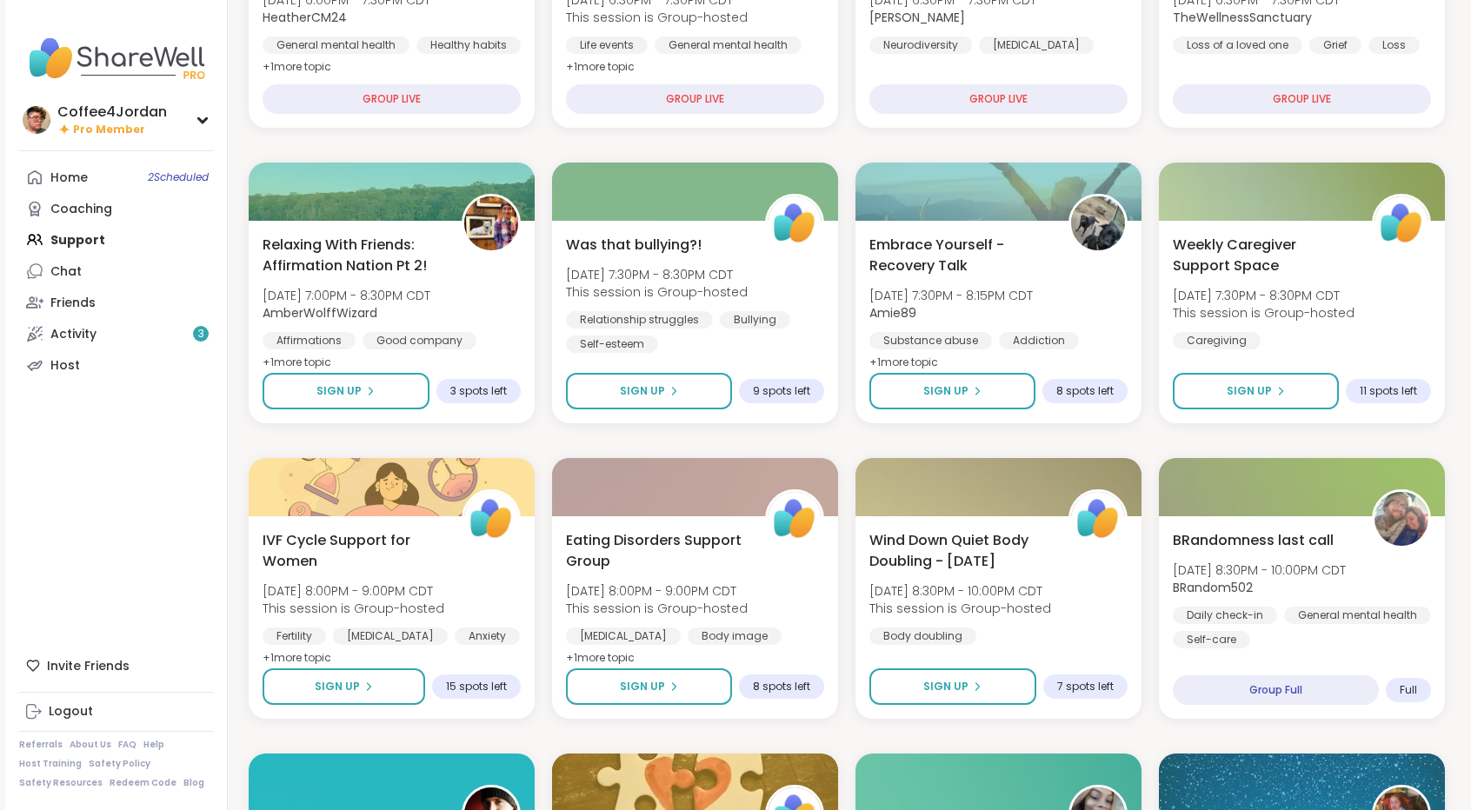
scroll to position [719, 0]
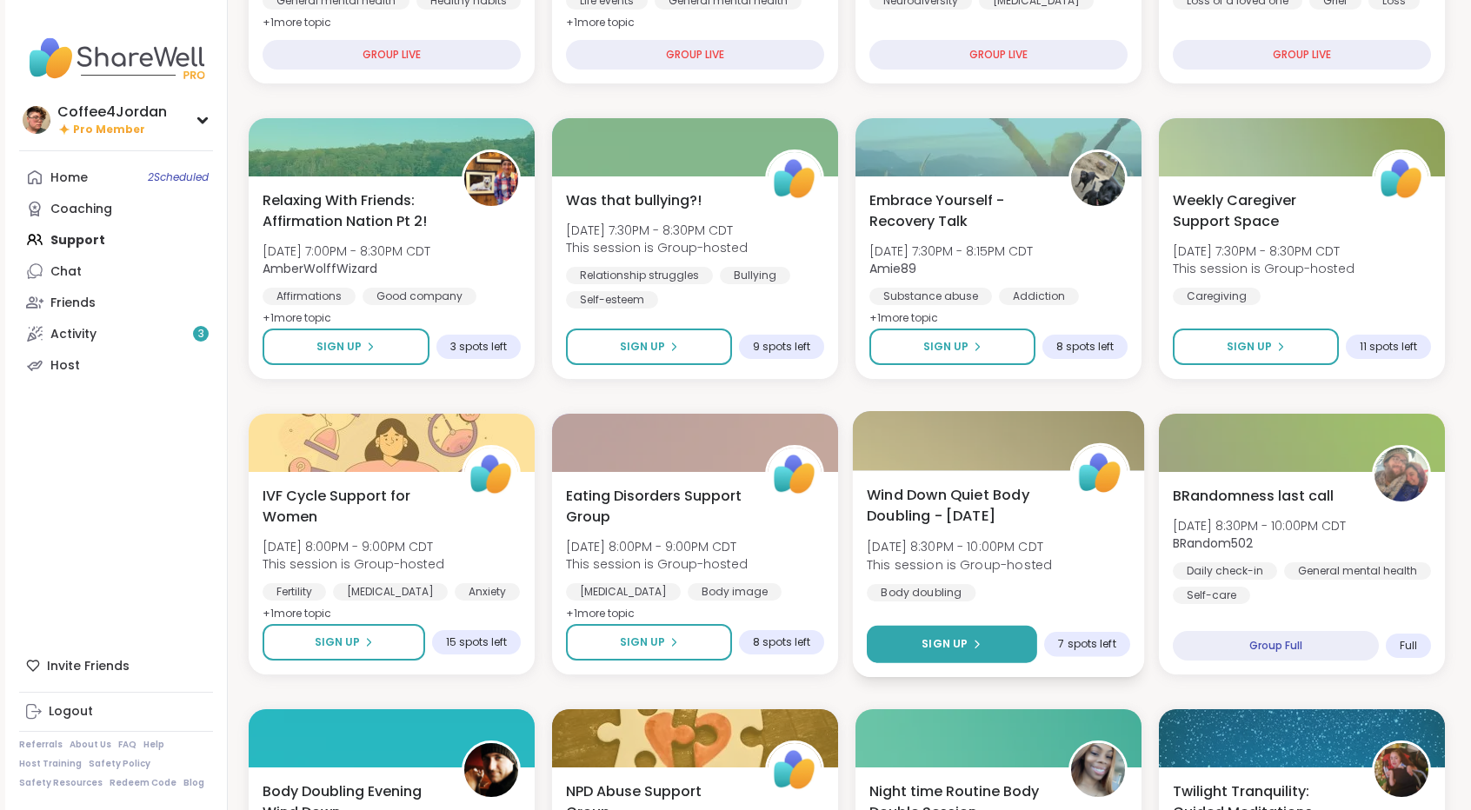
click at [983, 653] on button "Sign Up" at bounding box center [952, 644] width 170 height 37
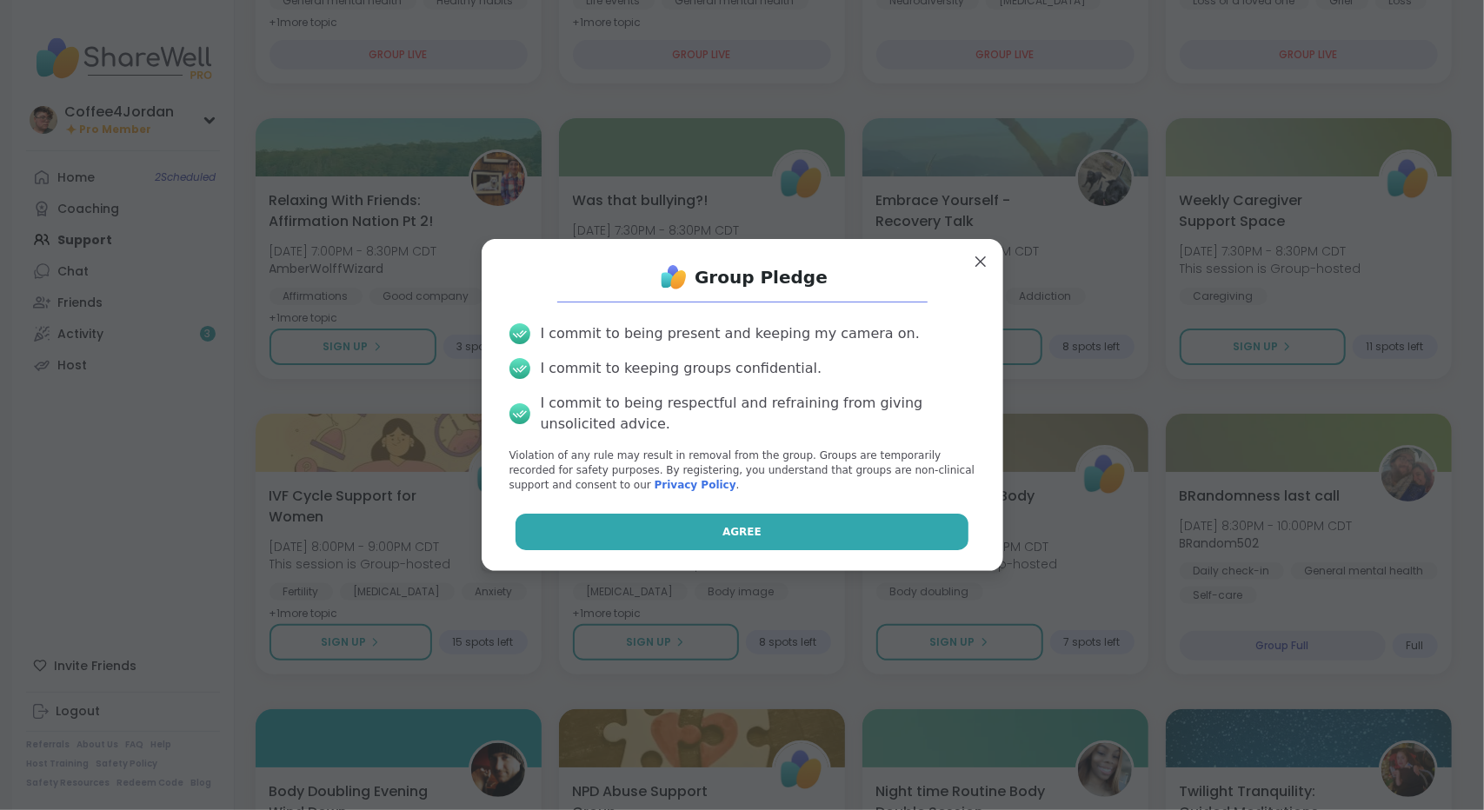
click at [842, 531] on button "Agree" at bounding box center [742, 532] width 453 height 37
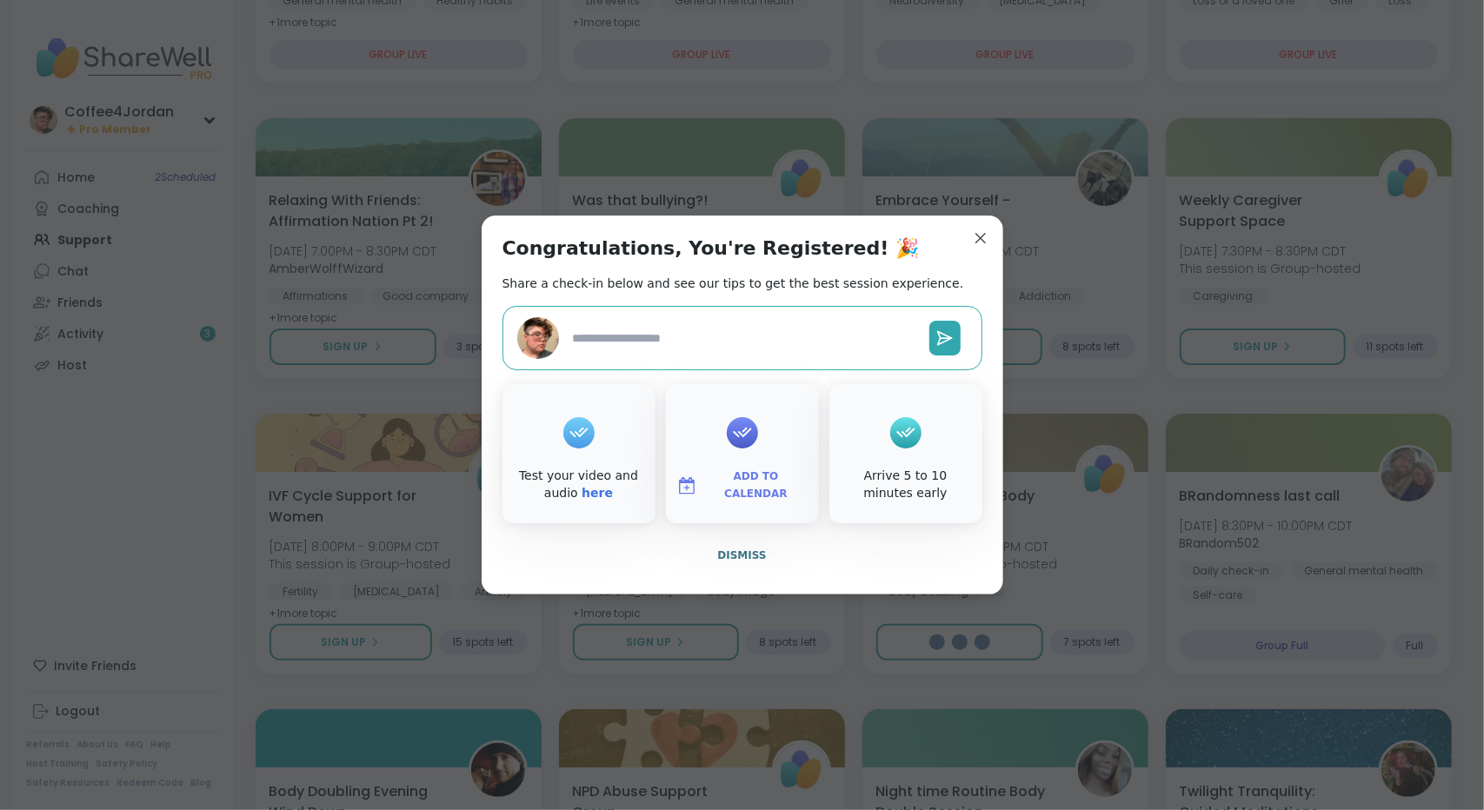
type textarea "*"
click at [745, 564] on button "Dismiss" at bounding box center [742, 555] width 480 height 37
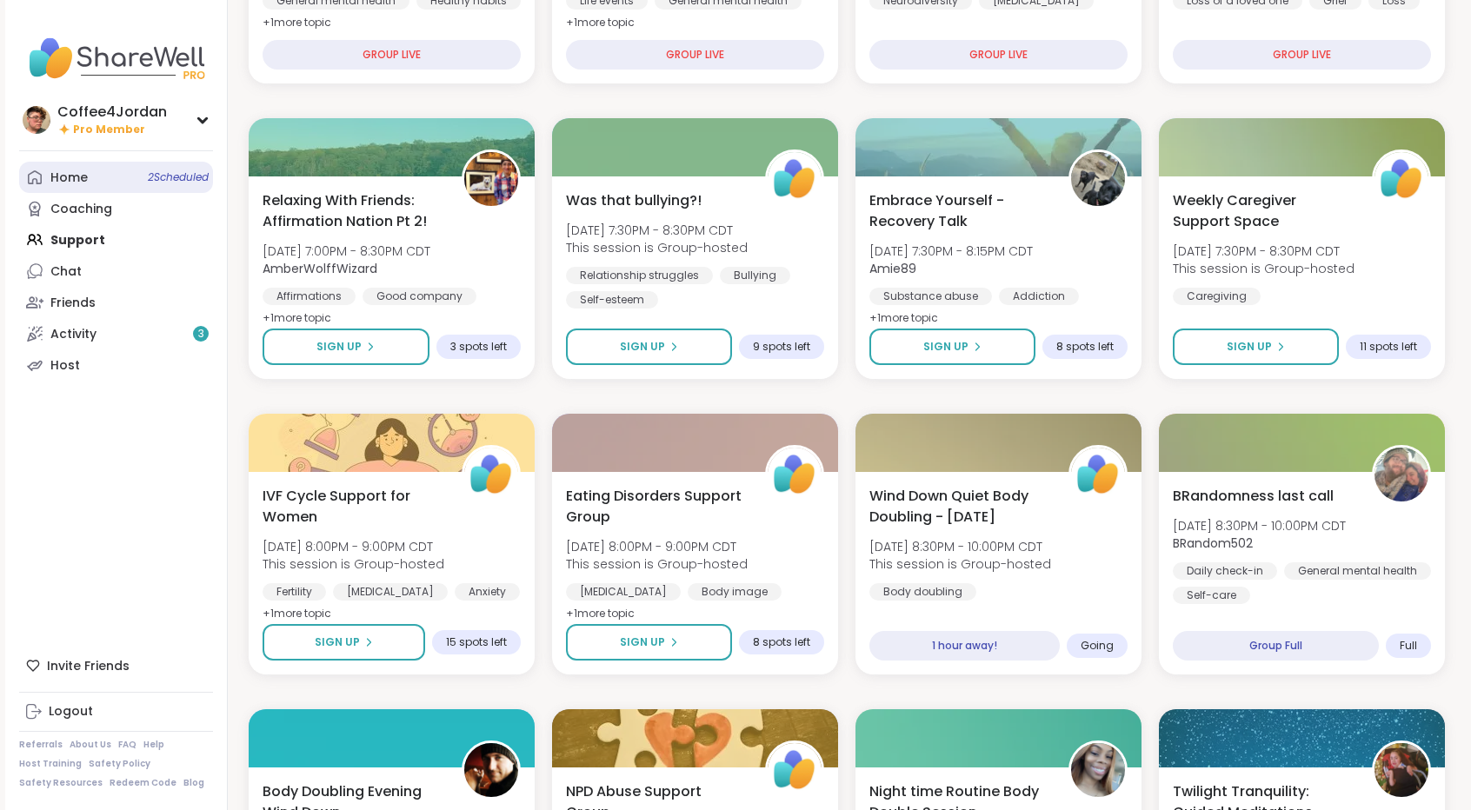
click at [105, 169] on link "Home 2 Scheduled" at bounding box center [116, 177] width 194 height 31
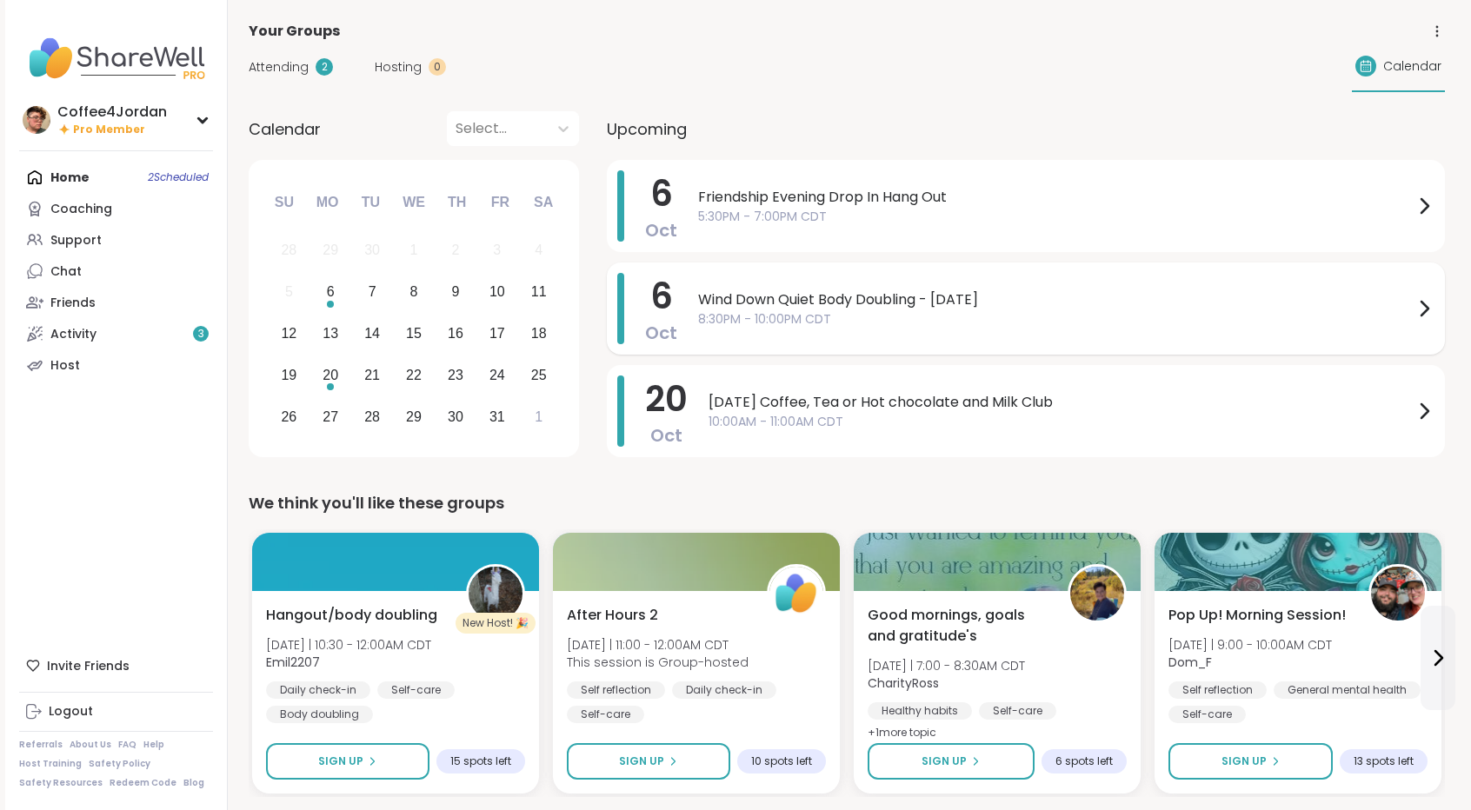
click at [787, 290] on span "Wind Down Quiet Body Doubling - [DATE]" at bounding box center [1055, 299] width 715 height 21
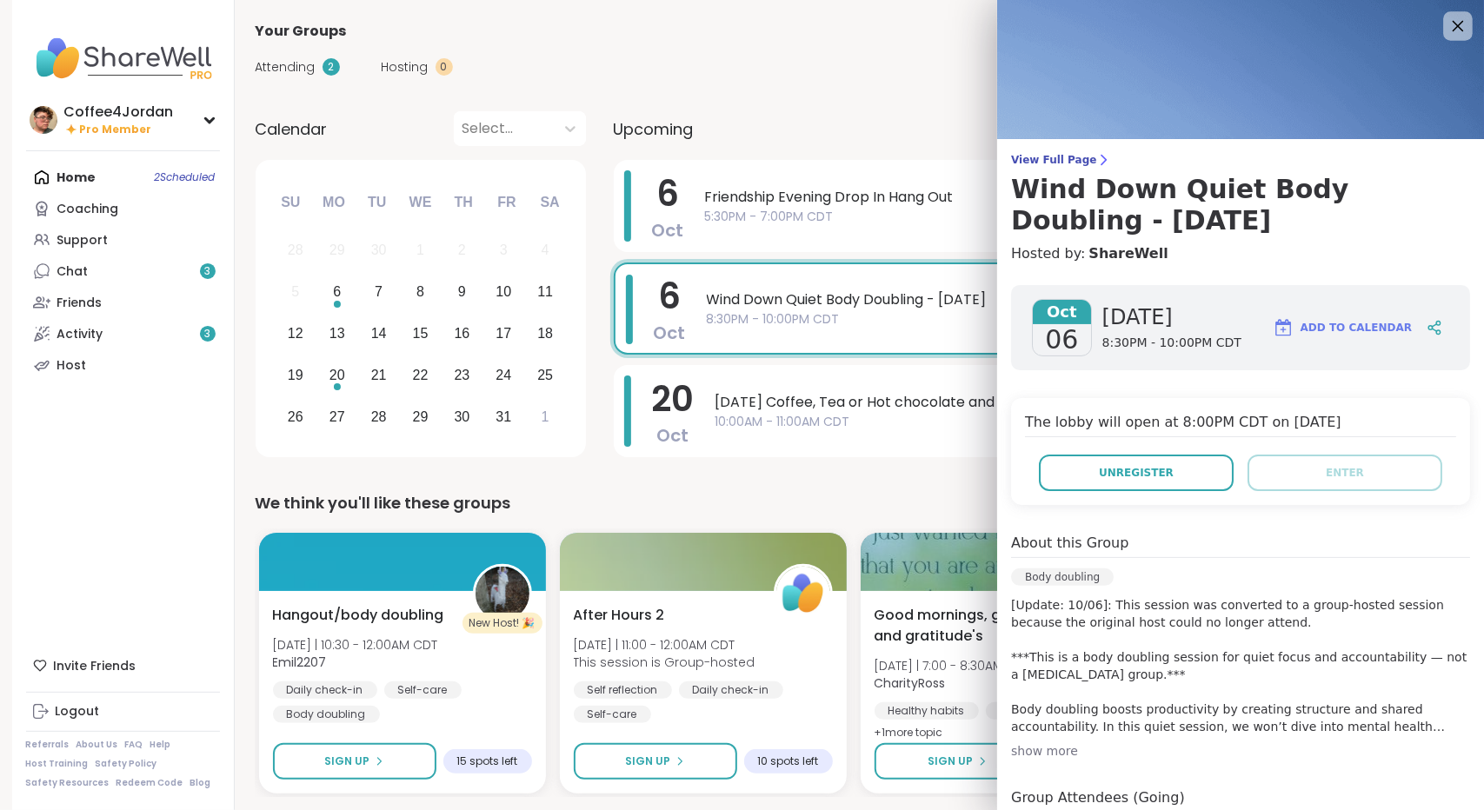
click at [1447, 23] on icon at bounding box center [1458, 26] width 22 height 22
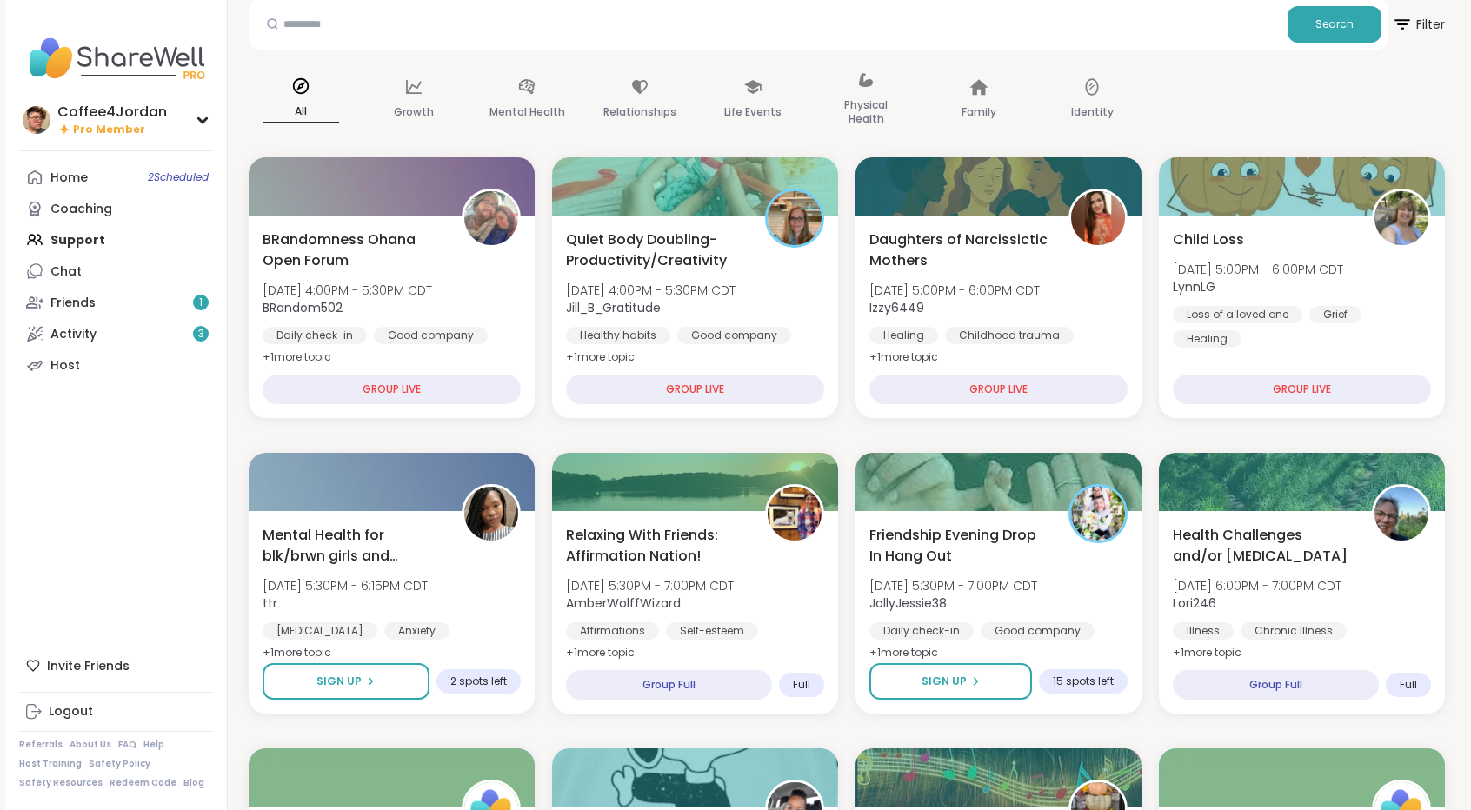
scroll to position [90, 0]
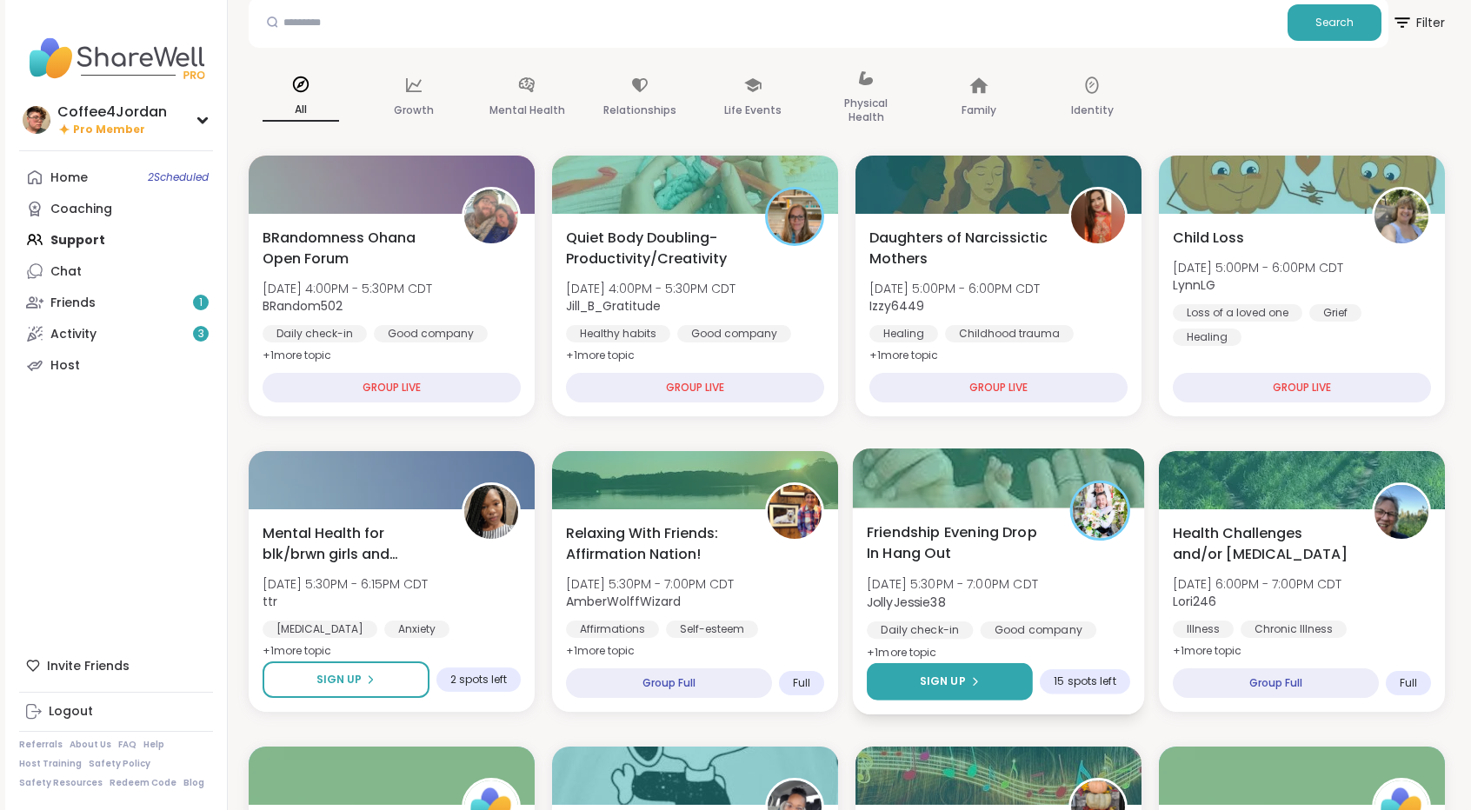
click at [988, 687] on button "Sign Up" at bounding box center [950, 681] width 166 height 37
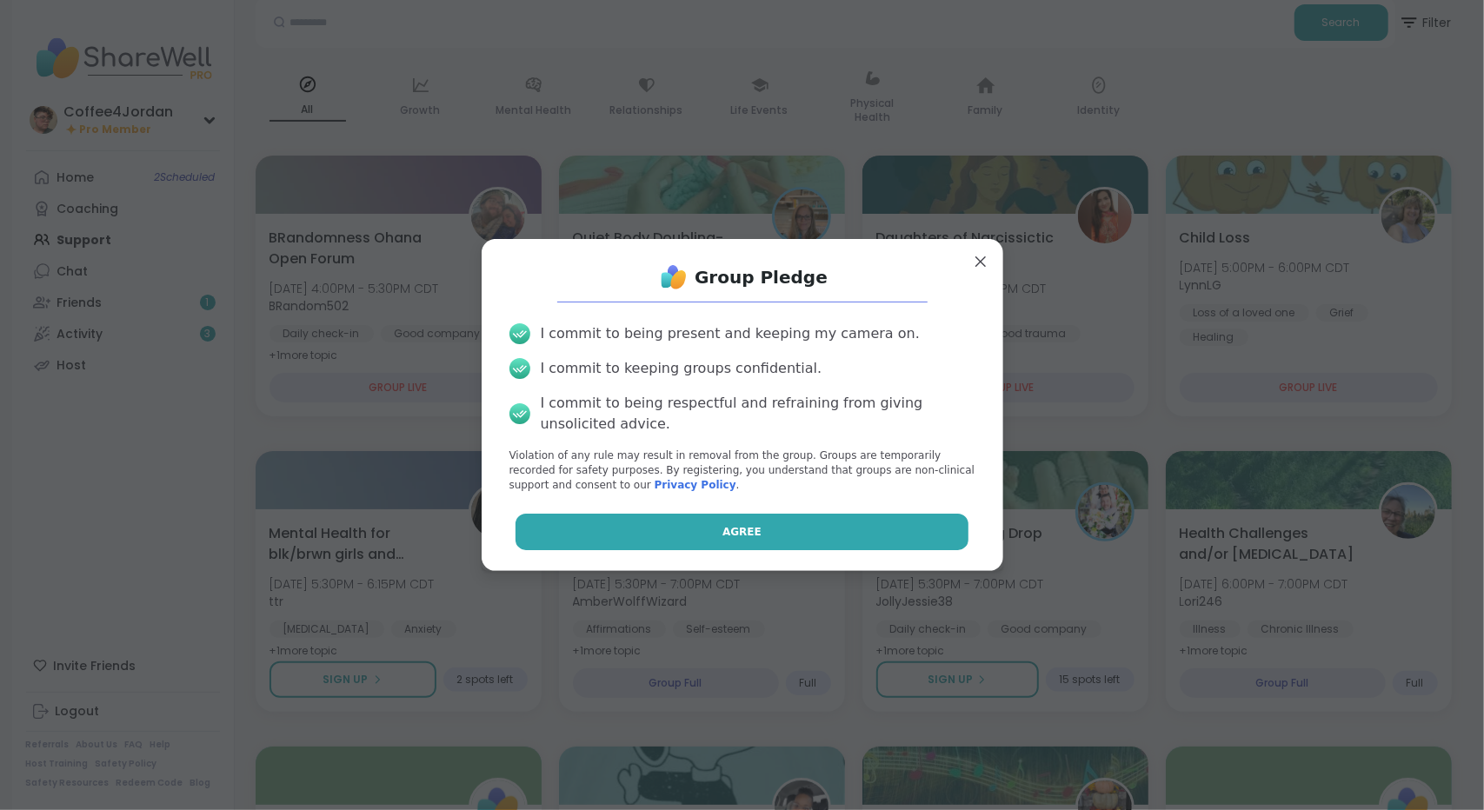
click at [854, 528] on button "Agree" at bounding box center [742, 532] width 453 height 37
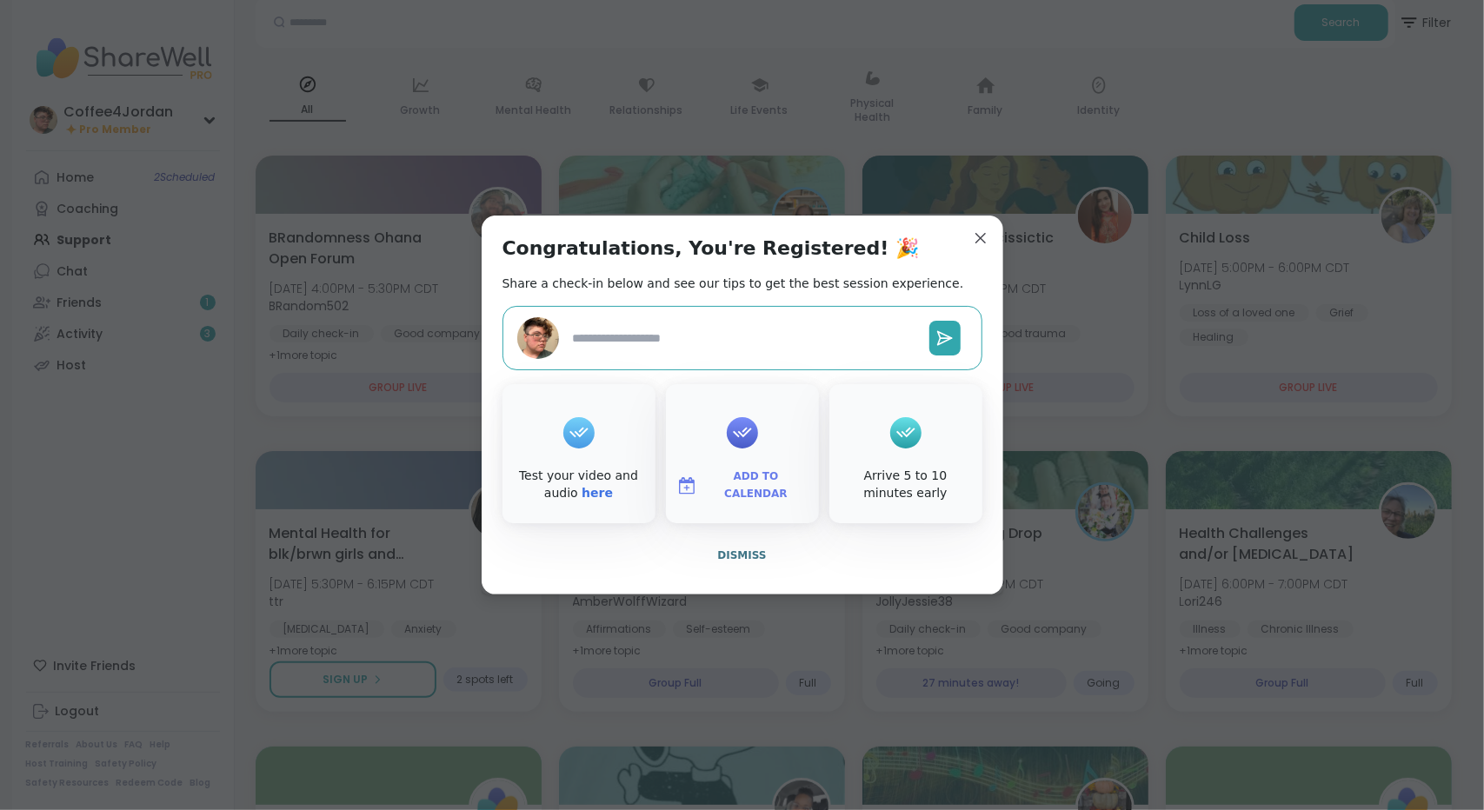
type textarea "*"
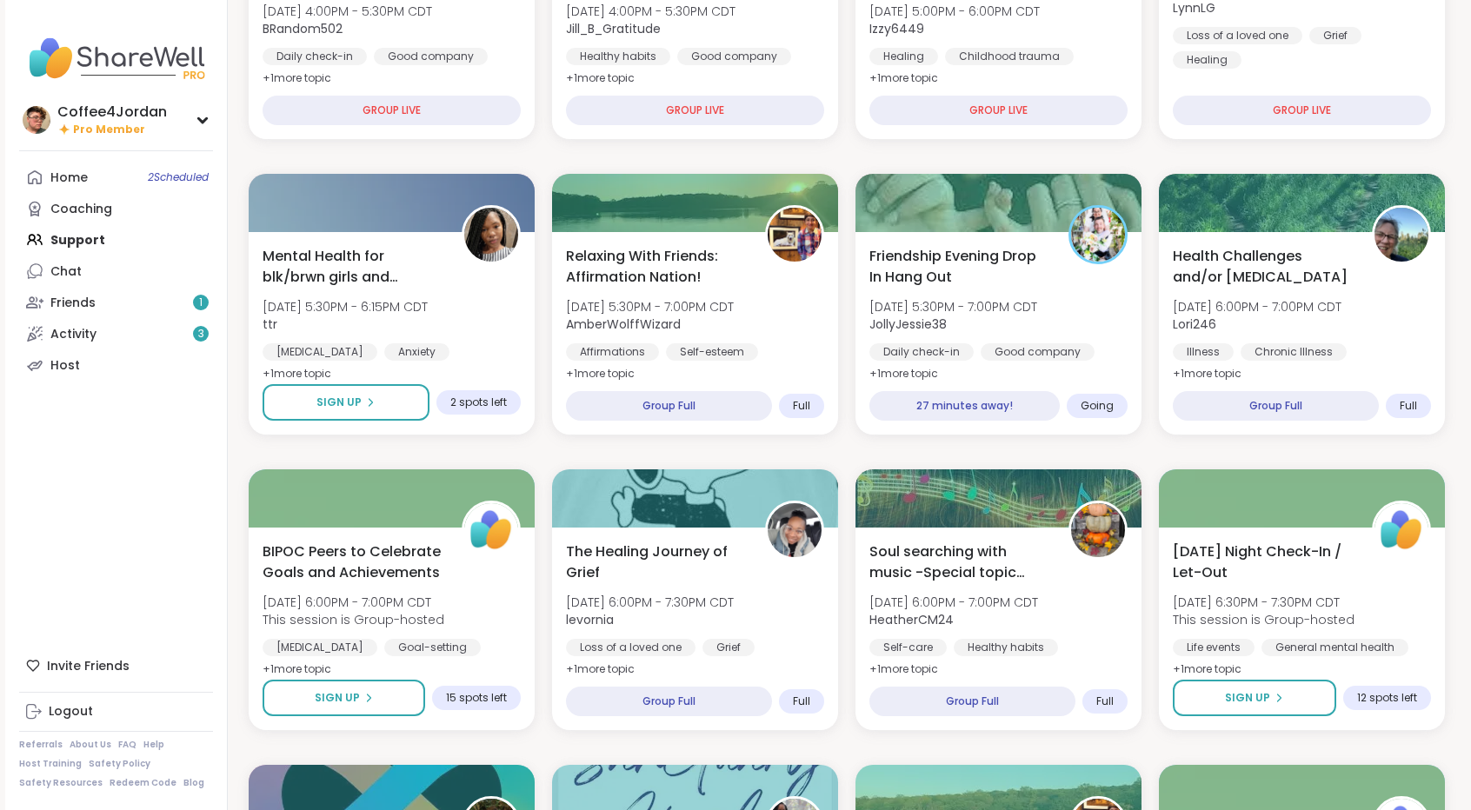
scroll to position [409, 0]
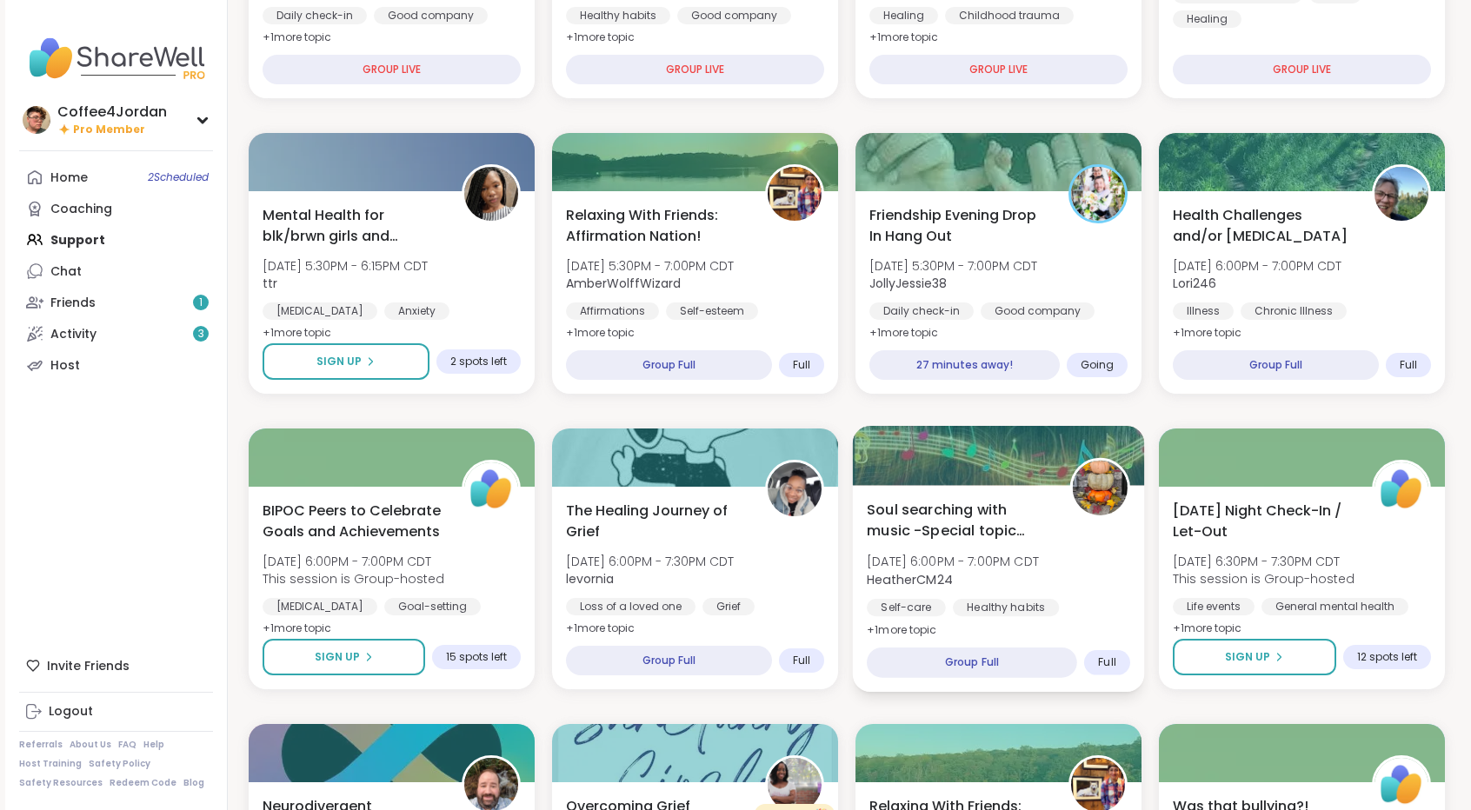
click at [1070, 511] on div at bounding box center [1100, 488] width 60 height 60
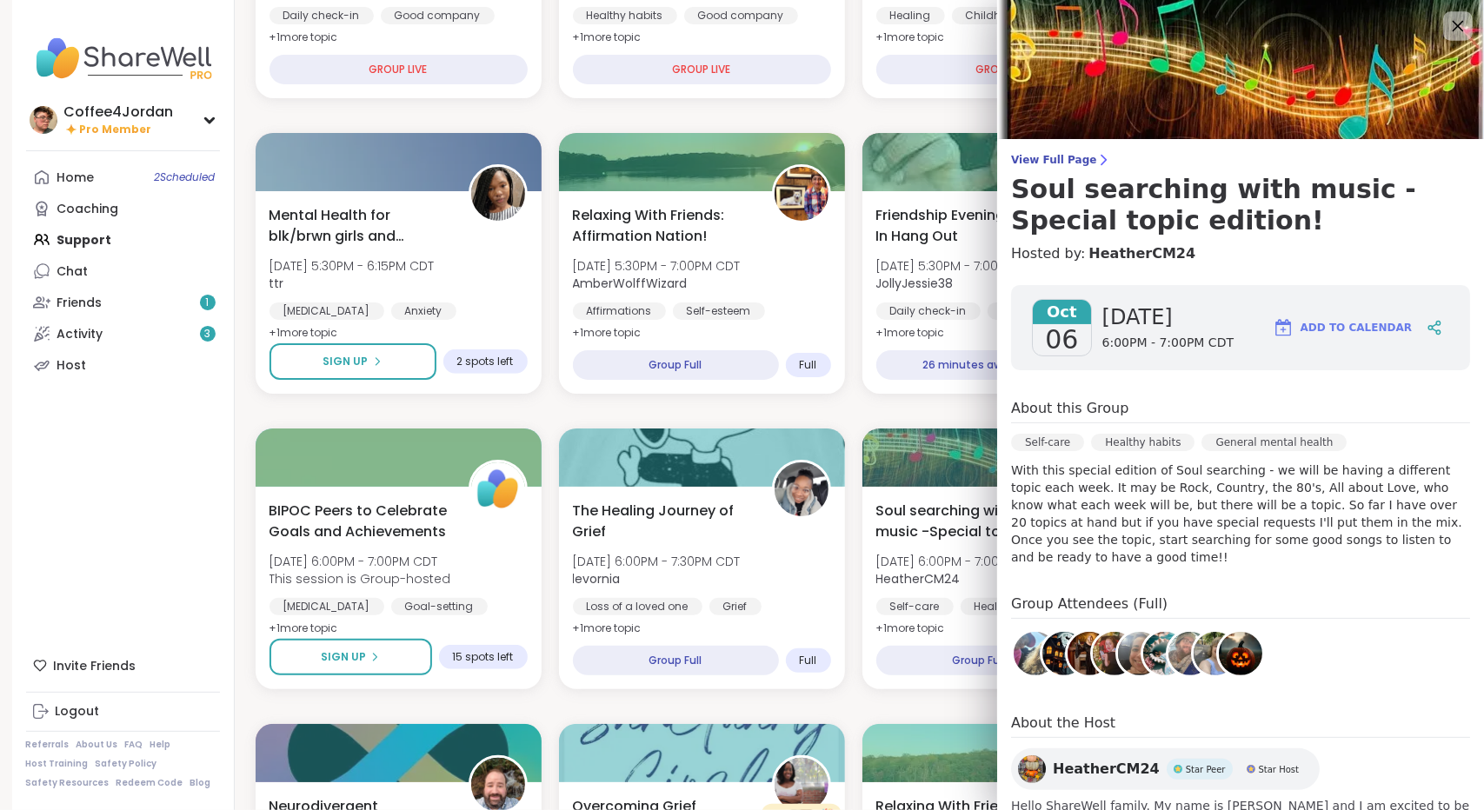
click at [1447, 27] on icon at bounding box center [1458, 26] width 22 height 22
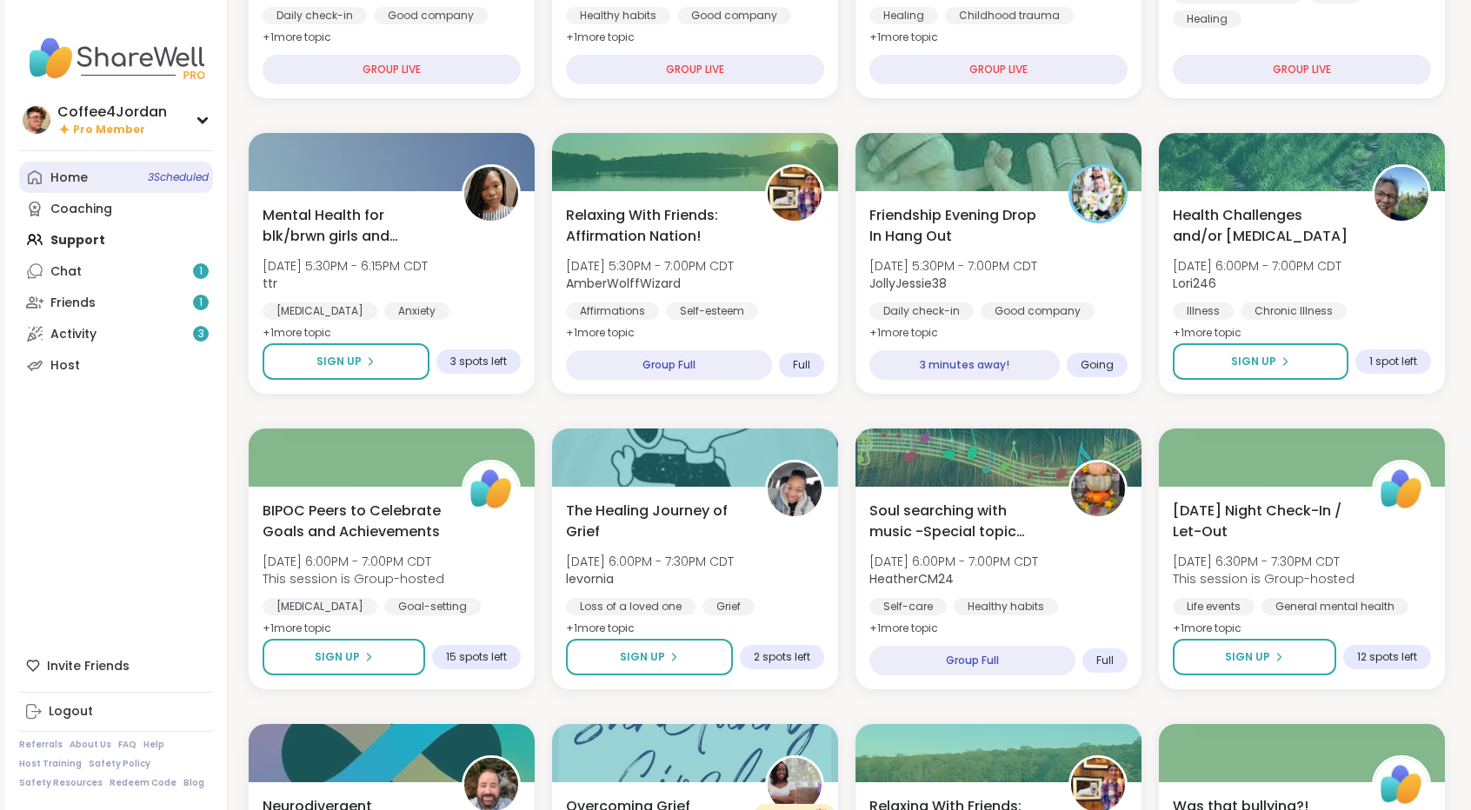
click at [183, 178] on span "3 Scheduled" at bounding box center [178, 177] width 61 height 14
